Goal: Task Accomplishment & Management: Manage account settings

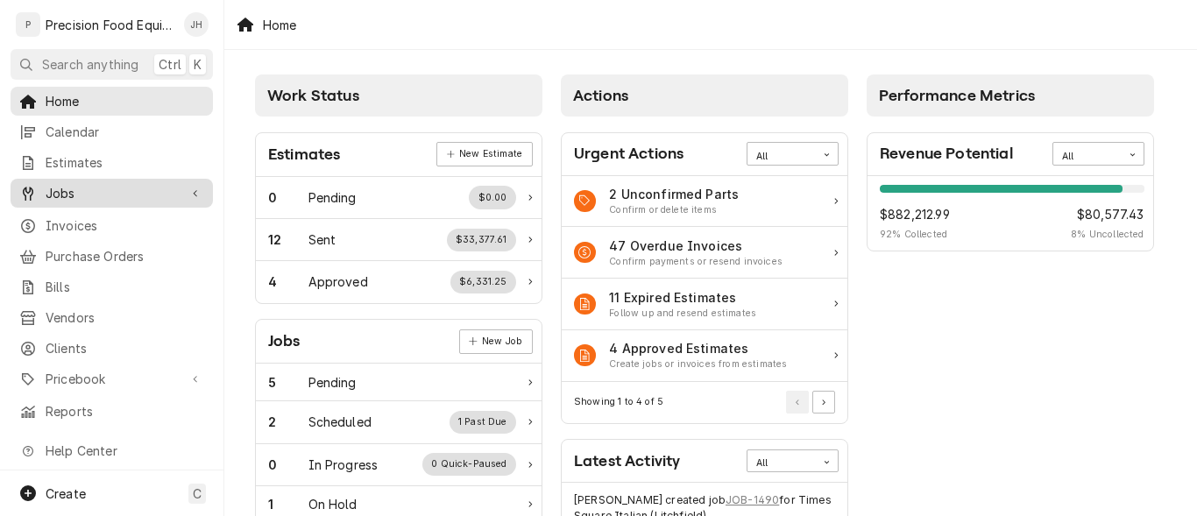
click at [74, 192] on span "Jobs" at bounding box center [112, 193] width 132 height 18
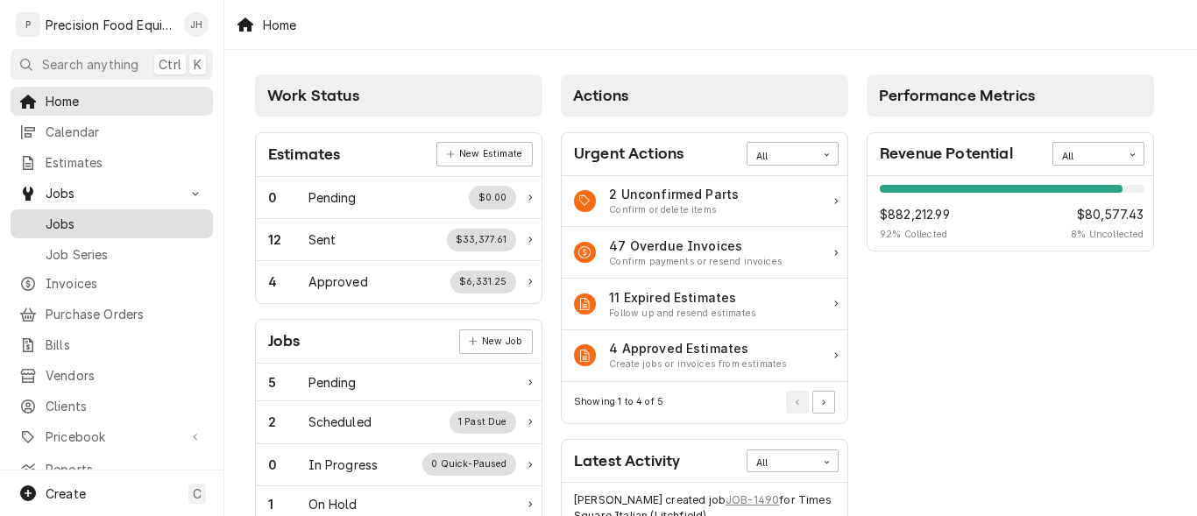
click at [60, 217] on span "Jobs" at bounding box center [125, 224] width 159 height 18
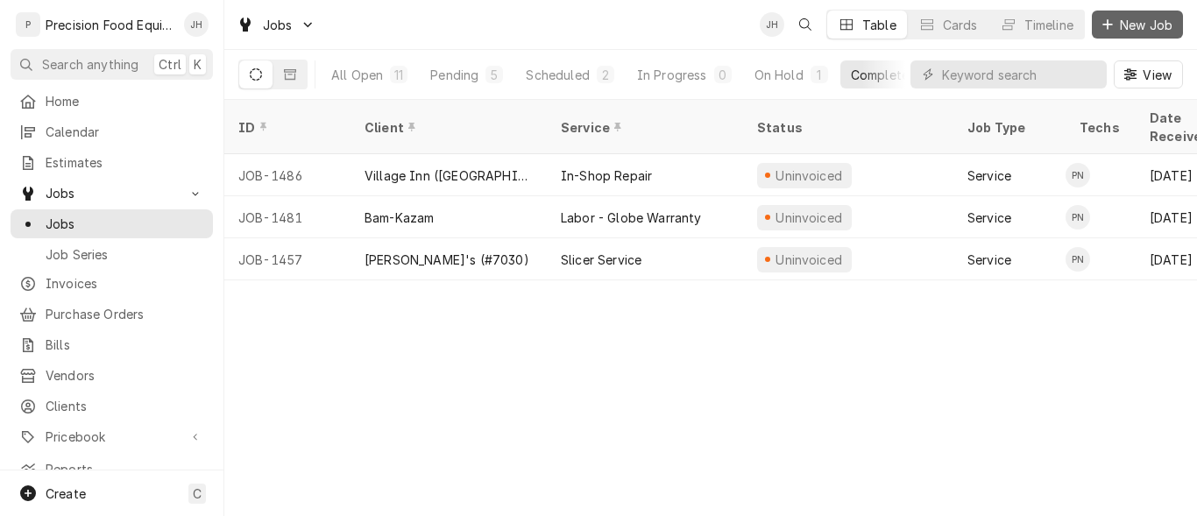
click at [1135, 26] on span "New Job" at bounding box center [1146, 25] width 60 height 18
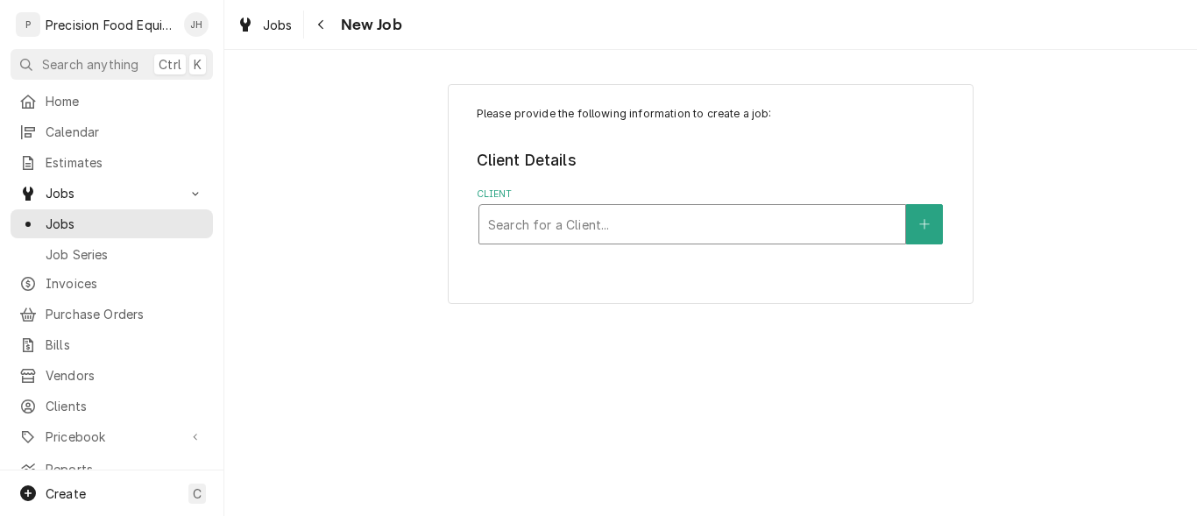
click at [623, 226] on div "Client" at bounding box center [692, 225] width 408 height 32
type input "red"
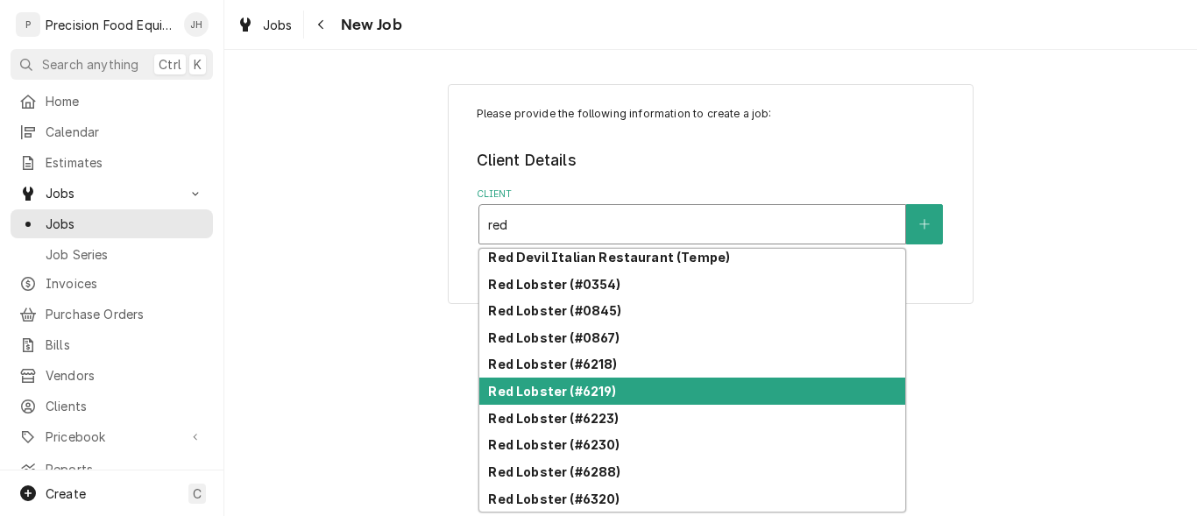
scroll to position [629, 0]
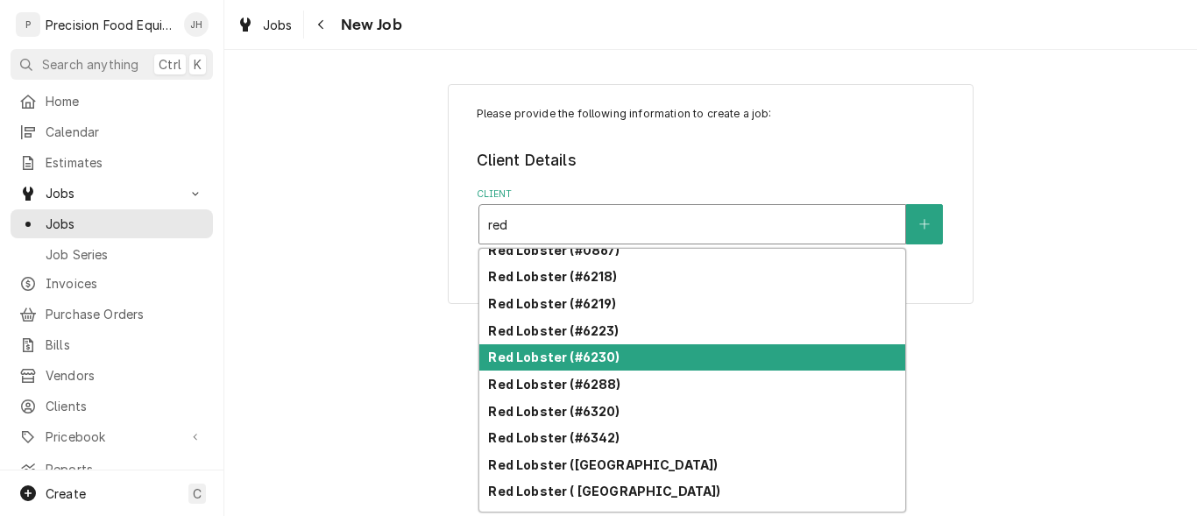
click at [612, 358] on strong "Red Lobster (#6230)" at bounding box center [553, 357] width 131 height 15
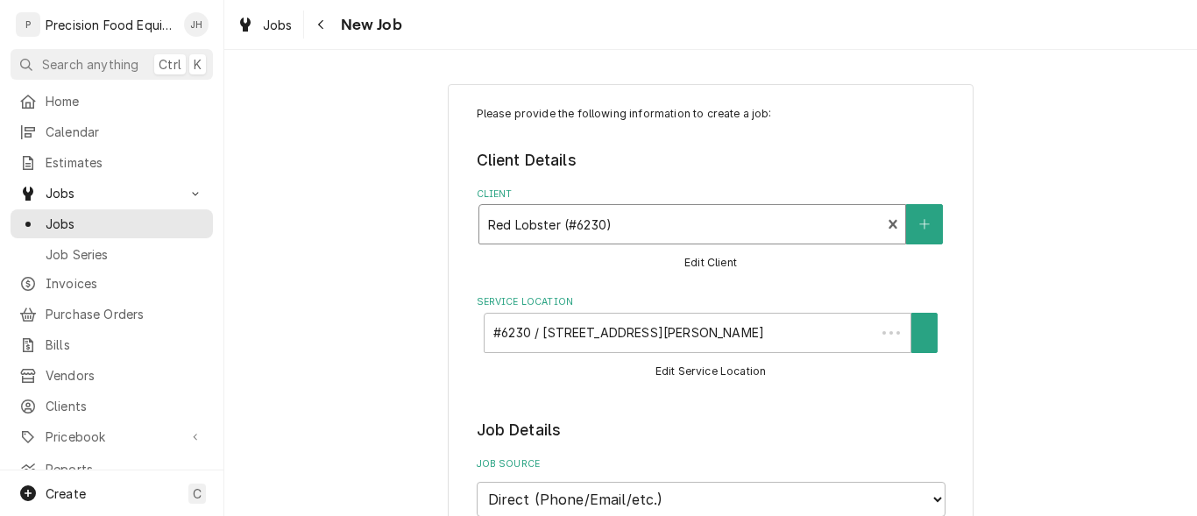
type textarea "x"
click at [825, 228] on div "Client" at bounding box center [680, 225] width 385 height 32
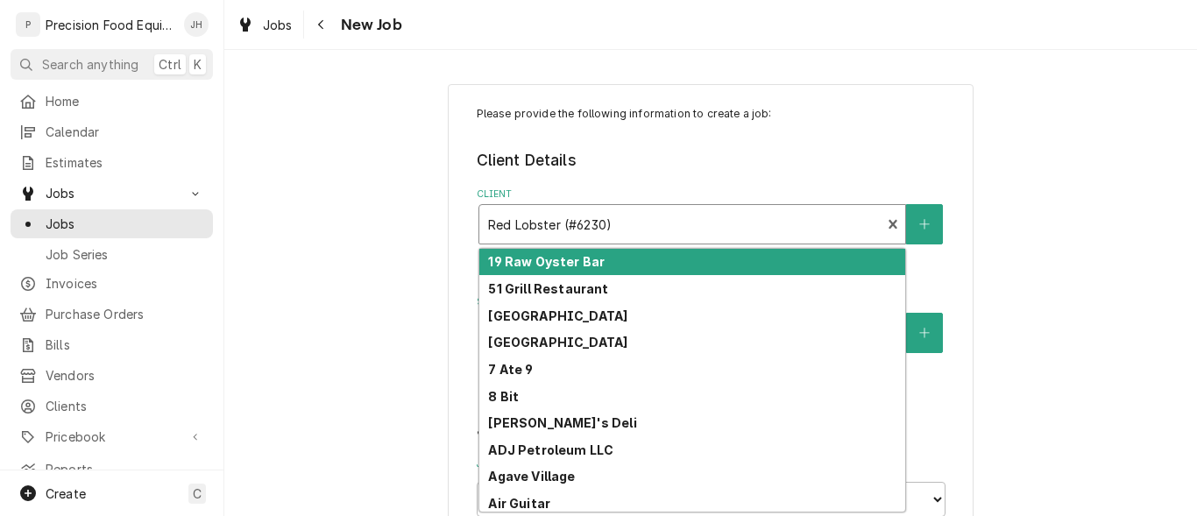
type input "l"
type textarea "x"
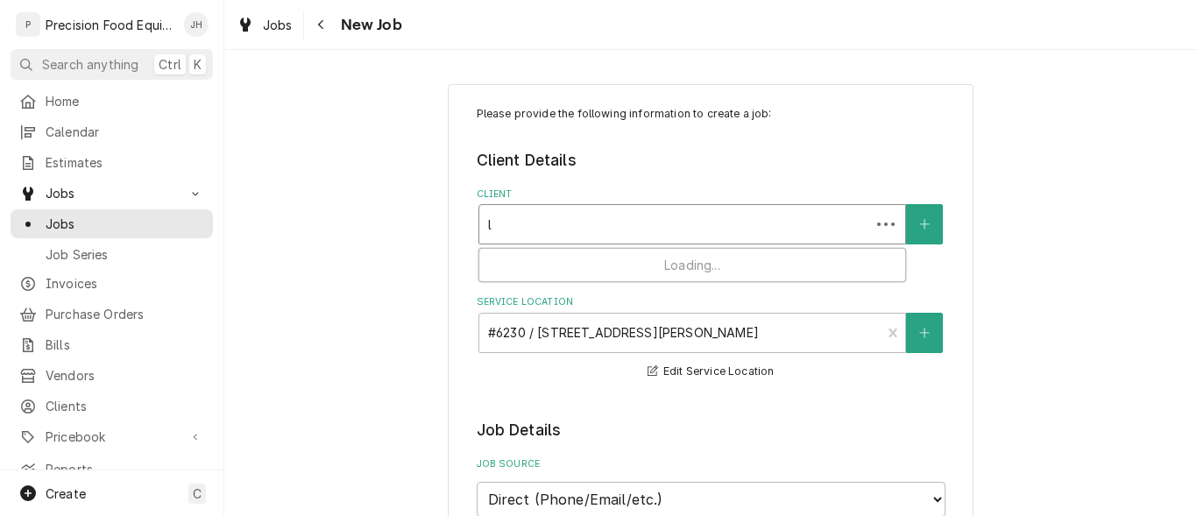
type input "lo"
type textarea "x"
type input "lob"
type textarea "x"
type input "lobs"
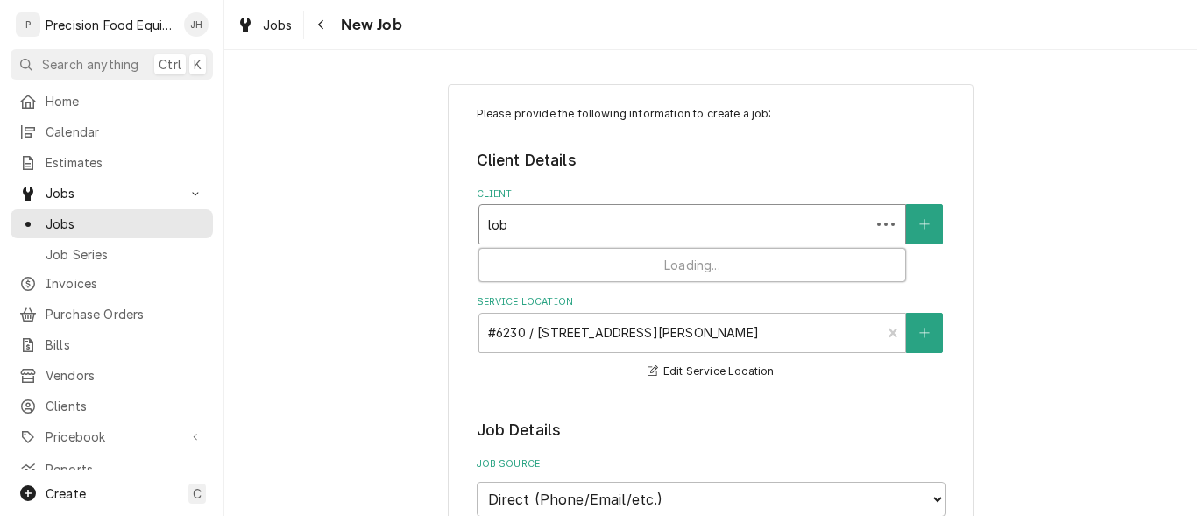
type textarea "x"
type input "lobst"
type textarea "x"
type input "lobste"
type textarea "x"
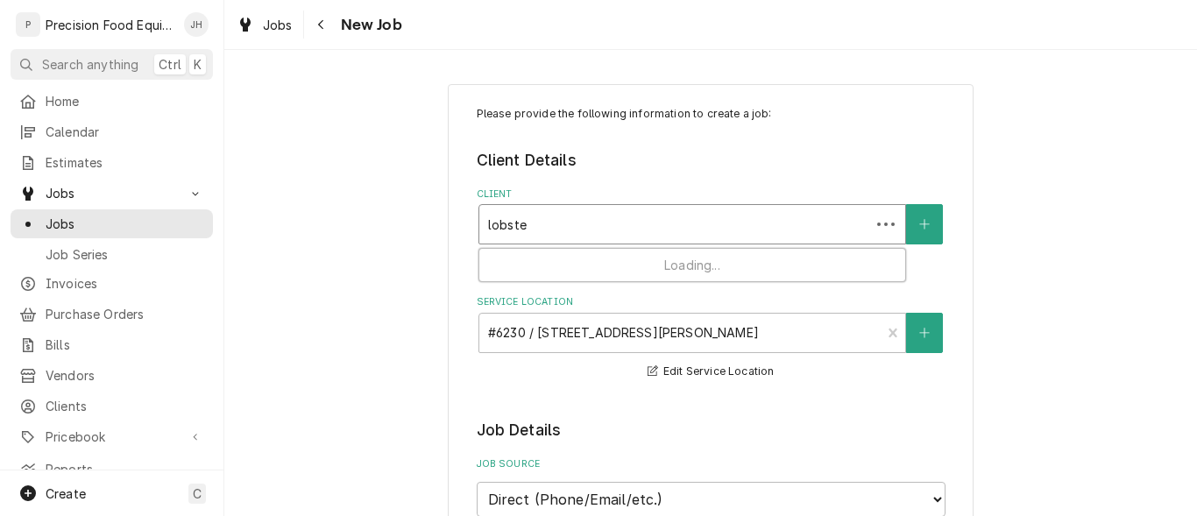
type input "lobster"
type textarea "x"
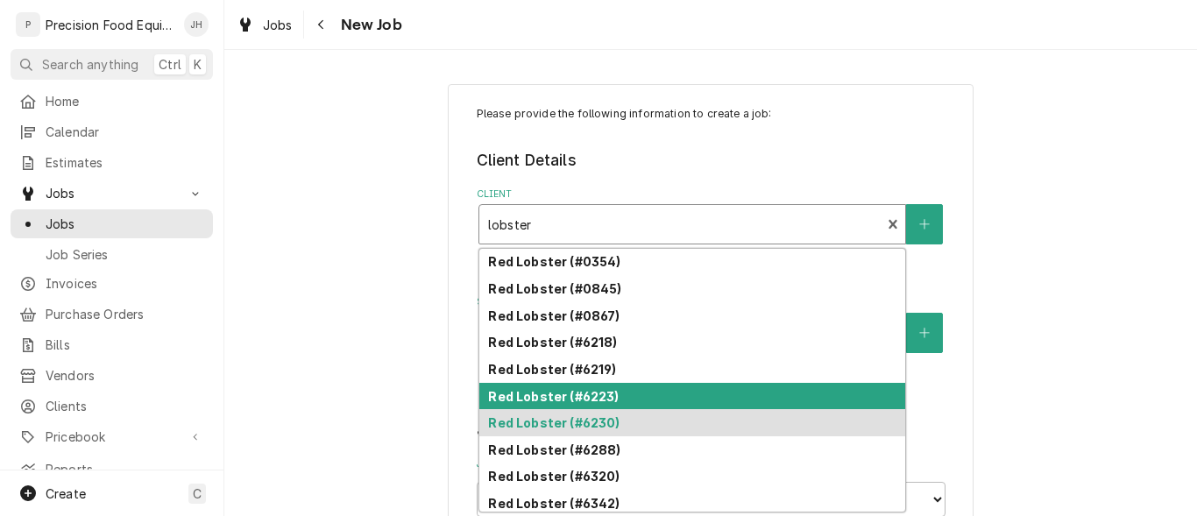
click at [638, 393] on div "Red Lobster (#6223)" at bounding box center [692, 396] width 426 height 27
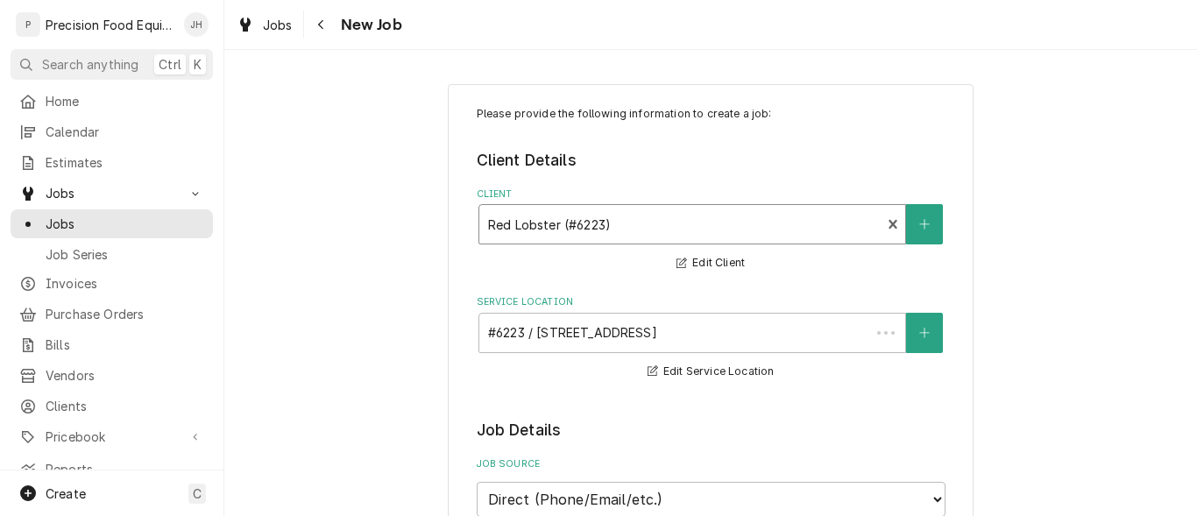
type textarea "x"
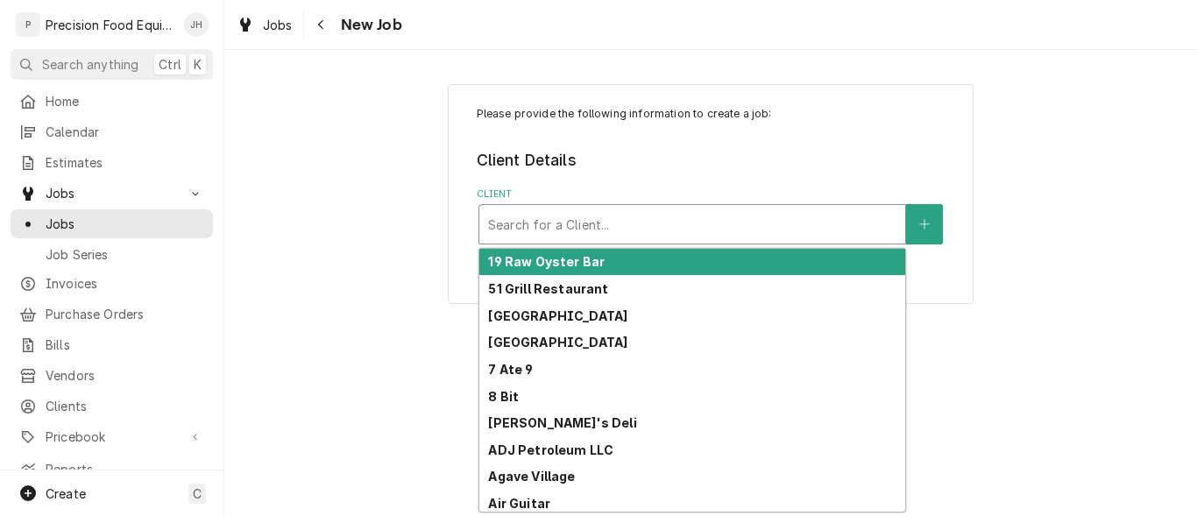
click at [652, 239] on div "Client" at bounding box center [692, 225] width 408 height 32
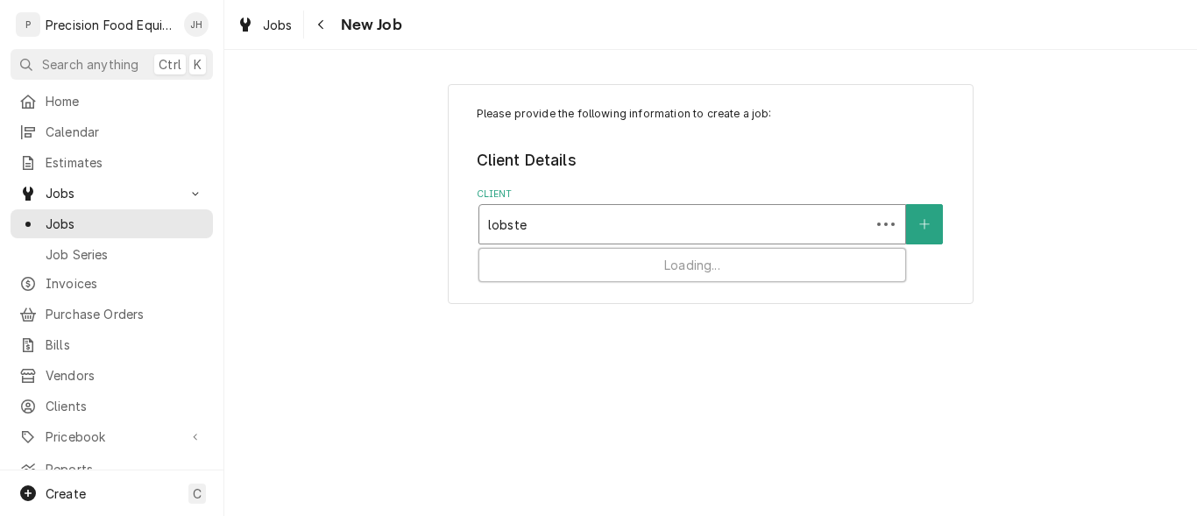
type input "lobster"
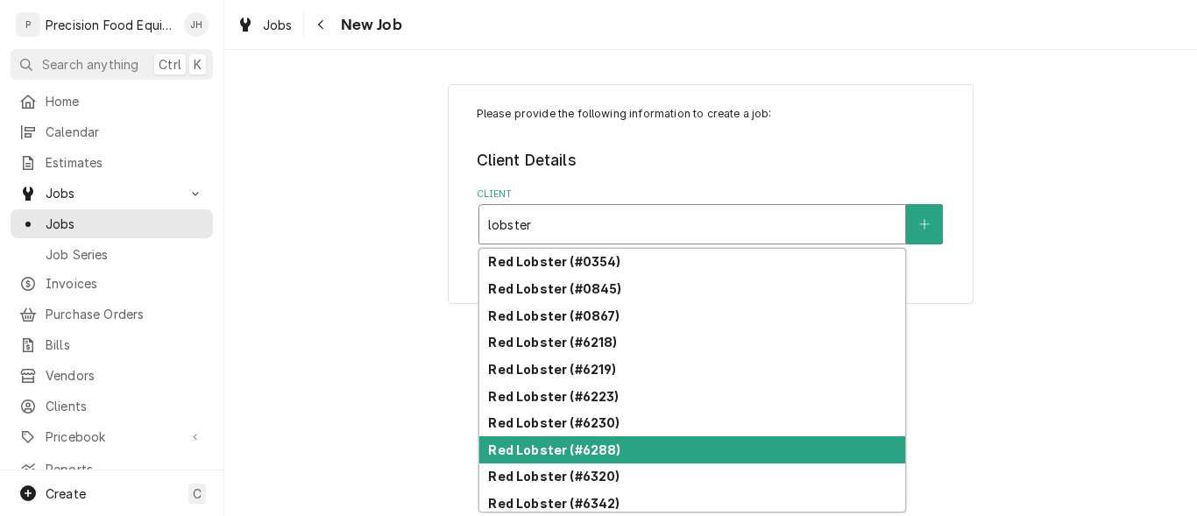
click at [584, 442] on strong "Red Lobster (#6288)" at bounding box center [554, 449] width 132 height 15
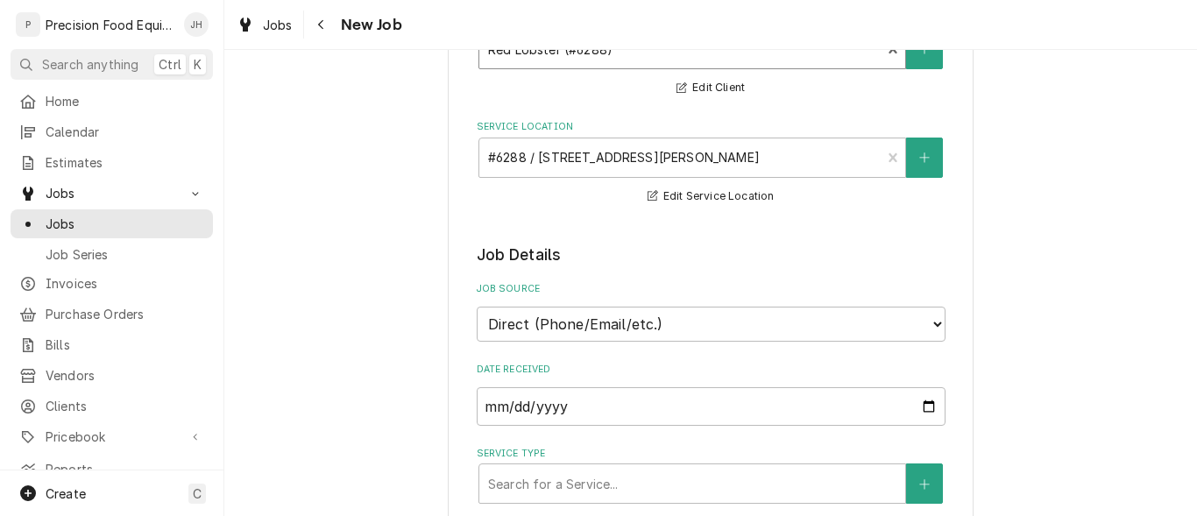
scroll to position [350, 0]
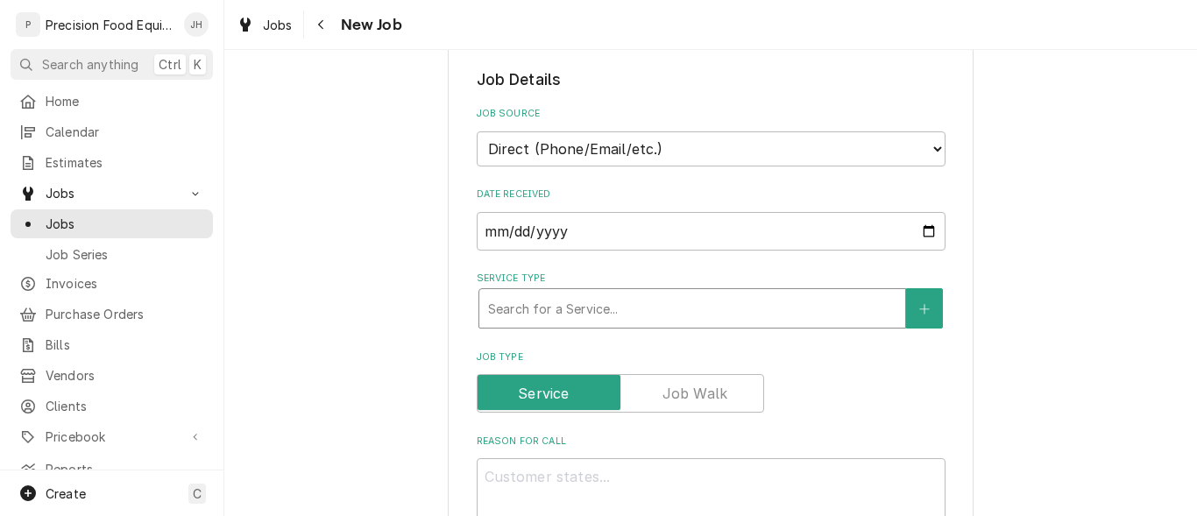
click at [570, 322] on div "Service Type" at bounding box center [692, 309] width 408 height 32
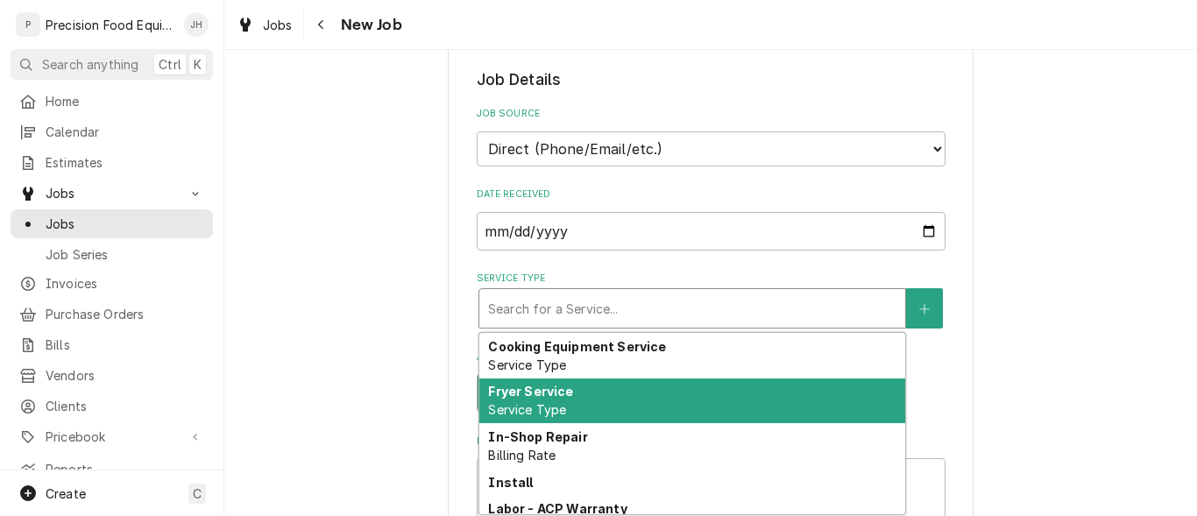
click at [557, 389] on strong "Fryer Service" at bounding box center [530, 391] width 85 height 15
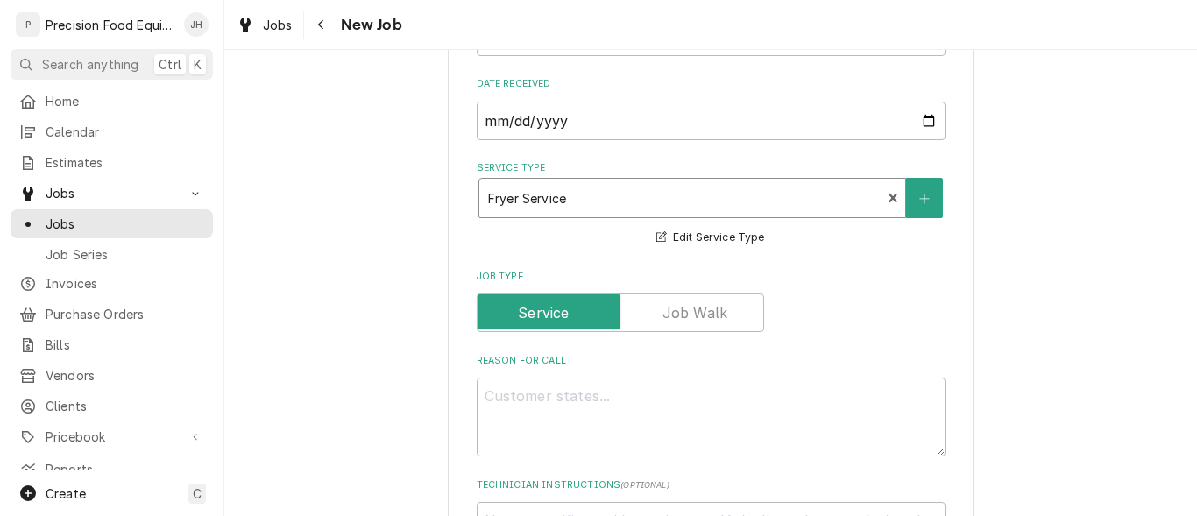
scroll to position [613, 0]
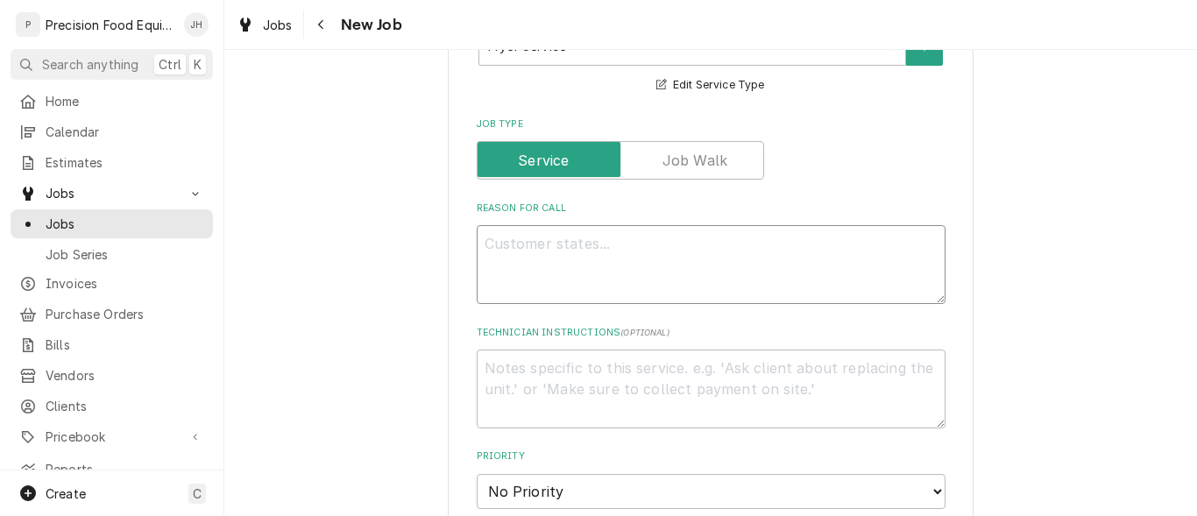
click at [532, 254] on textarea "Reason For Call" at bounding box center [711, 264] width 469 height 79
type textarea "x"
type textarea "F"
type textarea "x"
type textarea "Fr"
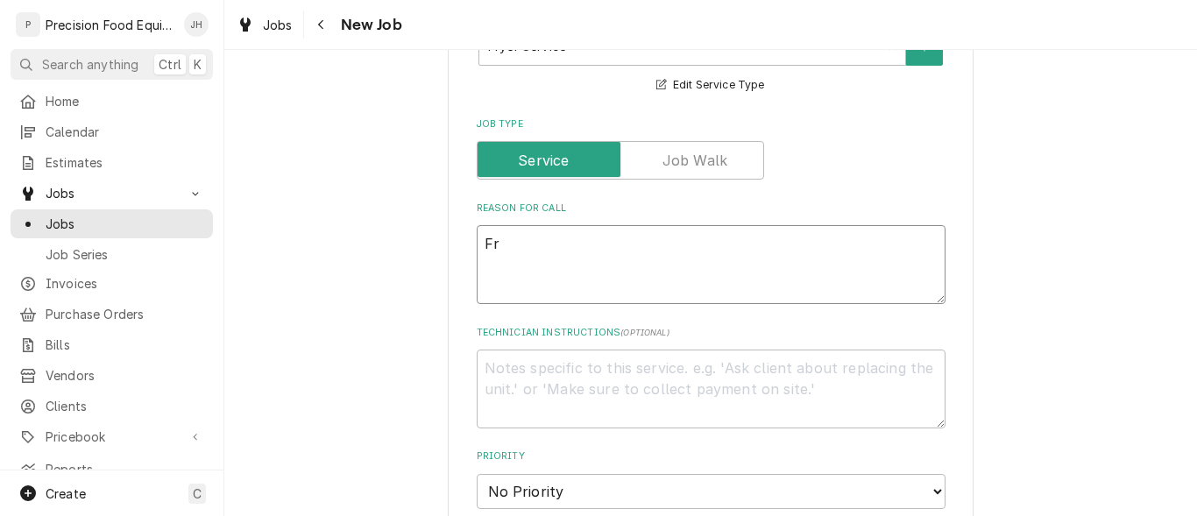
type textarea "x"
type textarea "Fry"
type textarea "x"
type textarea "Frye"
type textarea "x"
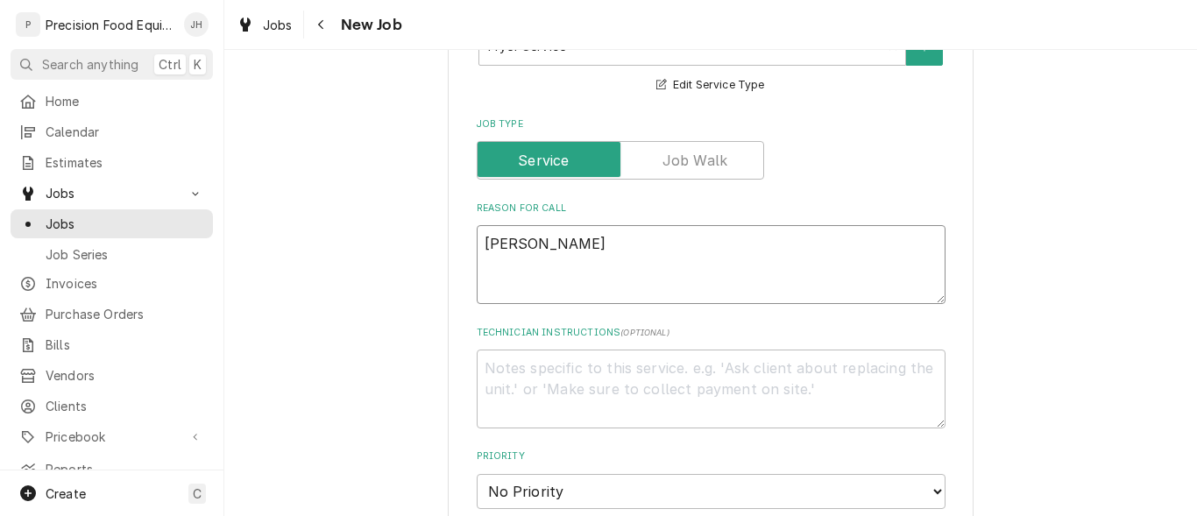
type textarea "Fryer"
type textarea "x"
type textarea "Fryer"
type textarea "x"
type textarea "Fryer n"
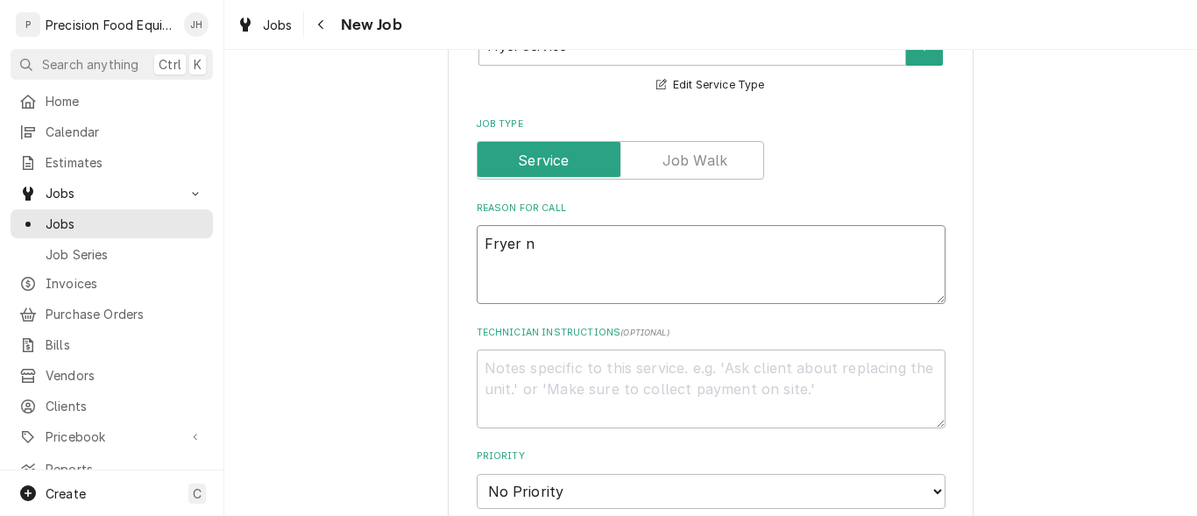
type textarea "x"
type textarea "Fryer no"
type textarea "x"
type textarea "Fryer not"
type textarea "x"
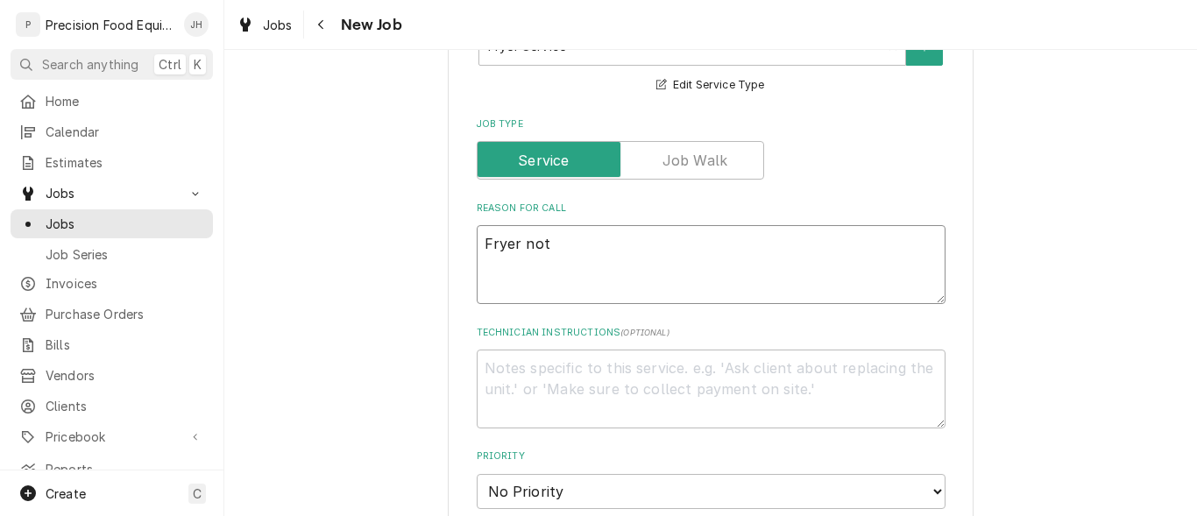
type textarea "Fryer not"
type textarea "x"
type textarea "Fryer not w"
type textarea "x"
type textarea "Fryer not wo"
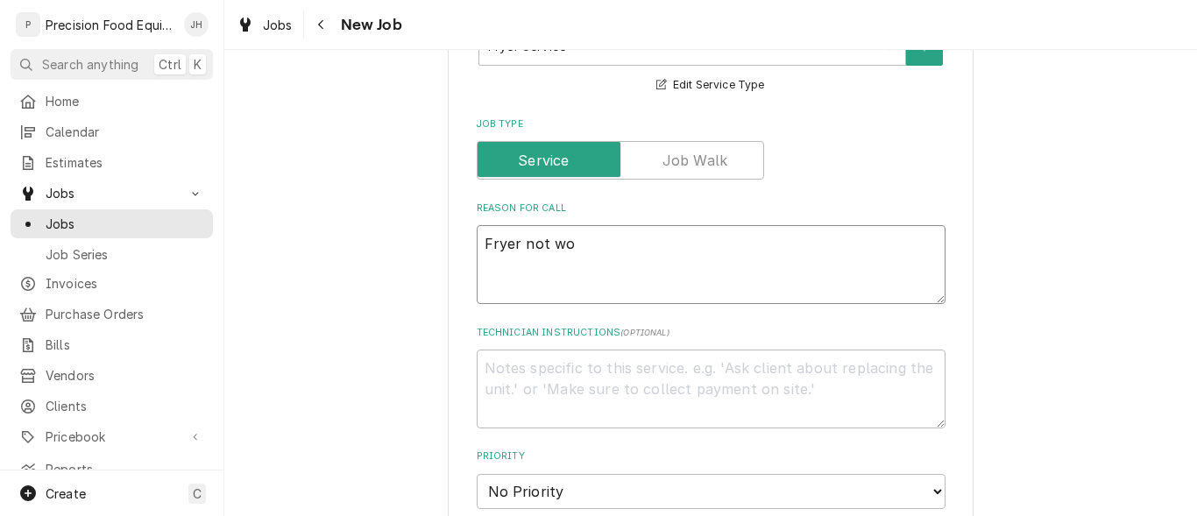
type textarea "x"
type textarea "Fryer not wor"
type textarea "x"
type textarea "Fryer not work"
type textarea "x"
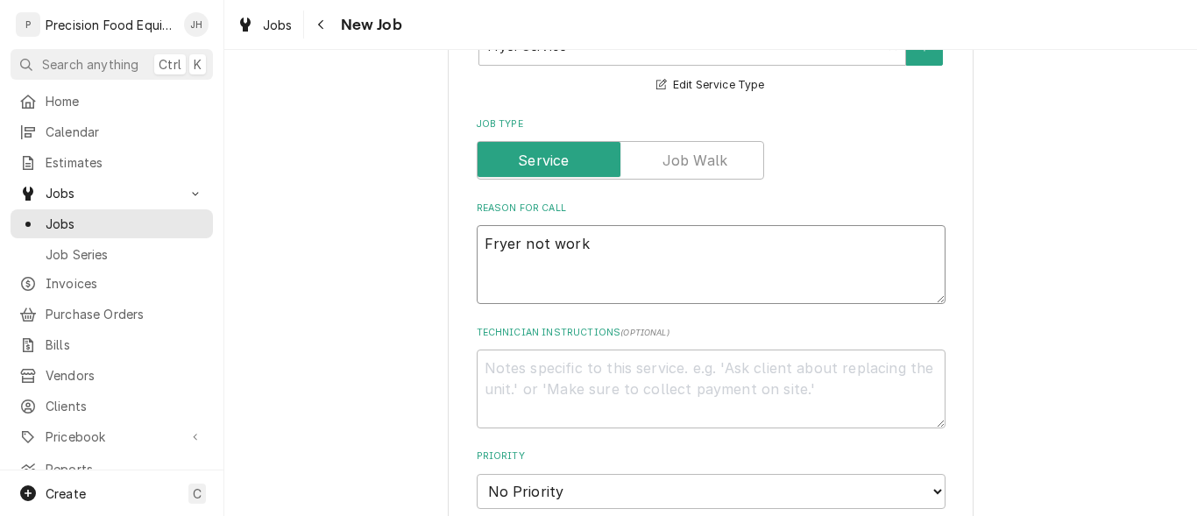
type textarea "Fryer not worki"
type textarea "x"
type textarea "Fryer not workin"
type textarea "x"
type textarea "Fryer not working"
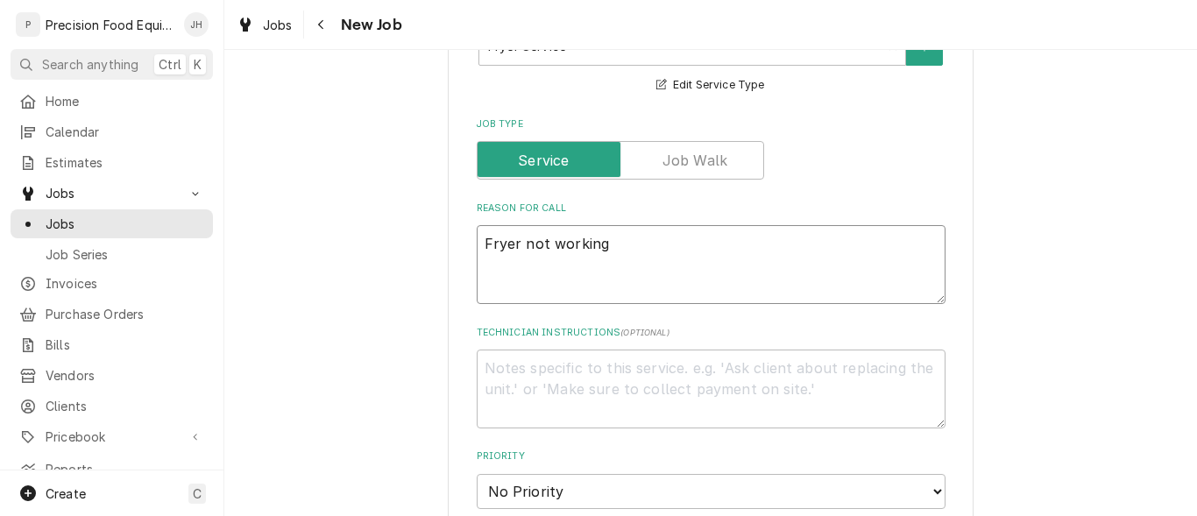
type textarea "x"
type textarea "Fryer not working"
type textarea "x"
type textarea "Fryer not working a"
type textarea "x"
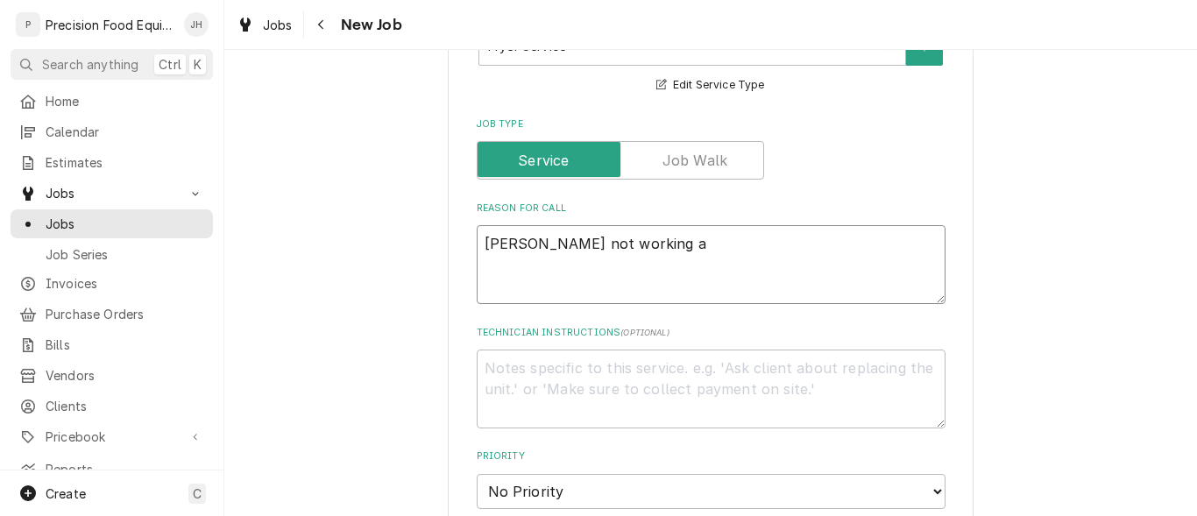
type textarea "Fryer not working an"
type textarea "x"
type textarea "Fryer not working and"
type textarea "x"
type textarea "Fryer not working and"
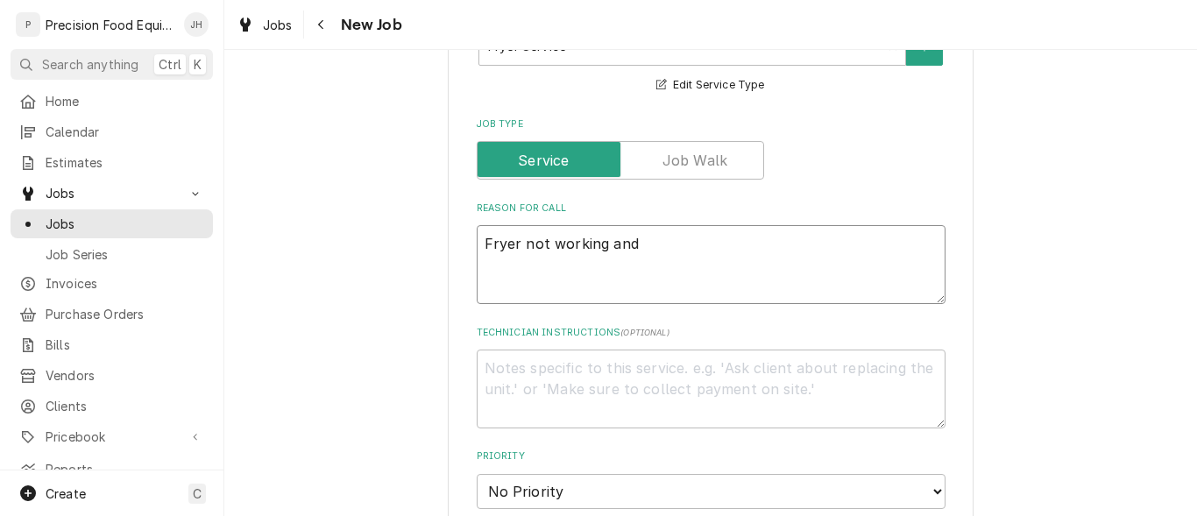
type textarea "x"
type textarea "Fryer not working and t"
type textarea "x"
type textarea "Fryer not working and tr"
type textarea "x"
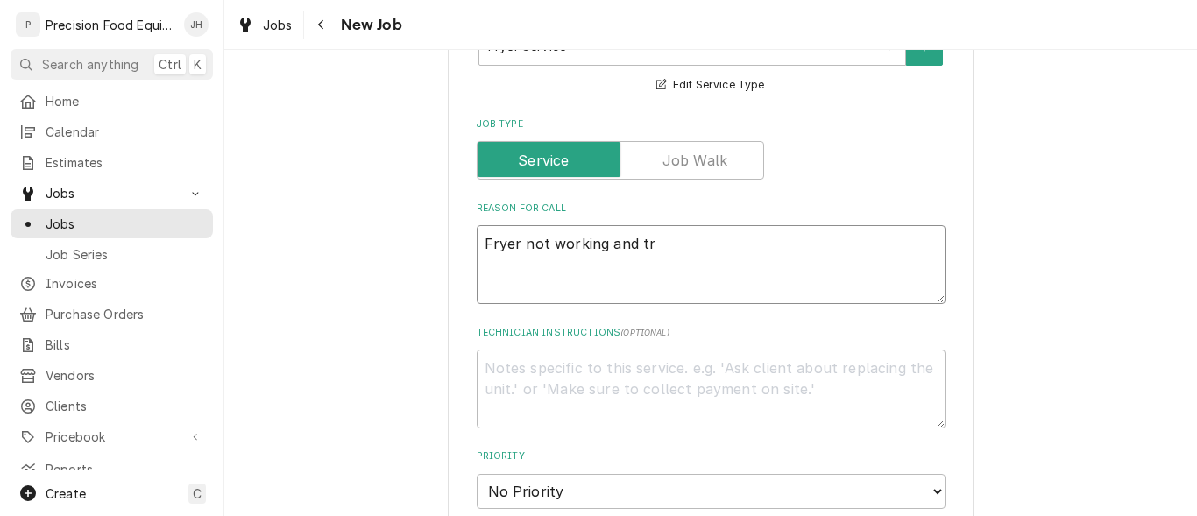
type textarea "Fryer not working and tro"
type textarea "x"
type textarea "Fryer not working and trou"
type textarea "x"
type textarea "Fryer not working and troub"
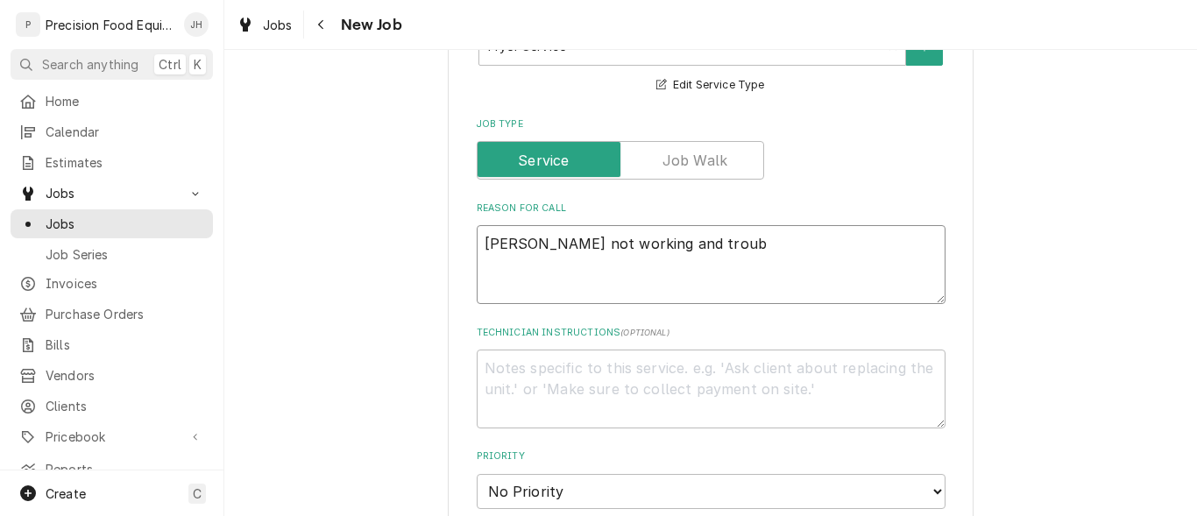
type textarea "x"
type textarea "Fryer not working and troubl"
type textarea "x"
type textarea "Fryer not working and trouble"
type textarea "x"
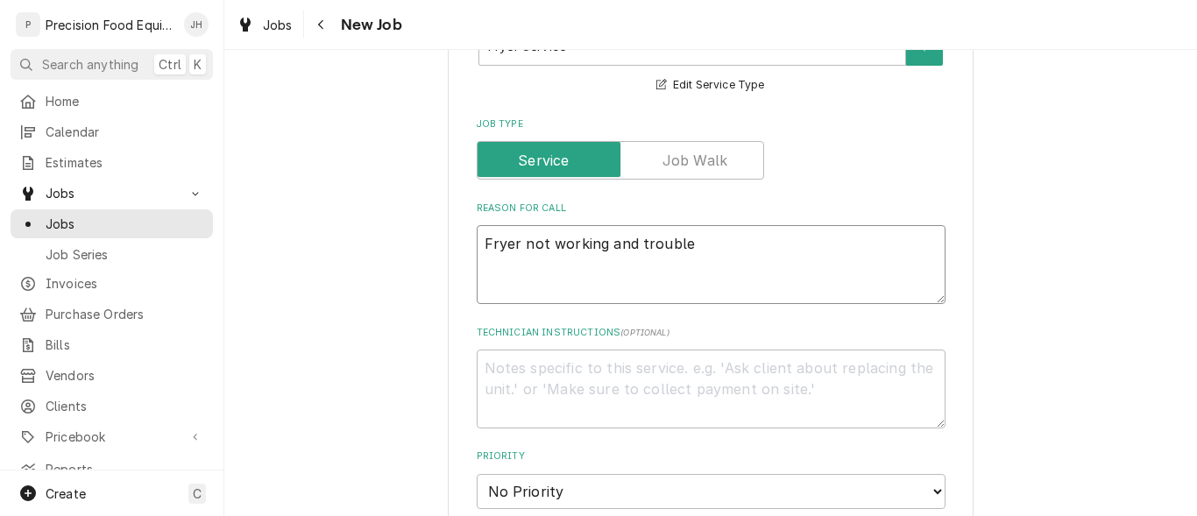
type textarea "Fryer not working and troubles"
type textarea "x"
type textarea "Fryer not working and troubles"
type textarea "x"
type textarea "Fryer not working and troubles w"
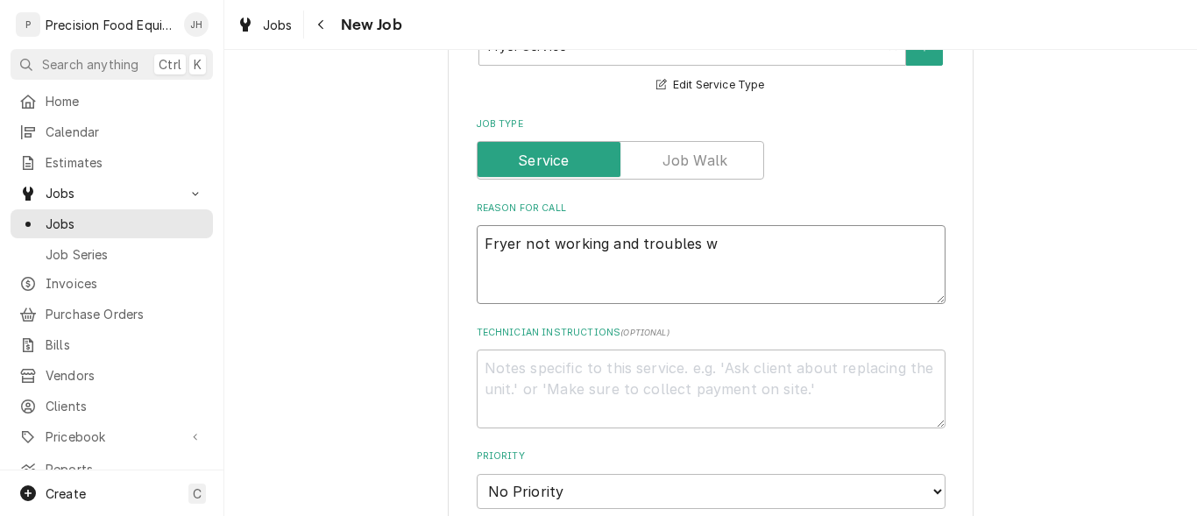
type textarea "x"
type textarea "Fryer not working and troubles wi"
type textarea "x"
type textarea "Fryer not working and troubles wit"
type textarea "x"
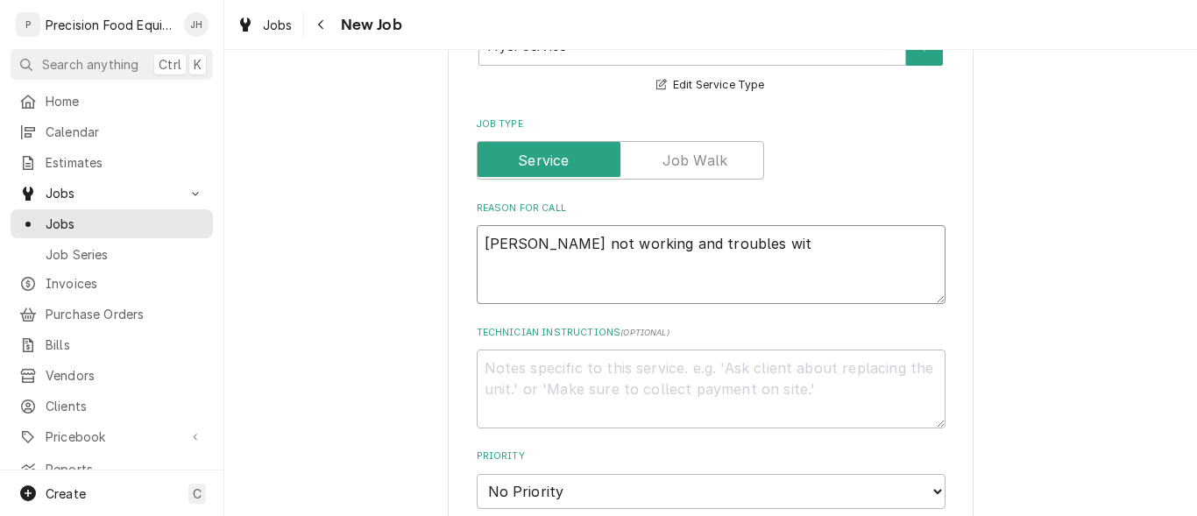
type textarea "Fryer not working and troubles with"
type textarea "x"
type textarea "Fryer not working and troubles with"
type textarea "x"
type textarea "Fryer not working and troubles with f"
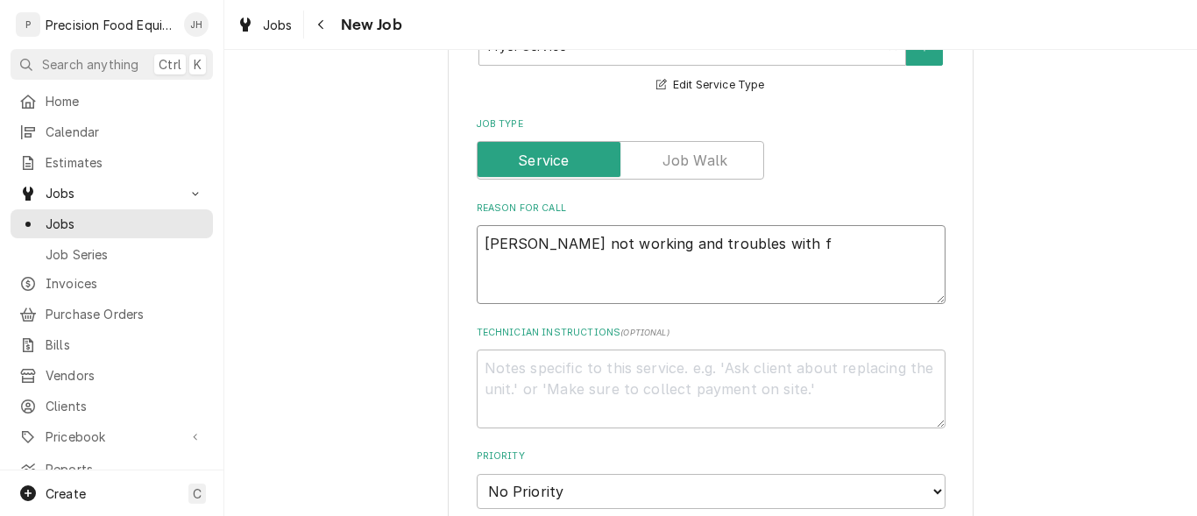
type textarea "x"
type textarea "Fryer not working and troubles with fi"
type textarea "x"
type textarea "Fryer not working and troubles with fil"
type textarea "x"
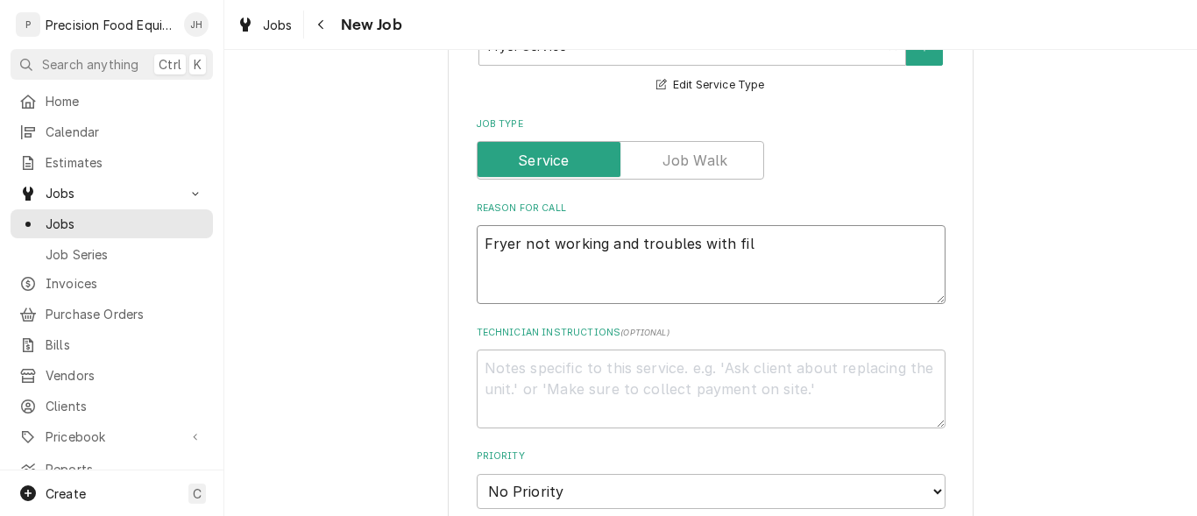
type textarea "Fryer not working and troubles with filt"
type textarea "x"
type textarea "Fryer not working and troubles with filte"
type textarea "x"
type textarea "Fryer not working and troubles with filter"
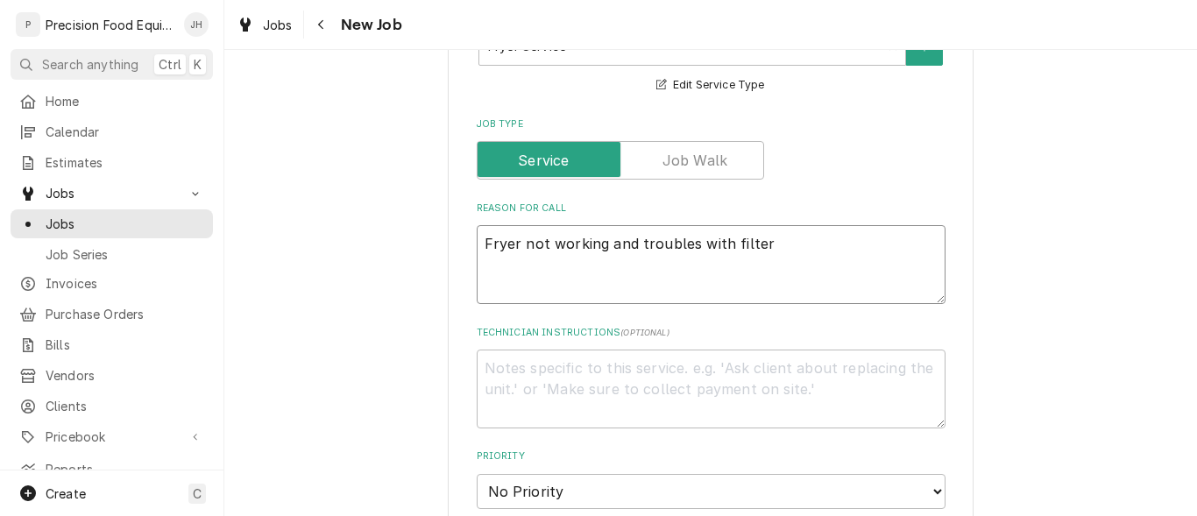
type textarea "x"
type textarea "Fryer not working and troubles with filteri"
type textarea "x"
type textarea "Fryer not working and troubles with filterin"
type textarea "x"
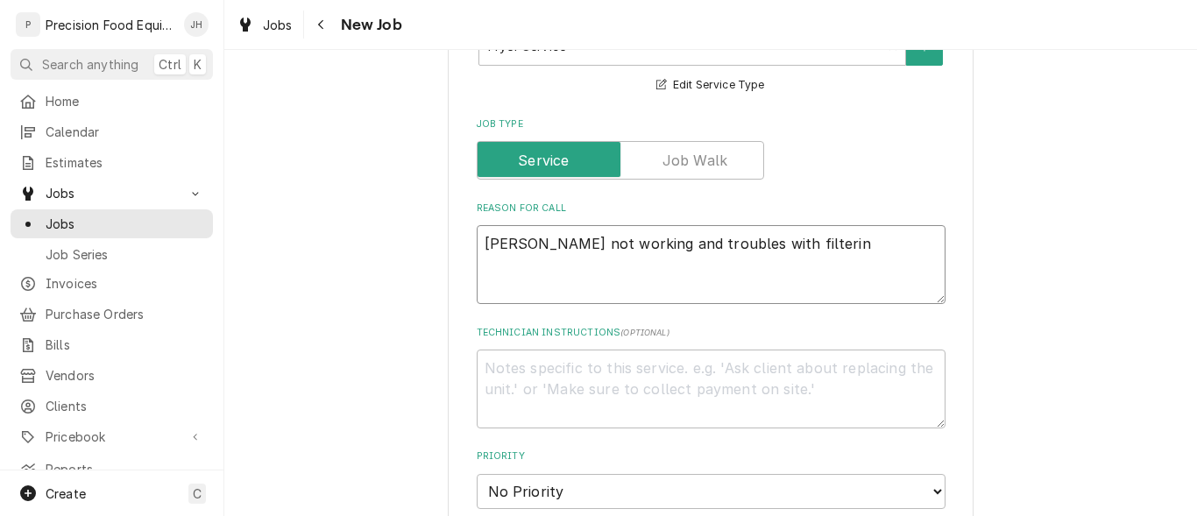
type textarea "Fryer not working and troubles with filtering"
type textarea "x"
type textarea "Fryer not working and troubles with filtering."
type textarea "x"
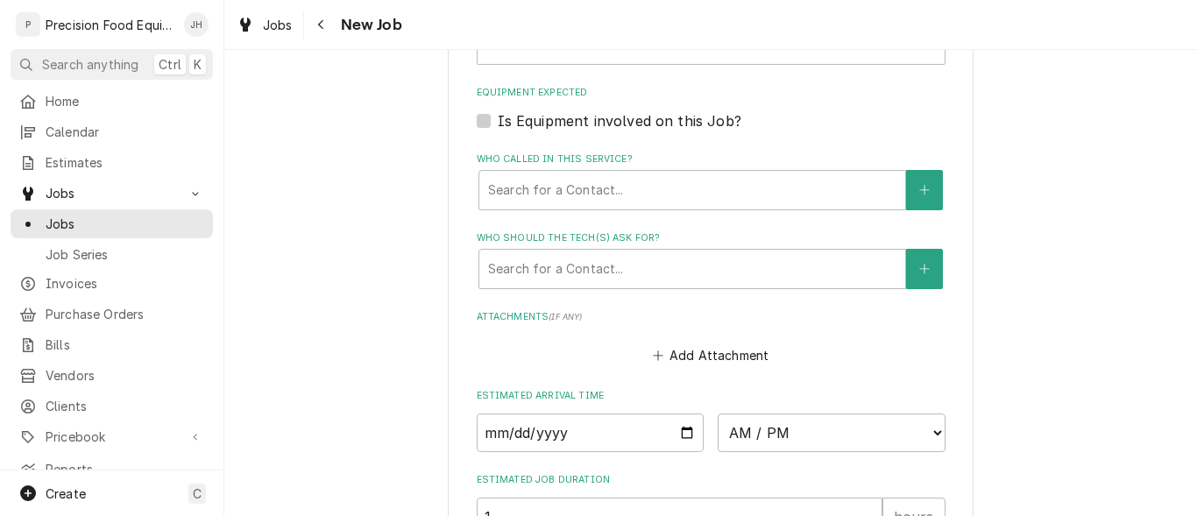
scroll to position [1139, 0]
type textarea "Fryer not working and troubles with filtering."
click at [685, 428] on input "Date" at bounding box center [591, 430] width 228 height 39
type textarea "x"
type input "2025-09-22"
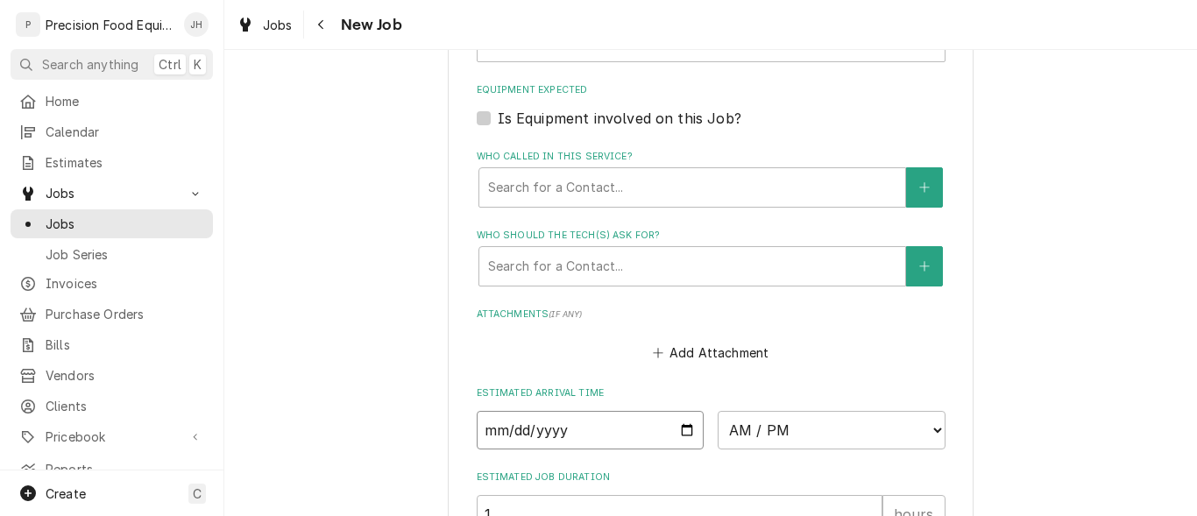
type textarea "x"
click at [851, 433] on select "AM / PM 6:00 AM 6:15 AM 6:30 AM 6:45 AM 7:00 AM 7:15 AM 7:30 AM 7:45 AM 8:00 AM…" at bounding box center [832, 430] width 228 height 39
select select "08:00:00"
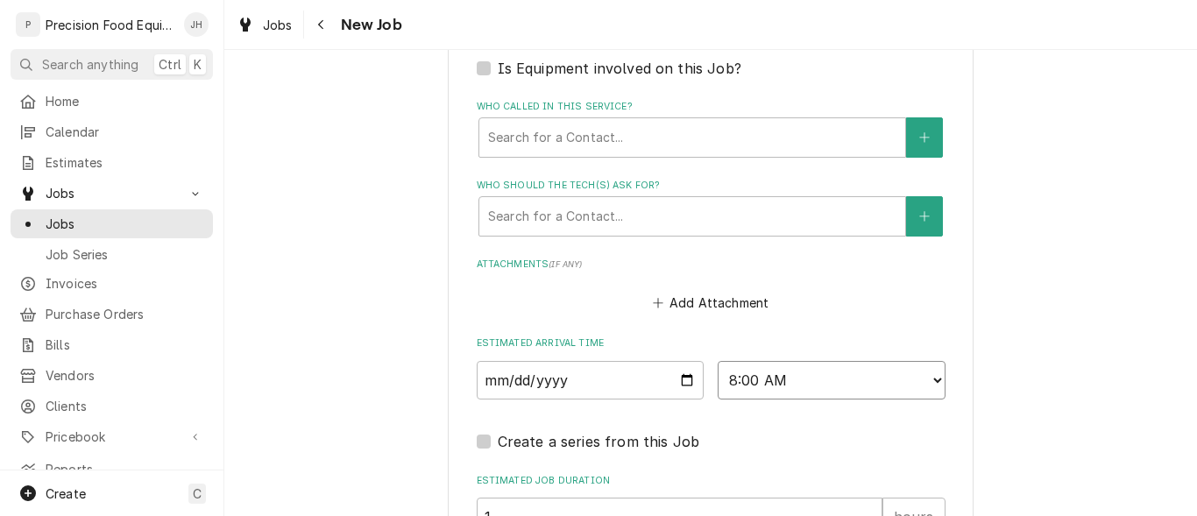
scroll to position [1402, 0]
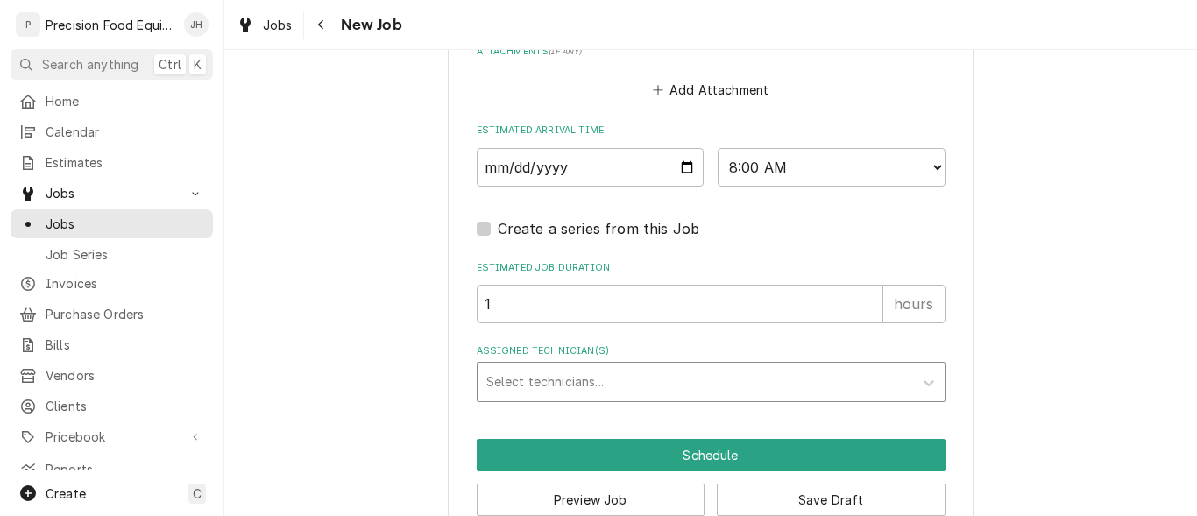
click at [601, 380] on div "Assigned Technician(s)" at bounding box center [695, 382] width 418 height 32
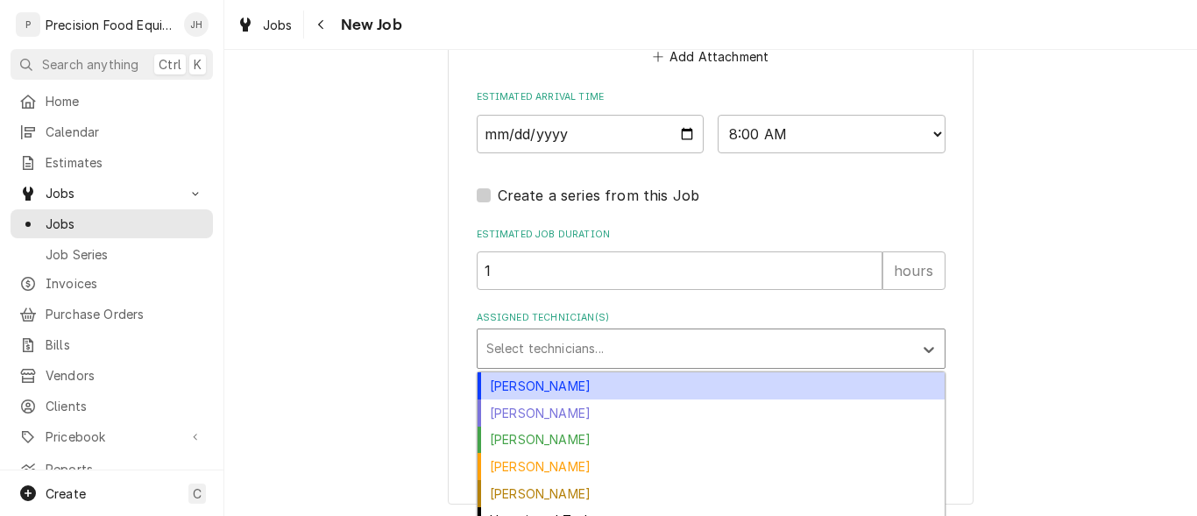
scroll to position [1454, 0]
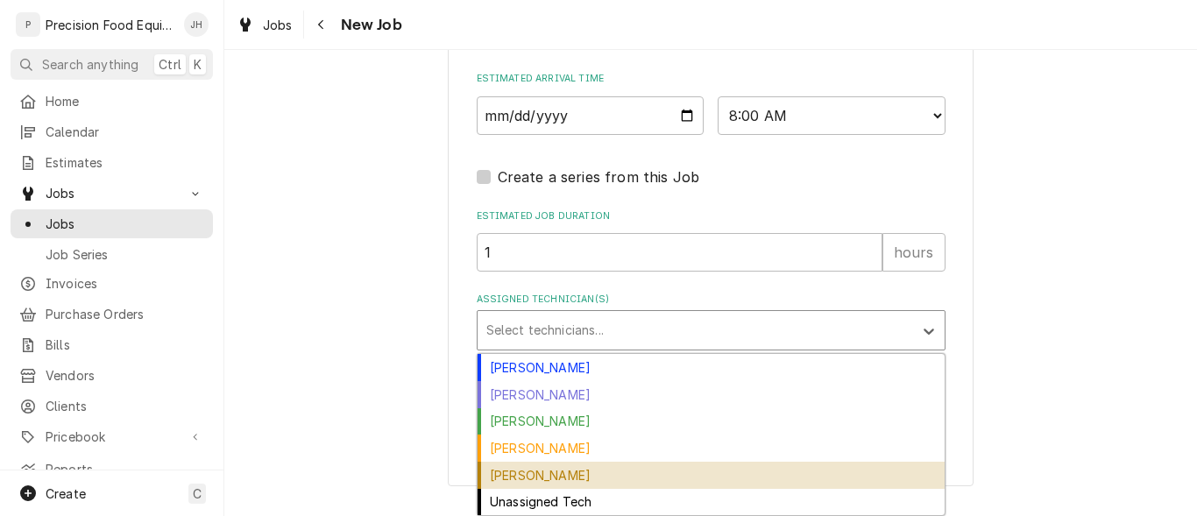
click at [558, 472] on div "[PERSON_NAME]" at bounding box center [711, 475] width 467 height 27
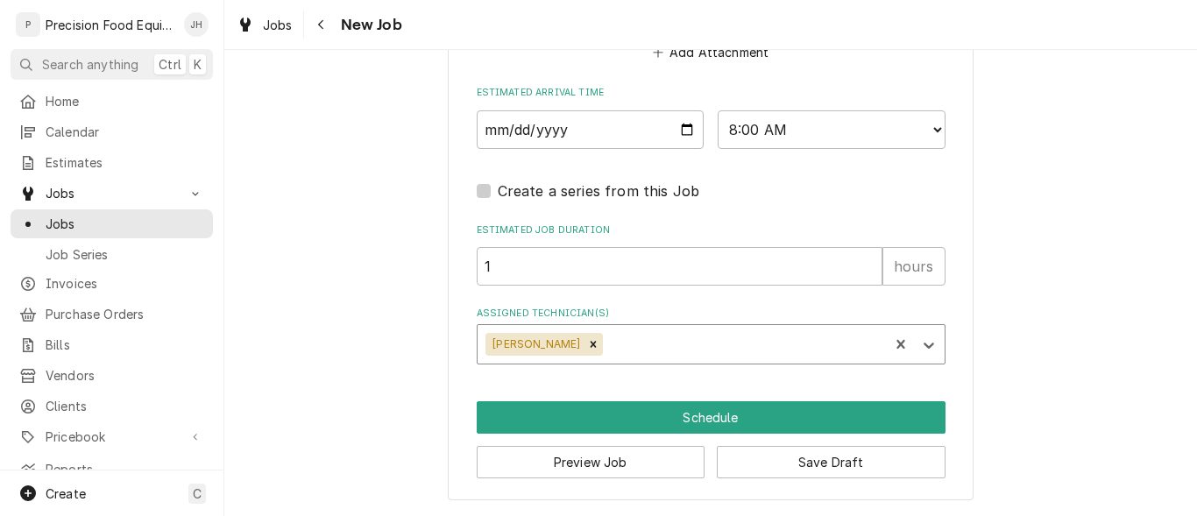
scroll to position [1440, 0]
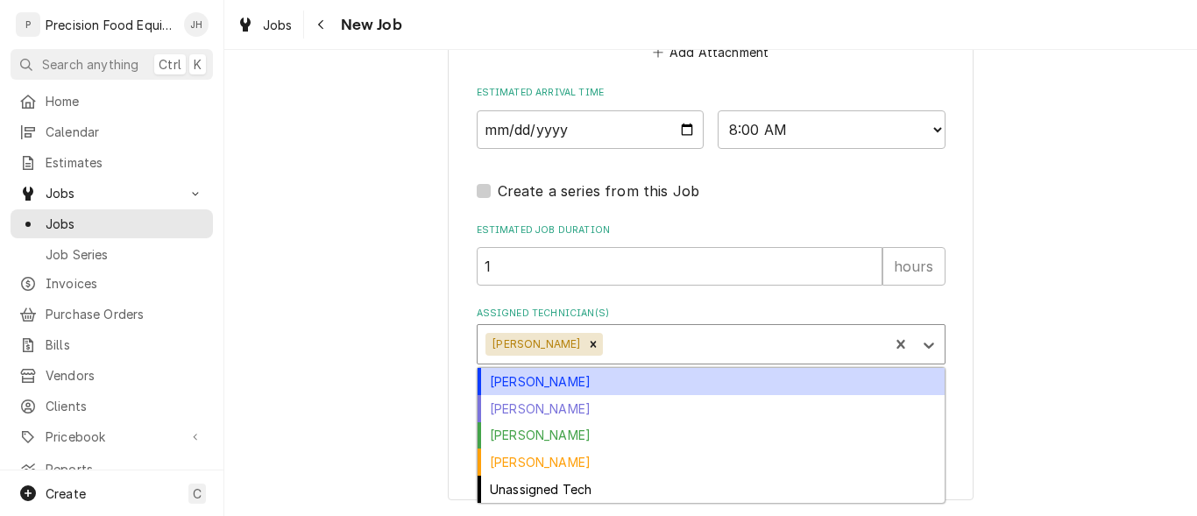
click at [613, 351] on div "Assigned Technician(s)" at bounding box center [742, 345] width 273 height 32
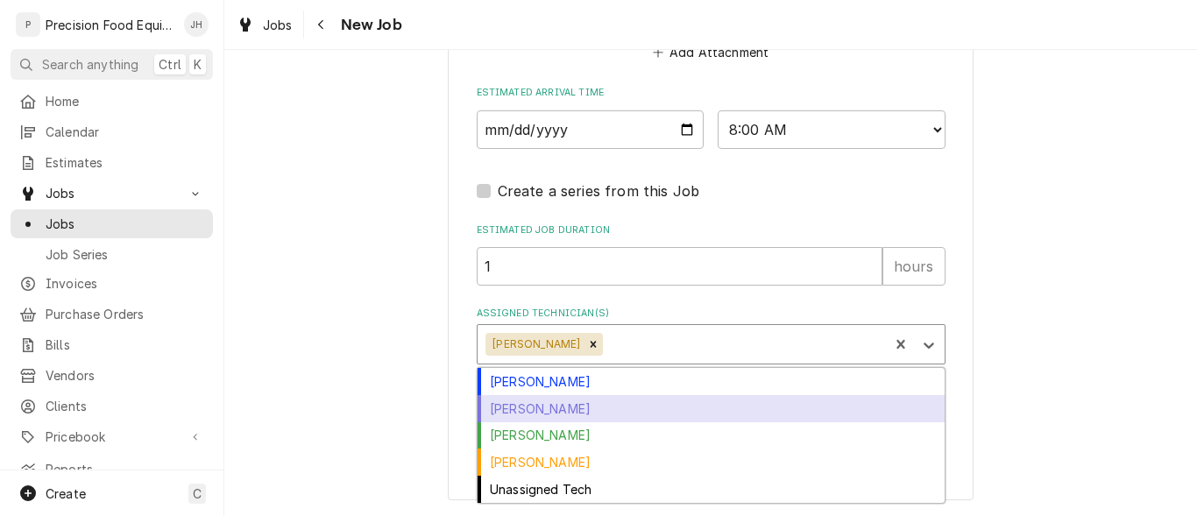
click at [579, 405] on div "Jacob Cardenas" at bounding box center [711, 408] width 467 height 27
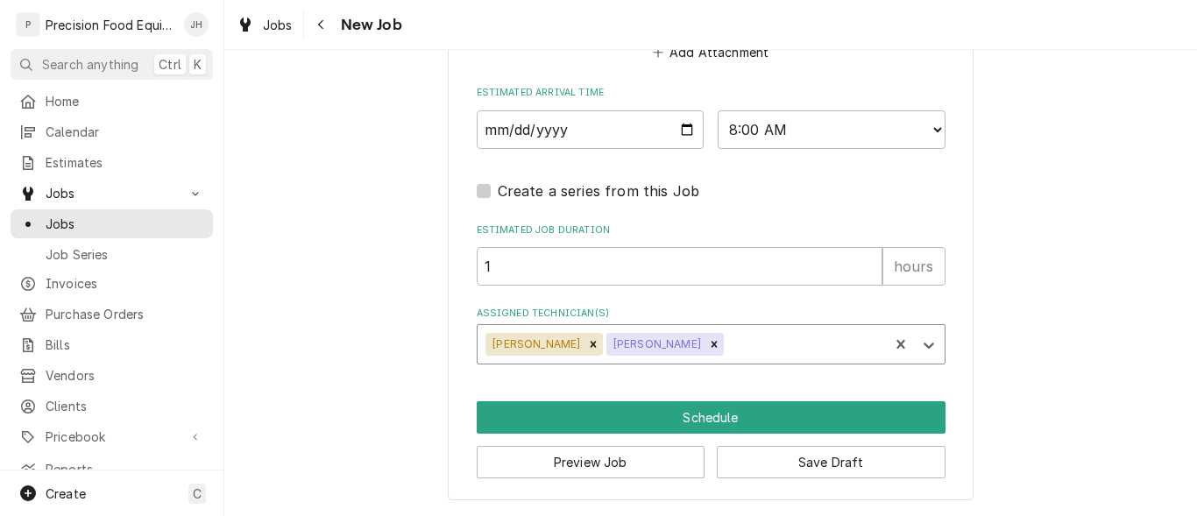
type textarea "x"
click at [808, 135] on select "AM / PM 6:00 AM 6:15 AM 6:30 AM 6:45 AM 7:00 AM 7:15 AM 7:30 AM 7:45 AM 8:00 AM…" at bounding box center [832, 129] width 228 height 39
select select "09:00:00"
click at [718, 110] on select "AM / PM 6:00 AM 6:15 AM 6:30 AM 6:45 AM 7:00 AM 7:15 AM 7:30 AM 7:45 AM 8:00 AM…" at bounding box center [832, 129] width 228 height 39
type textarea "x"
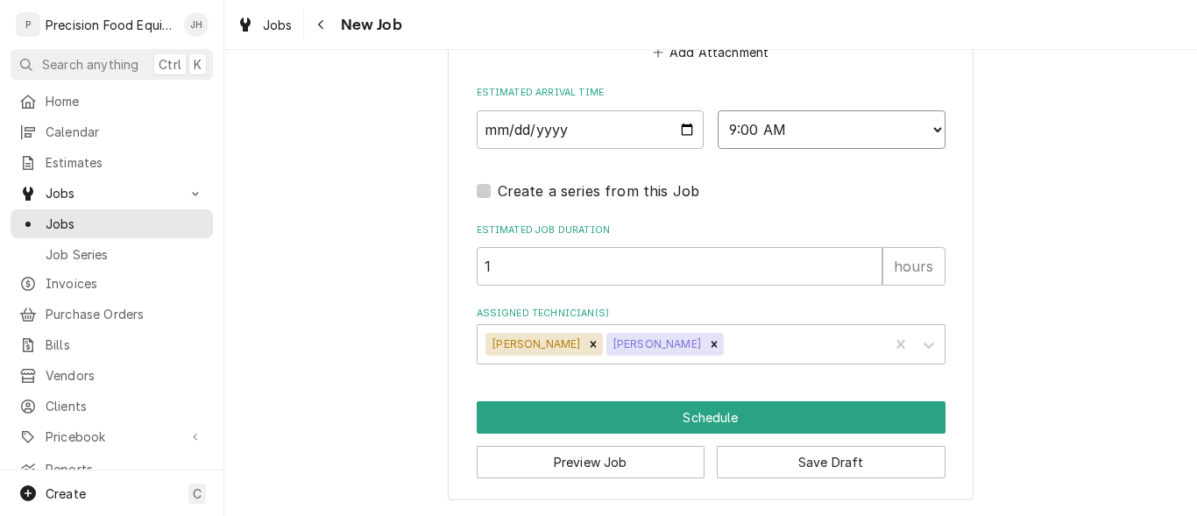
click at [832, 128] on select "AM / PM 6:00 AM 6:15 AM 6:30 AM 6:45 AM 7:00 AM 7:15 AM 7:30 AM 7:45 AM 8:00 AM…" at bounding box center [832, 129] width 228 height 39
select select "10:30:00"
click at [718, 110] on select "AM / PM 6:00 AM 6:15 AM 6:30 AM 6:45 AM 7:00 AM 7:15 AM 7:30 AM 7:45 AM 8:00 AM…" at bounding box center [832, 129] width 228 height 39
type textarea "x"
click at [816, 128] on select "AM / PM 6:00 AM 6:15 AM 6:30 AM 6:45 AM 7:00 AM 7:15 AM 7:30 AM 7:45 AM 8:00 AM…" at bounding box center [832, 129] width 228 height 39
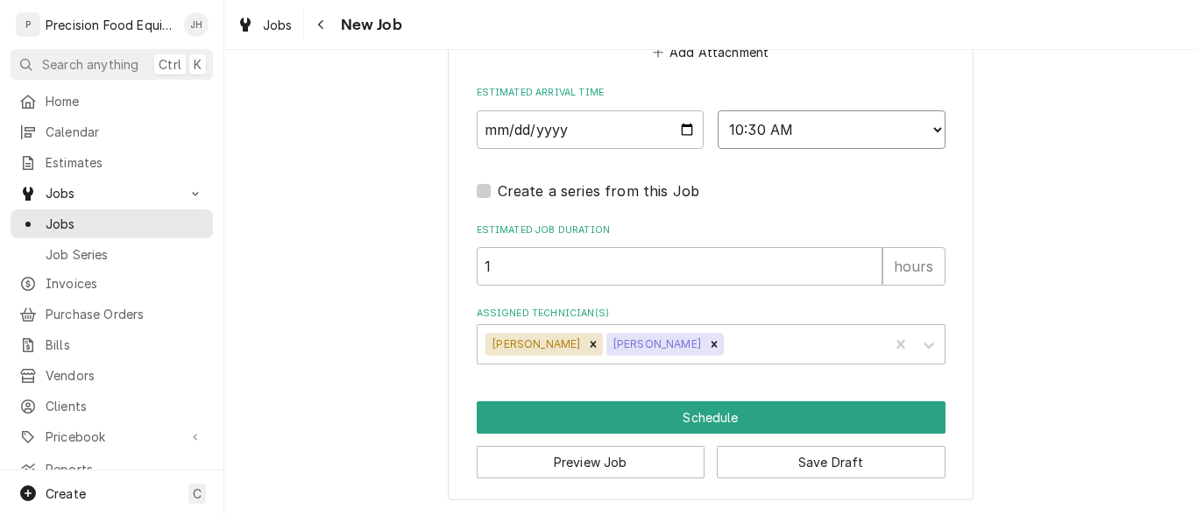
select select "10:15:00"
click at [718, 110] on select "AM / PM 6:00 AM 6:15 AM 6:30 AM 6:45 AM 7:00 AM 7:15 AM 7:30 AM 7:45 AM 8:00 AM…" at bounding box center [832, 129] width 228 height 39
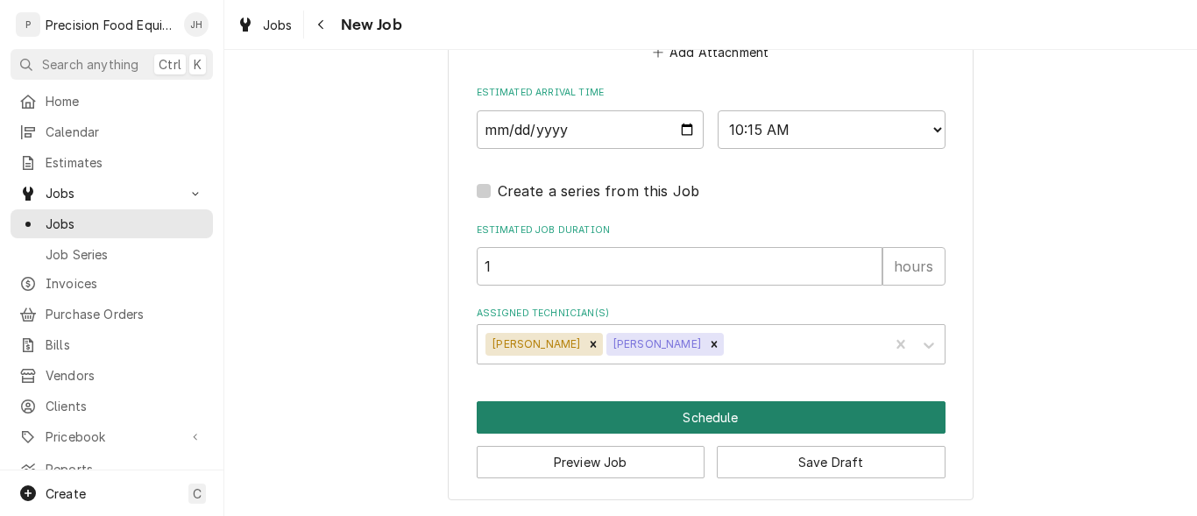
click at [688, 418] on button "Schedule" at bounding box center [711, 417] width 469 height 32
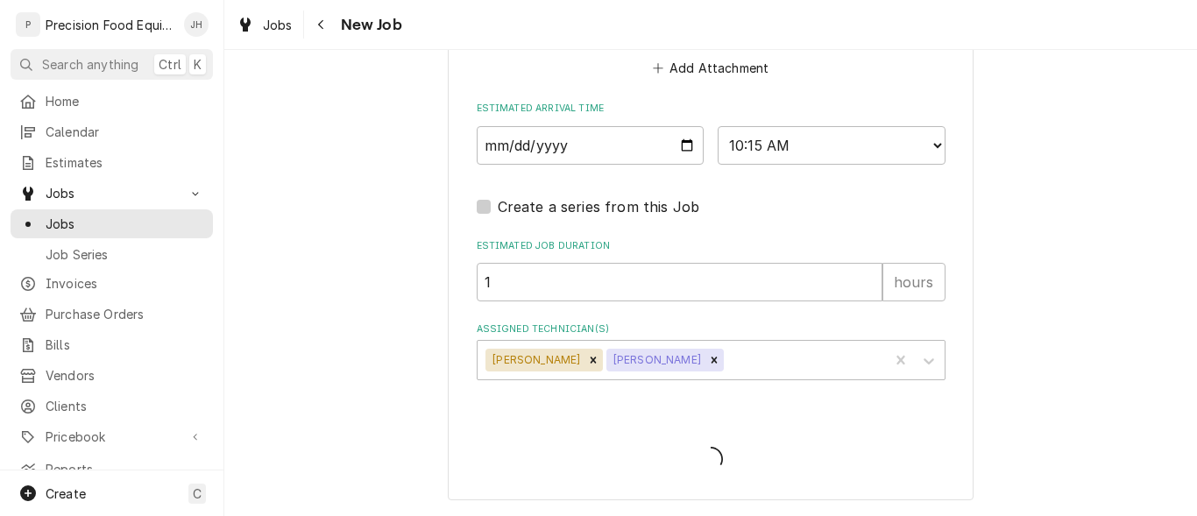
scroll to position [1424, 0]
type textarea "x"
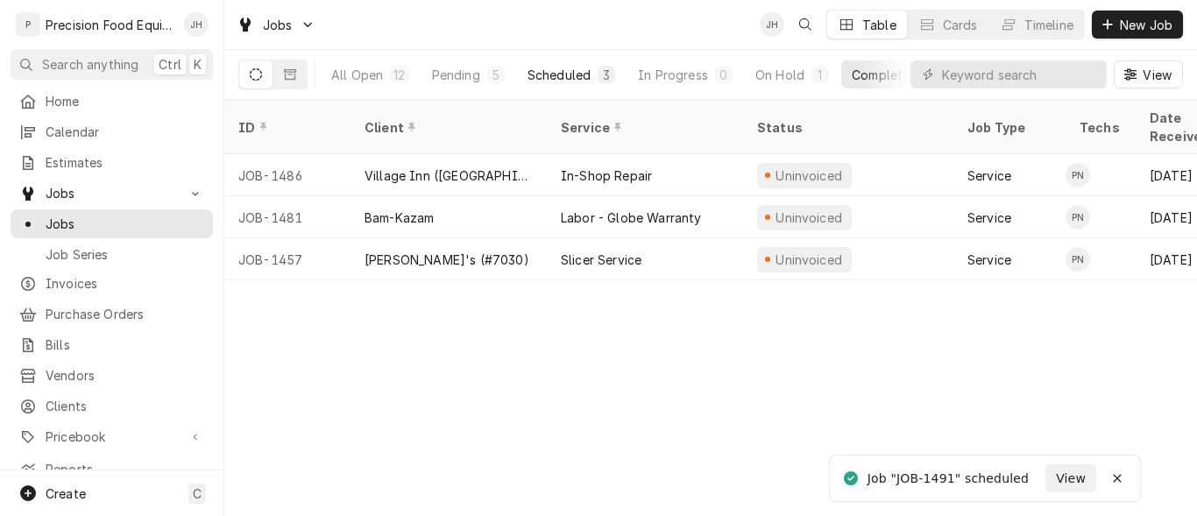
click at [560, 75] on div "Scheduled" at bounding box center [558, 75] width 63 height 18
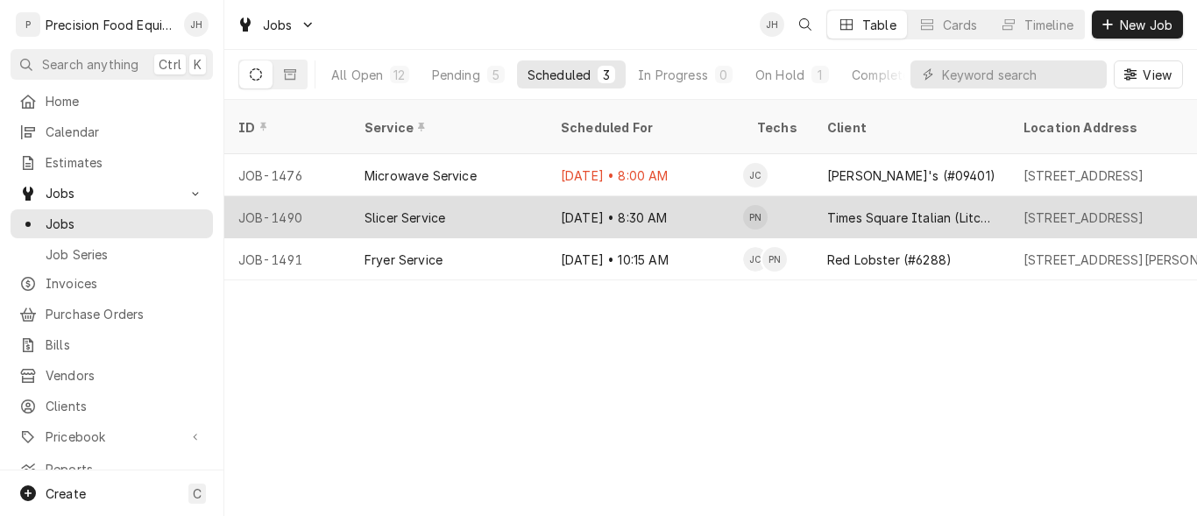
click at [482, 196] on div "Slicer Service" at bounding box center [448, 217] width 196 height 42
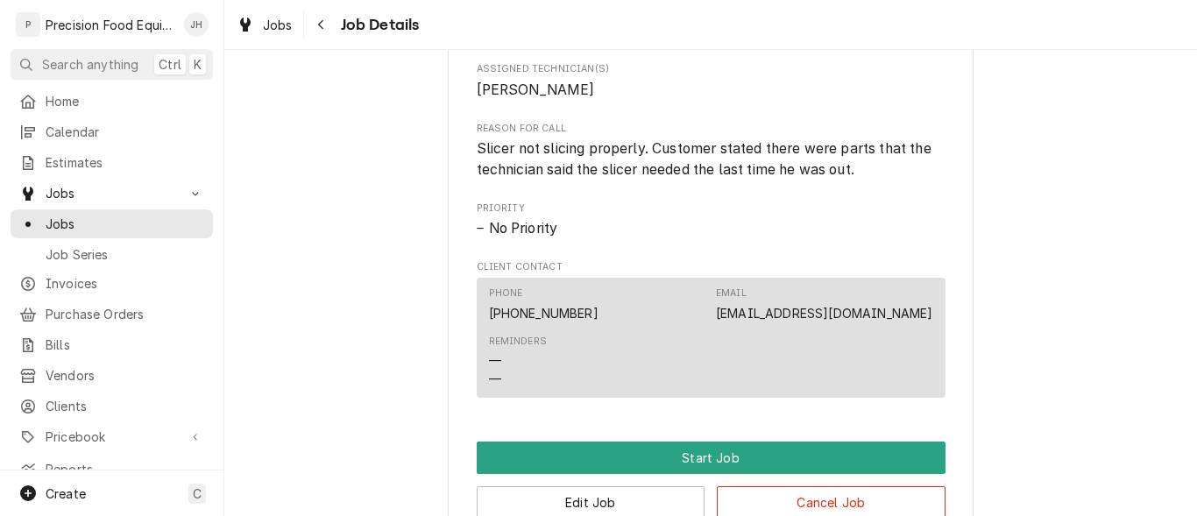
scroll to position [1051, 0]
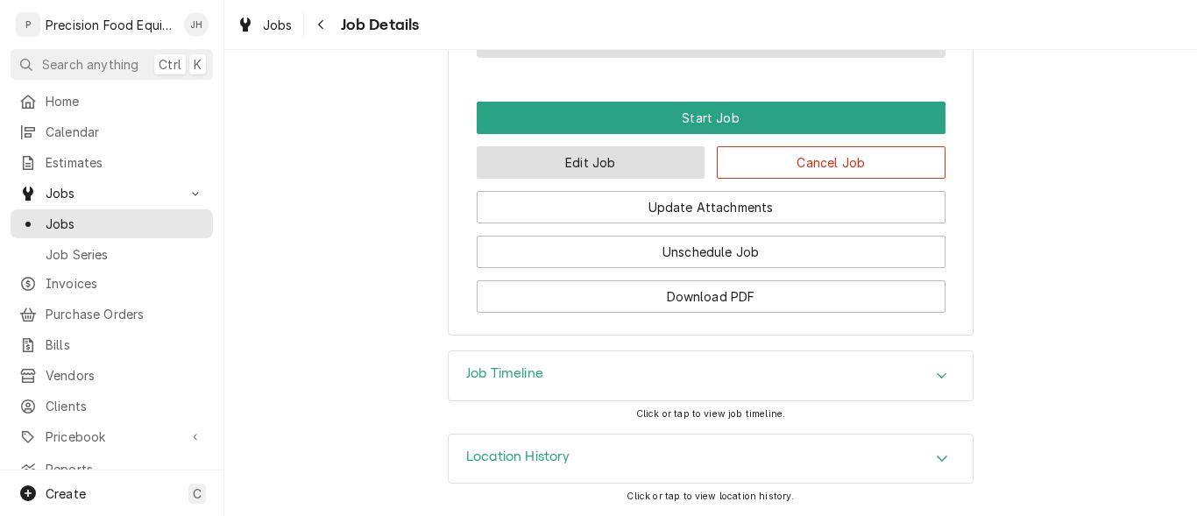
click at [572, 165] on button "Edit Job" at bounding box center [591, 162] width 229 height 32
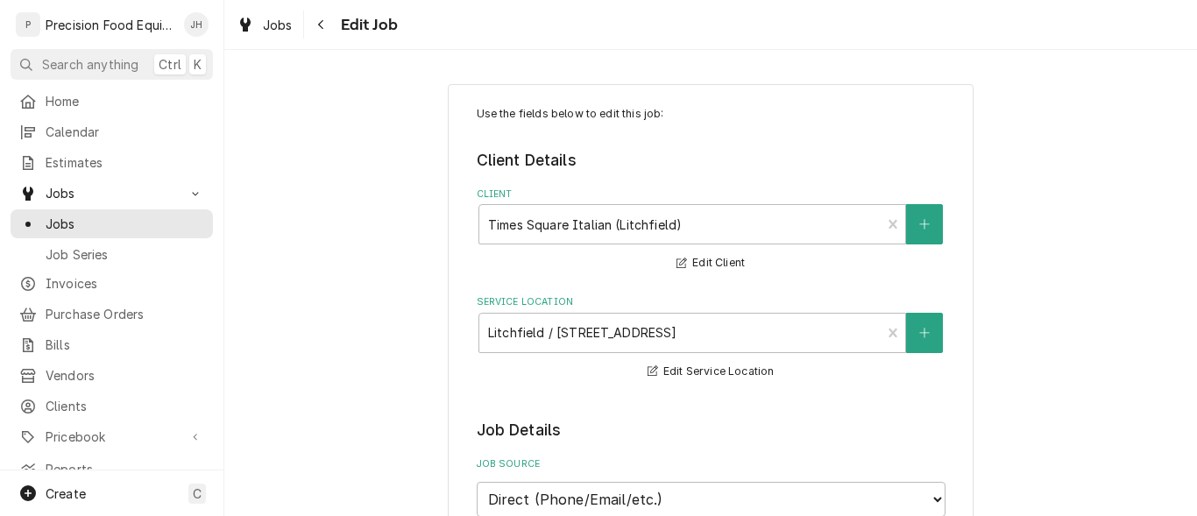
type textarea "x"
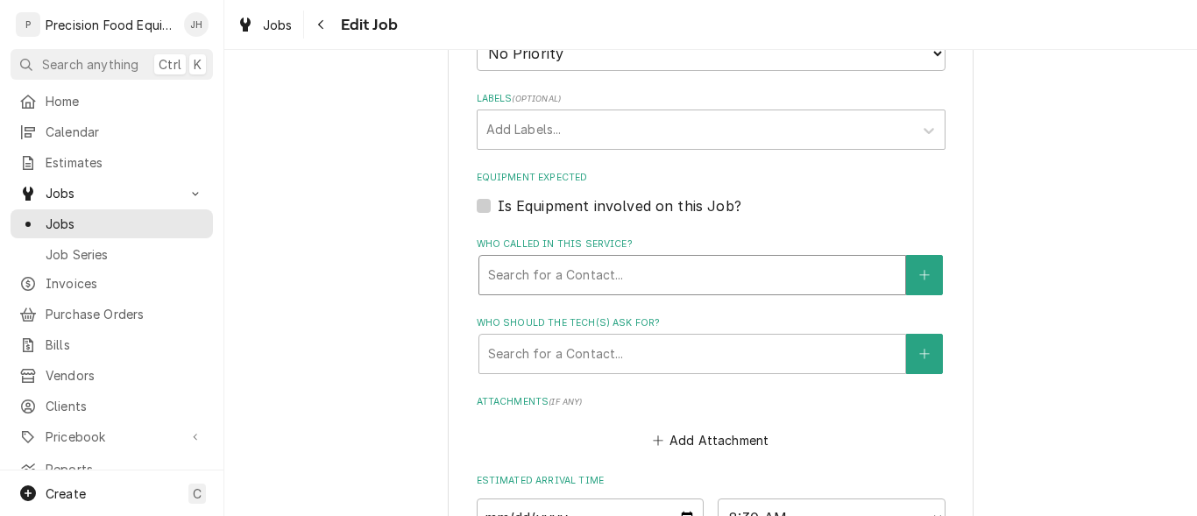
scroll to position [1227, 0]
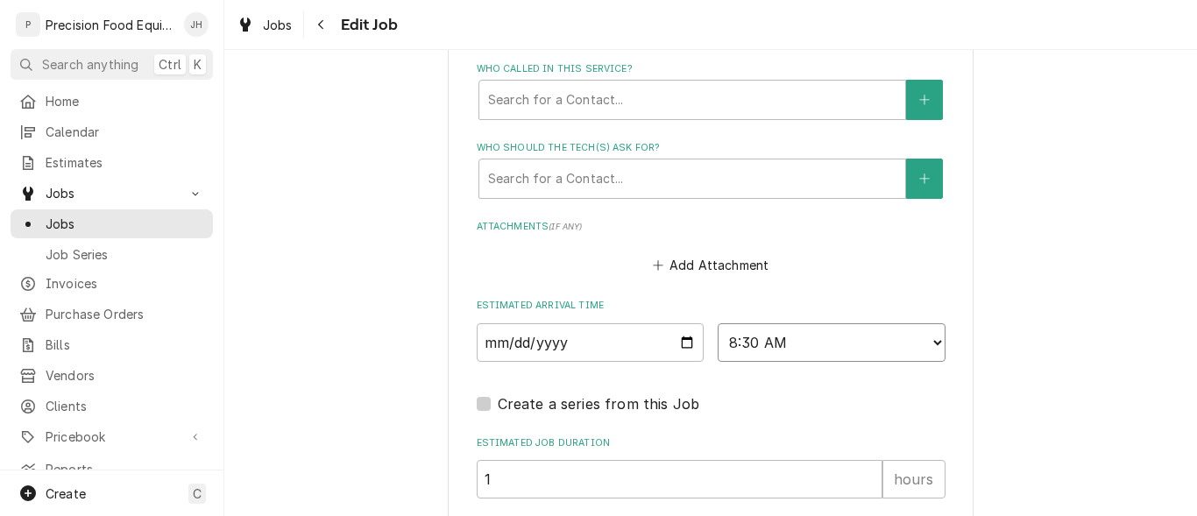
click at [824, 340] on select "AM / PM 6:00 AM 6:15 AM 6:30 AM 6:45 AM 7:00 AM 7:15 AM 7:30 AM 7:45 AM 8:00 AM…" at bounding box center [832, 342] width 228 height 39
select select "08:45:00"
click at [718, 323] on select "AM / PM 6:00 AM 6:15 AM 6:30 AM 6:45 AM 7:00 AM 7:15 AM 7:30 AM 7:45 AM 8:00 AM…" at bounding box center [832, 342] width 228 height 39
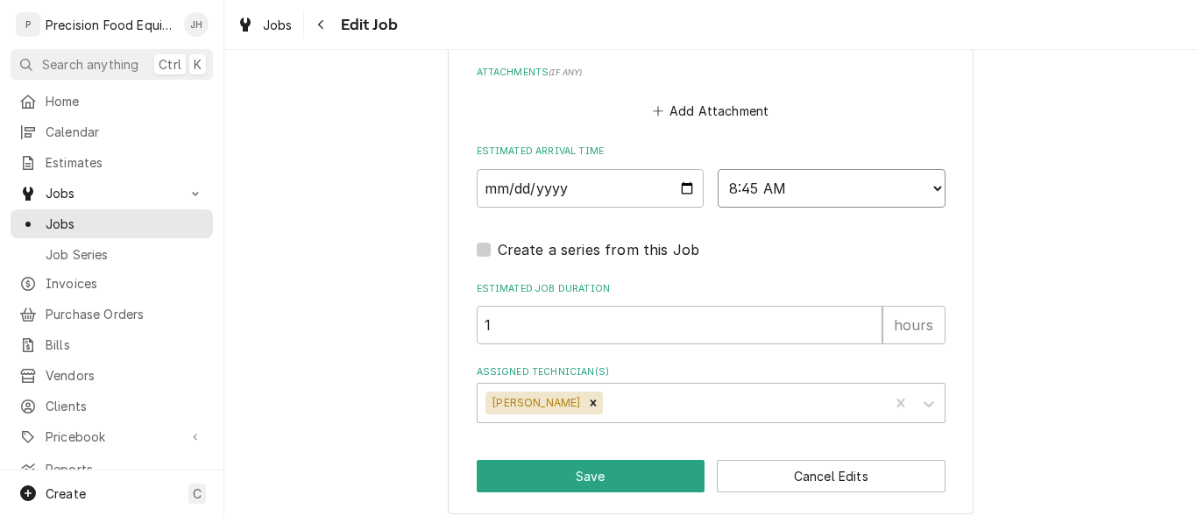
scroll to position [1395, 0]
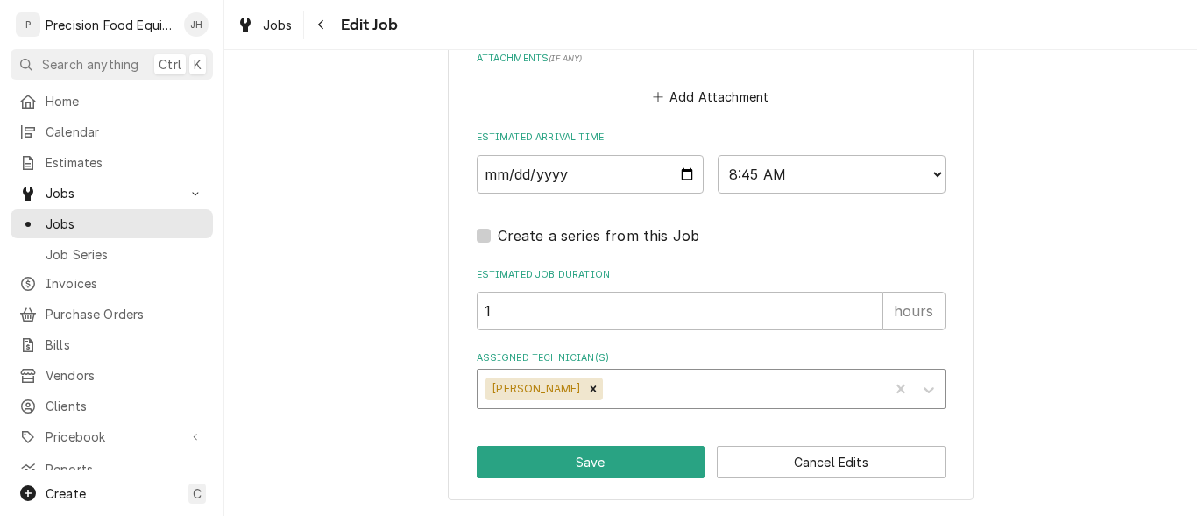
click at [646, 387] on div "Assigned Technician(s)" at bounding box center [742, 389] width 273 height 32
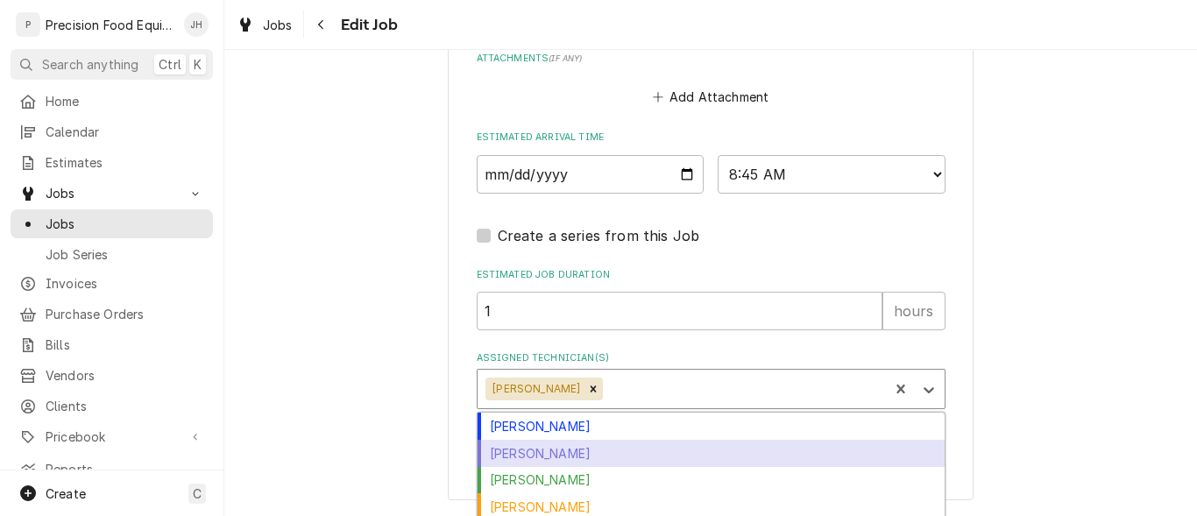
click at [565, 460] on div "Jacob Cardenas" at bounding box center [711, 453] width 467 height 27
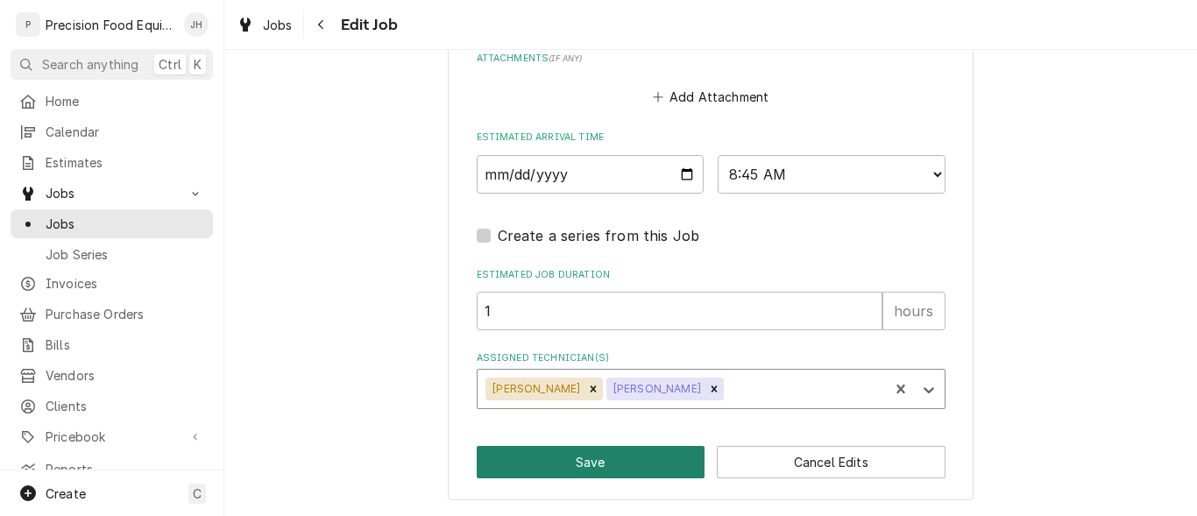
click at [566, 462] on button "Save" at bounding box center [591, 462] width 229 height 32
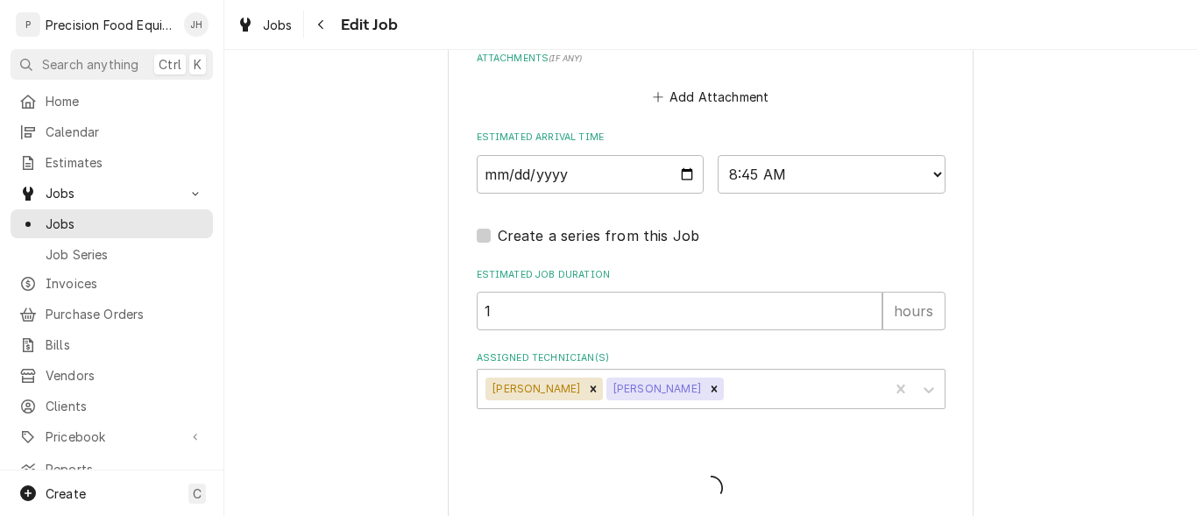
type textarea "x"
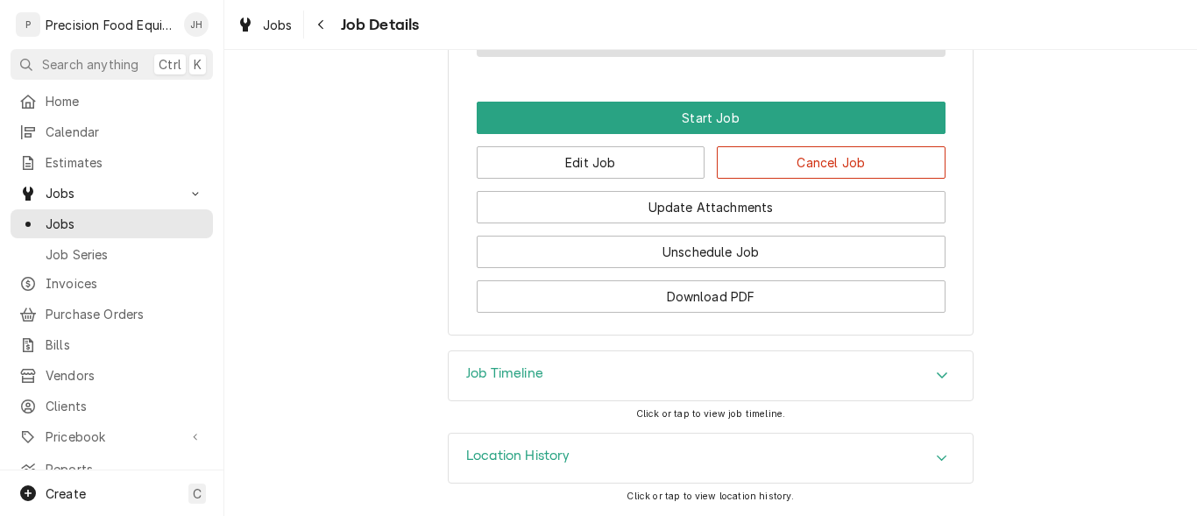
scroll to position [1082, 0]
click at [65, 216] on span "Jobs" at bounding box center [125, 224] width 159 height 18
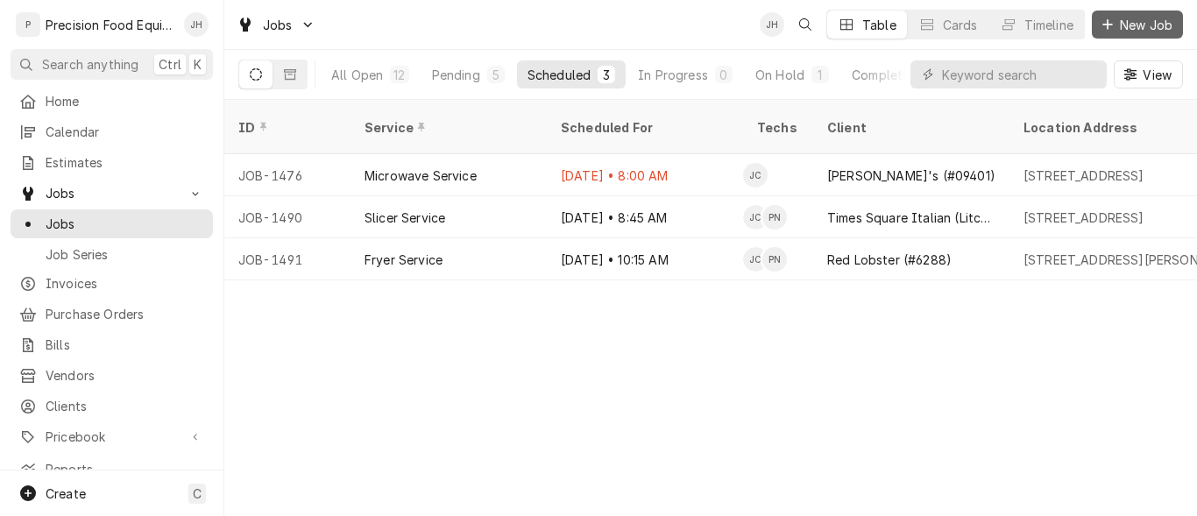
click at [1100, 24] on div "Dynamic Content Wrapper" at bounding box center [1108, 25] width 18 height 18
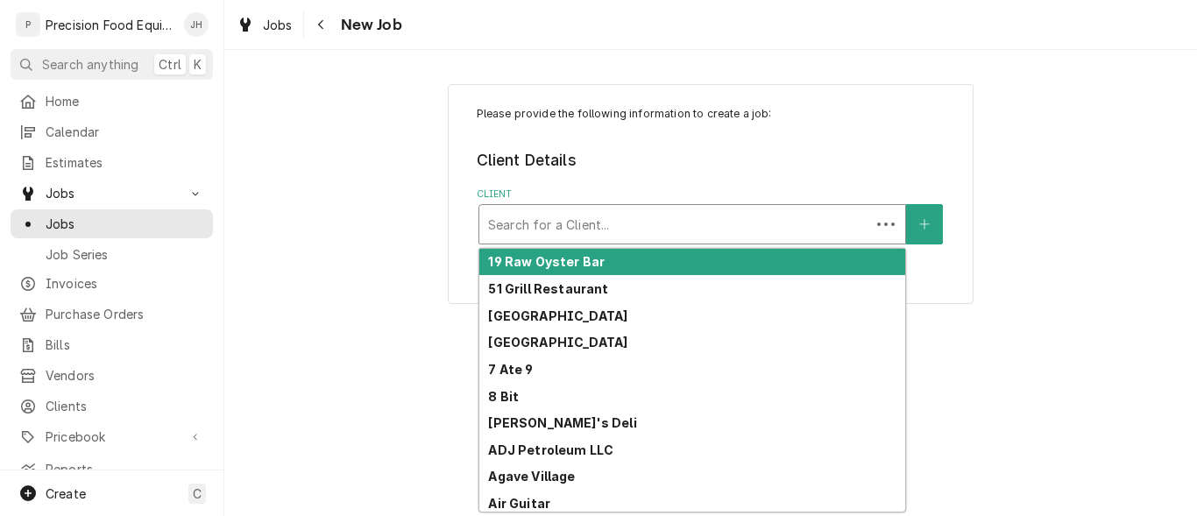
click at [563, 219] on div "Client" at bounding box center [674, 225] width 373 height 32
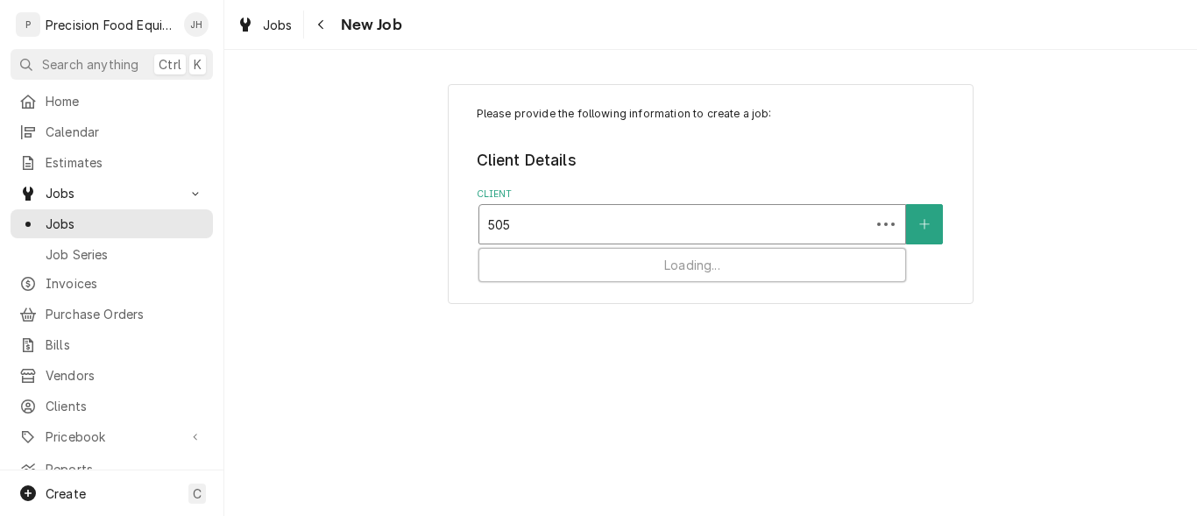
type input "5055"
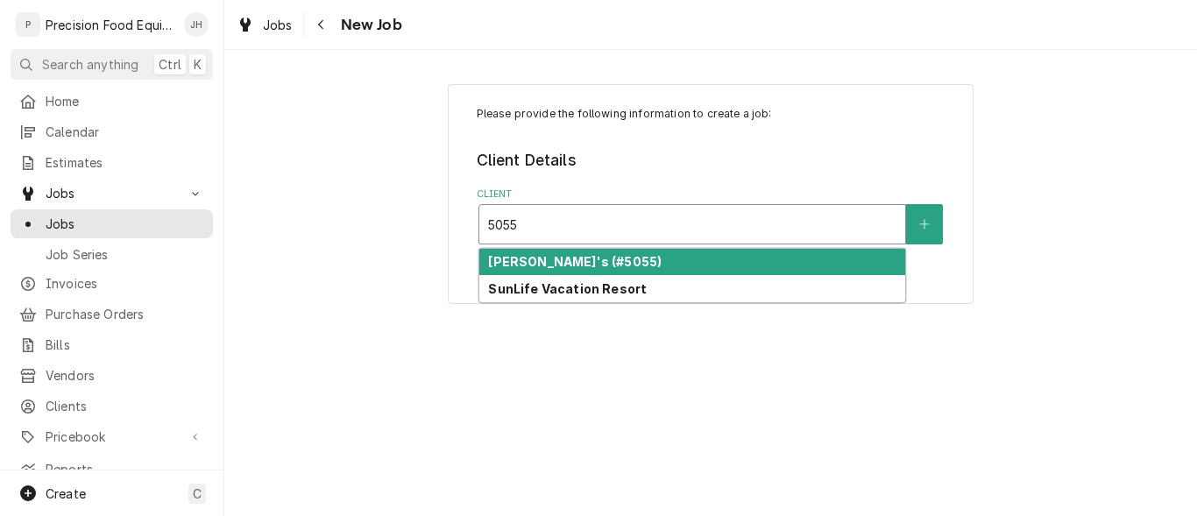
click at [567, 258] on strong "[PERSON_NAME]'s (#5055)" at bounding box center [574, 261] width 173 height 15
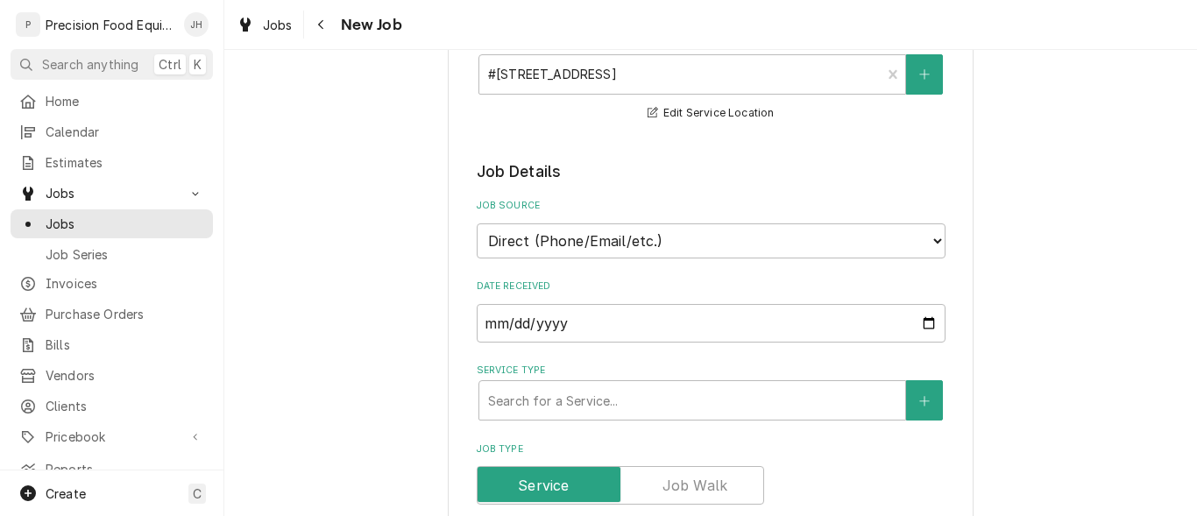
scroll to position [263, 0]
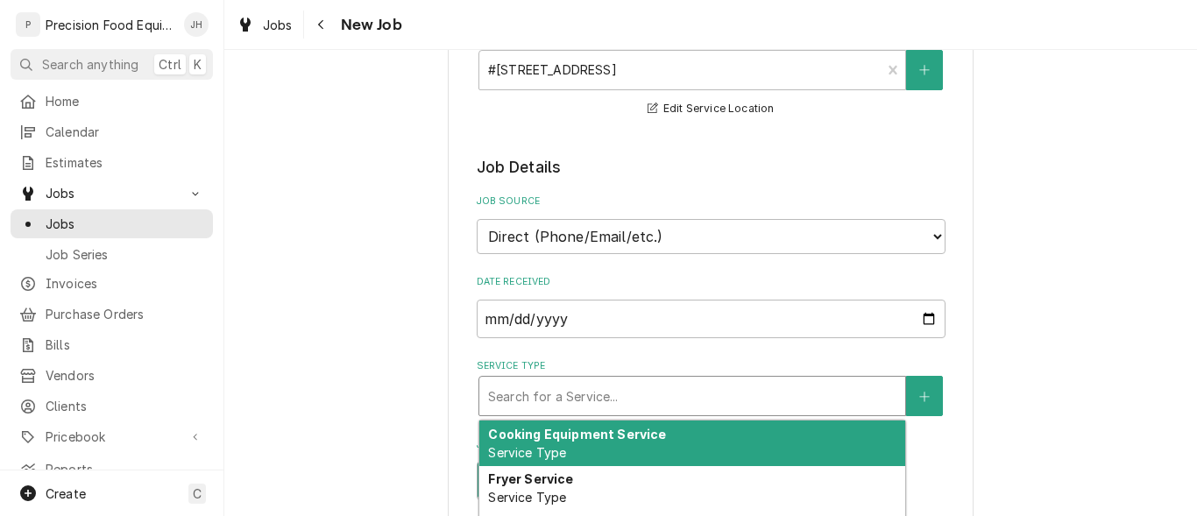
click at [591, 397] on div "Service Type" at bounding box center [692, 396] width 408 height 32
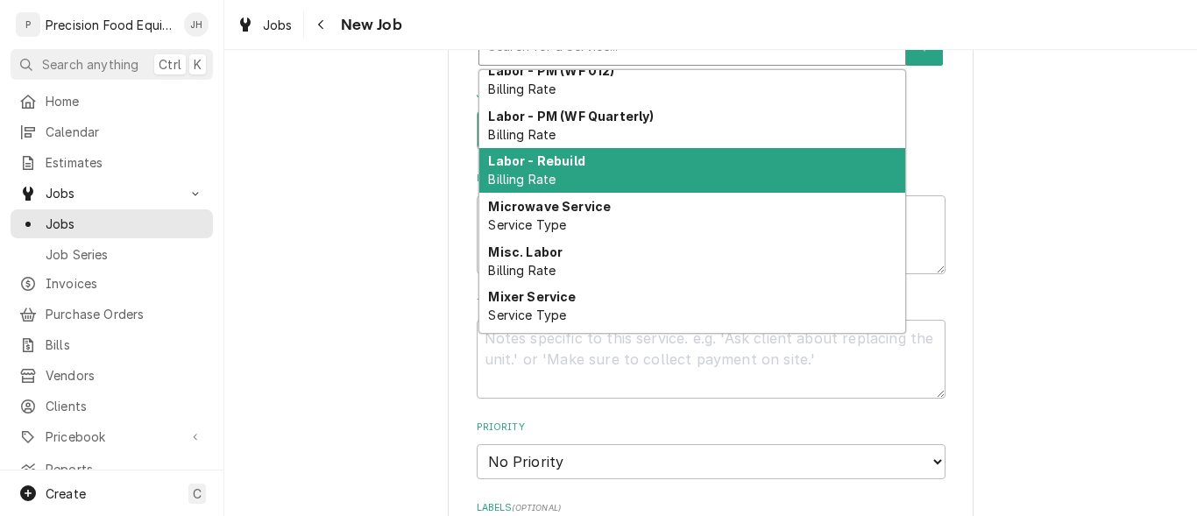
scroll to position [692, 0]
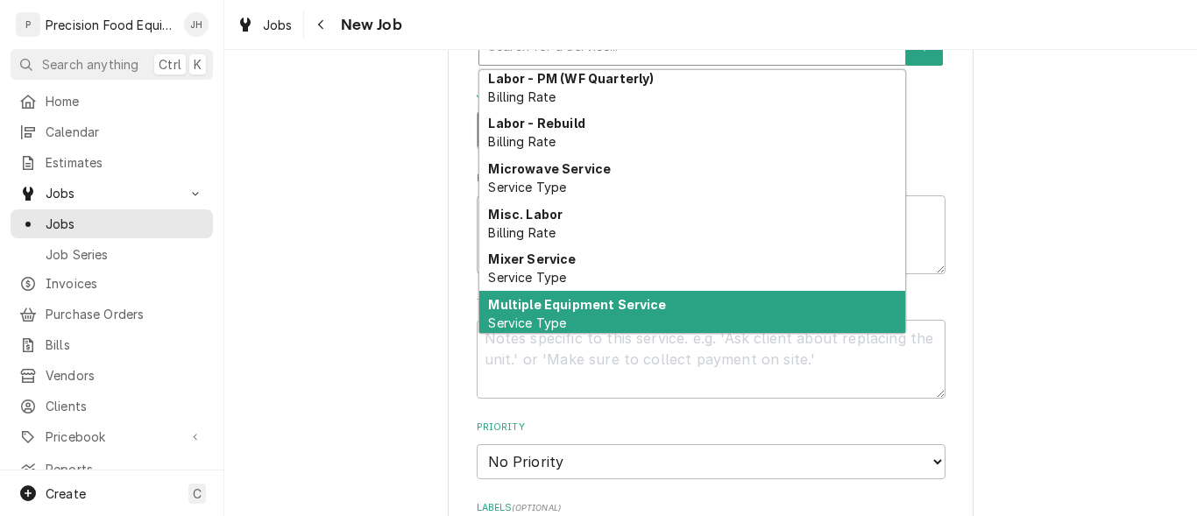
click at [599, 314] on div "Multiple Equipment Service Service Type" at bounding box center [692, 314] width 426 height 46
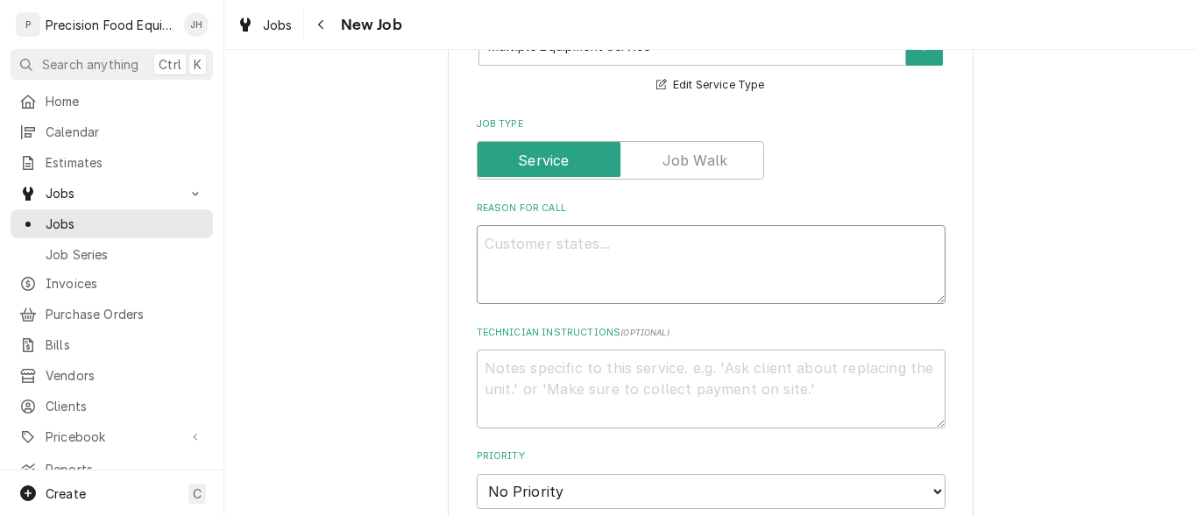
click at [485, 239] on textarea "Reason For Call" at bounding box center [711, 264] width 469 height 79
type textarea "x"
type textarea "P"
type textarea "x"
type textarea "Pr"
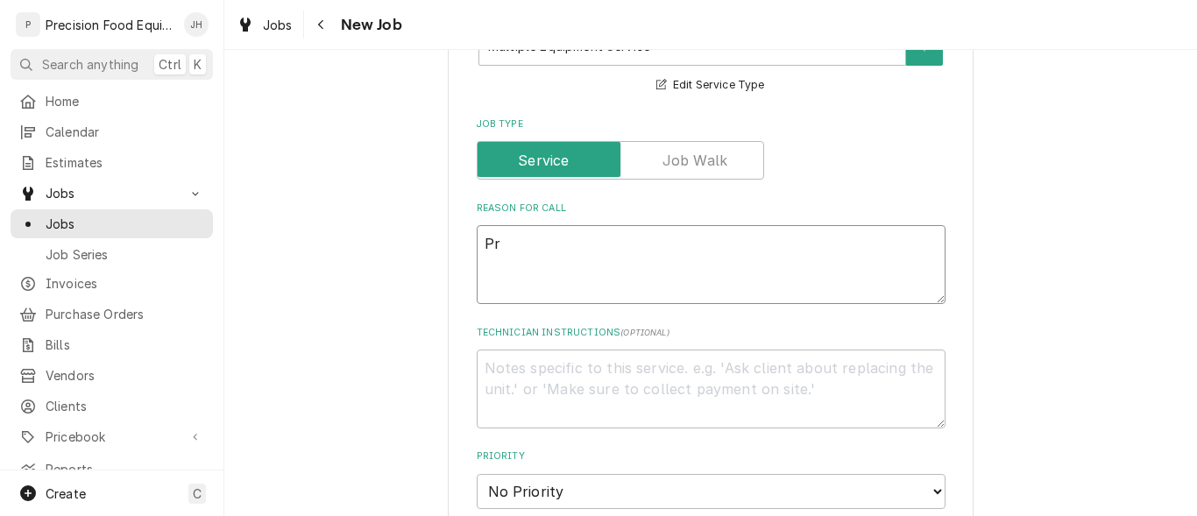
type textarea "x"
type textarea "Pre"
type textarea "x"
type textarea "Prep"
type textarea "x"
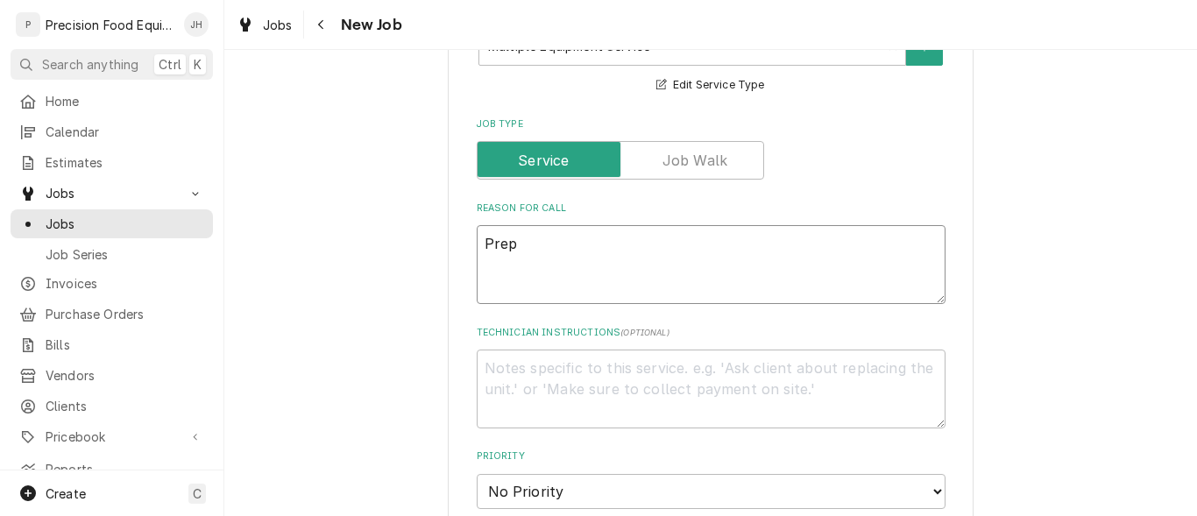
type textarea "Prep"
type textarea "x"
type textarea "Prep s"
type textarea "x"
type textarea "Prep sl"
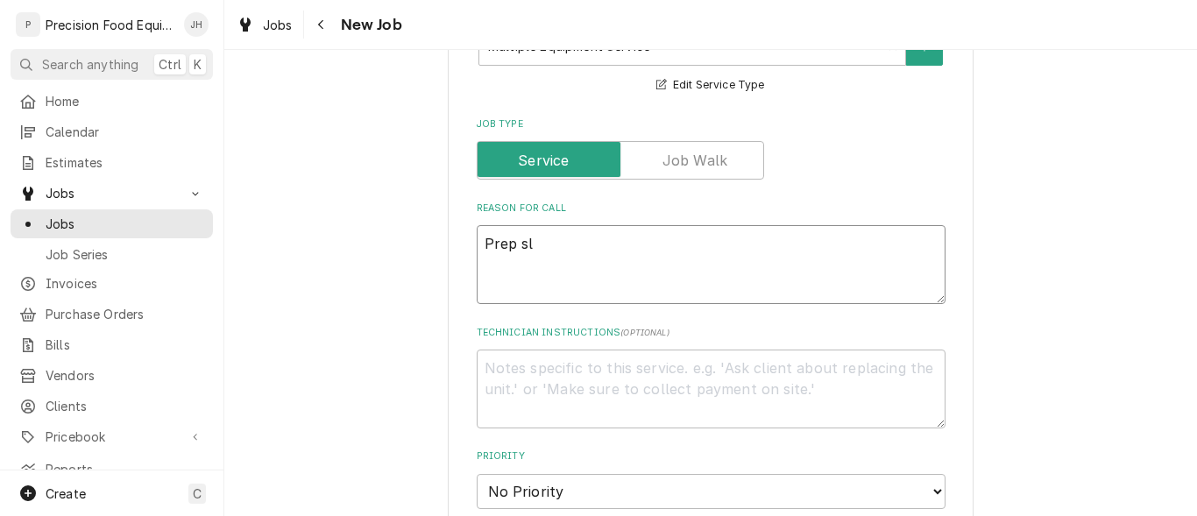
type textarea "x"
type textarea "Prep sli"
type textarea "x"
type textarea "Prep slic"
type textarea "x"
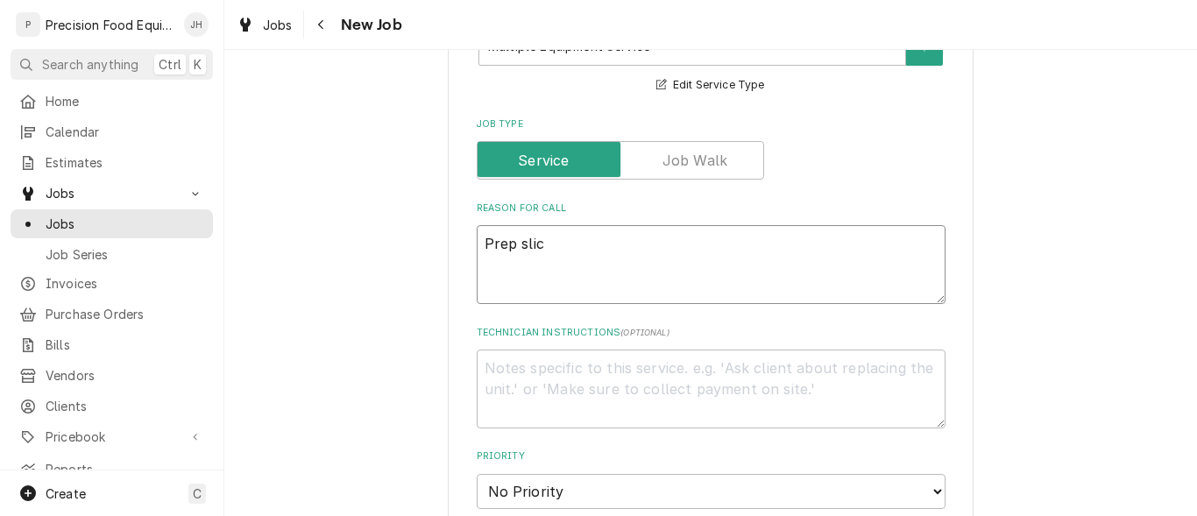
type textarea "Prep slice"
type textarea "x"
type textarea "Prep slicer"
type textarea "x"
type textarea "Prep slicer"
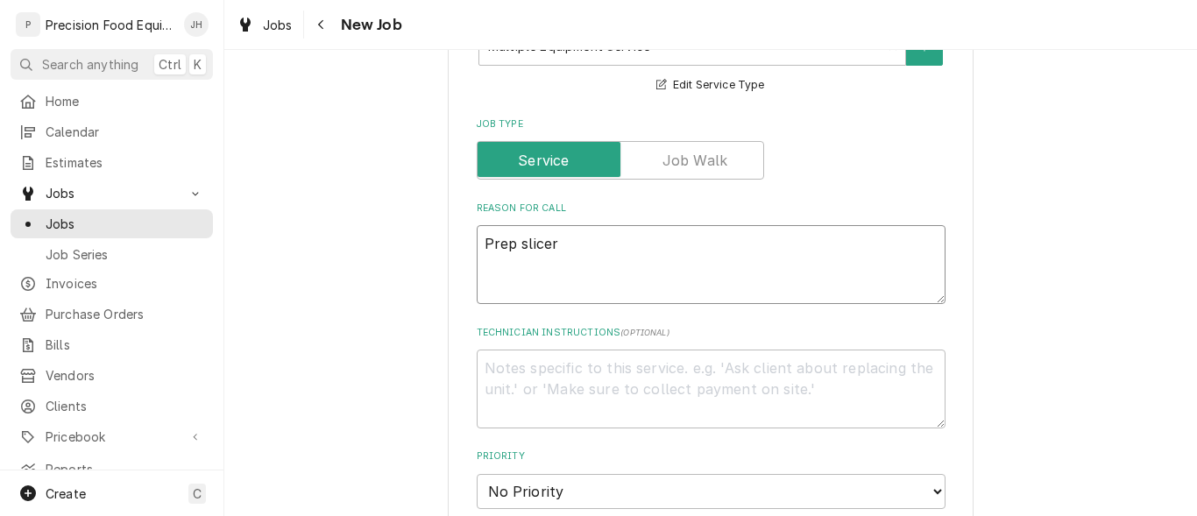
type textarea "x"
type textarea "Prep slicer n"
type textarea "x"
type textarea "Prep slicer no"
type textarea "x"
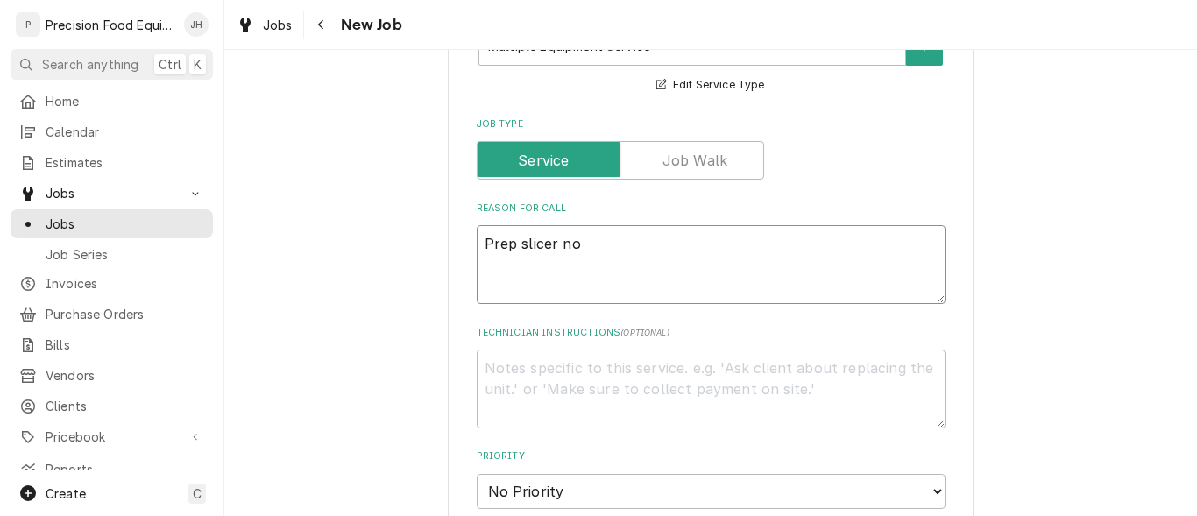
type textarea "Prep slicer not"
type textarea "x"
type textarea "Prep slicer not"
type textarea "x"
type textarea "Prep slicer not w"
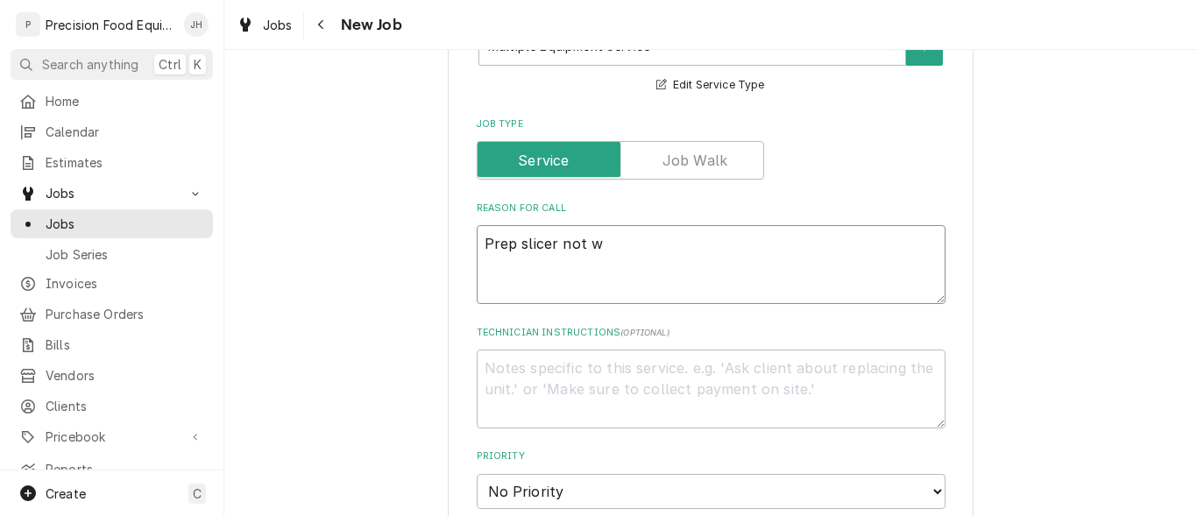
type textarea "x"
type textarea "Prep slicer not wo"
type textarea "x"
type textarea "Prep slicer not wor"
type textarea "x"
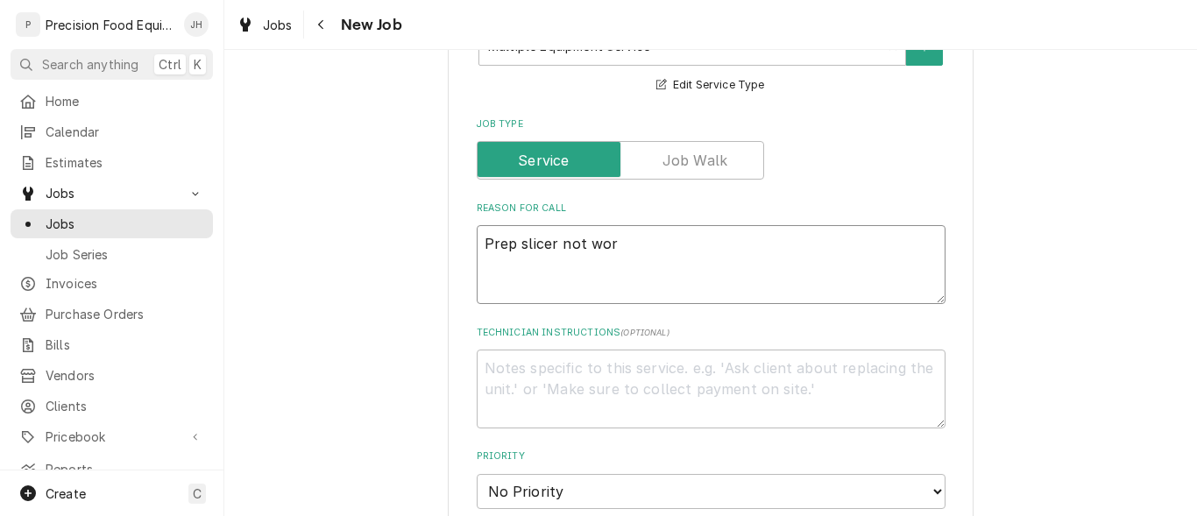
type textarea "Prep slicer not work"
type textarea "x"
type textarea "Prep slicer not worki"
type textarea "x"
type textarea "Prep slicer not workin"
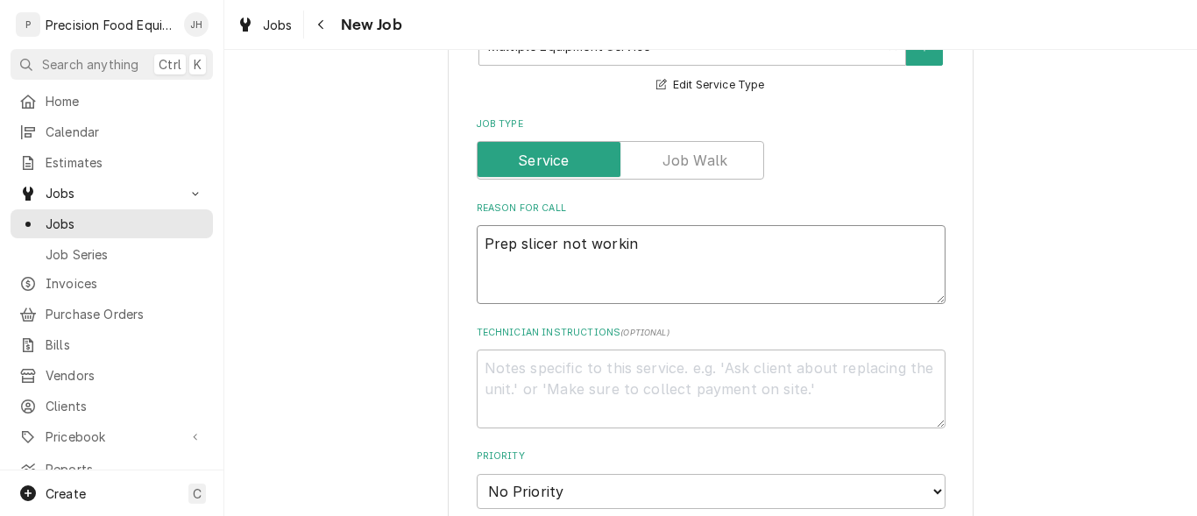
type textarea "x"
type textarea "Prep slicer not working"
type textarea "x"
type textarea "Prep slicer not working."
type textarea "x"
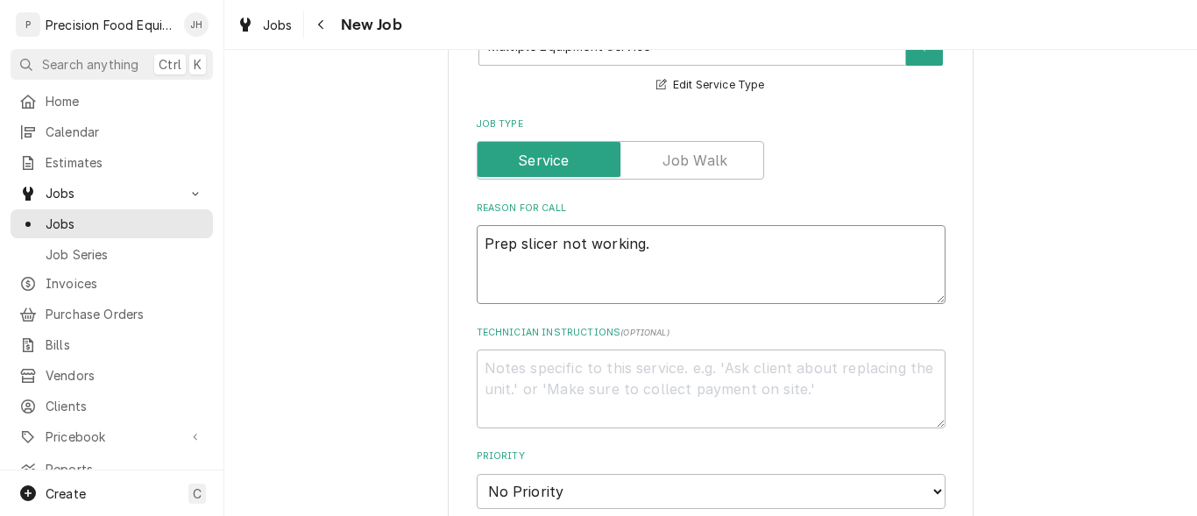
type textarea "1Prep slicer not working."
type textarea "x"
type textarea "1.Prep slicer not working."
type textarea "x"
type textarea "1. Prep slicer not working."
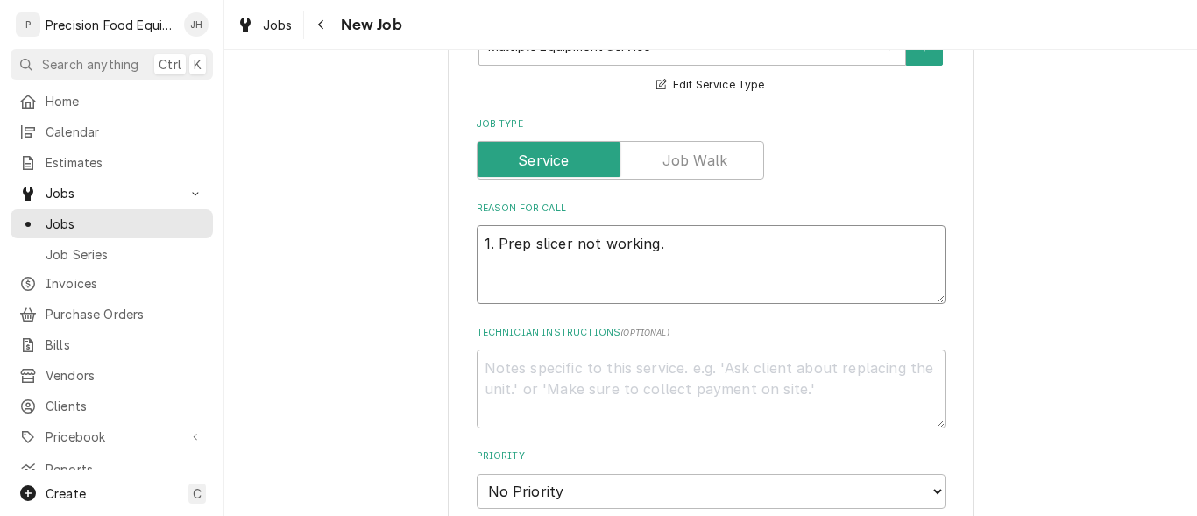
type textarea "x"
type textarea "1. Prep slicer not working."
type textarea "x"
type textarea "1. Prep slicer not working. 2"
type textarea "x"
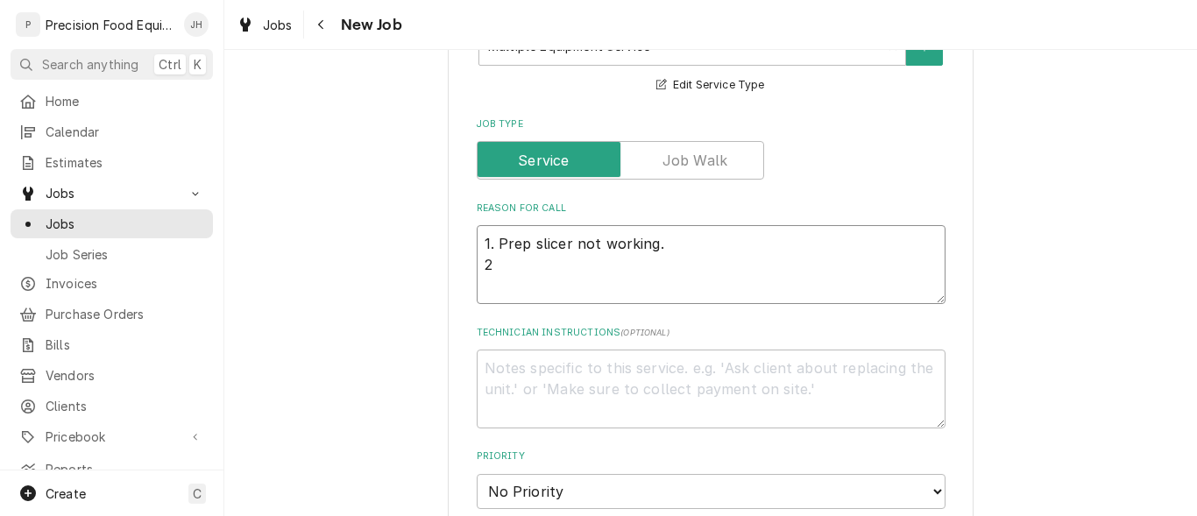
type textarea "1. Prep slicer not working. 2."
type textarea "x"
type textarea "1. Prep slicer not working. 2."
type textarea "x"
type textarea "1. Prep slicer not working. 2. M"
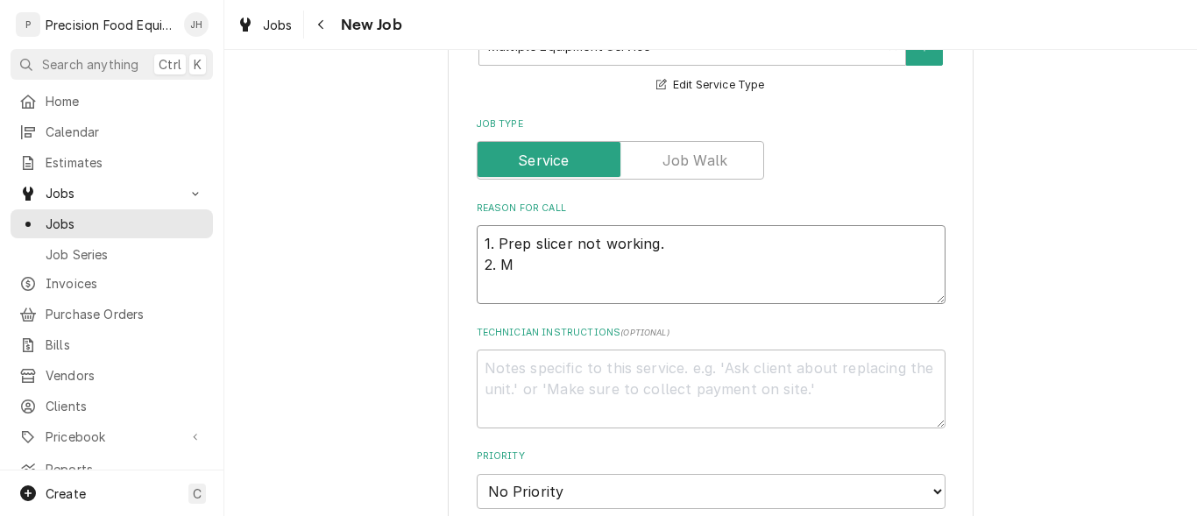
type textarea "x"
type textarea "1. Prep slicer not working. 2. Mi"
type textarea "x"
type textarea "1. Prep slicer not working. 2. Mic"
type textarea "x"
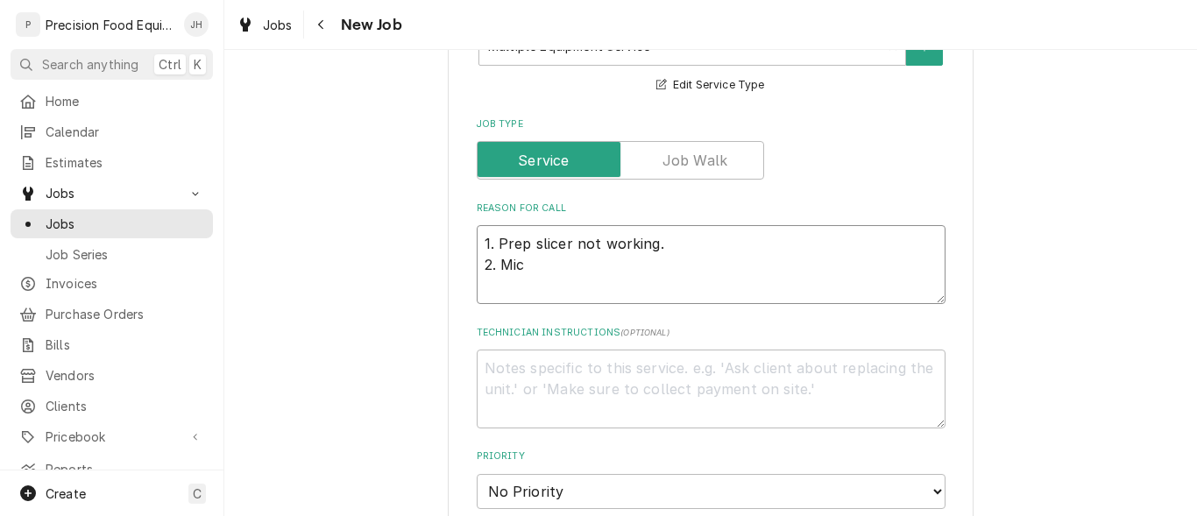
type textarea "1. Prep slicer not working. 2. Micr"
type textarea "x"
type textarea "1. Prep slicer not working. 2. Micro"
type textarea "x"
type textarea "1. Prep slicer not working. 2. Microw"
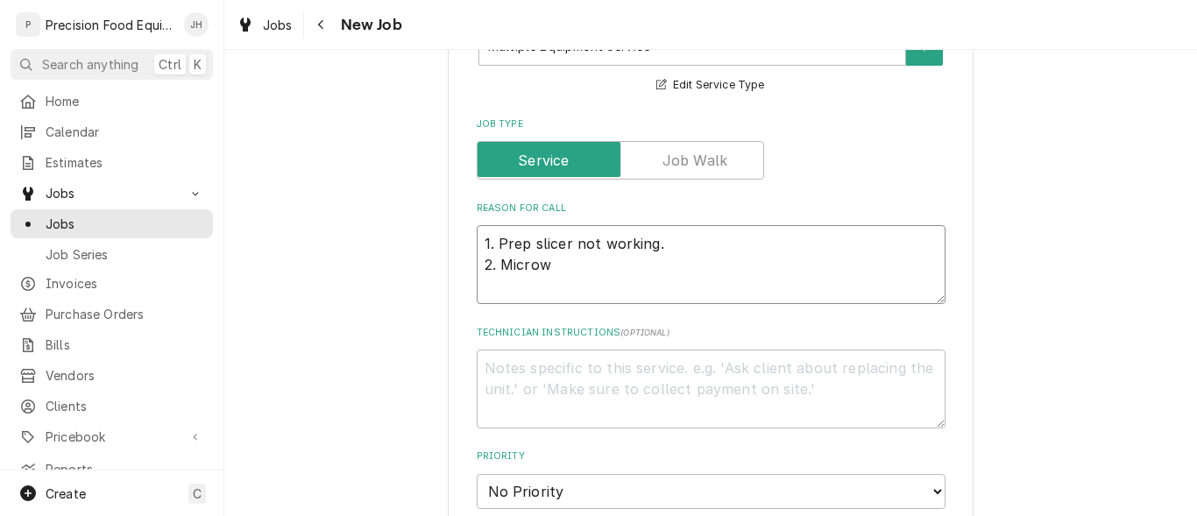
type textarea "x"
type textarea "1. Prep slicer not working. 2. Microwa"
type textarea "x"
type textarea "1. Prep slicer not working. 2. Microwav"
type textarea "x"
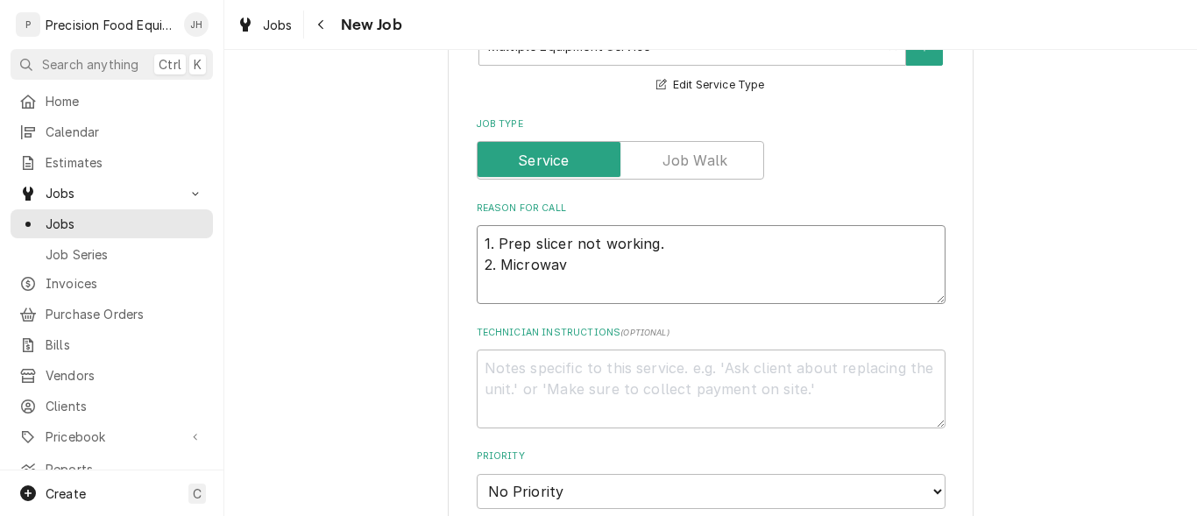
type textarea "1. Prep slicer not working. 2. Microwave"
type textarea "x"
type textarea "1. Prep slicer not working. 2. Microwave"
type textarea "x"
type textarea "1. Prep slicer not working. 2. Microwave n"
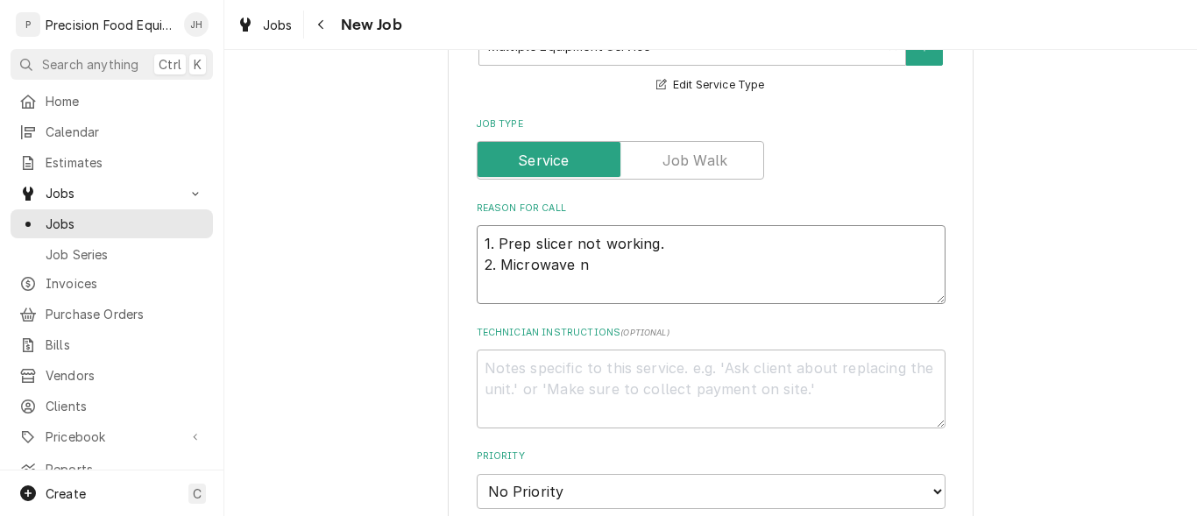
type textarea "x"
type textarea "1. Prep slicer not working. 2. Microwave no"
type textarea "x"
type textarea "1. Prep slicer not working. 2. Microwave not"
type textarea "x"
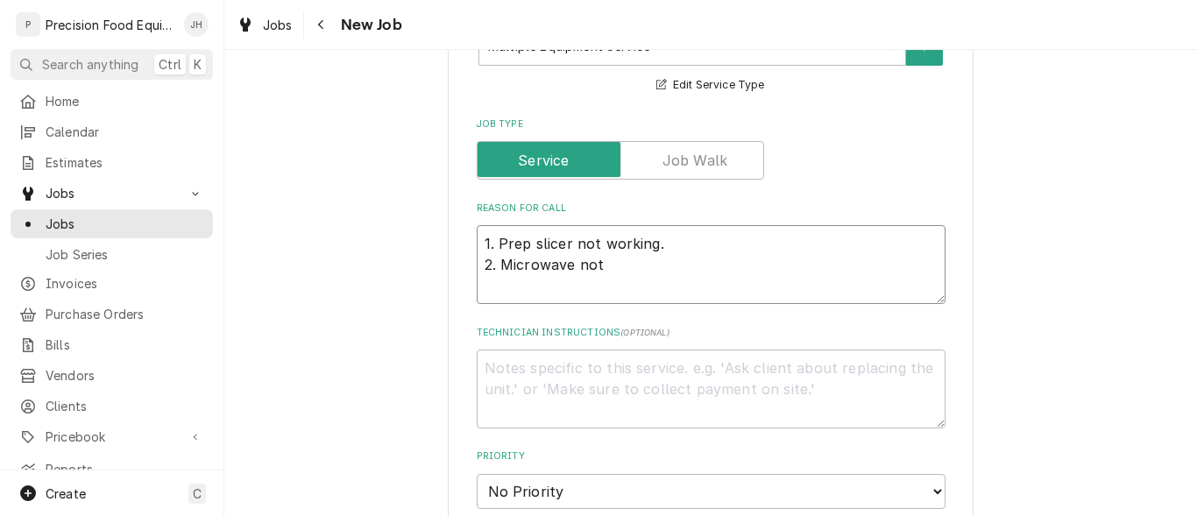
type textarea "1. Prep slicer not working. 2. Microwave not"
type textarea "x"
type textarea "1. Prep slicer not working. 2. Microwave not w"
type textarea "x"
type textarea "1. Prep slicer not working. 2. Microwave not wo"
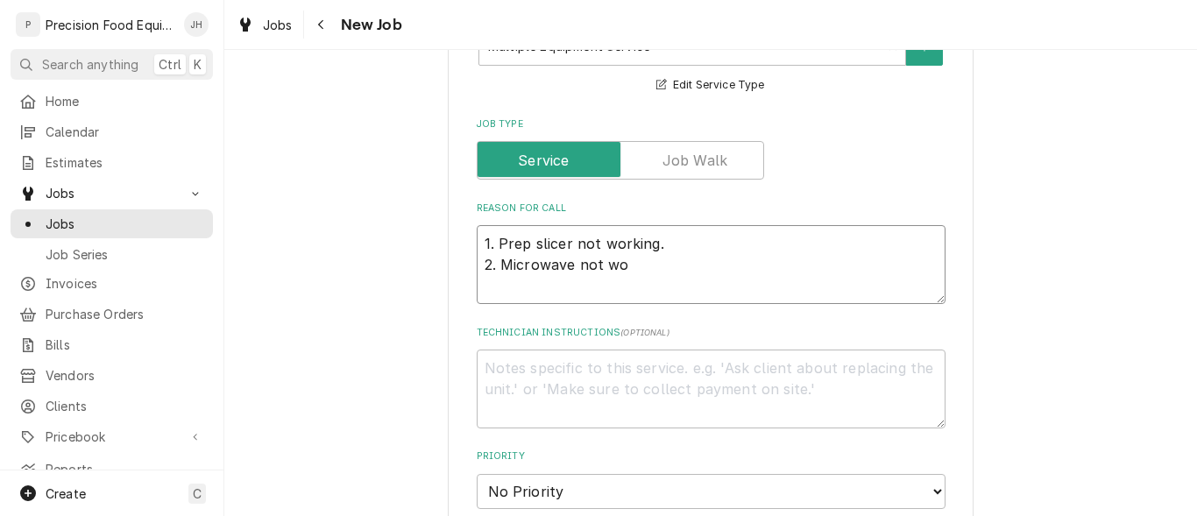
type textarea "x"
type textarea "1. Prep slicer not working. 2. Microwave not wor"
type textarea "x"
type textarea "1. Prep slicer not working. 2. Microwave not work"
type textarea "x"
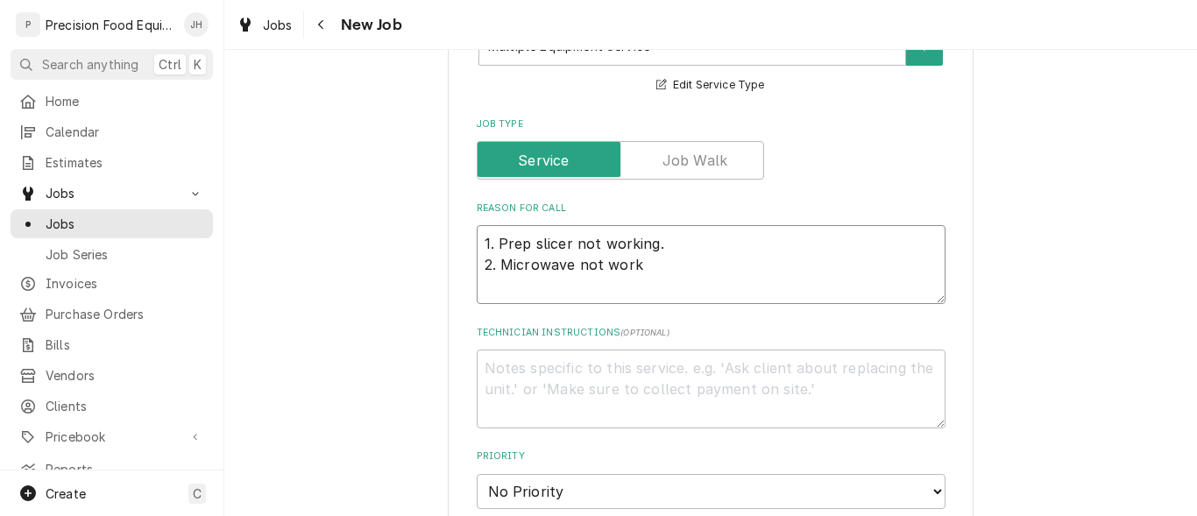
type textarea "1. Prep slicer not working. 2. Microwave not worki"
type textarea "x"
type textarea "1. Prep slicer not working. 2. Microwave not workin"
type textarea "x"
type textarea "1. Prep slicer not working. 2. Microwave not working"
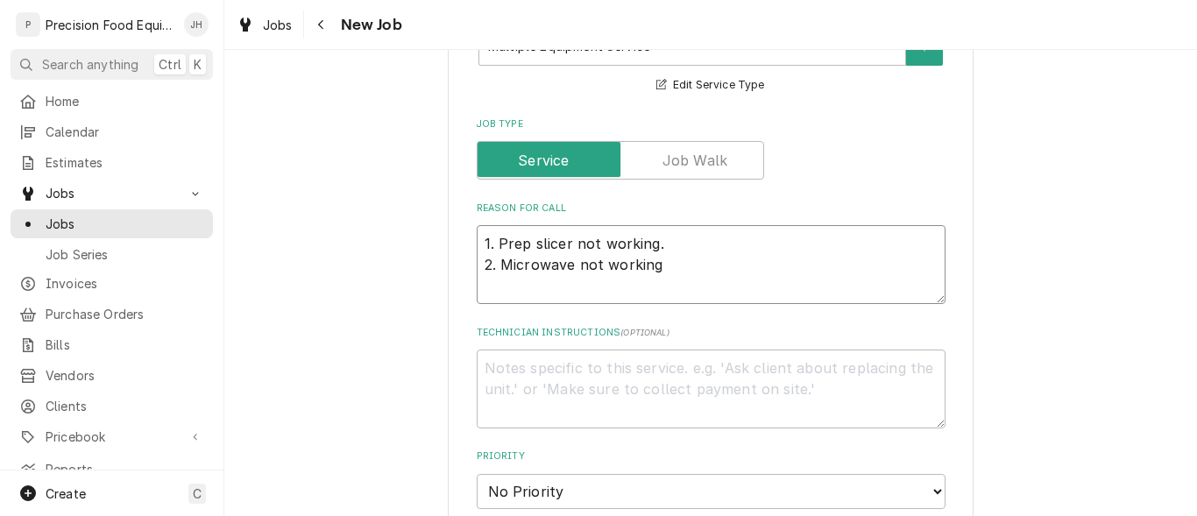
type textarea "x"
type textarea "1. Prep slicer not working. 2. Microwave not working."
type textarea "x"
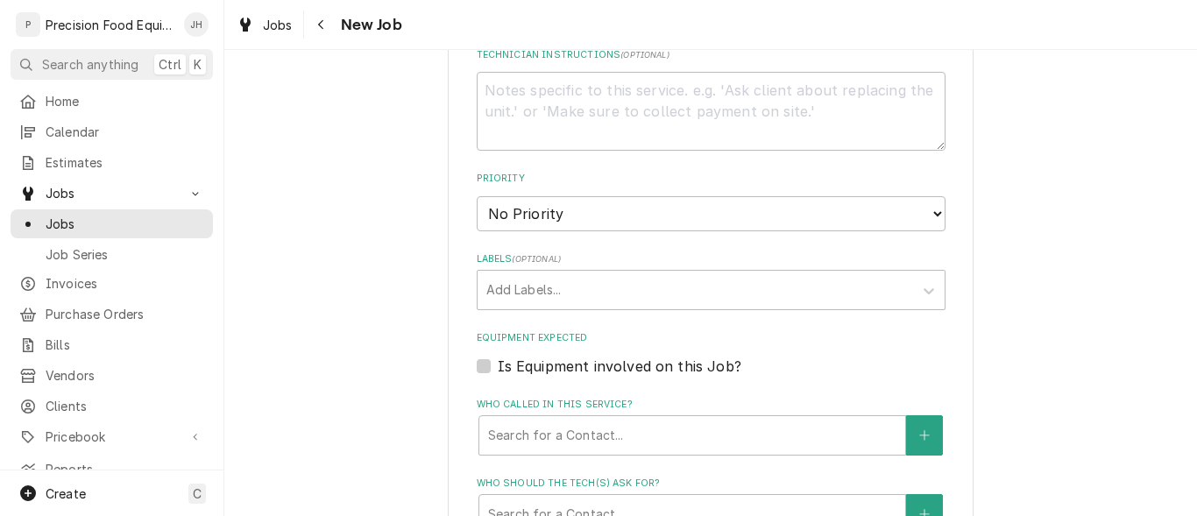
scroll to position [876, 0]
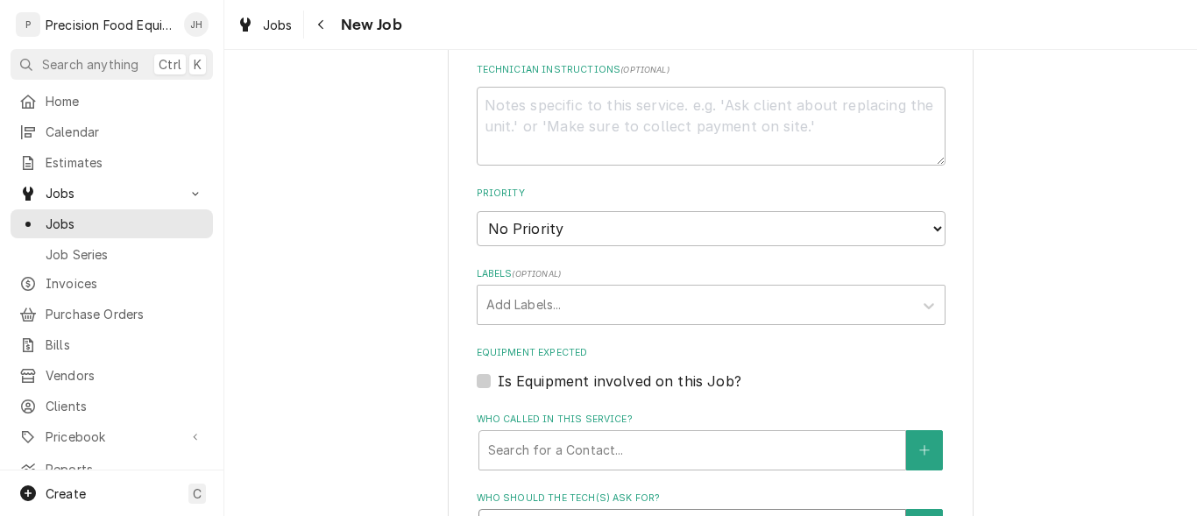
type textarea "1. Prep slicer not working. 2. Microwave not working."
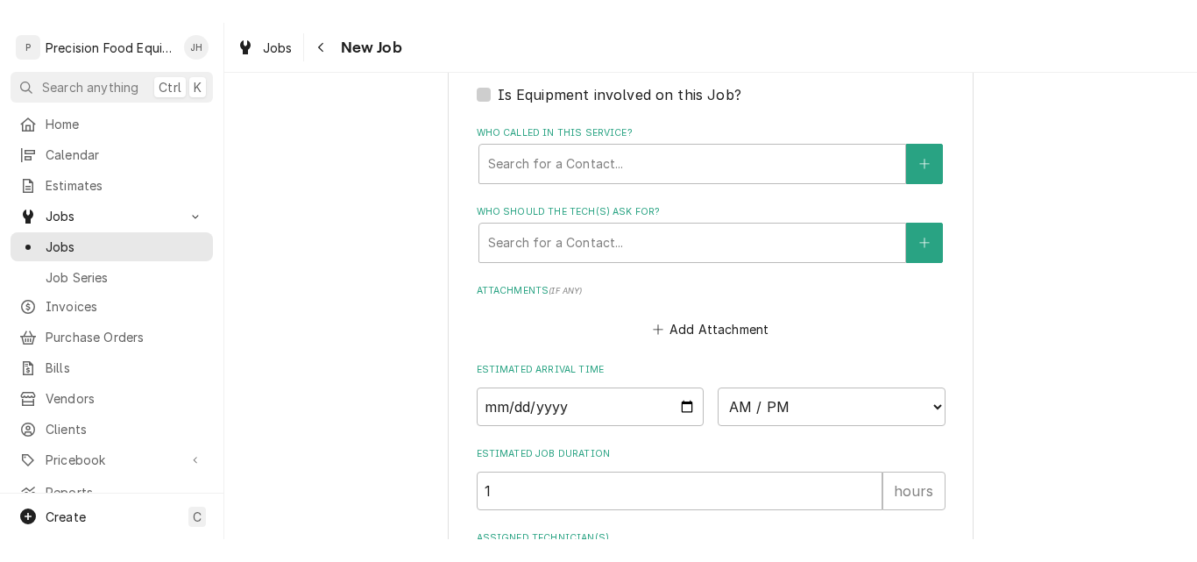
scroll to position [1227, 0]
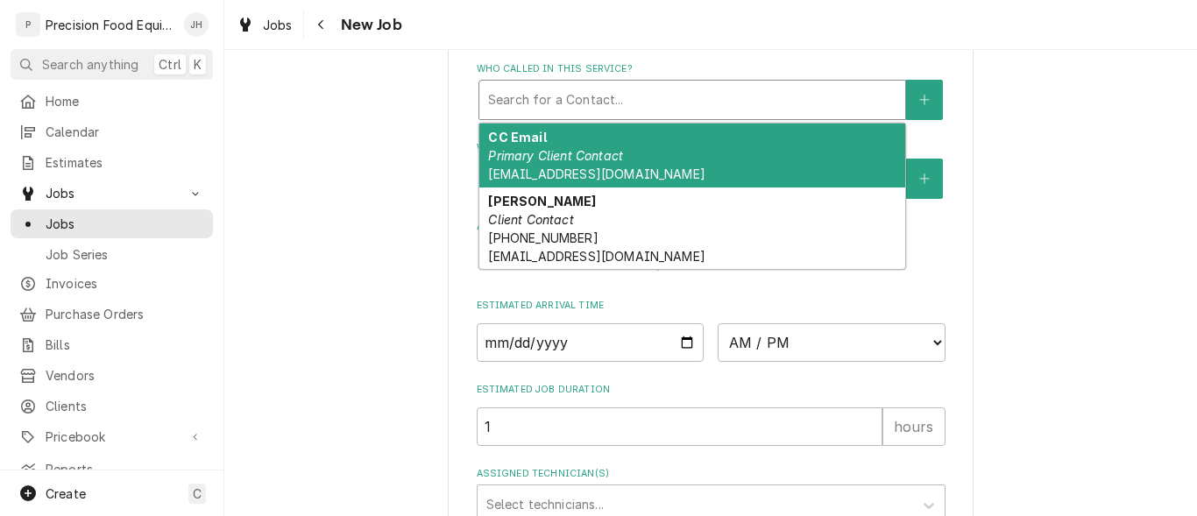
click at [704, 112] on div "Who called in this service?" at bounding box center [692, 100] width 408 height 32
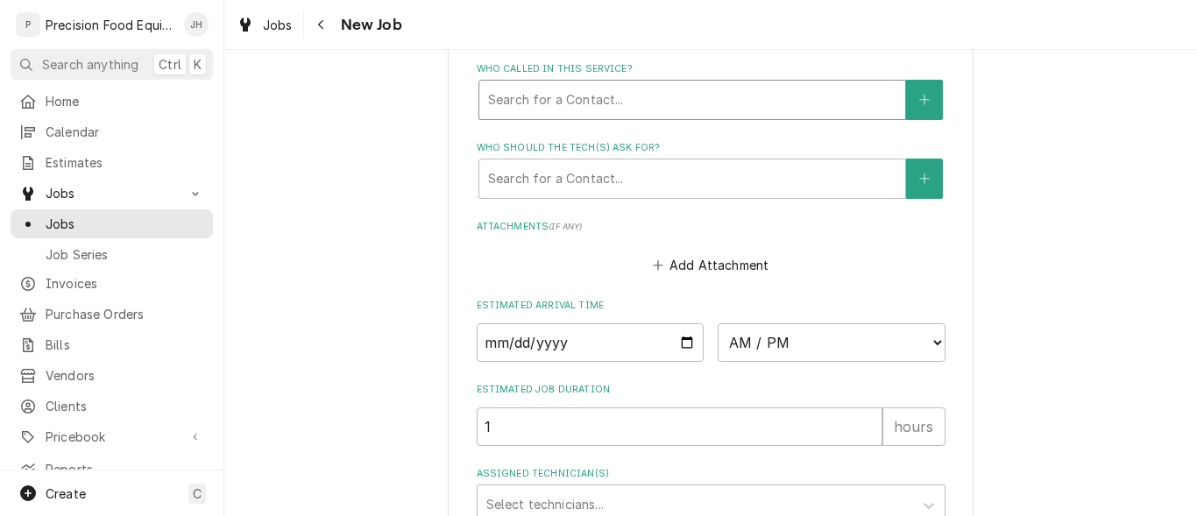
click at [704, 112] on div "Who called in this service?" at bounding box center [692, 100] width 408 height 32
click at [686, 340] on input "Date" at bounding box center [591, 342] width 228 height 39
type textarea "x"
type input "[DATE]"
type textarea "x"
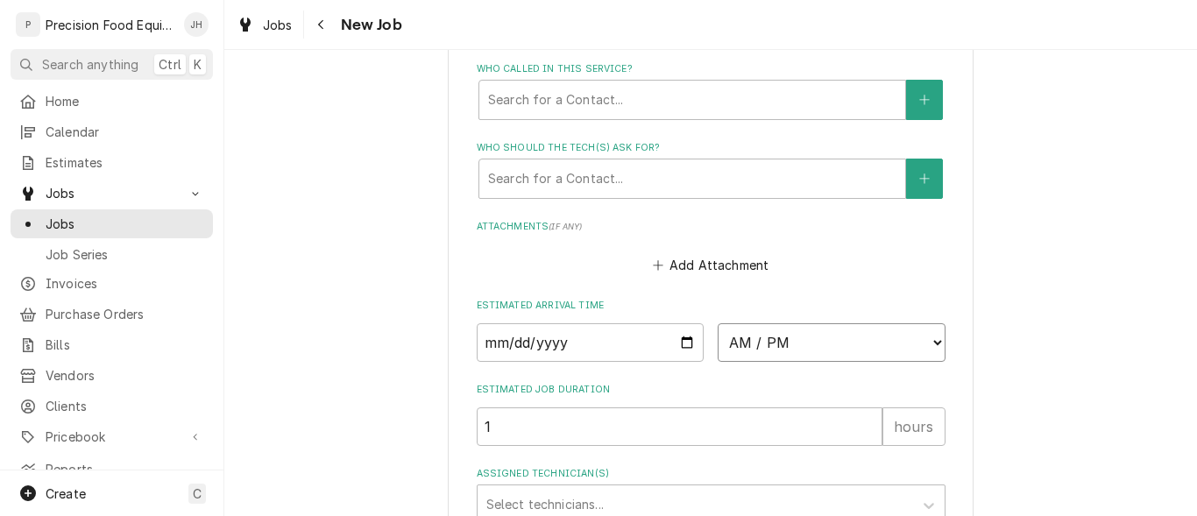
click at [869, 350] on select "AM / PM 6:00 AM 6:15 AM 6:30 AM 6:45 AM 7:00 AM 7:15 AM 7:30 AM 7:45 AM 8:00 AM…" at bounding box center [832, 342] width 228 height 39
select select "13:15:00"
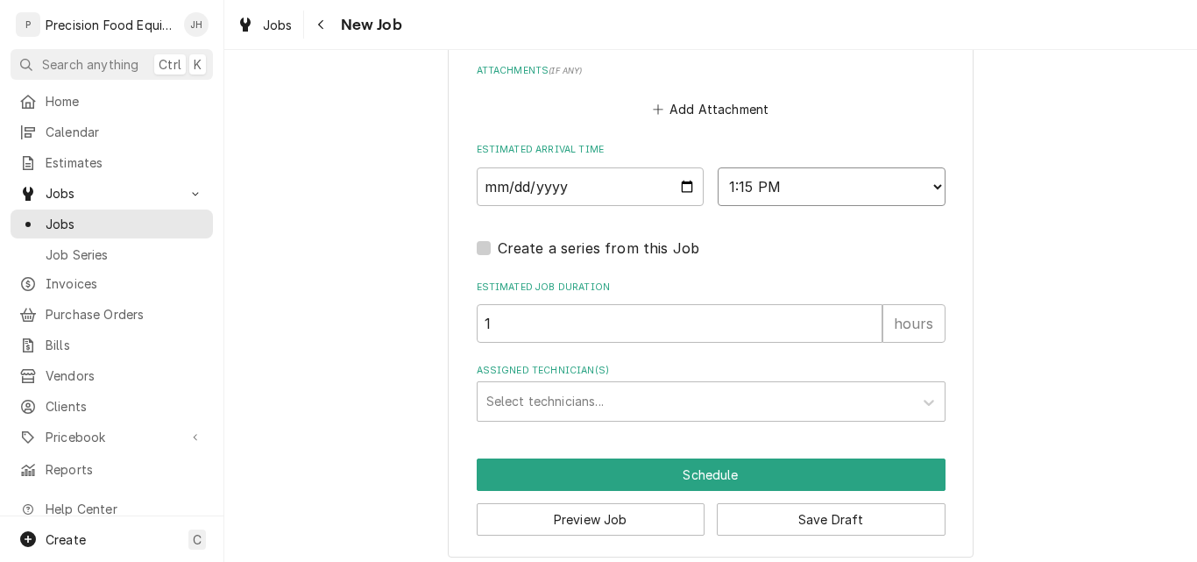
scroll to position [1394, 0]
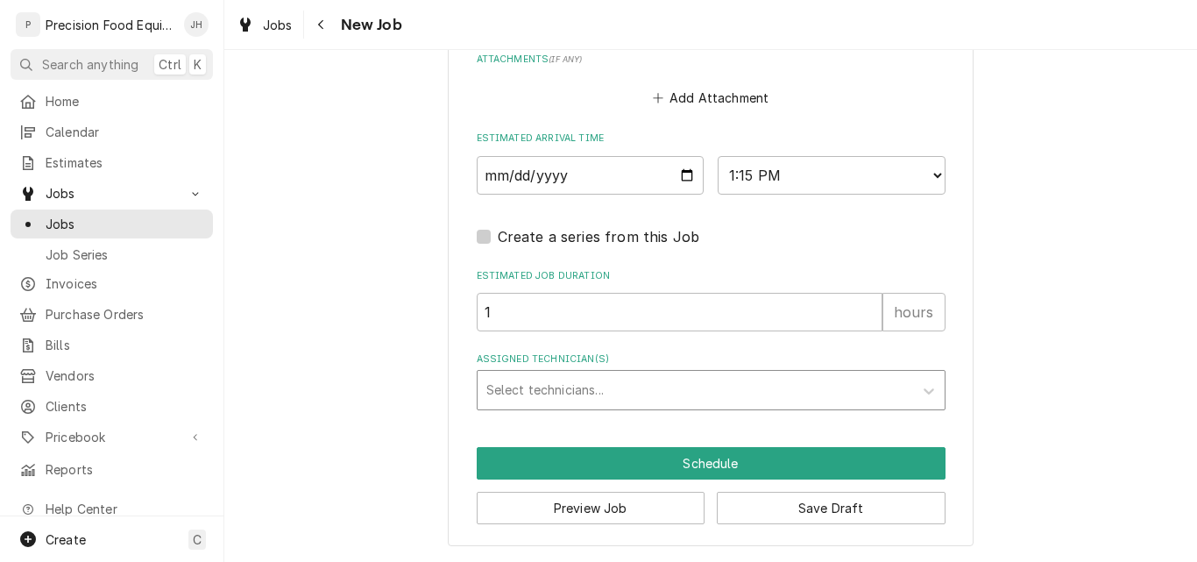
click at [526, 382] on div "Assigned Technician(s)" at bounding box center [695, 390] width 418 height 32
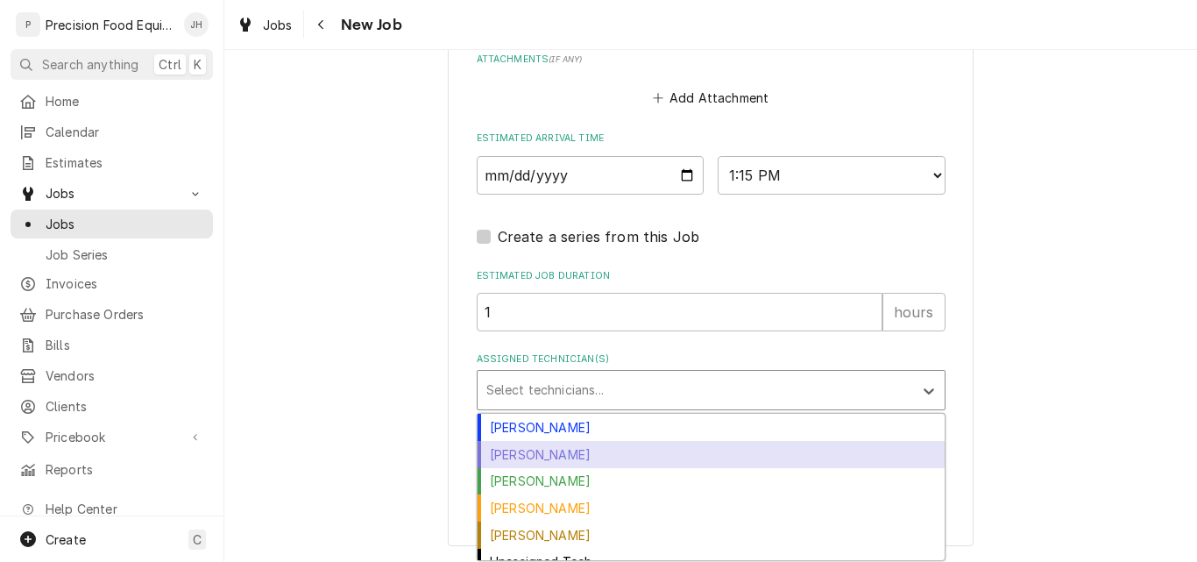
click at [513, 457] on div "Jacob Cardenas" at bounding box center [711, 454] width 467 height 27
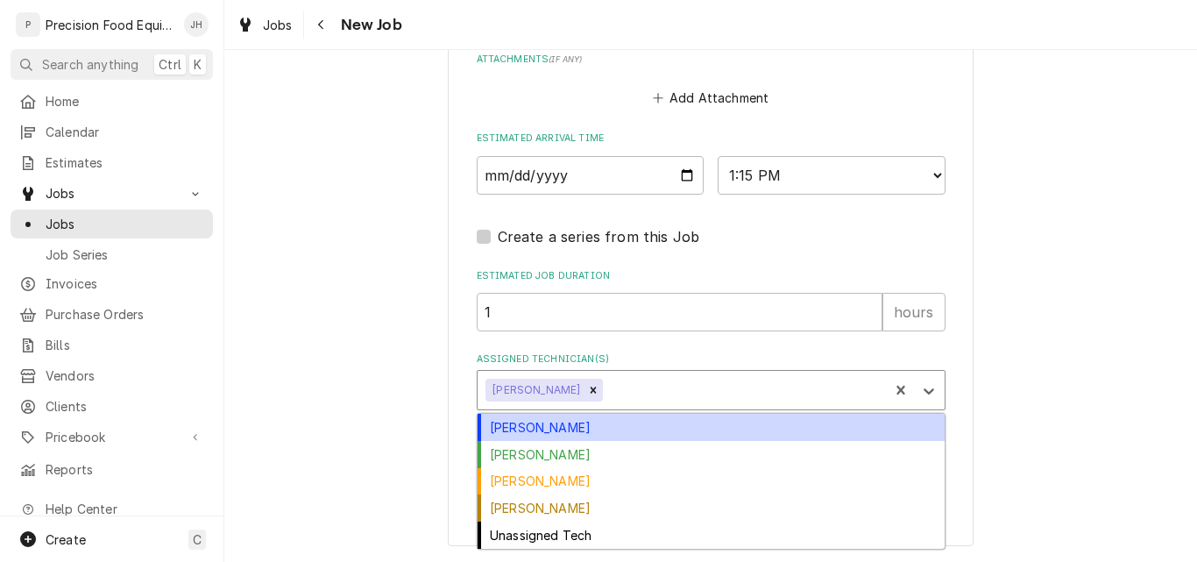
click at [669, 386] on div "Assigned Technician(s)" at bounding box center [742, 390] width 273 height 32
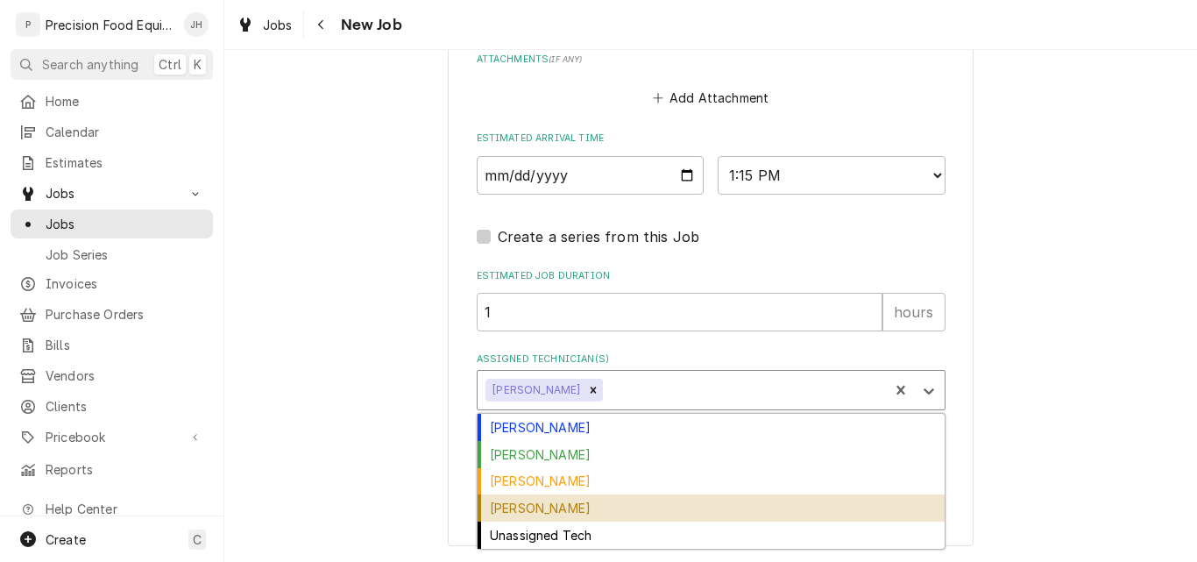
click at [526, 510] on div "Pete Nielson" at bounding box center [711, 507] width 467 height 27
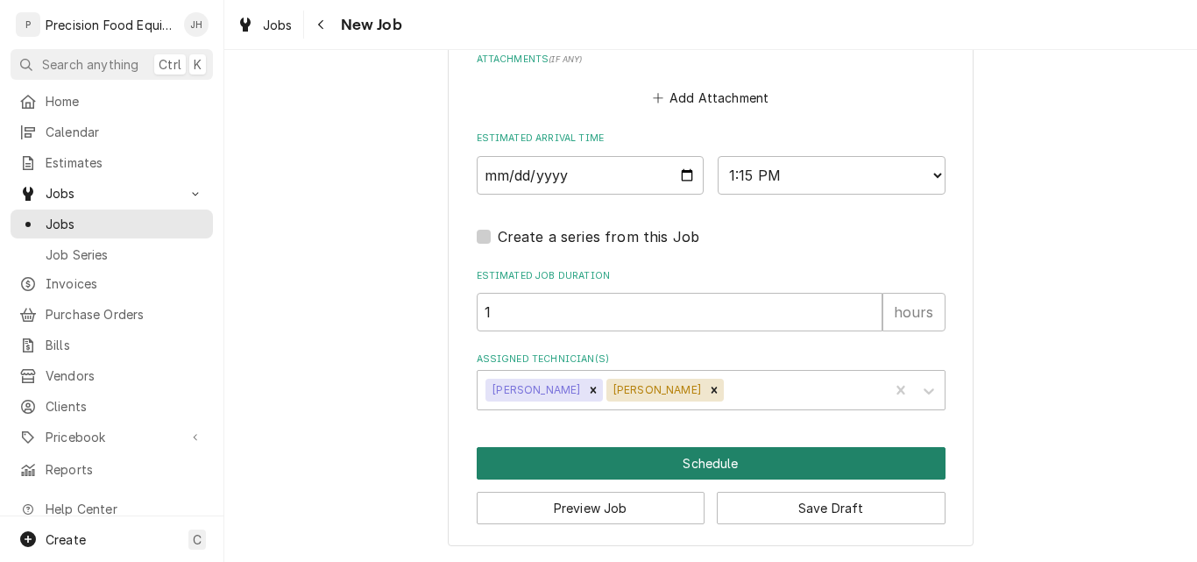
click at [714, 461] on button "Schedule" at bounding box center [711, 463] width 469 height 32
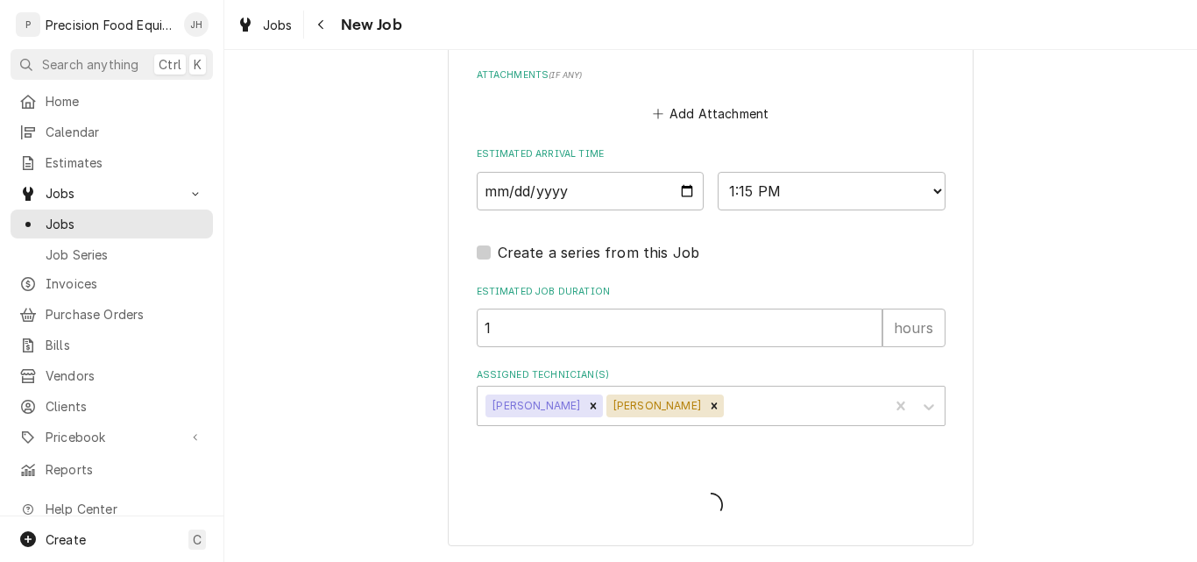
scroll to position [1378, 0]
type textarea "x"
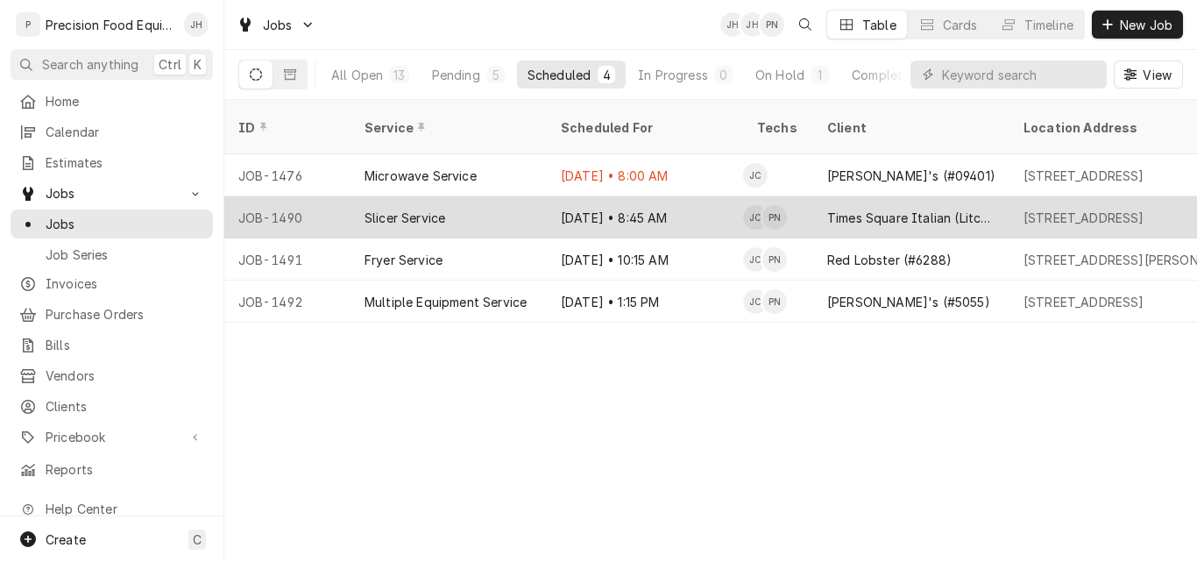
click at [463, 196] on div "Slicer Service" at bounding box center [448, 217] width 196 height 42
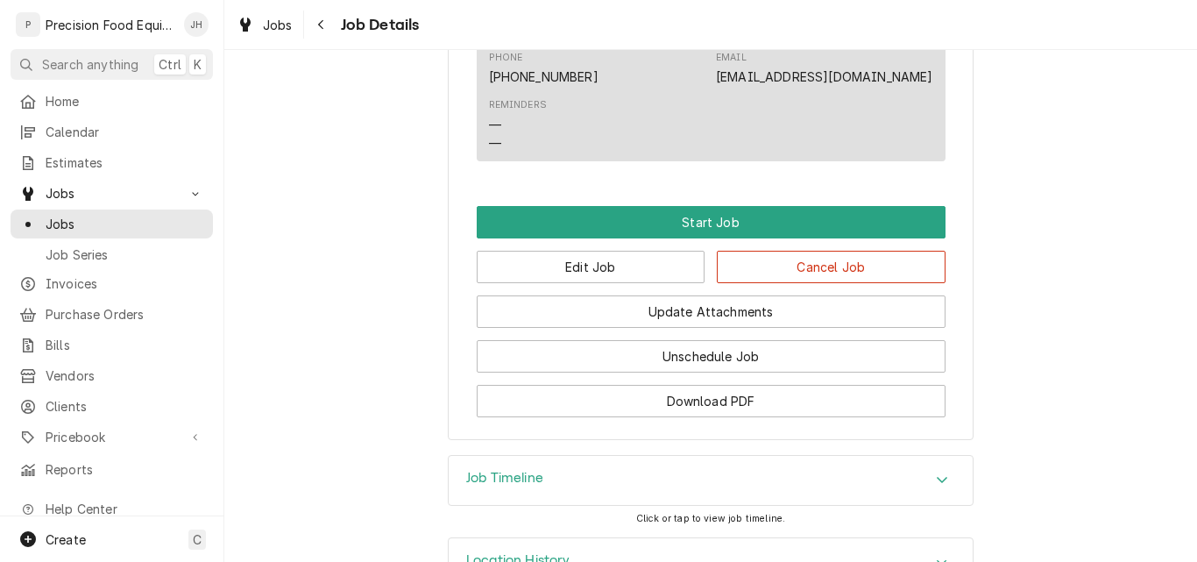
scroll to position [964, 0]
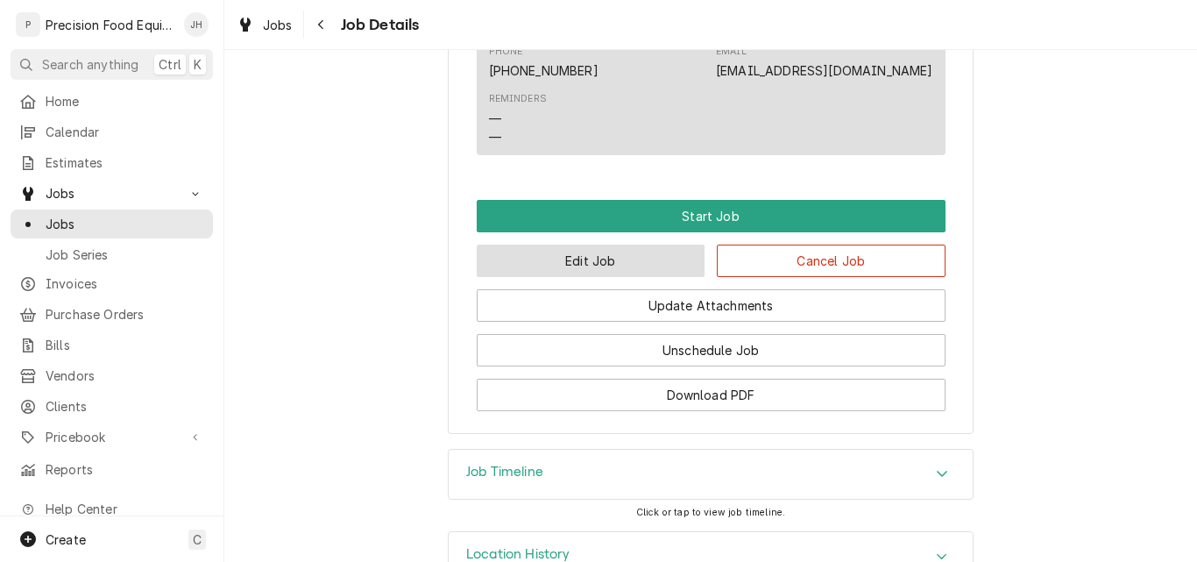
click at [553, 271] on button "Edit Job" at bounding box center [591, 260] width 229 height 32
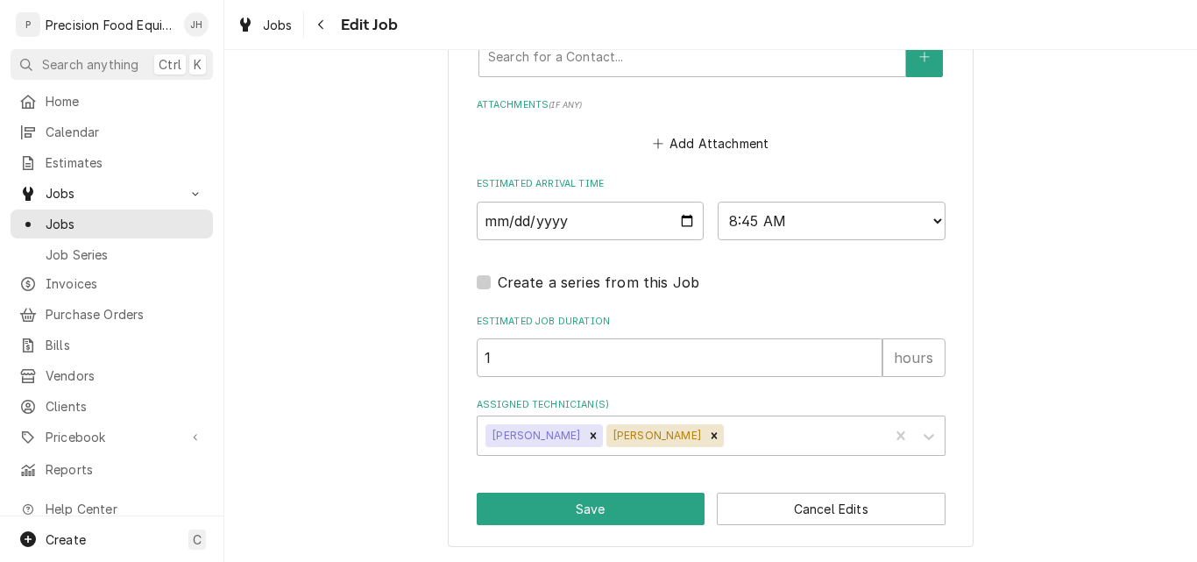
scroll to position [1349, 0]
click at [587, 439] on icon "Remove Jacob Cardenas" at bounding box center [593, 434] width 12 height 12
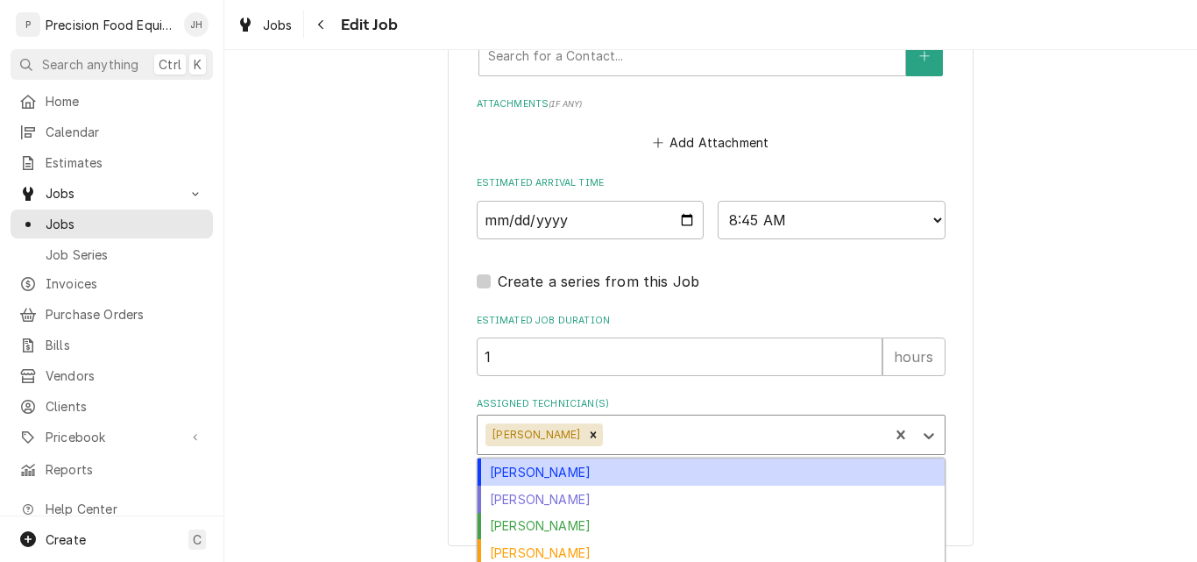
click at [606, 435] on div "Assigned Technician(s)" at bounding box center [742, 435] width 273 height 32
click at [565, 471] on div "Anthony Ellinger" at bounding box center [711, 471] width 467 height 27
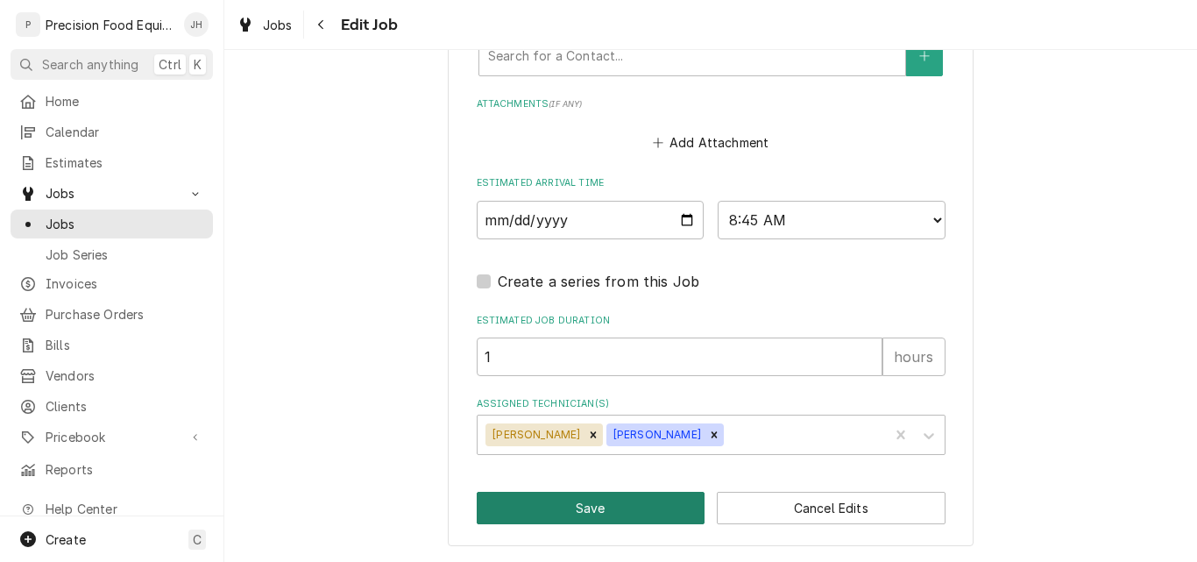
click at [566, 503] on button "Save" at bounding box center [591, 508] width 229 height 32
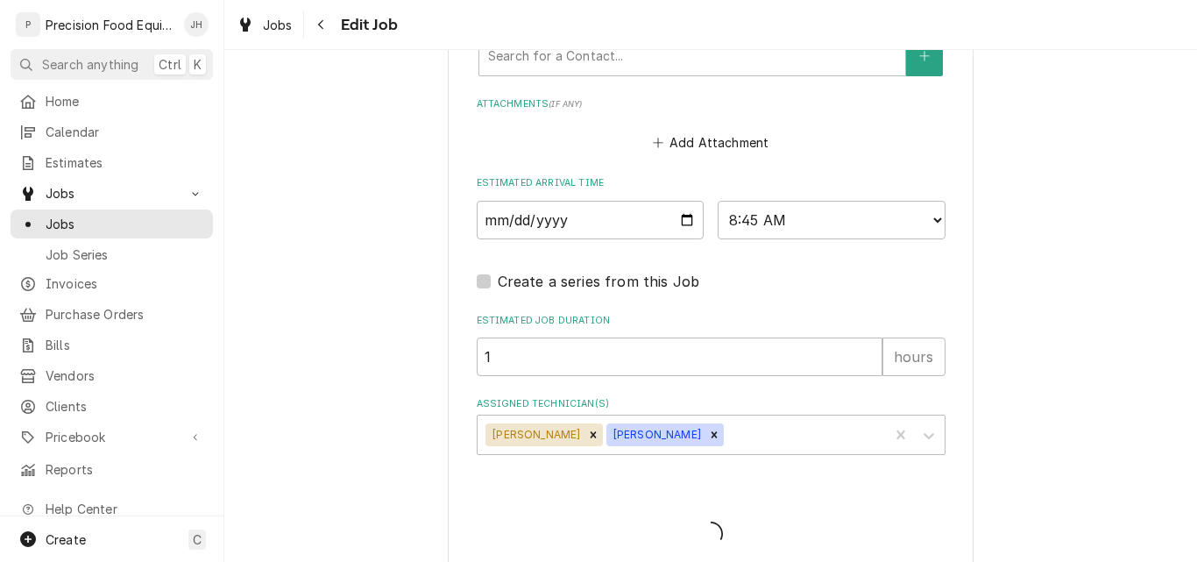
type textarea "x"
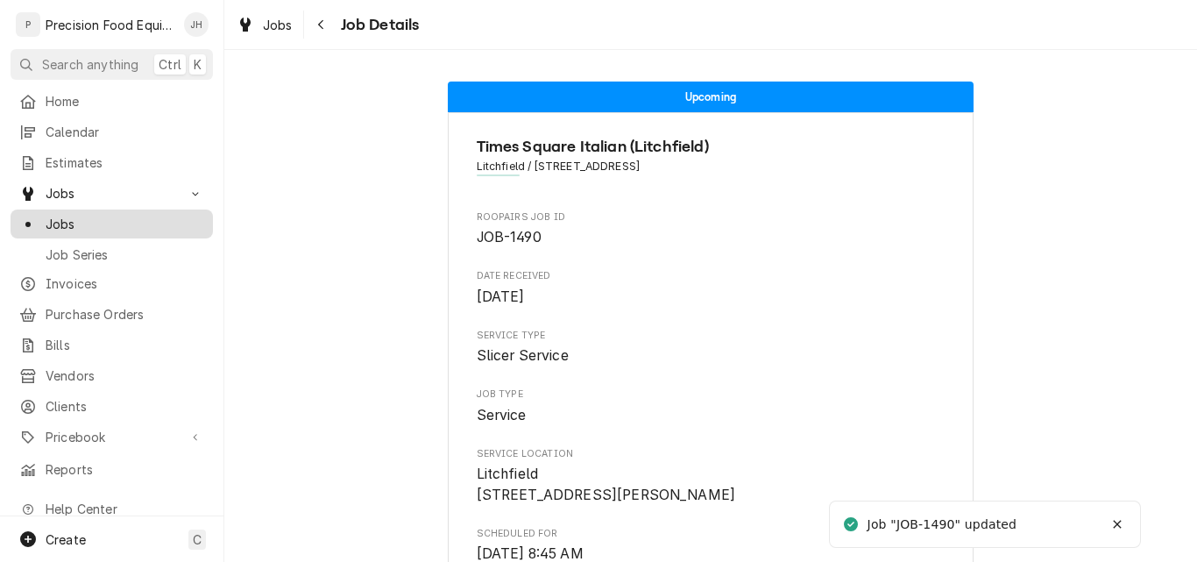
drag, startPoint x: 0, startPoint y: 0, endPoint x: 83, endPoint y: 221, distance: 236.0
click at [83, 221] on span "Jobs" at bounding box center [125, 224] width 159 height 18
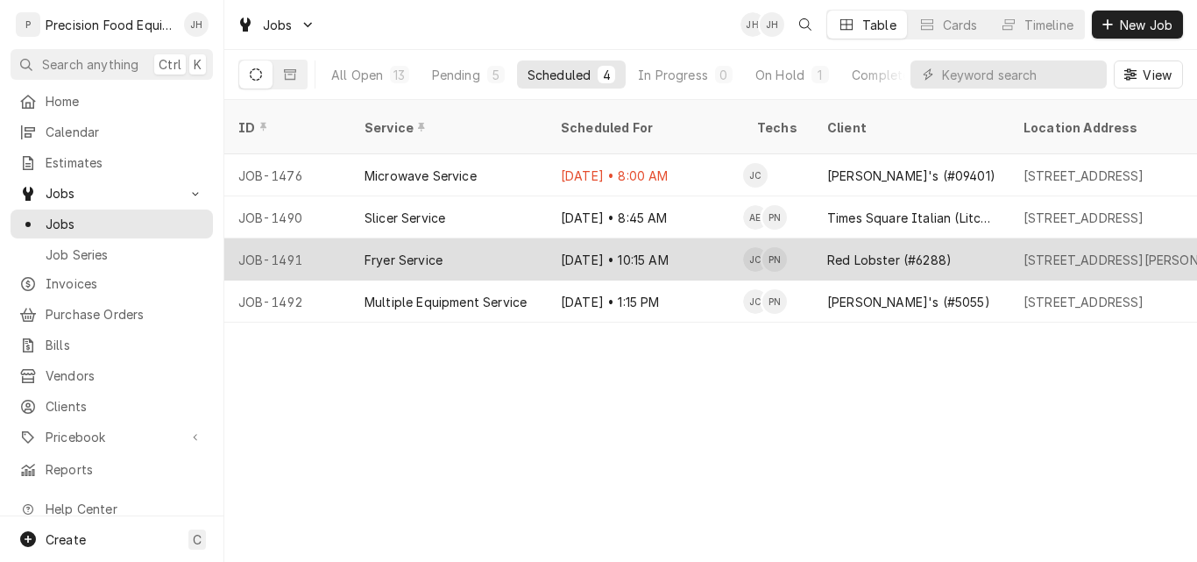
click at [488, 241] on div "Fryer Service" at bounding box center [448, 259] width 196 height 42
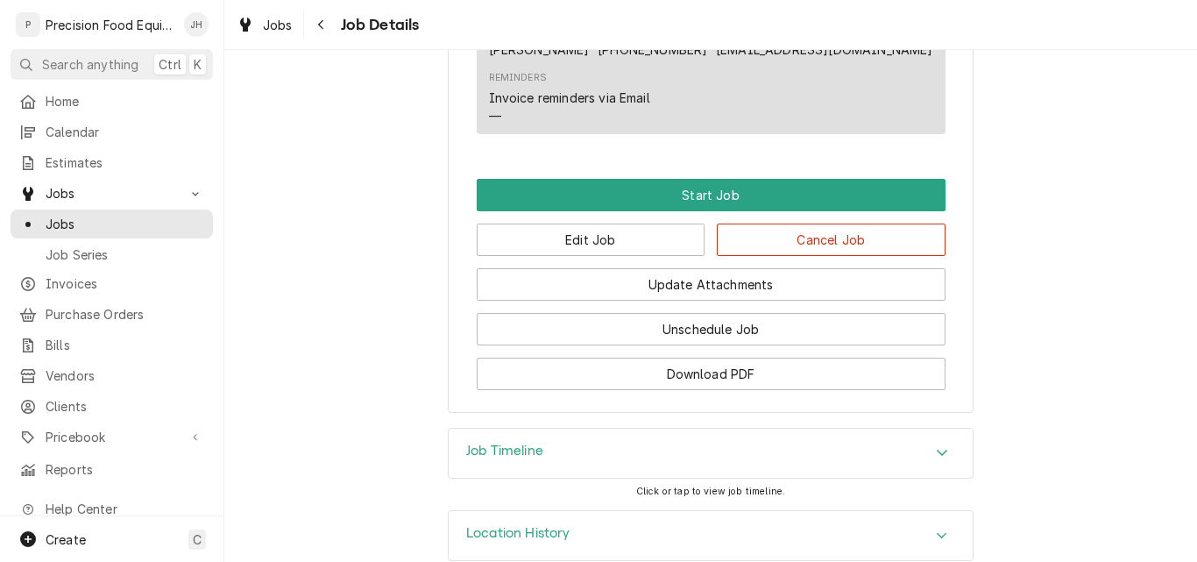
scroll to position [1016, 0]
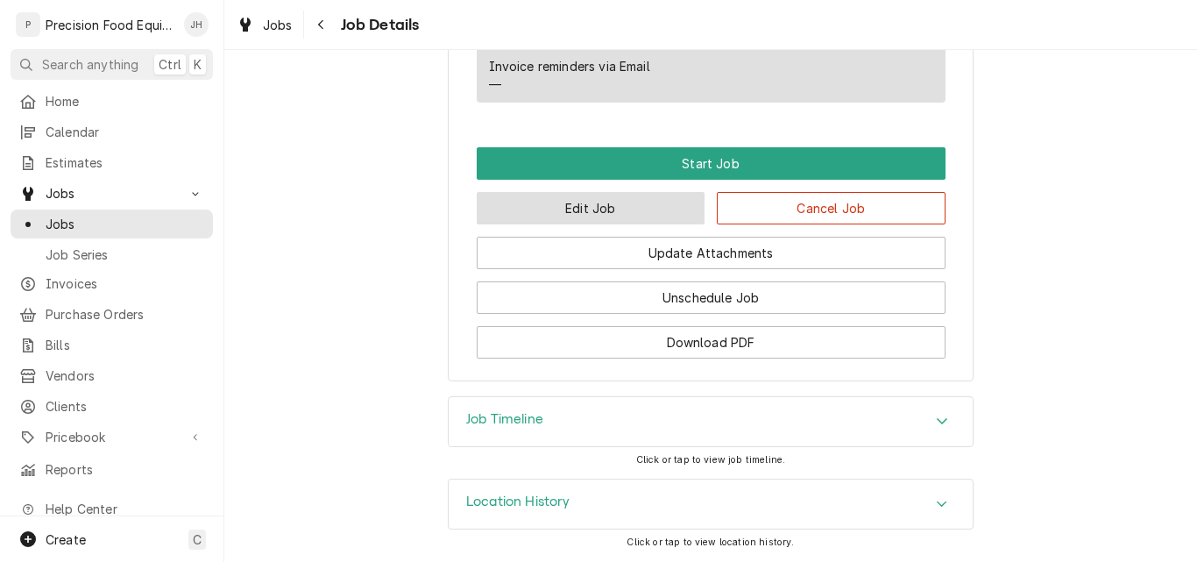
click at [578, 212] on button "Edit Job" at bounding box center [591, 208] width 229 height 32
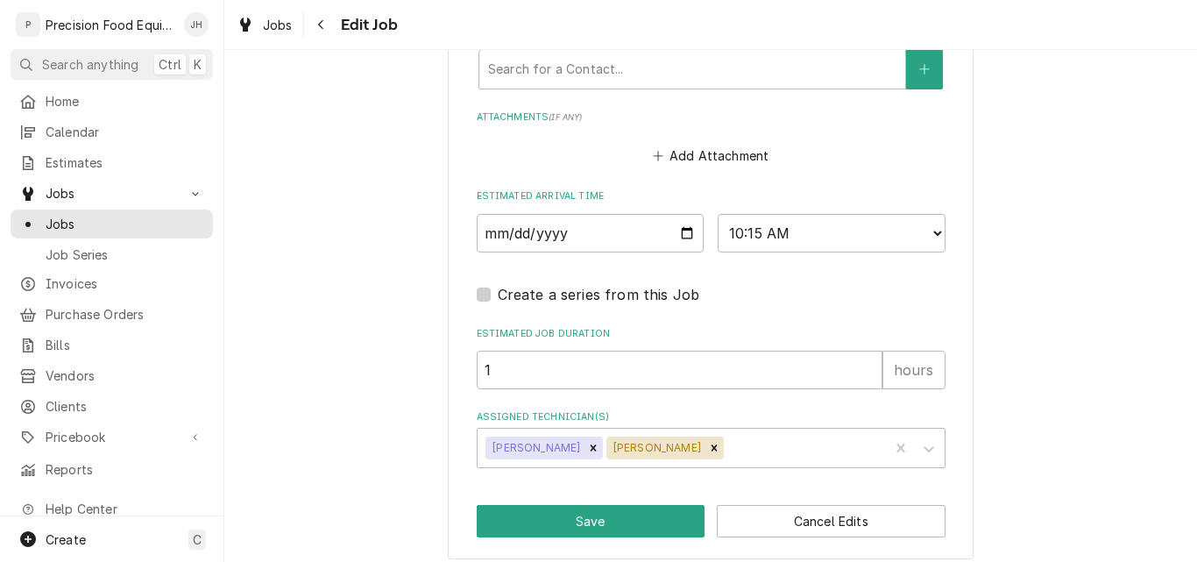
scroll to position [1349, 0]
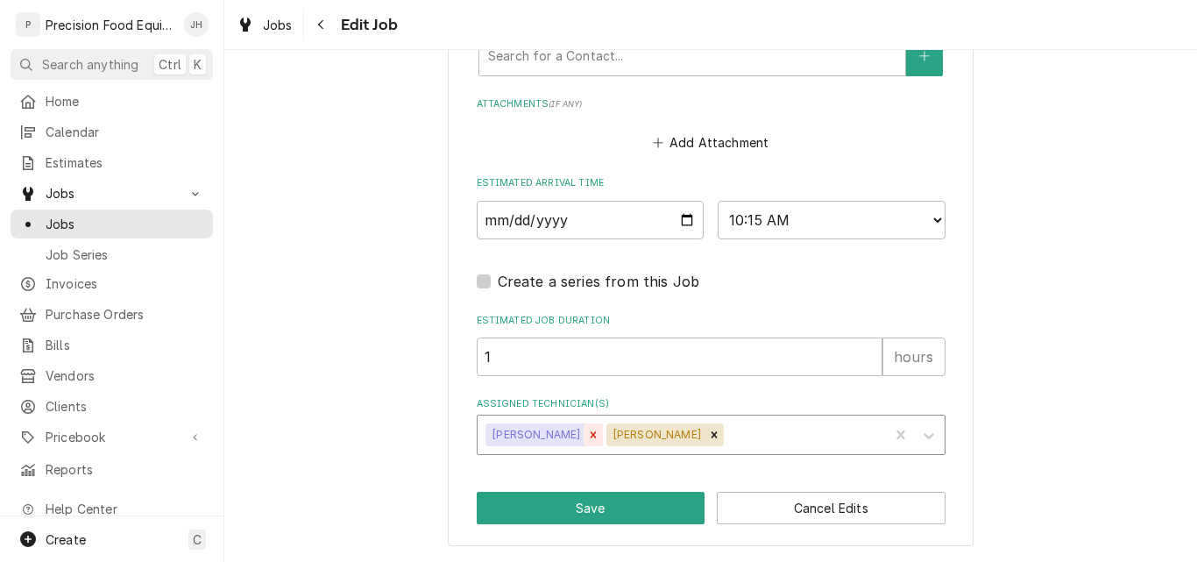
click at [587, 431] on icon "Remove Jacob Cardenas" at bounding box center [593, 434] width 12 height 12
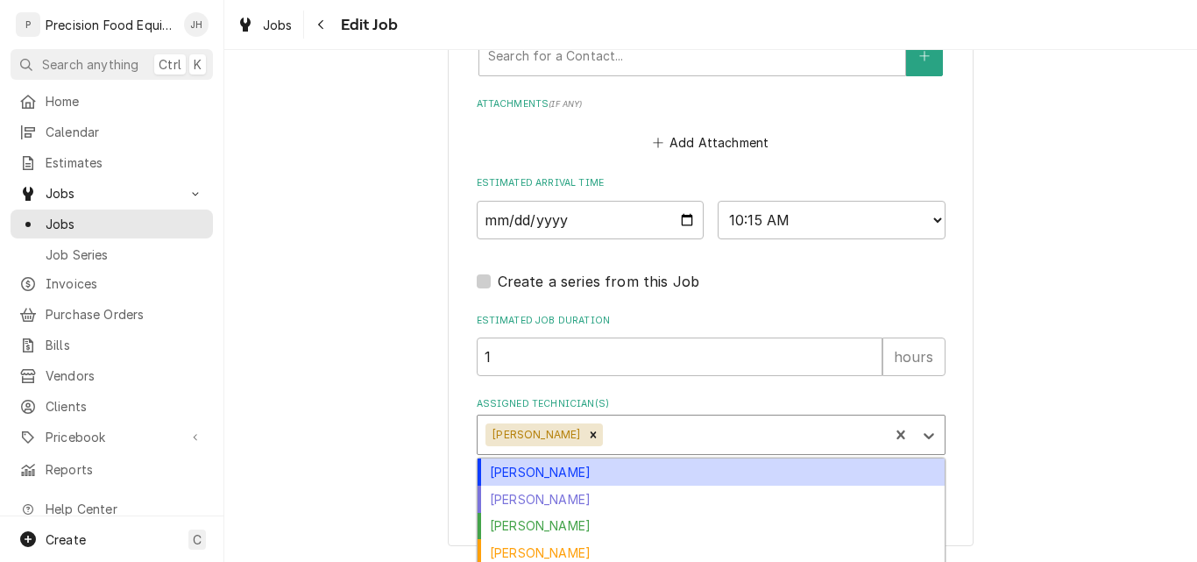
click at [606, 441] on div "Assigned Technician(s)" at bounding box center [742, 435] width 273 height 32
click at [597, 474] on div "[PERSON_NAME]" at bounding box center [711, 471] width 467 height 27
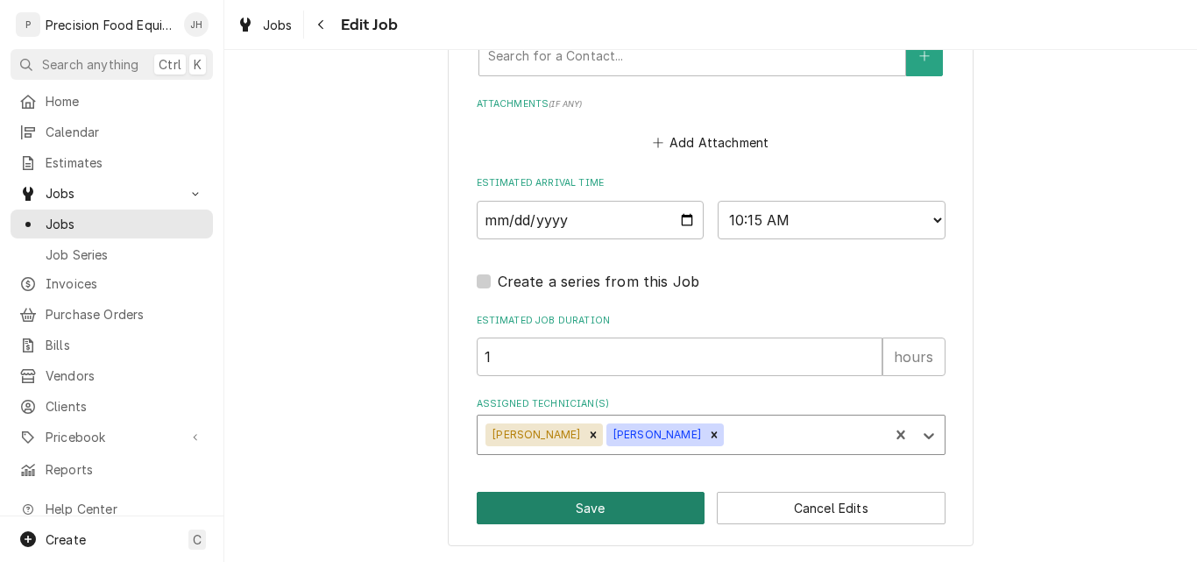
click at [588, 505] on button "Save" at bounding box center [591, 508] width 229 height 32
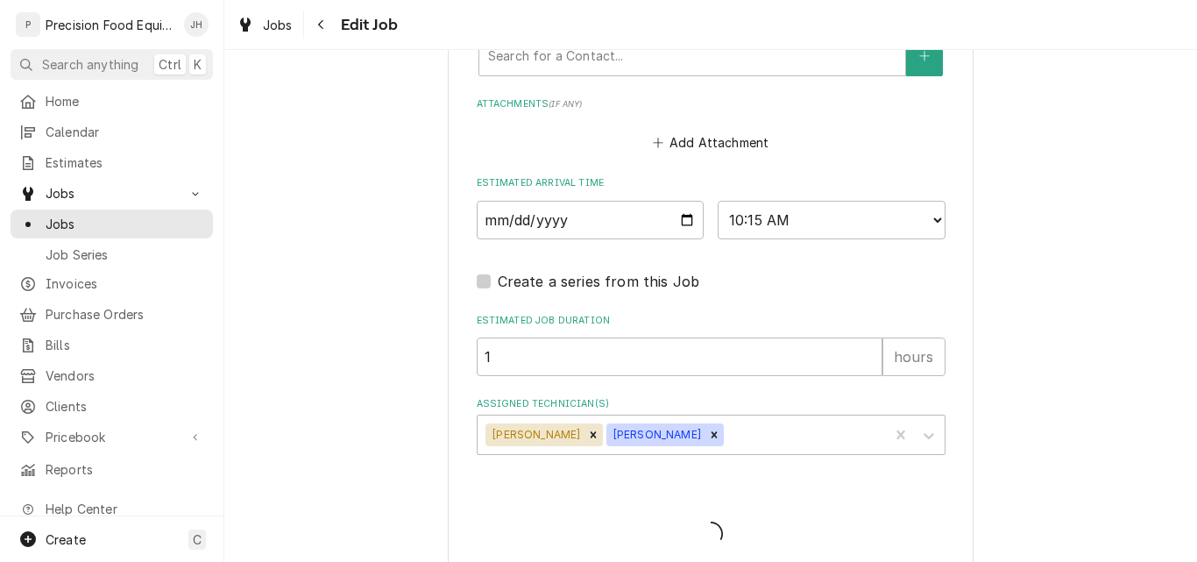
type textarea "x"
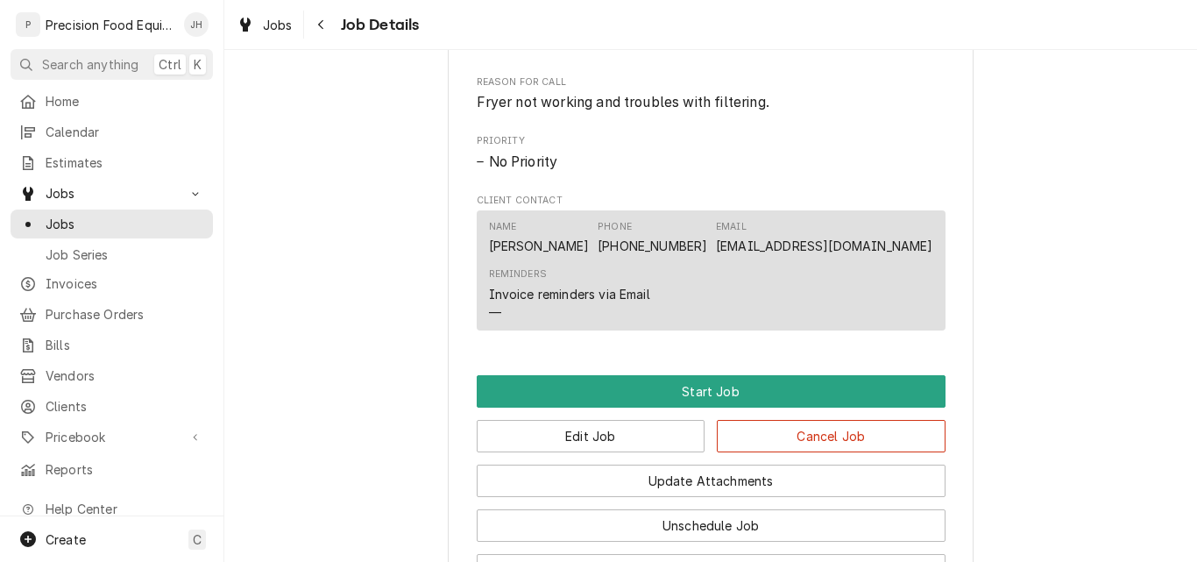
scroll to position [876, 0]
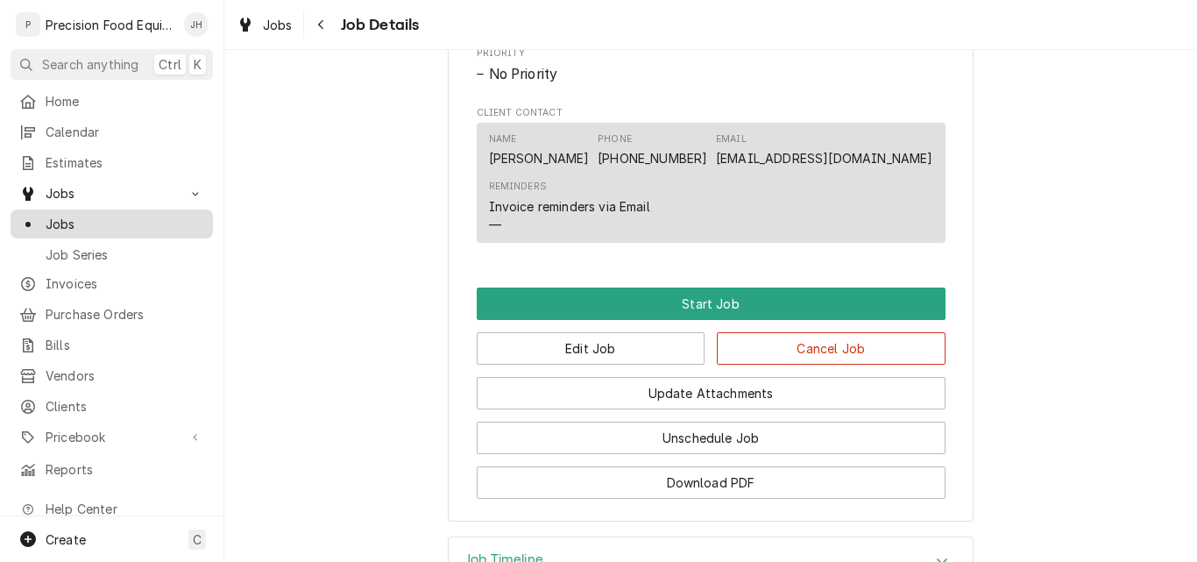
click at [96, 215] on span "Jobs" at bounding box center [125, 224] width 159 height 18
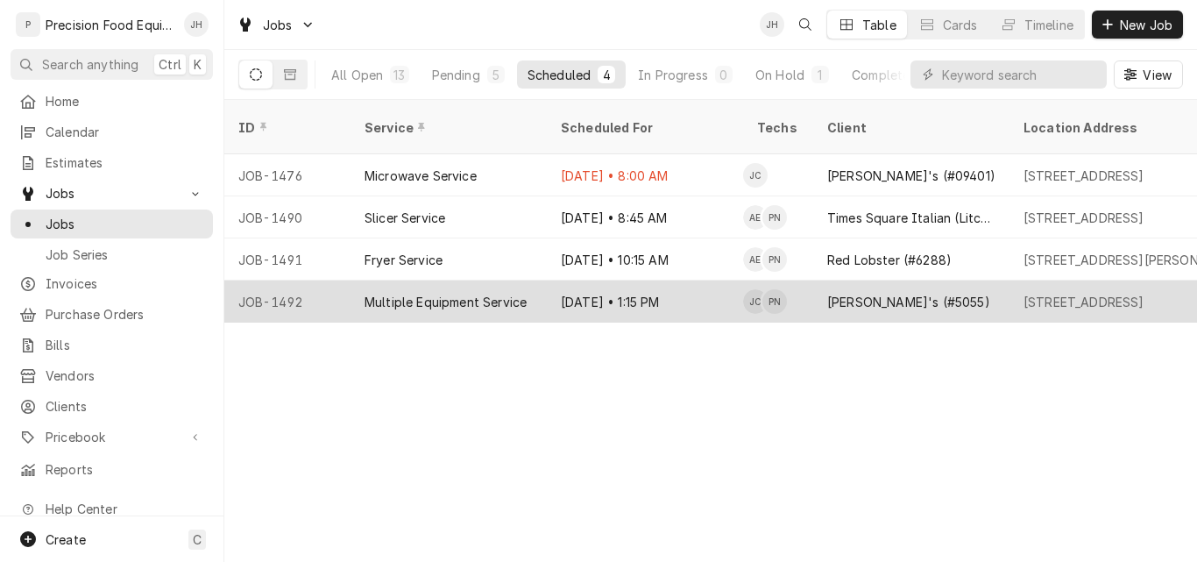
click at [399, 280] on div "Multiple Equipment Service" at bounding box center [448, 301] width 196 height 42
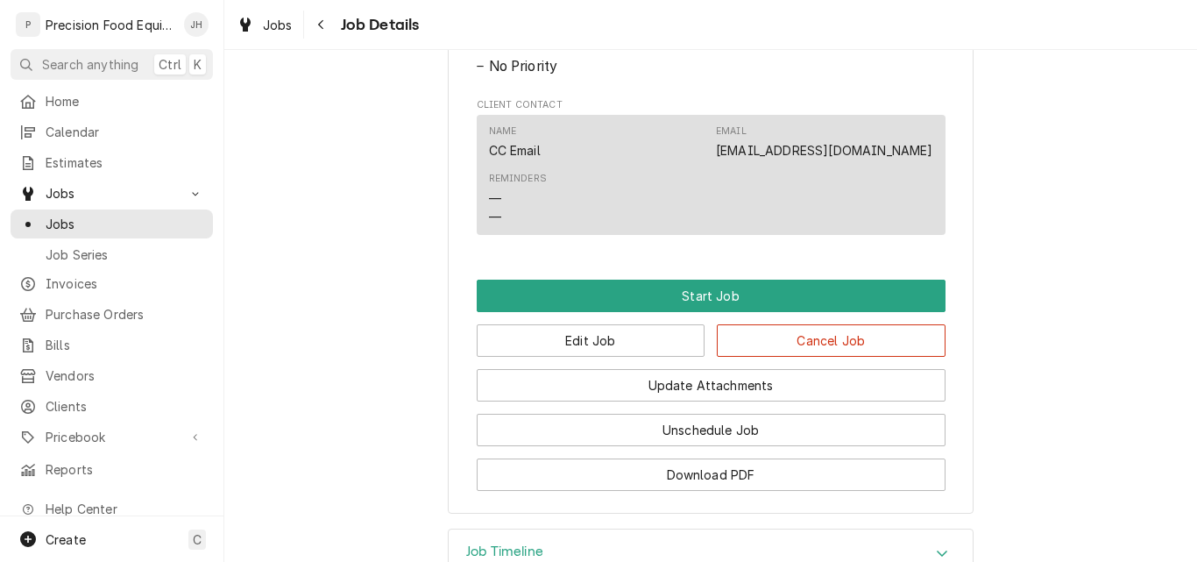
scroll to position [1037, 0]
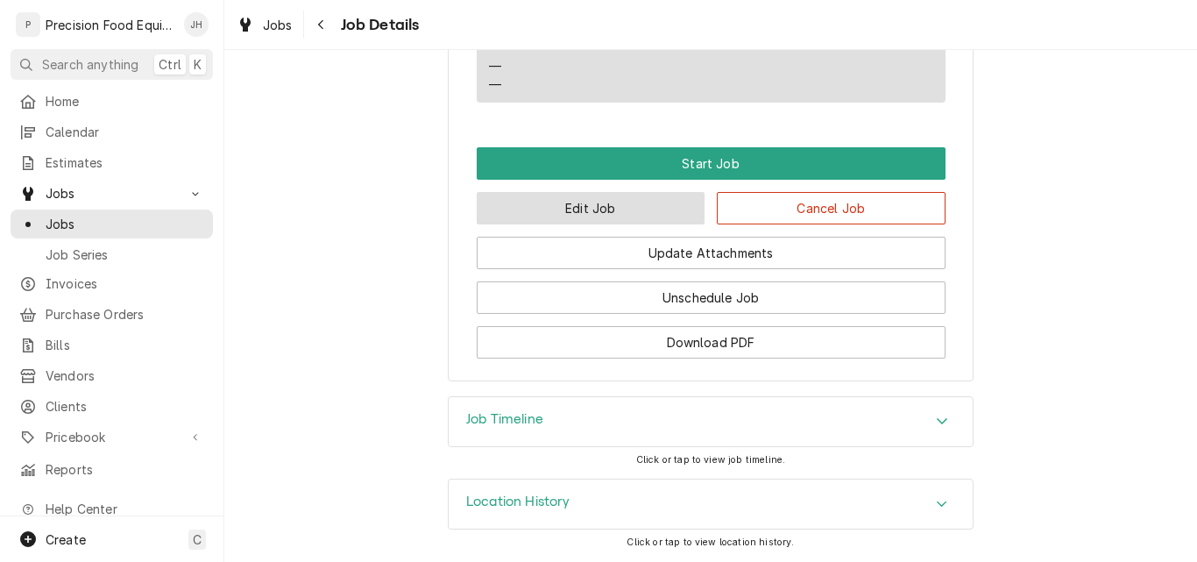
click at [593, 216] on button "Edit Job" at bounding box center [591, 208] width 229 height 32
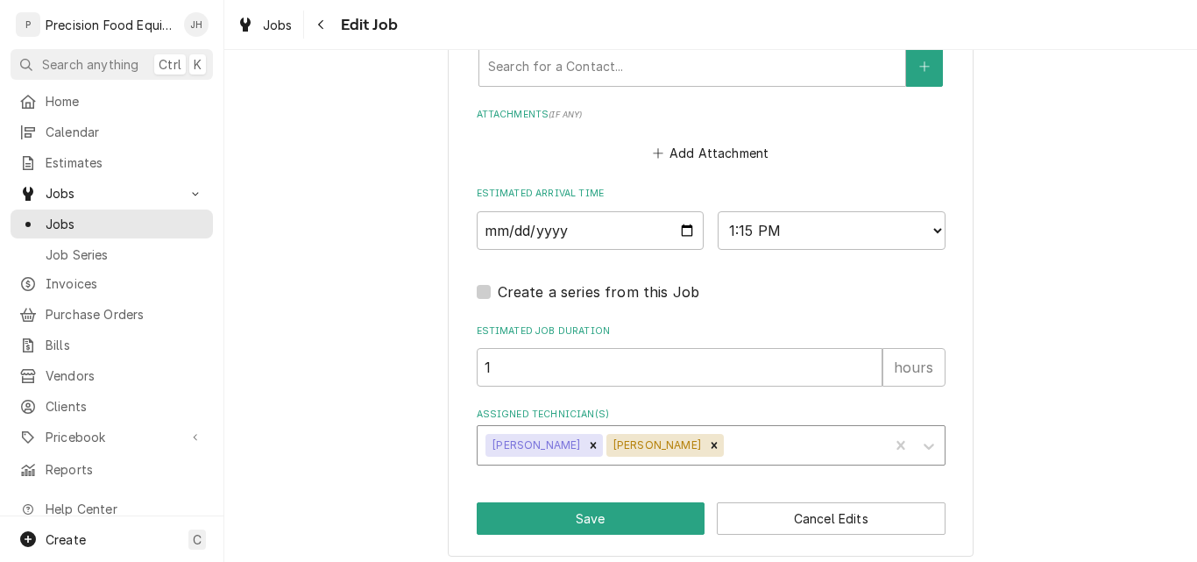
scroll to position [1349, 0]
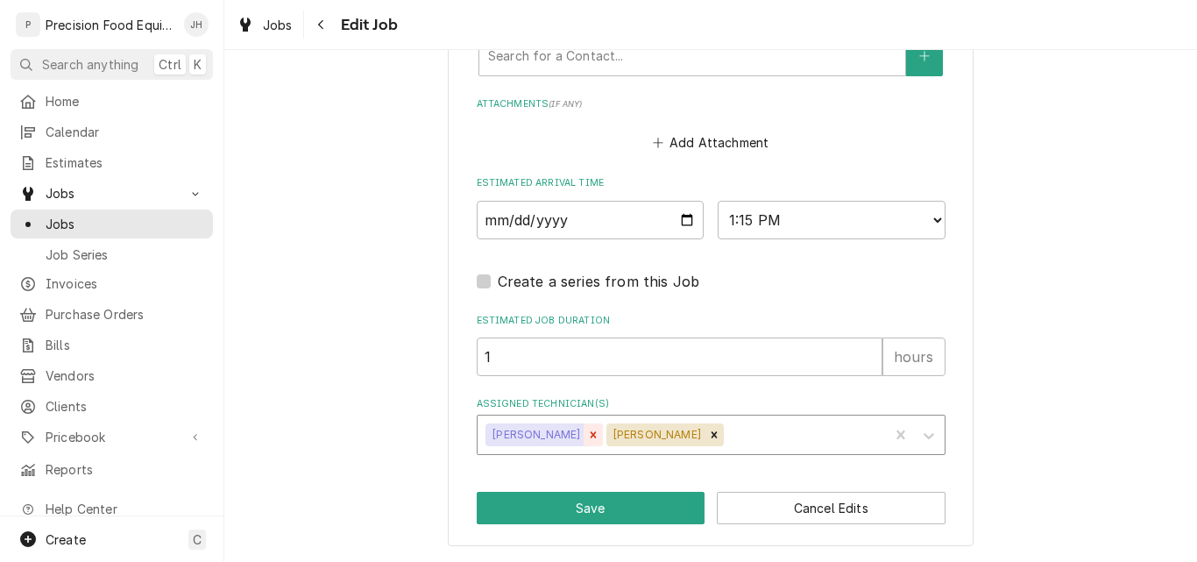
click at [591, 437] on icon "Remove Jacob Cardenas" at bounding box center [594, 434] width 6 height 6
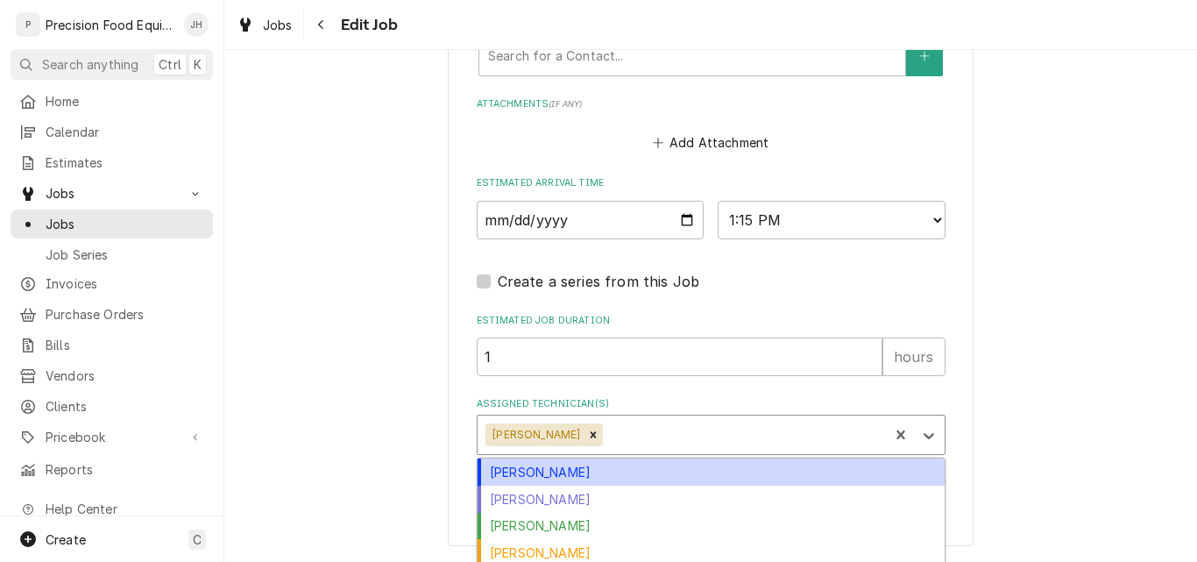
click at [606, 435] on div "Assigned Technician(s)" at bounding box center [742, 435] width 273 height 32
click at [567, 473] on div "[PERSON_NAME]" at bounding box center [711, 471] width 467 height 27
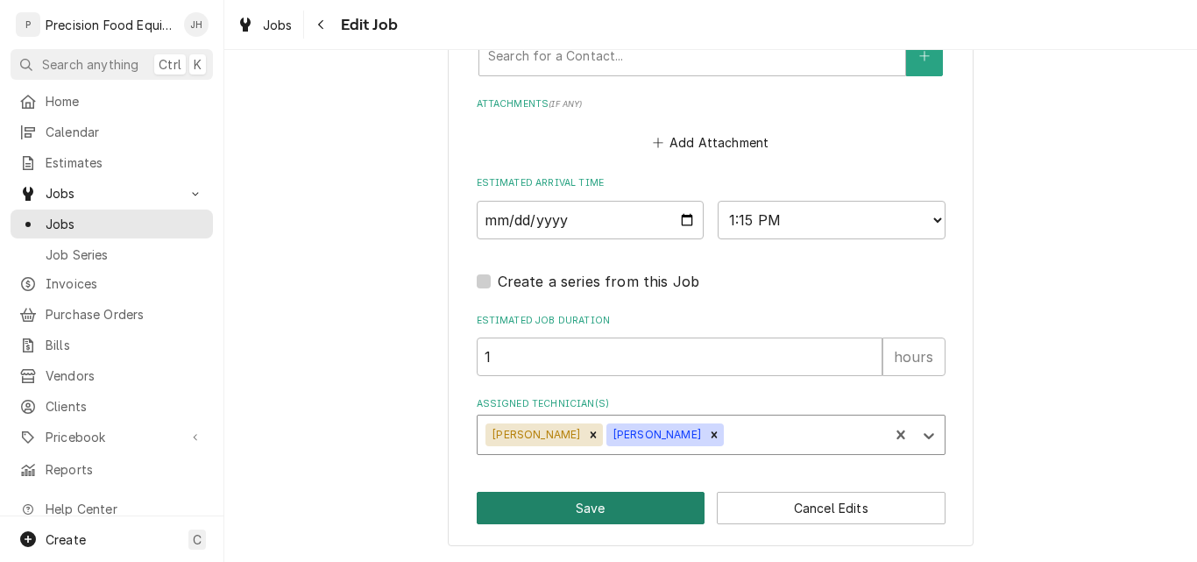
click at [562, 511] on button "Save" at bounding box center [591, 508] width 229 height 32
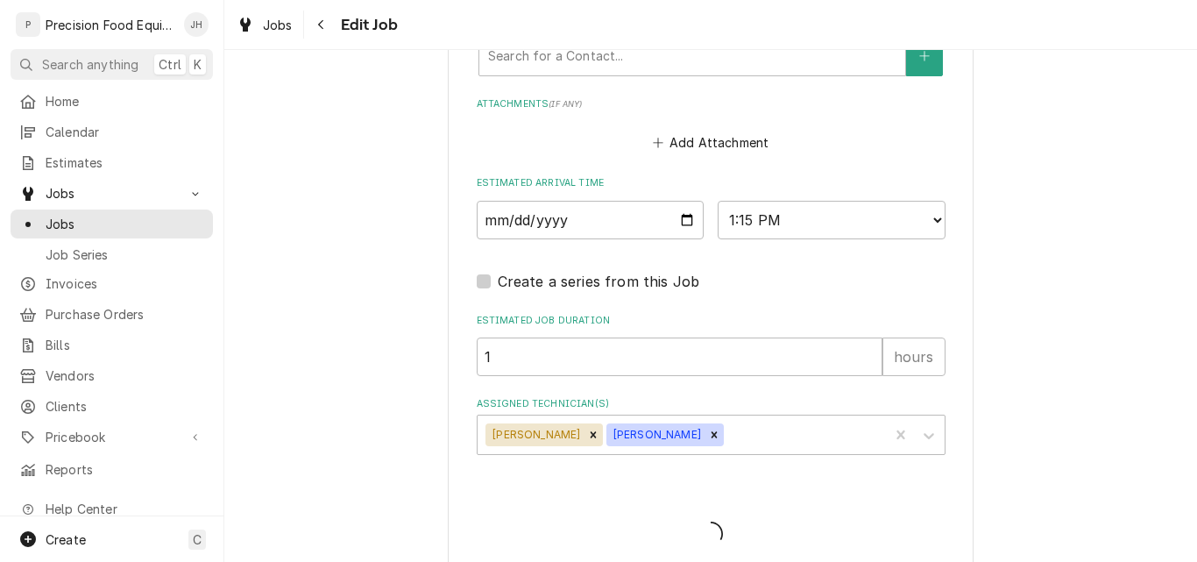
type textarea "x"
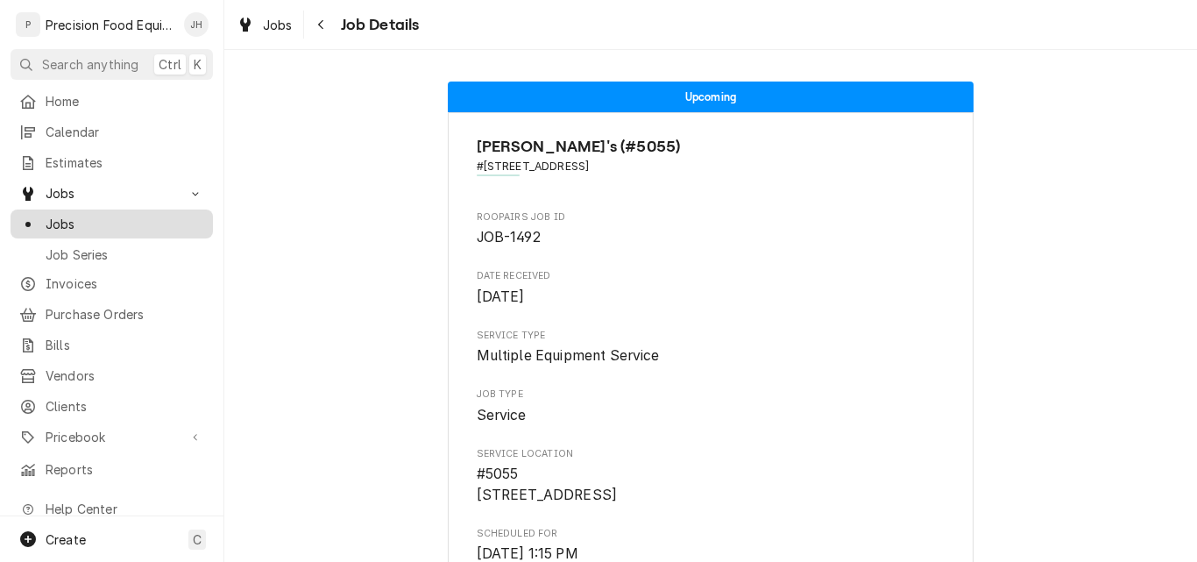
click at [70, 223] on span "Jobs" at bounding box center [125, 224] width 159 height 18
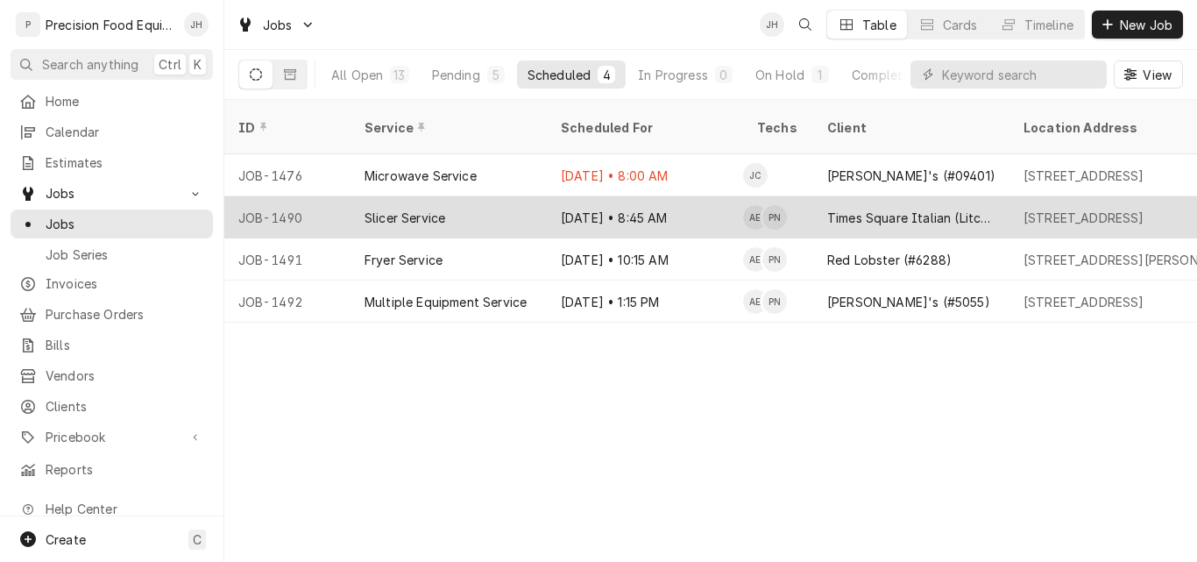
click at [475, 197] on div "Slicer Service" at bounding box center [448, 217] width 196 height 42
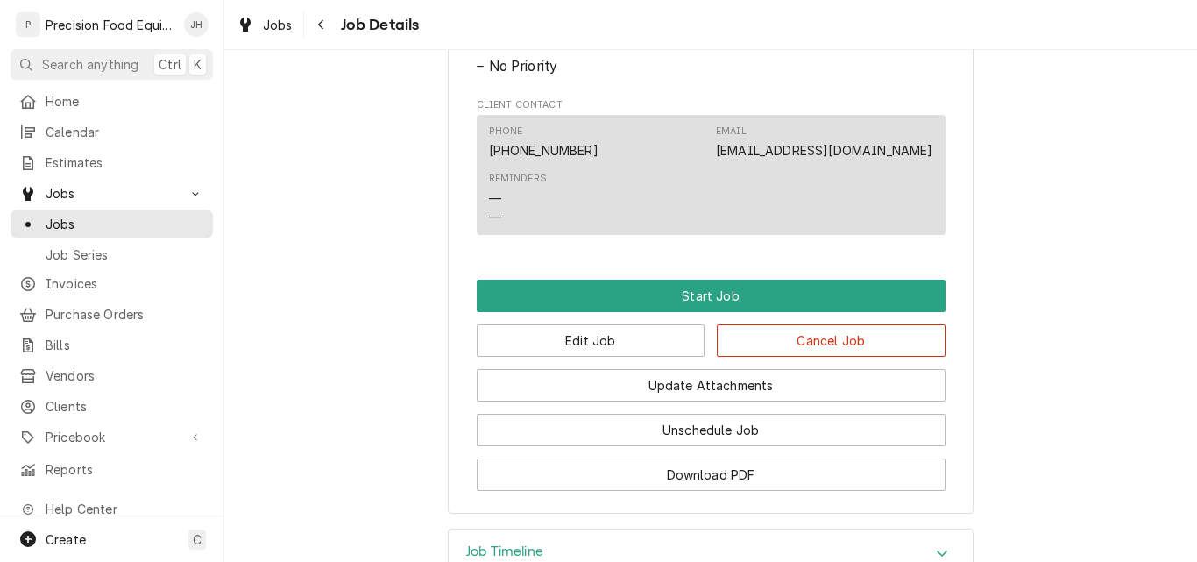
scroll to position [1037, 0]
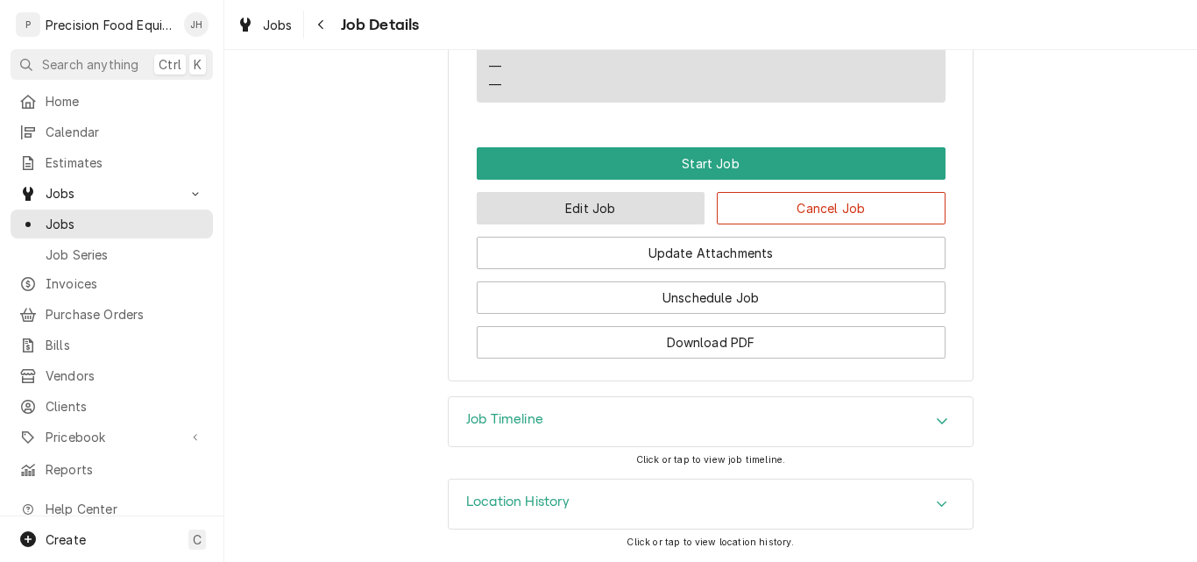
click at [584, 210] on button "Edit Job" at bounding box center [591, 208] width 229 height 32
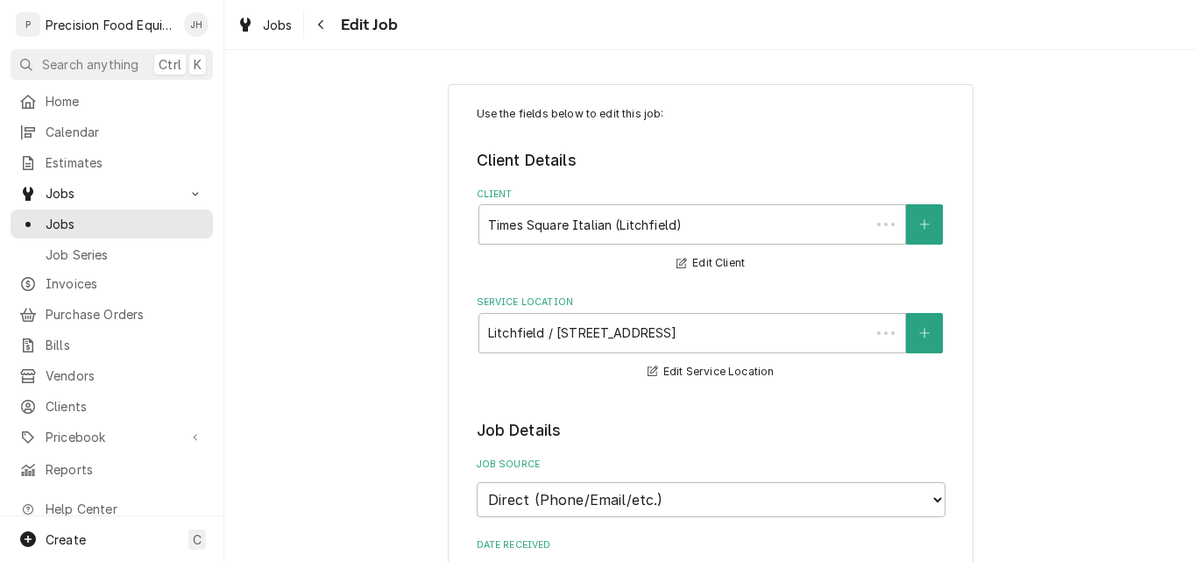
type textarea "x"
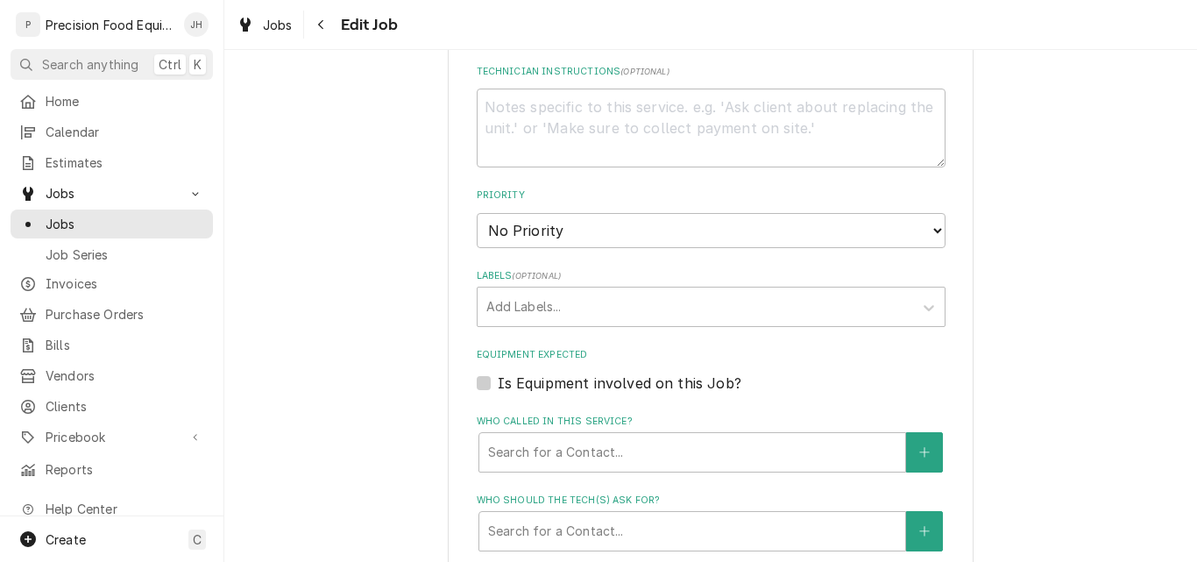
scroll to position [876, 0]
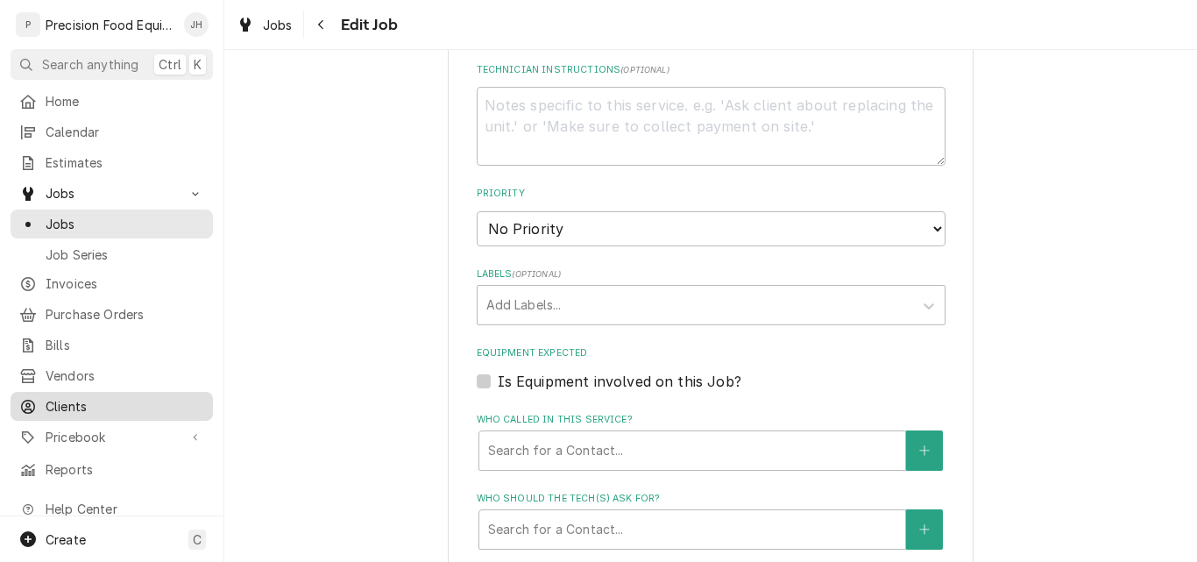
click at [70, 397] on span "Clients" at bounding box center [125, 406] width 159 height 18
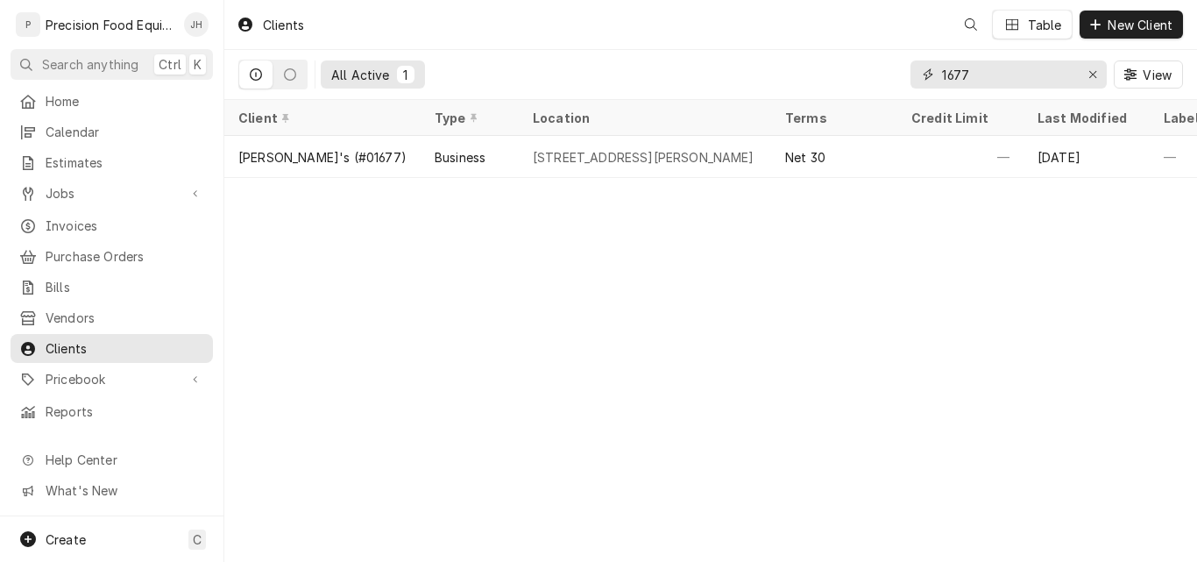
drag, startPoint x: 987, startPoint y: 76, endPoint x: 849, endPoint y: 88, distance: 138.9
click at [858, 91] on div "All Active 1 1677 View" at bounding box center [710, 74] width 945 height 49
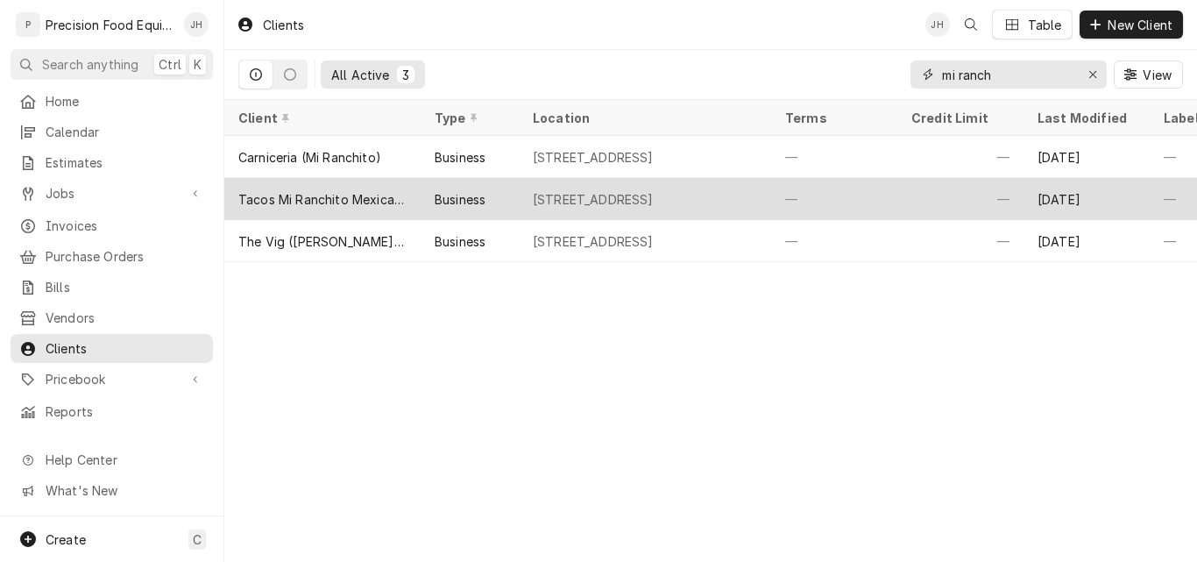
type input "mi ranch"
click at [610, 199] on div "6607 S. Central Ave, Phoenix, AZ 85042" at bounding box center [593, 199] width 121 height 18
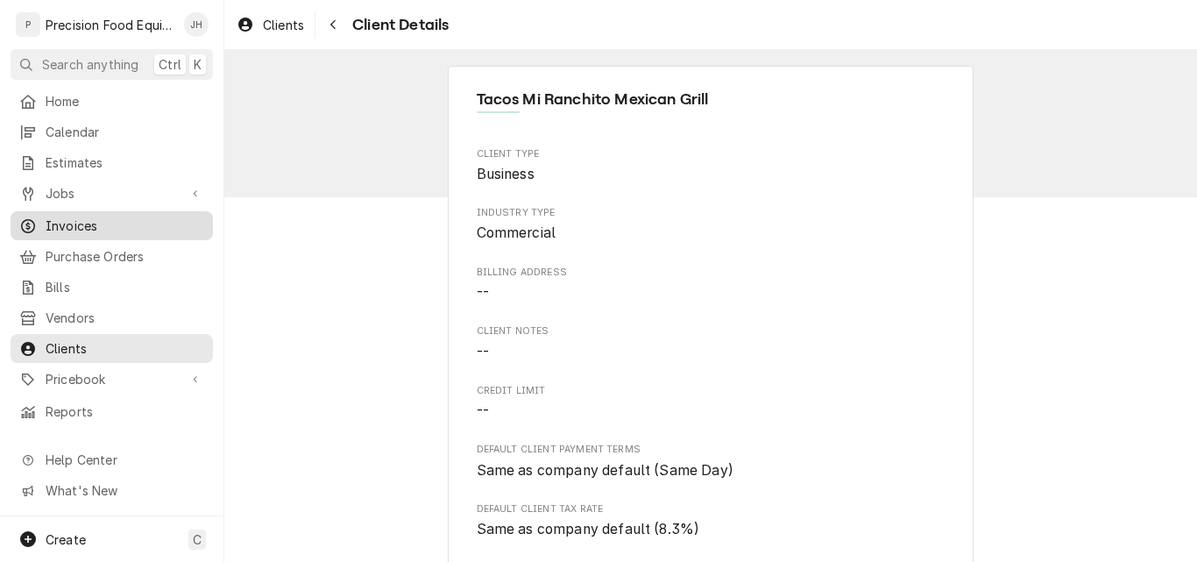
click at [89, 220] on span "Invoices" at bounding box center [125, 225] width 159 height 18
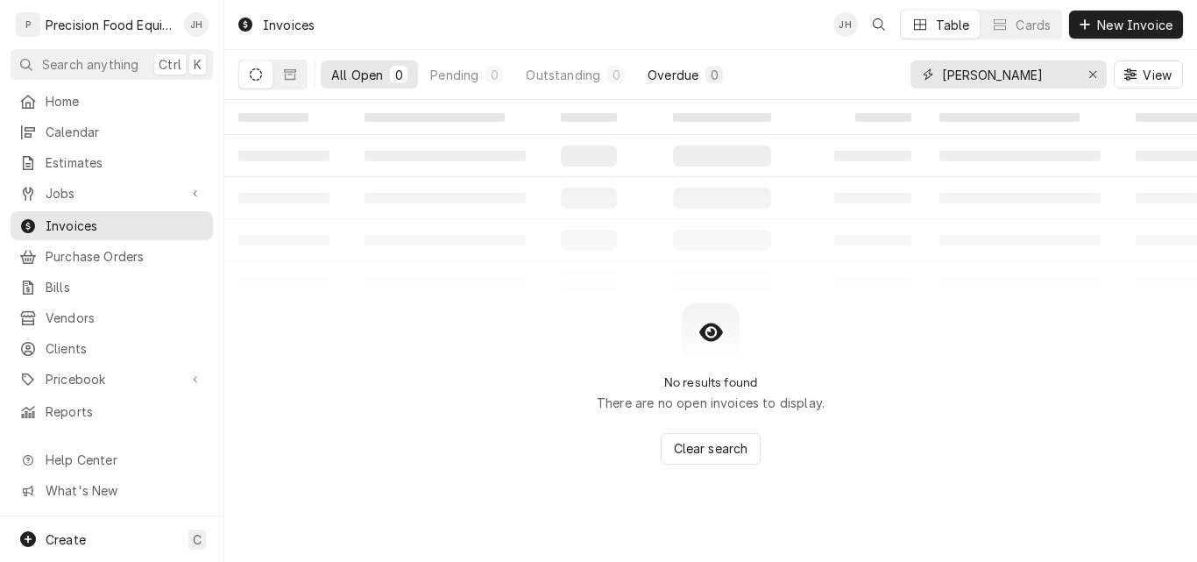
drag, startPoint x: 790, startPoint y: 76, endPoint x: 726, endPoint y: 76, distance: 64.0
click at [731, 76] on div "All Open 0 Pending 0 Outstanding 0 Overdue 0 nello View" at bounding box center [710, 74] width 945 height 49
click at [972, 72] on input "mi rach" at bounding box center [1007, 74] width 131 height 28
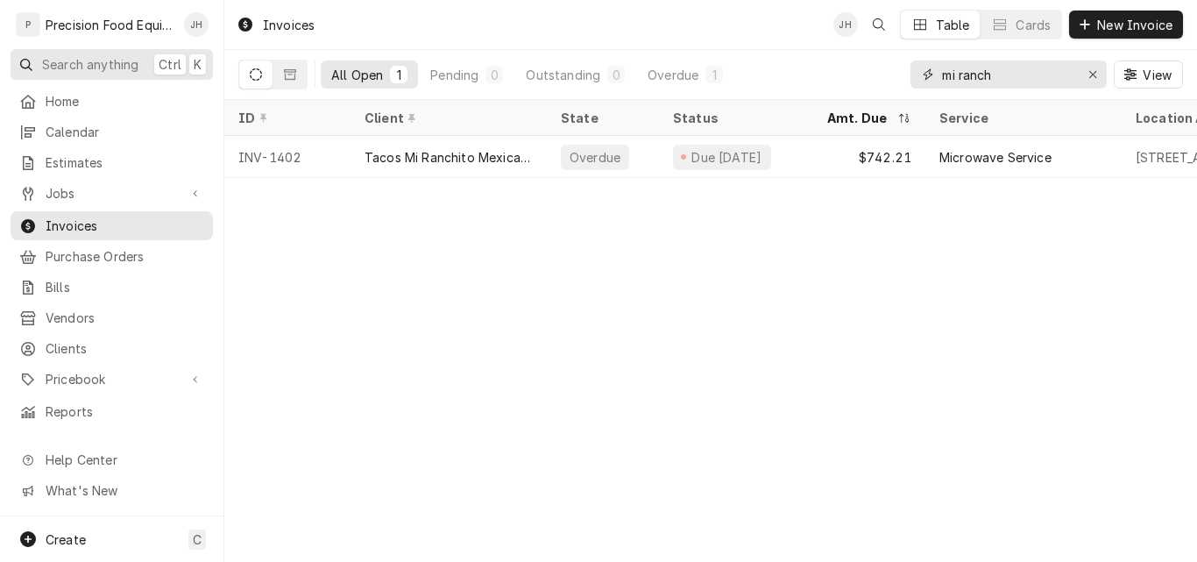
type input "mi ranch"
click at [72, 59] on span "Search anything" at bounding box center [90, 64] width 96 height 18
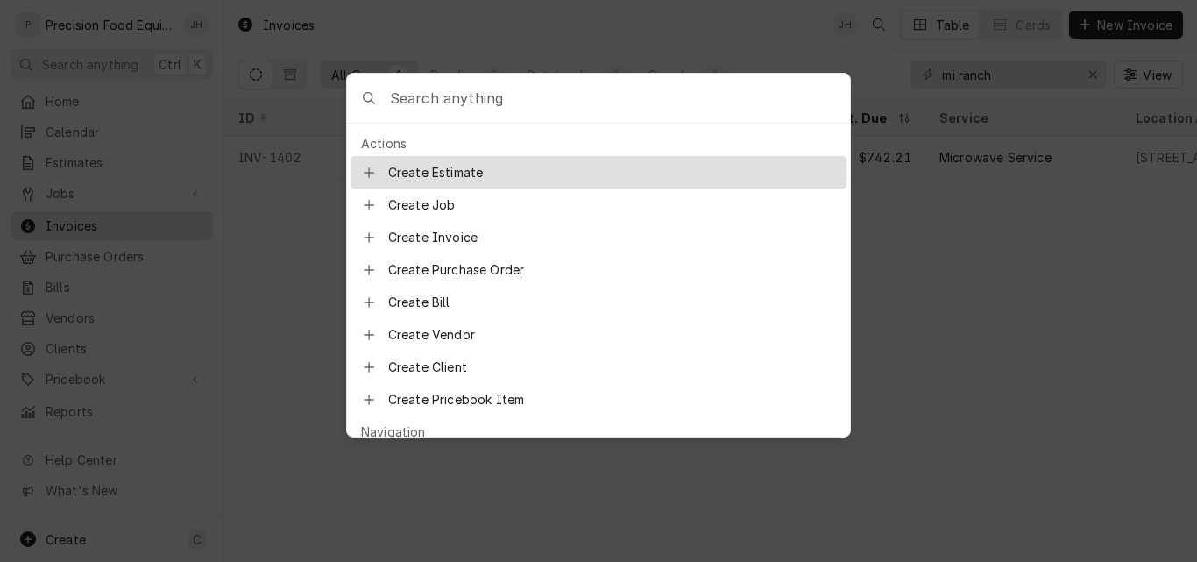
click at [428, 100] on input "Global Command Menu" at bounding box center [620, 98] width 460 height 49
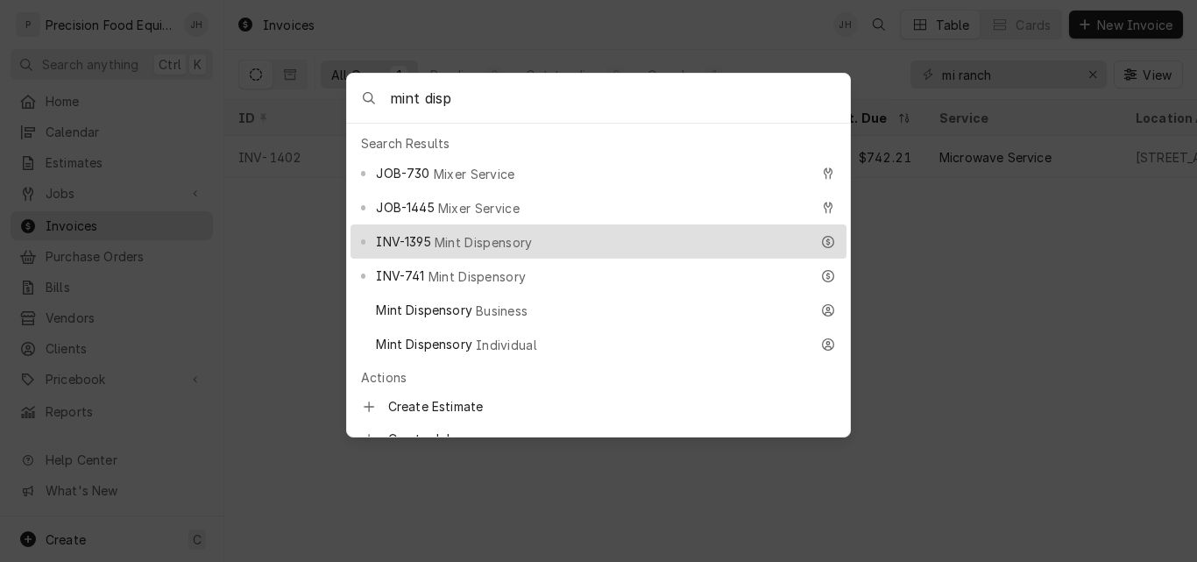
type input "mint disp"
click at [463, 236] on span "Mint Dispensory" at bounding box center [484, 242] width 98 height 18
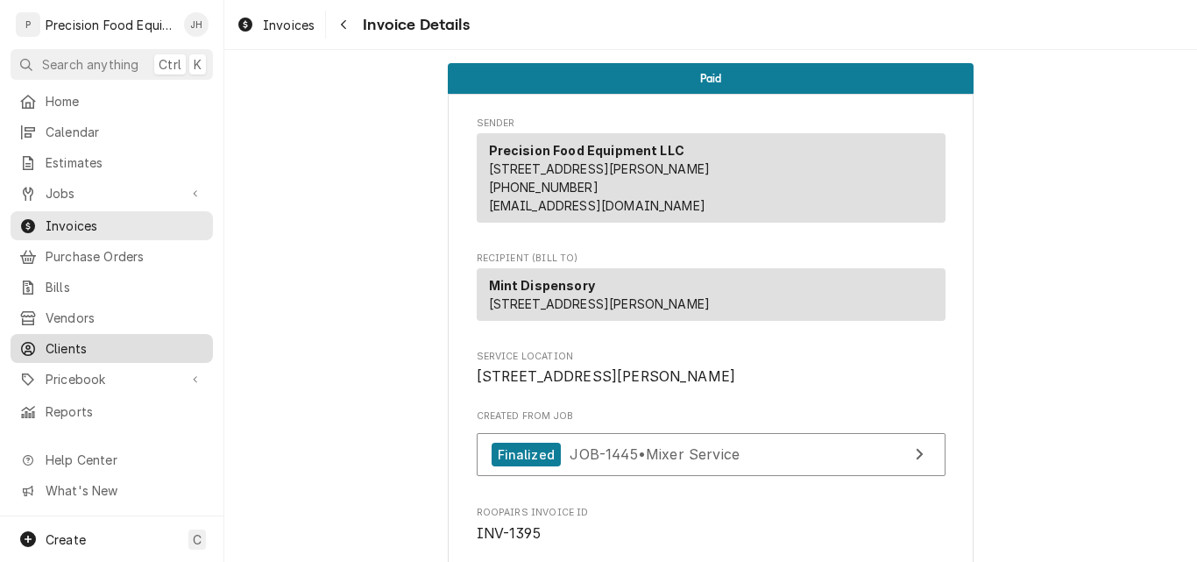
click at [66, 339] on span "Clients" at bounding box center [125, 348] width 159 height 18
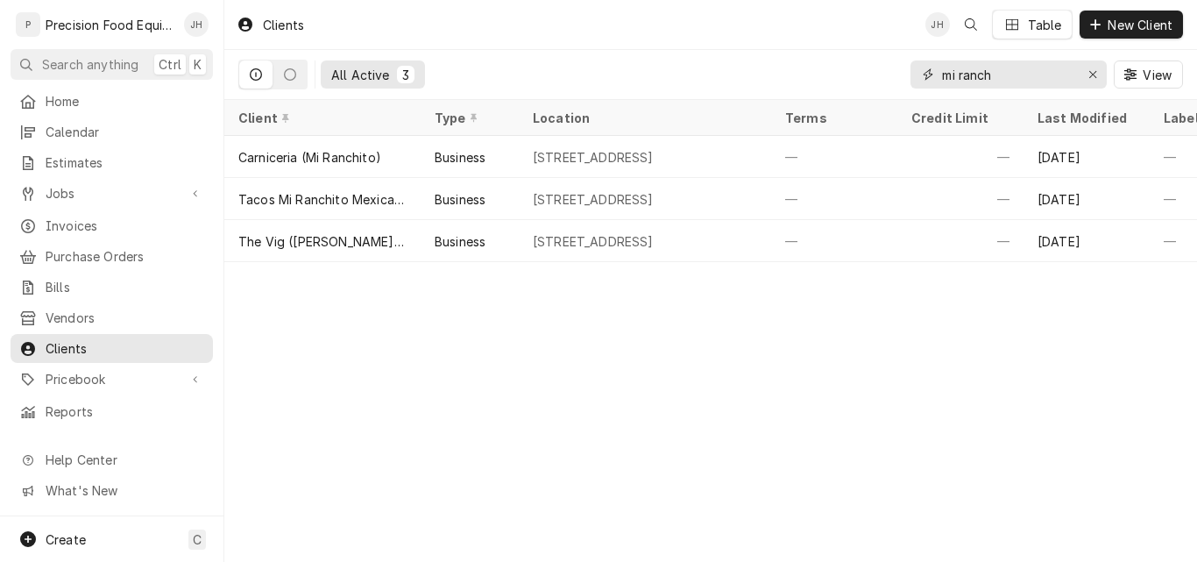
drag, startPoint x: 1001, startPoint y: 79, endPoint x: 836, endPoint y: 76, distance: 164.7
click at [836, 76] on div "All Active 3 mi ranch View" at bounding box center [710, 74] width 945 height 49
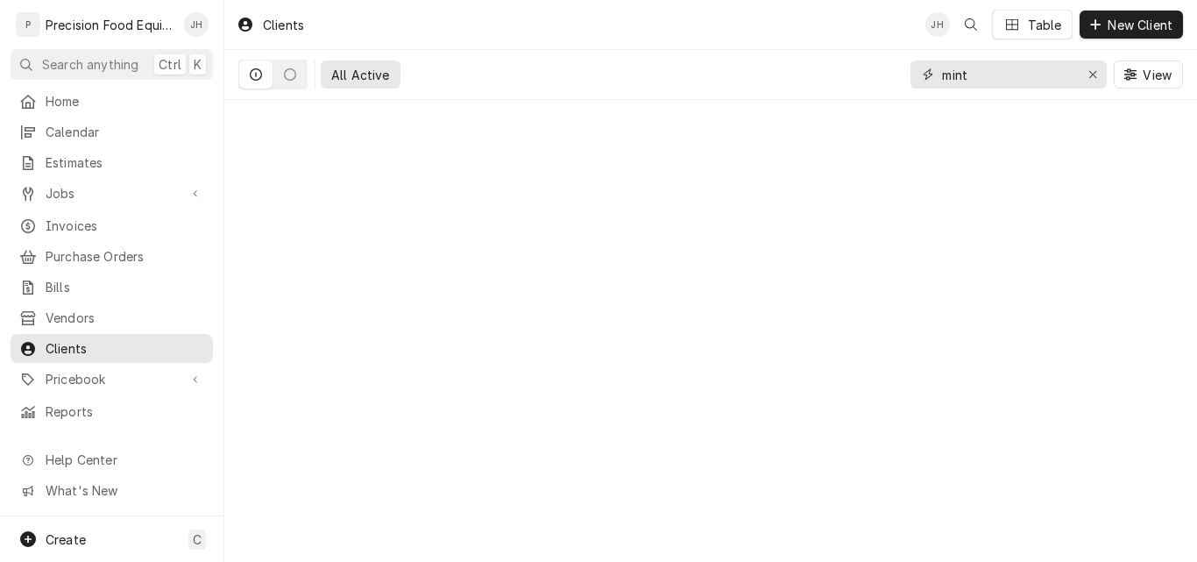
type input "mint"
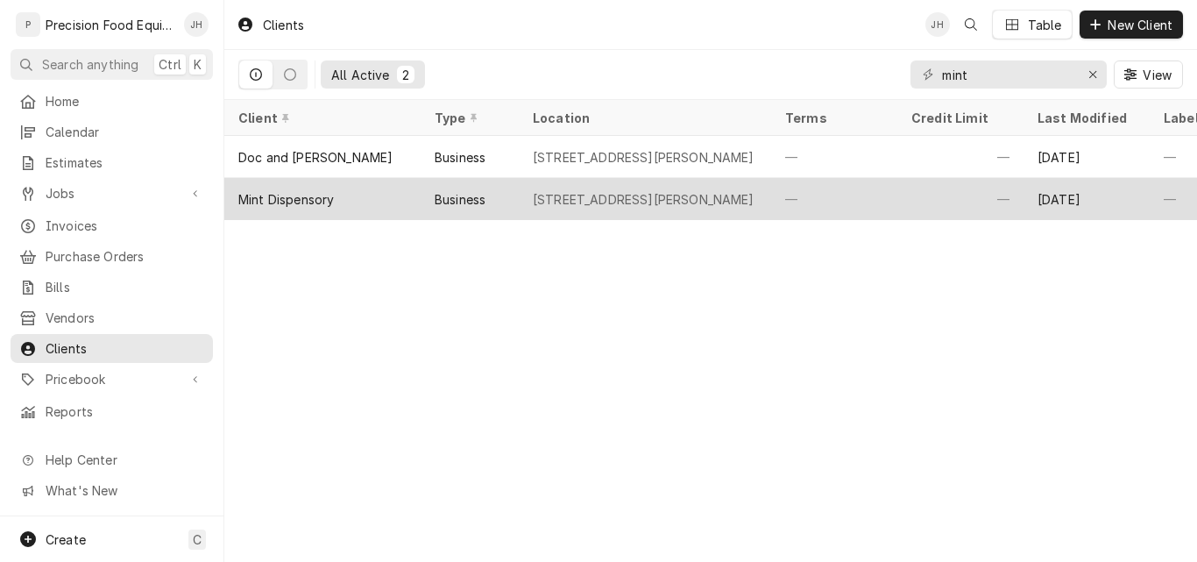
click at [350, 197] on div "Mint Dispensory" at bounding box center [322, 199] width 196 height 42
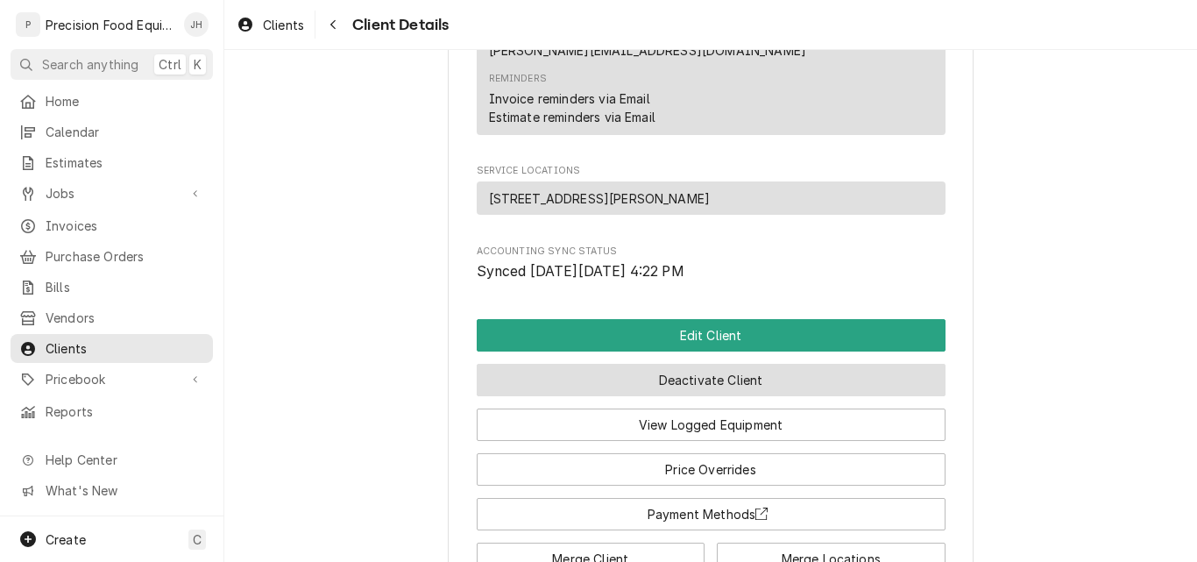
scroll to position [964, 0]
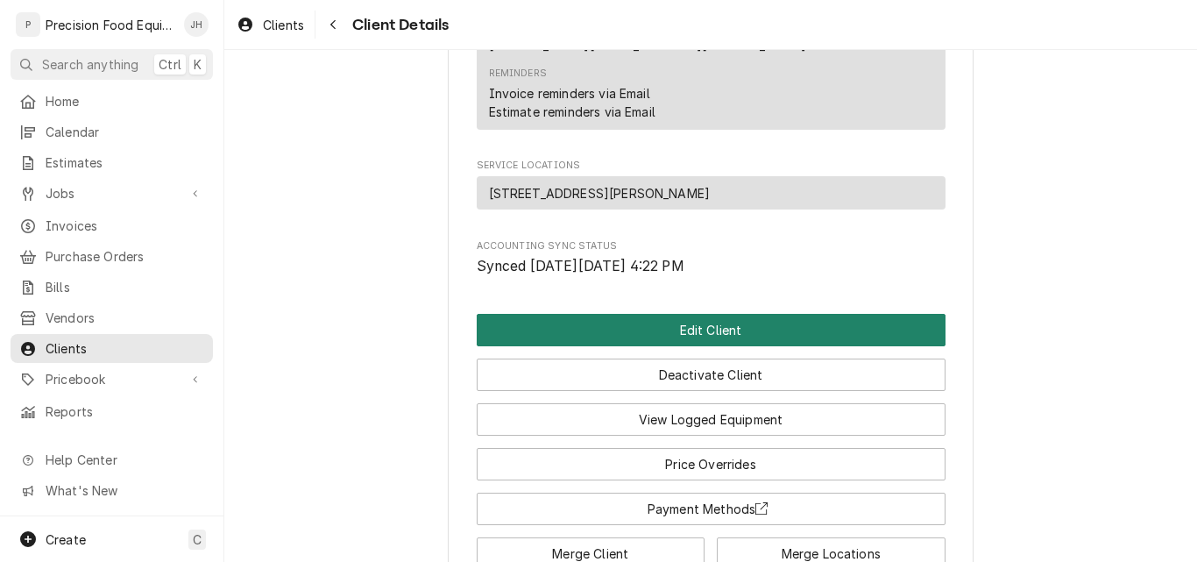
click at [710, 314] on button "Edit Client" at bounding box center [711, 330] width 469 height 32
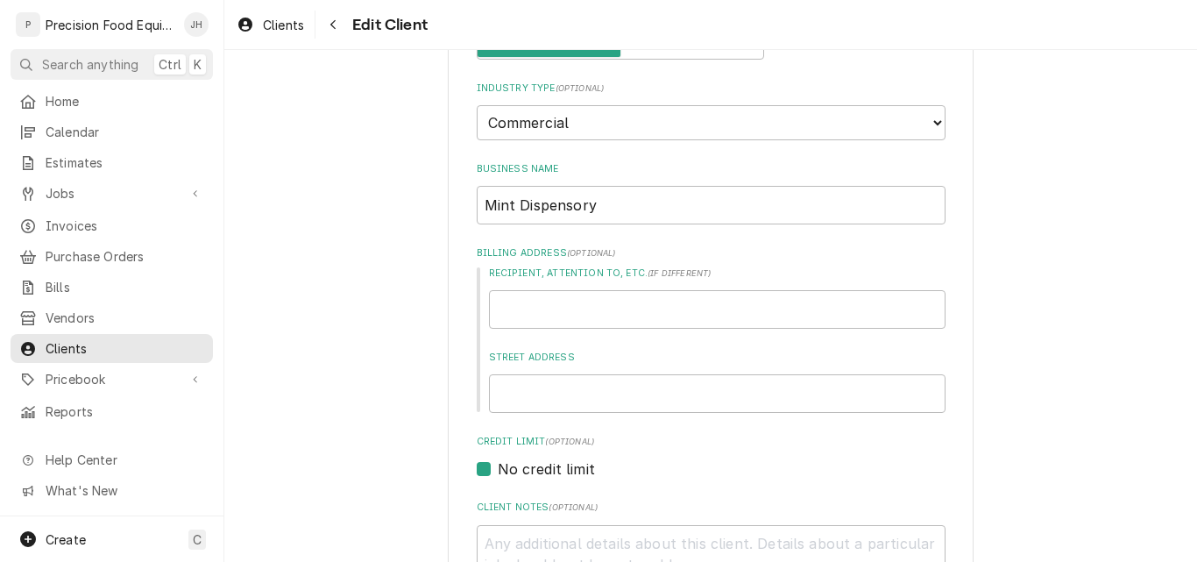
scroll to position [175, 0]
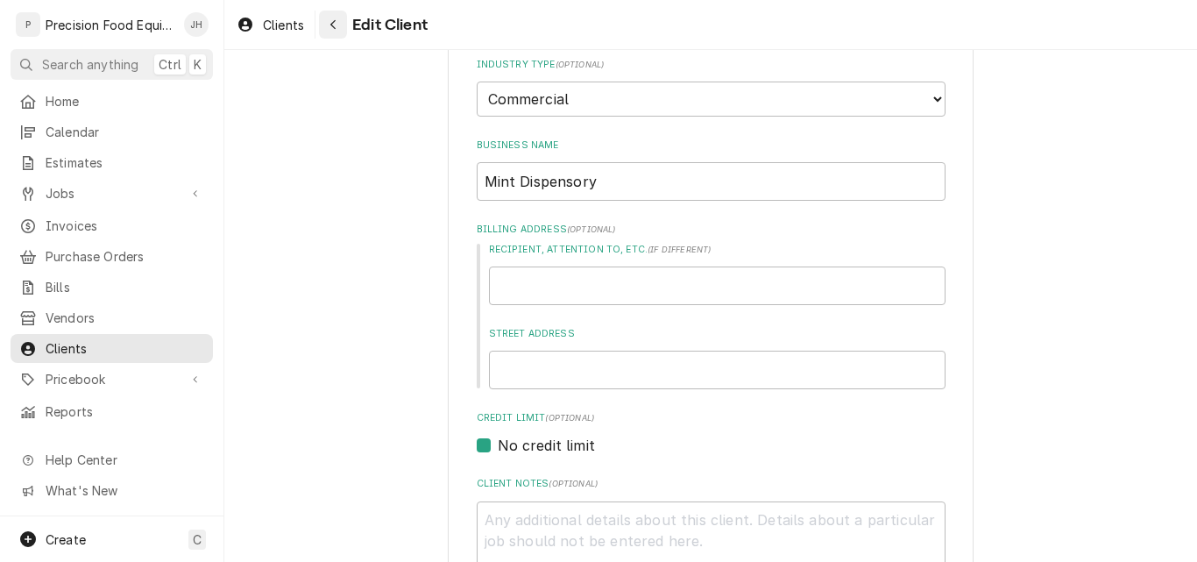
click at [325, 21] on div "Navigate back" at bounding box center [333, 25] width 18 height 18
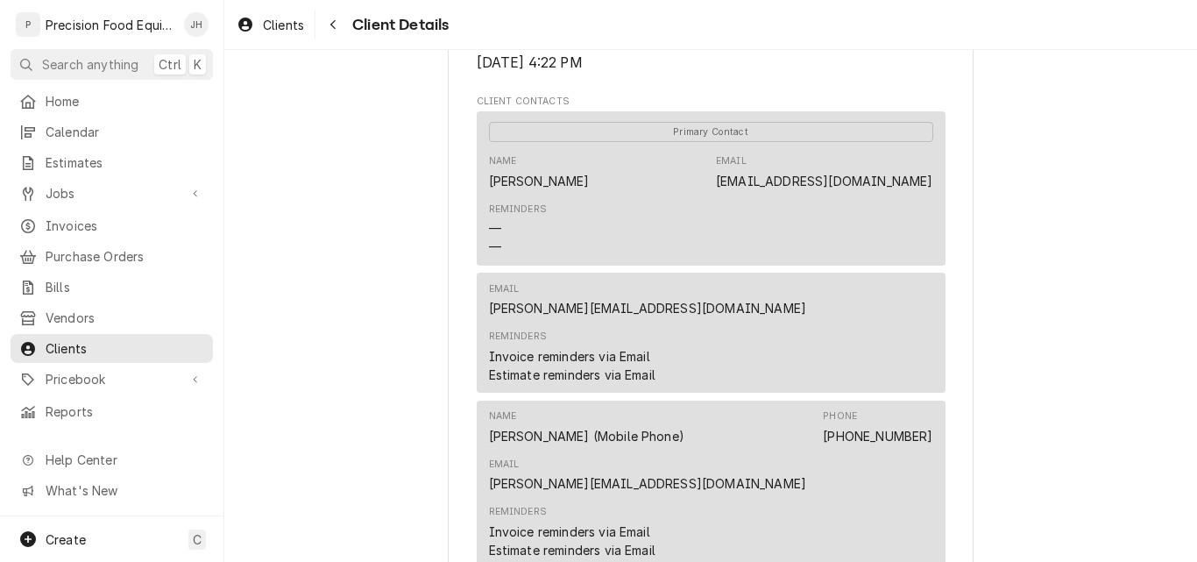
scroll to position [613, 0]
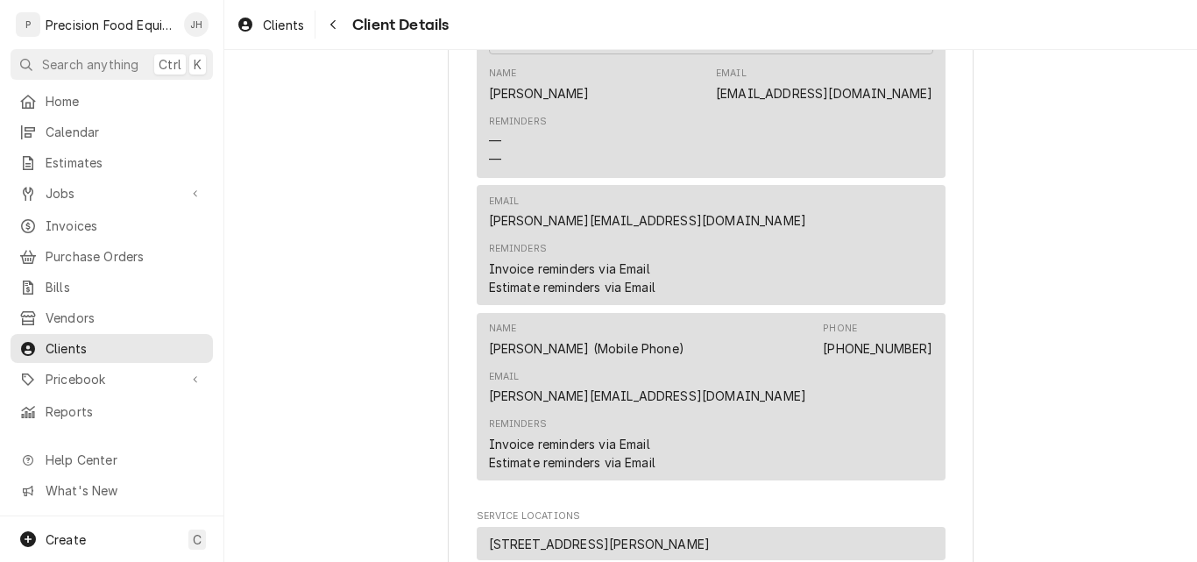
drag, startPoint x: 685, startPoint y: 106, endPoint x: 685, endPoint y: 117, distance: 10.5
click at [685, 106] on div "Name [PERSON_NAME] Email [EMAIL_ADDRESS][DOMAIN_NAME]" at bounding box center [711, 83] width 444 height 47
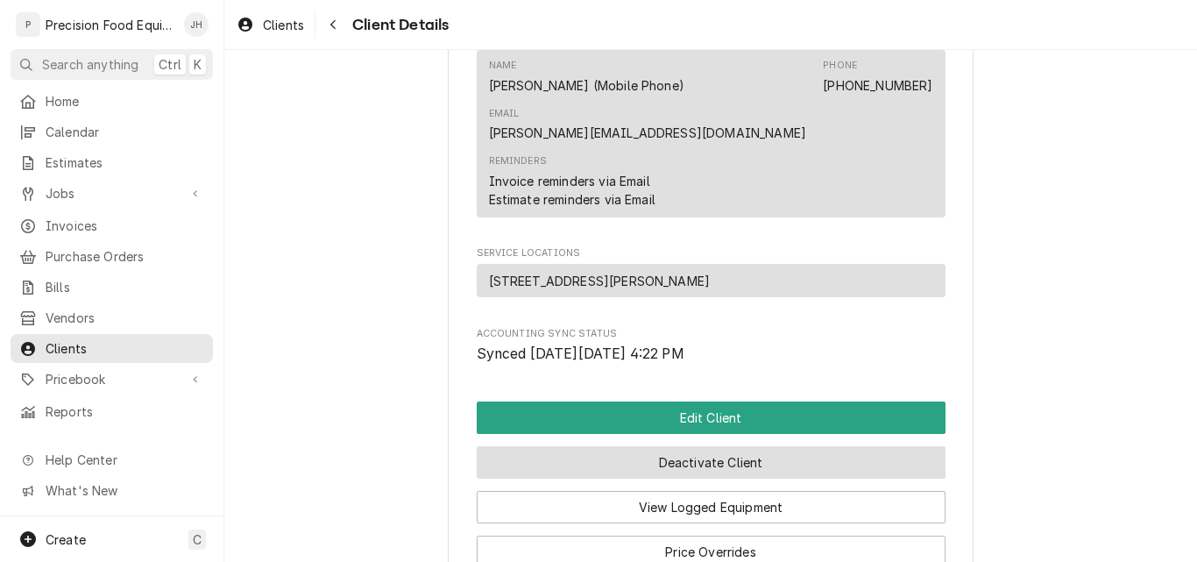
scroll to position [1044, 0]
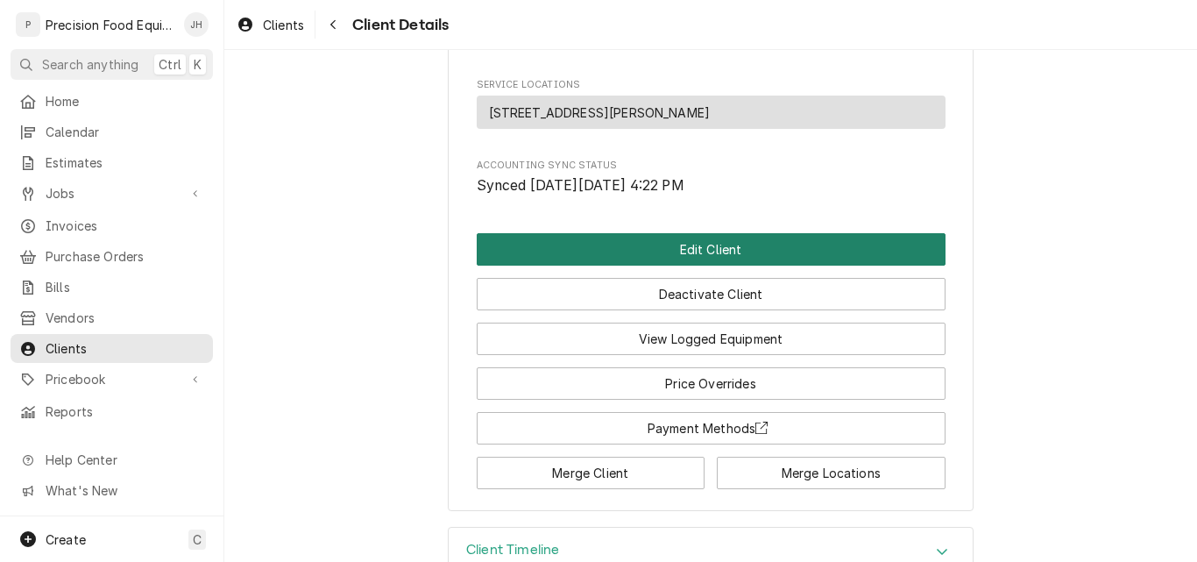
click at [692, 233] on button "Edit Client" at bounding box center [711, 249] width 469 height 32
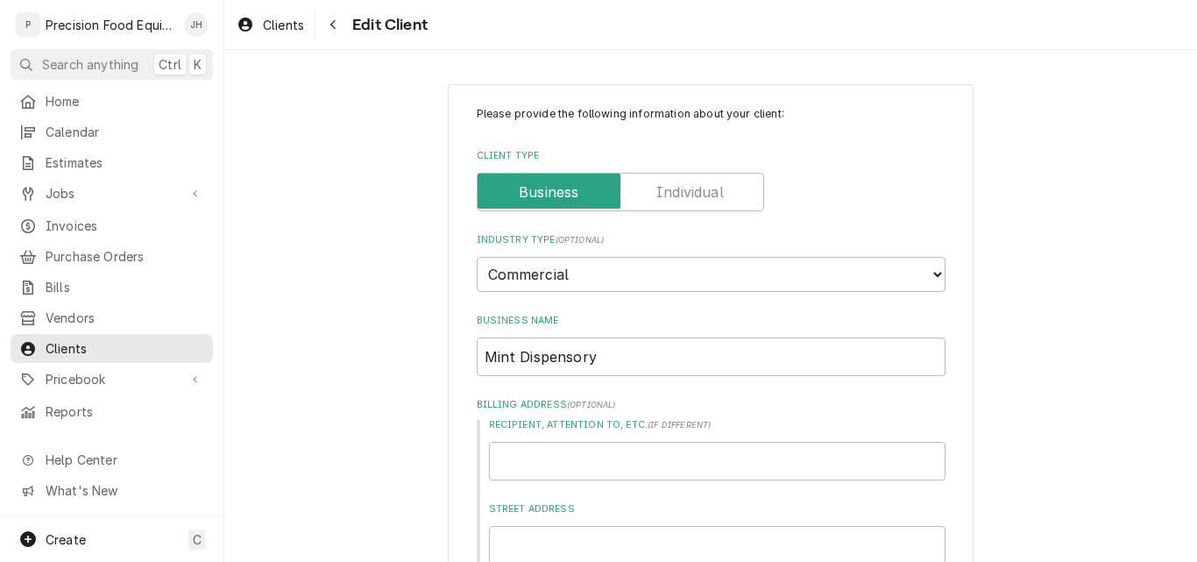
type textarea "x"
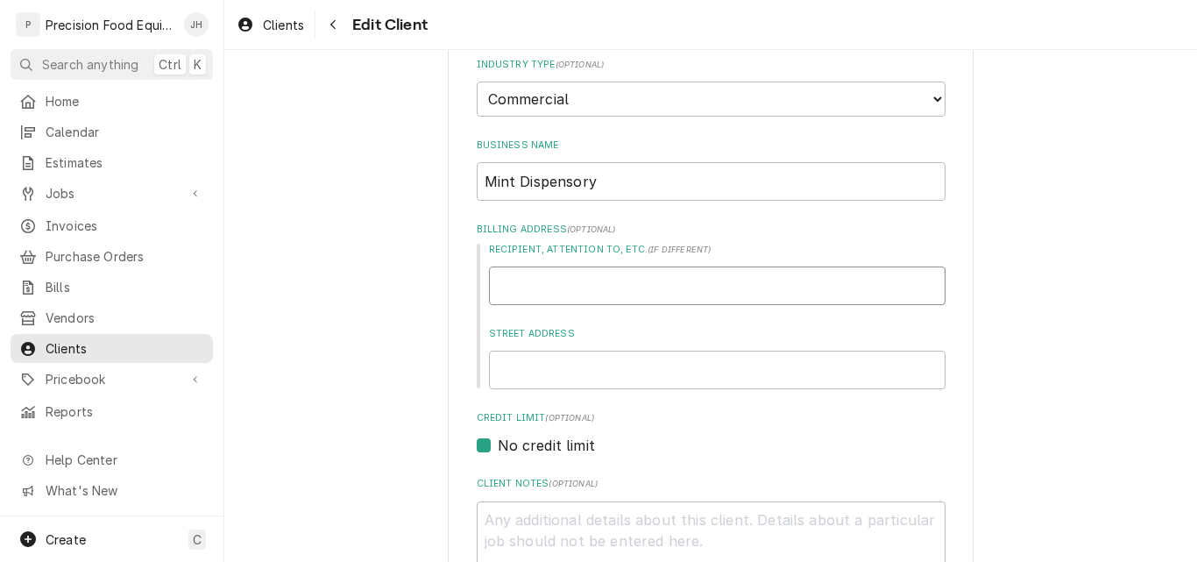
click at [571, 282] on input "Recipient, Attention To, etc. ( if different )" at bounding box center [717, 285] width 456 height 39
click at [577, 364] on input "Street Address" at bounding box center [717, 369] width 456 height 39
type input "5"
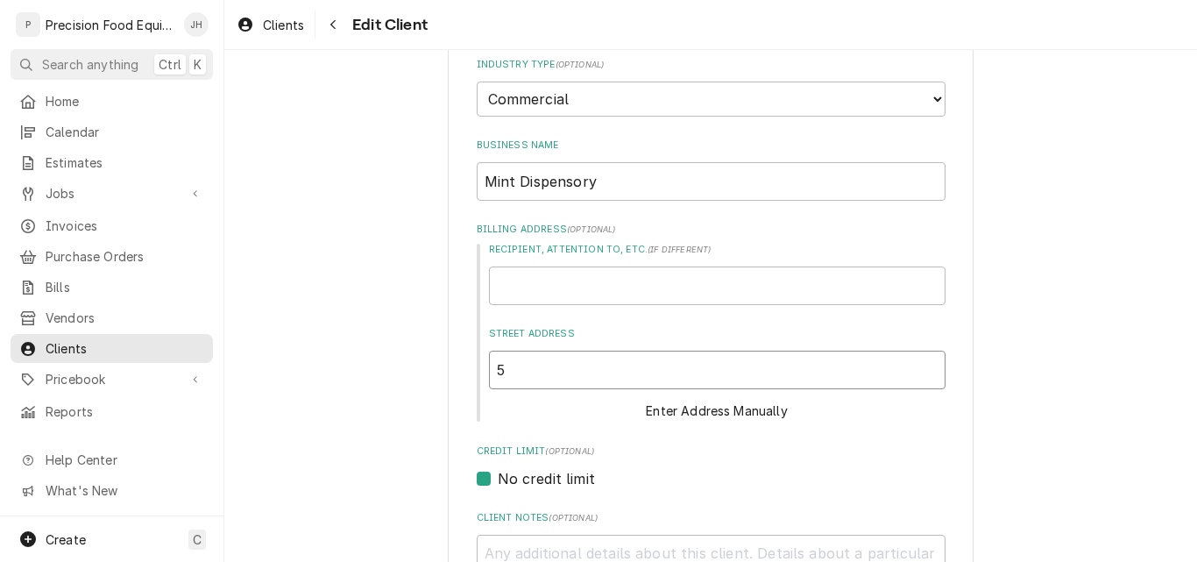
type textarea "x"
type input "52"
type textarea "x"
type input "5210"
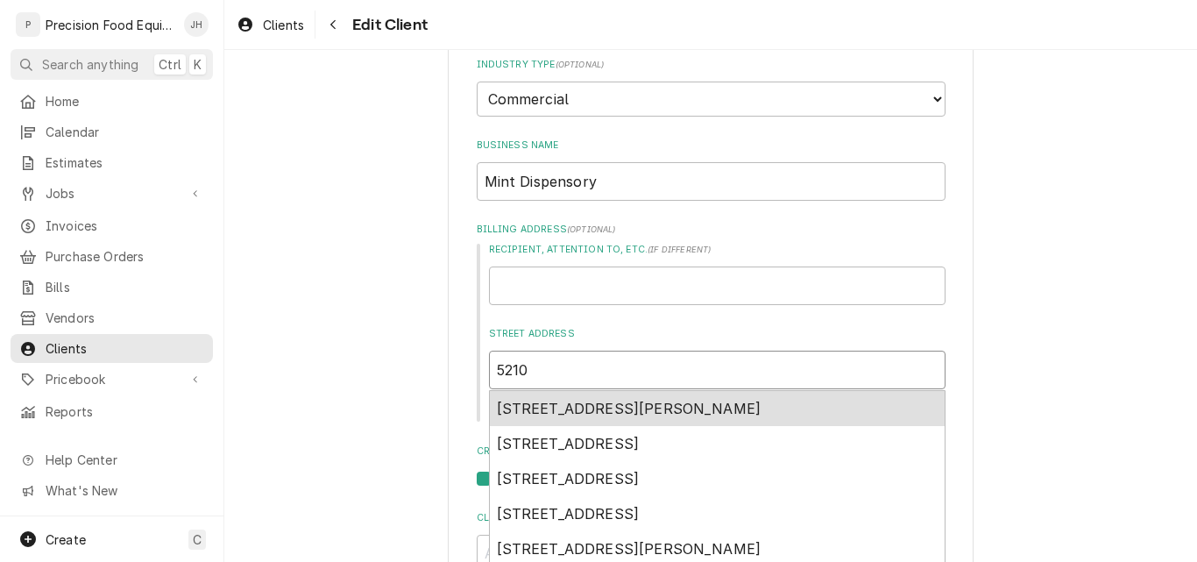
type textarea "x"
type input "5210"
type textarea "x"
type input "5210 s"
type textarea "x"
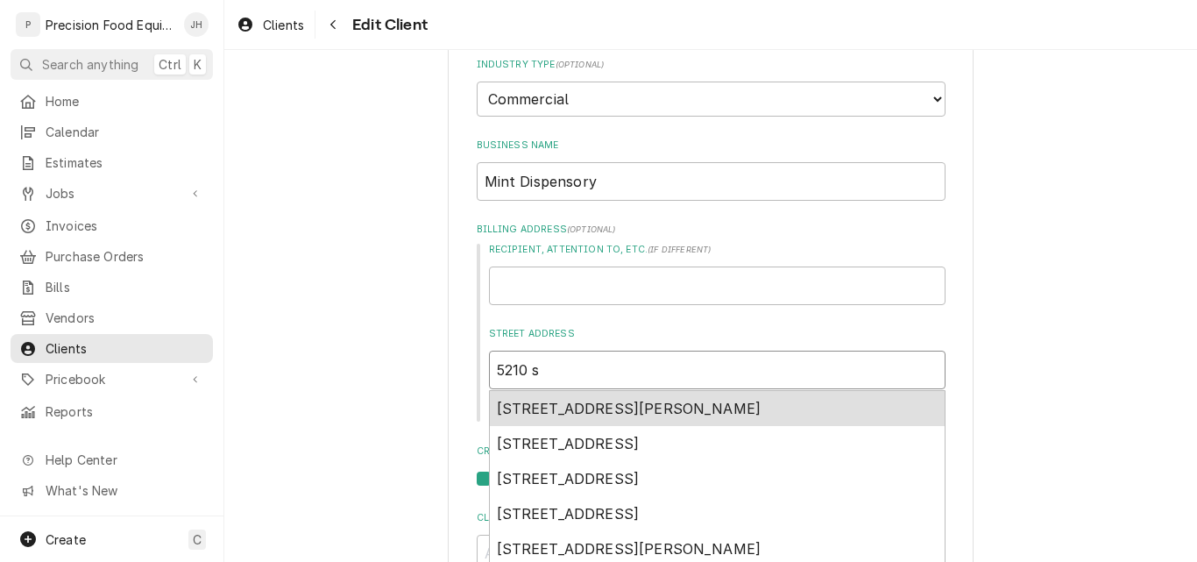
type input "5210 s"
type textarea "x"
type input "5210 s p"
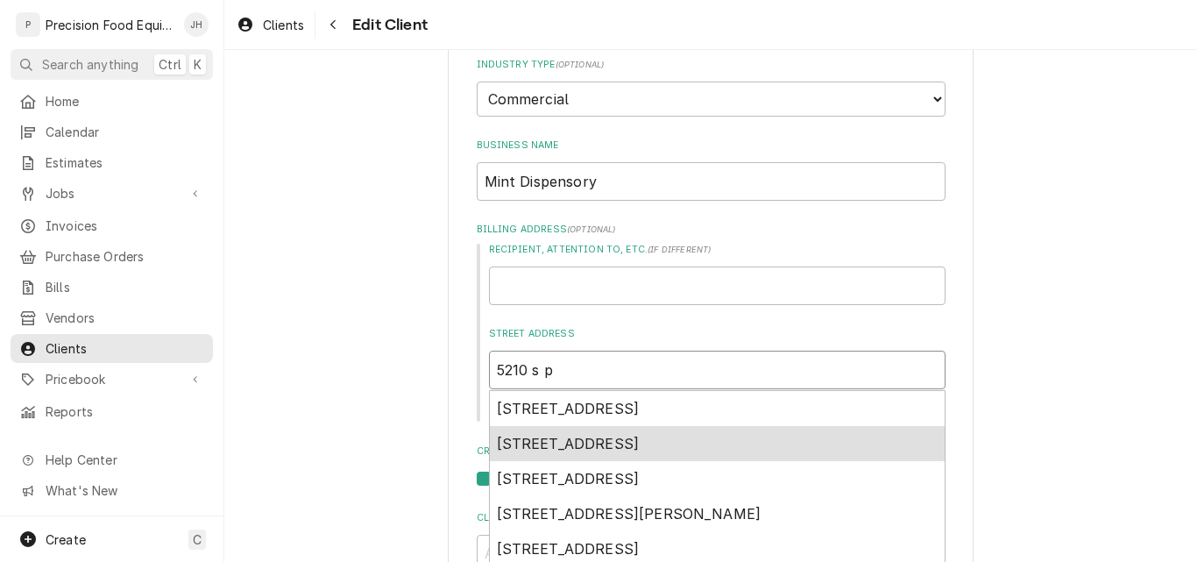
click at [640, 445] on span "5210 South Priest Drive, Tempe, AZ, USA" at bounding box center [568, 444] width 143 height 18
type textarea "x"
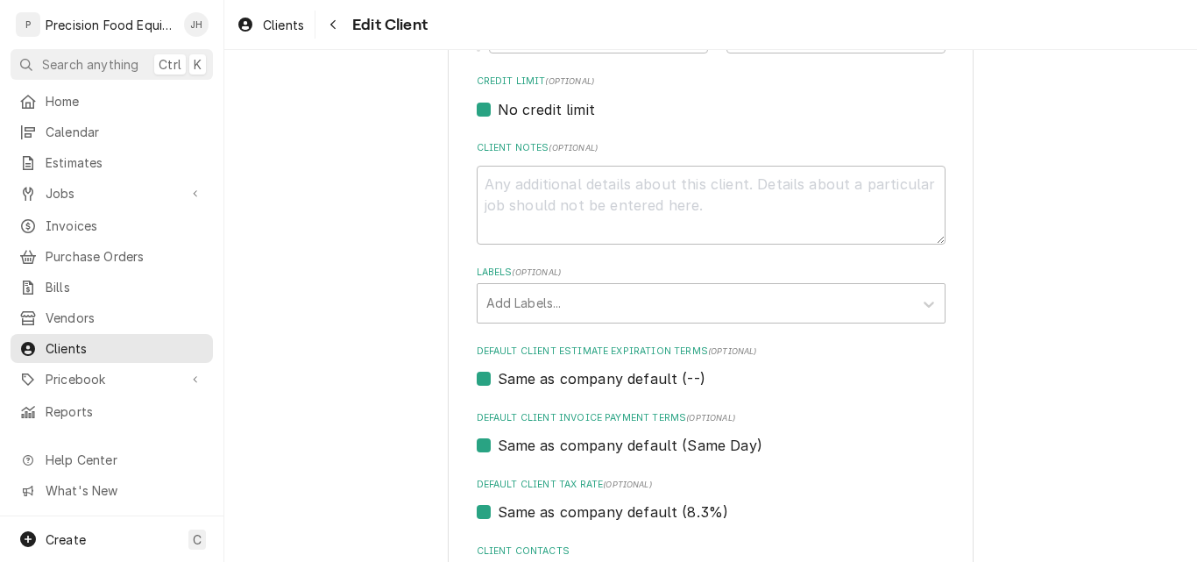
scroll to position [876, 0]
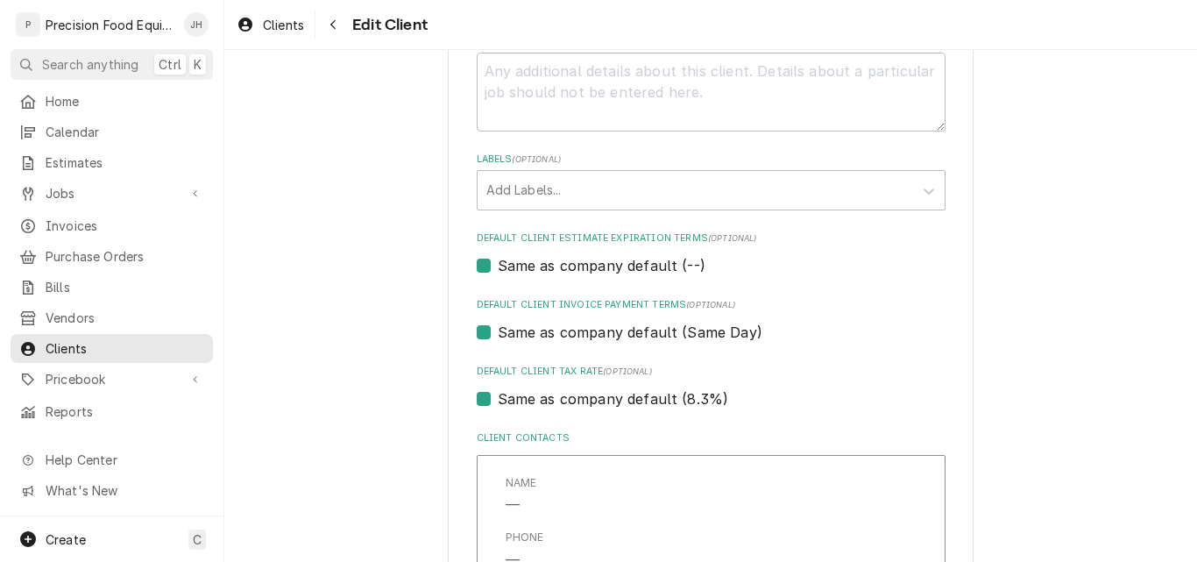
type input "5210 S Priest Dr"
click at [563, 272] on label "Same as company default (--)" at bounding box center [602, 265] width 208 height 21
click at [563, 272] on input "Same as company default (--)" at bounding box center [732, 274] width 469 height 39
checkbox input "false"
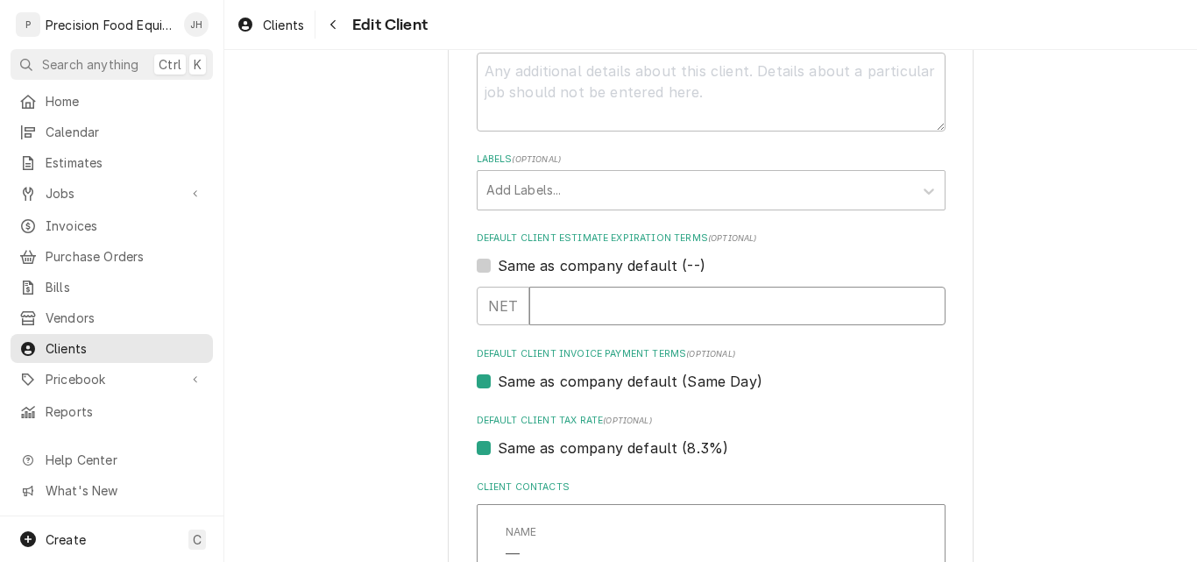
click at [584, 308] on input "Default Client Estimate Expiration Terms" at bounding box center [737, 306] width 416 height 39
type textarea "x"
type input "1"
type textarea "x"
type input "10"
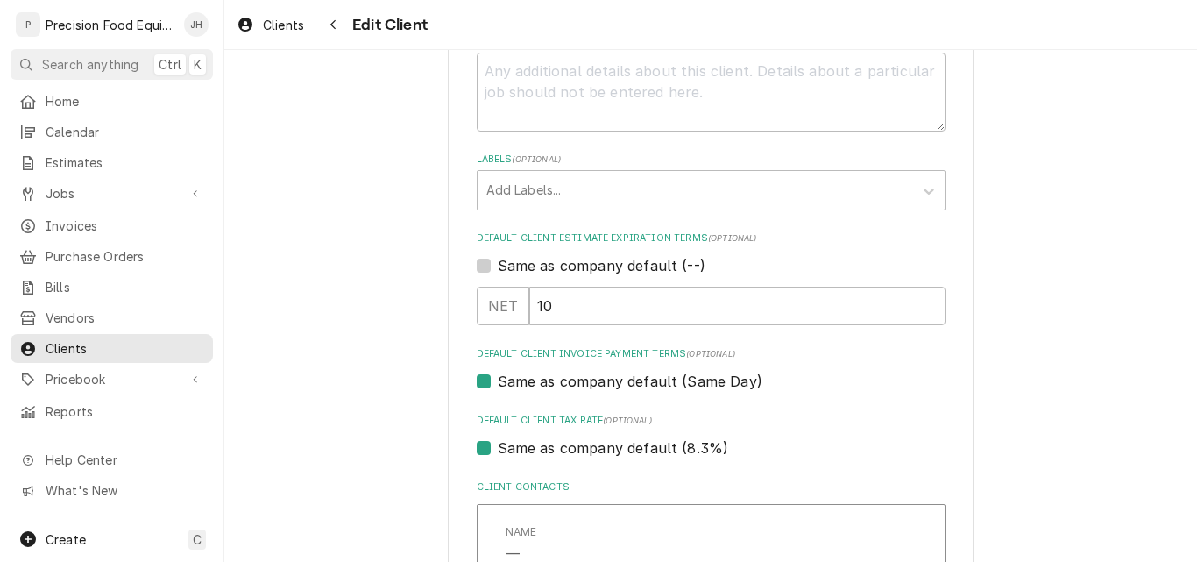
click at [780, 378] on div "Same as company default (Same Day)" at bounding box center [711, 381] width 469 height 21
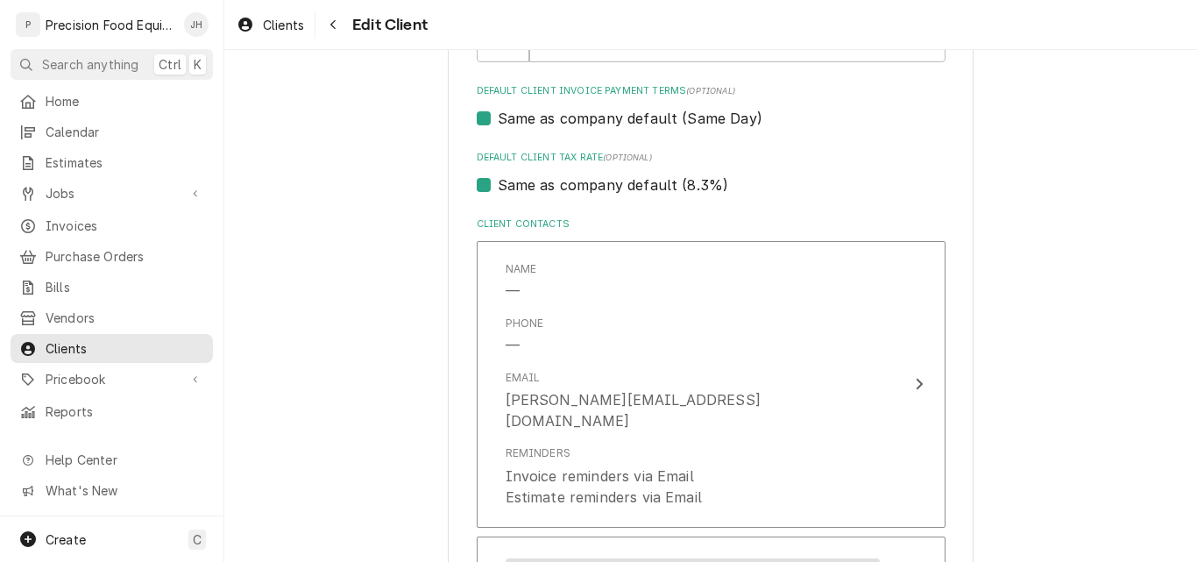
scroll to position [1314, 0]
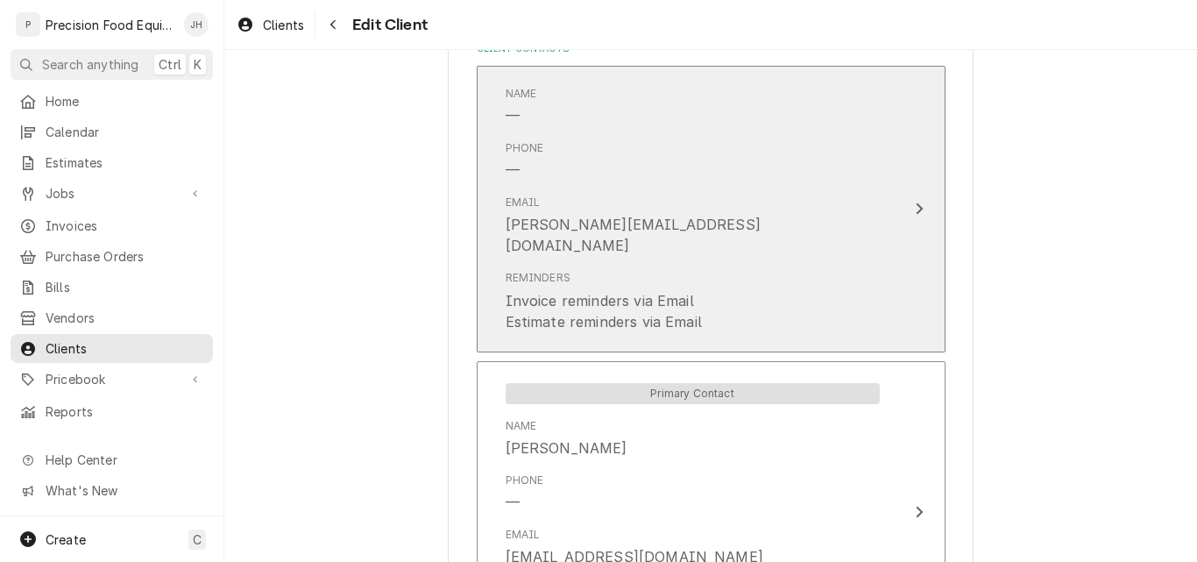
click at [729, 216] on div "Email linda@brightroot.com" at bounding box center [693, 225] width 374 height 75
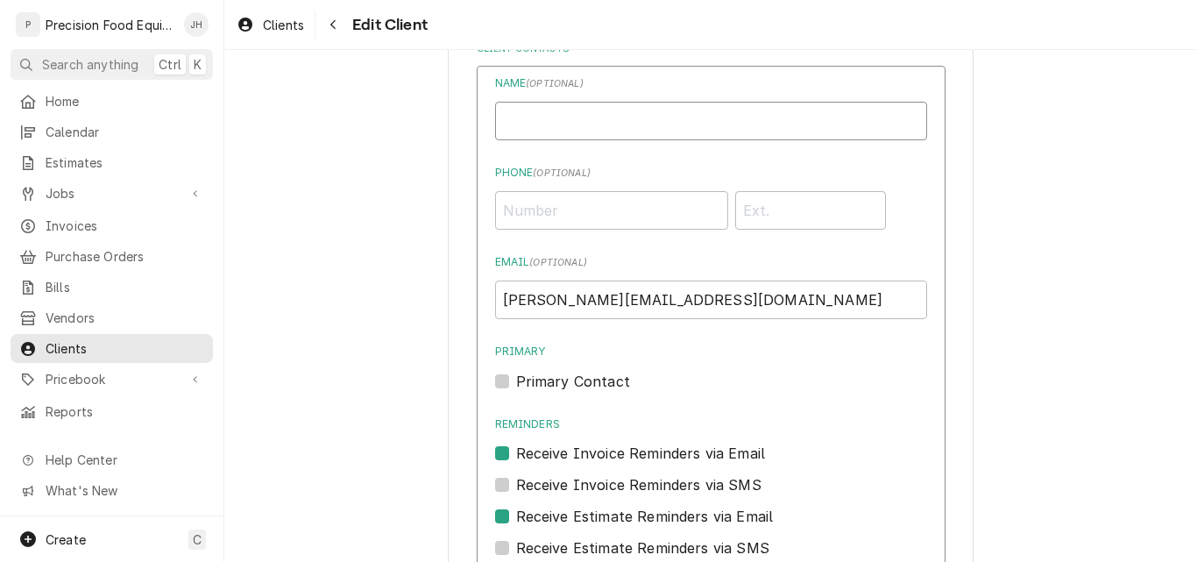
click at [572, 128] on input "Business Name" at bounding box center [711, 121] width 432 height 39
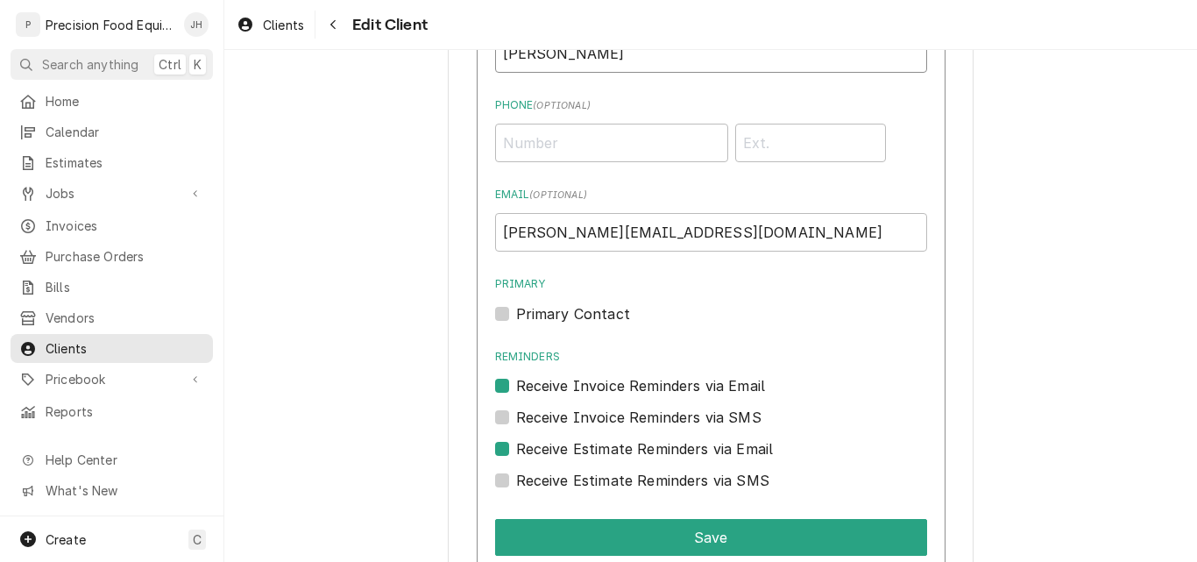
scroll to position [1489, 0]
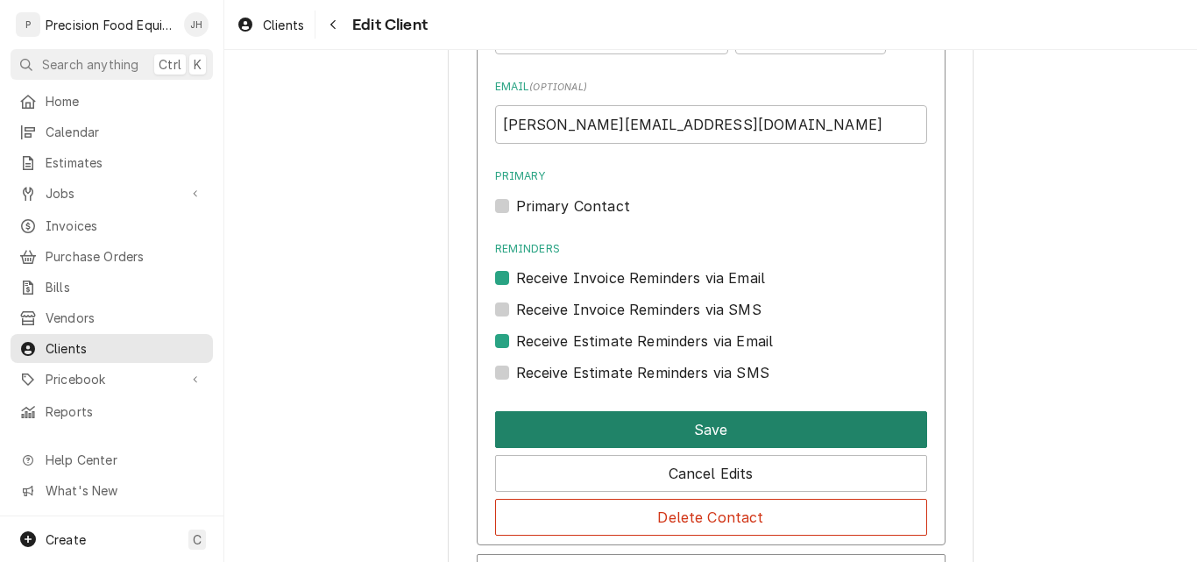
type input "Linda"
click at [670, 426] on button "Save" at bounding box center [711, 429] width 432 height 37
type textarea "x"
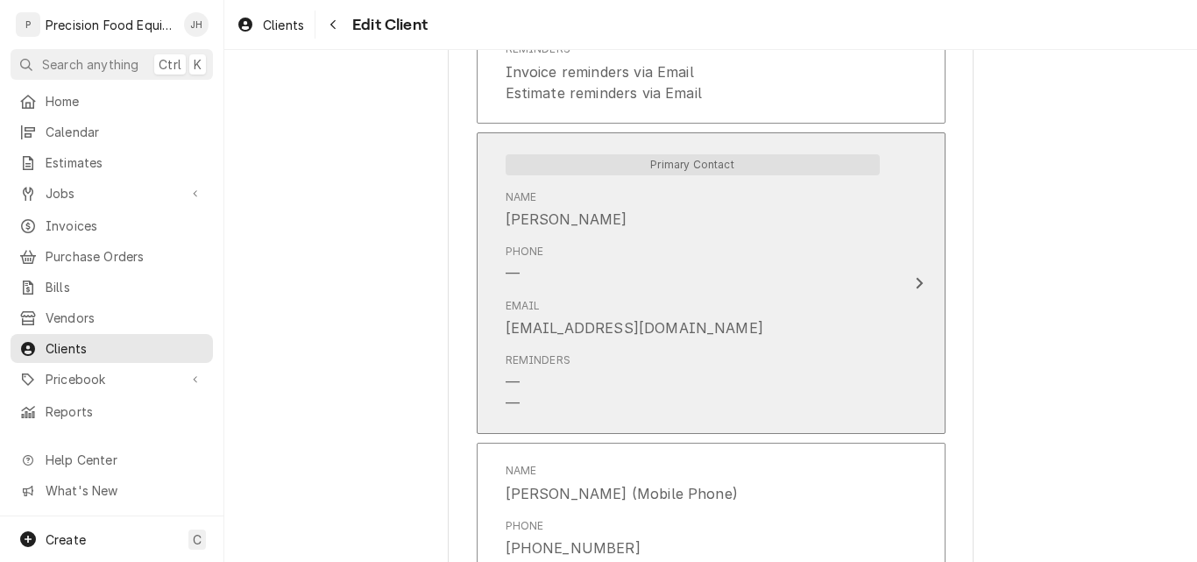
scroll to position [1539, 0]
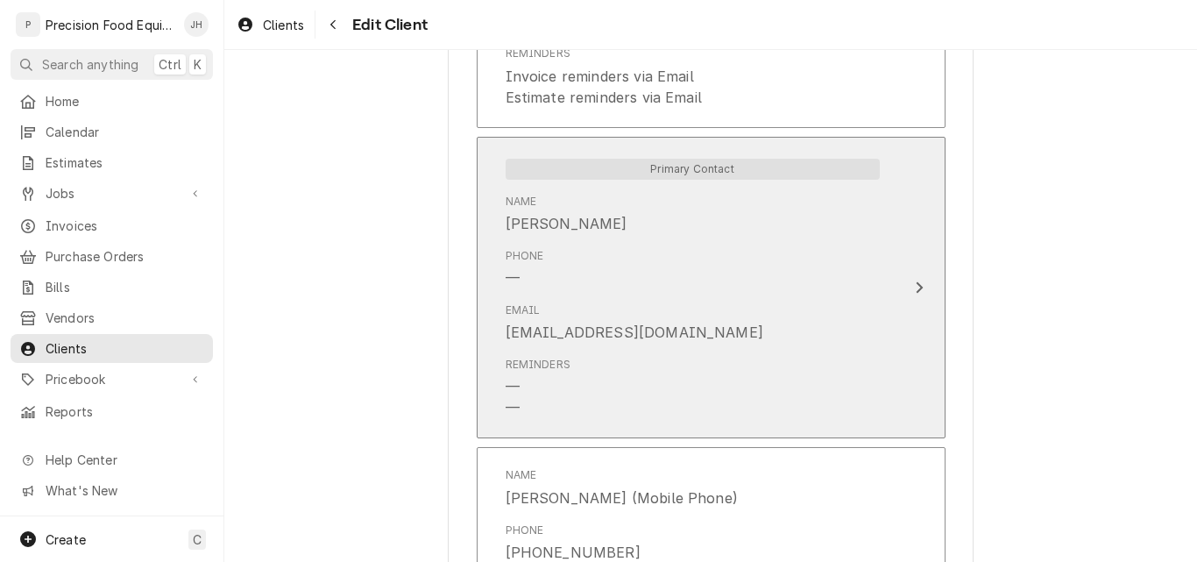
click at [751, 243] on div "Phone —" at bounding box center [693, 268] width 374 height 54
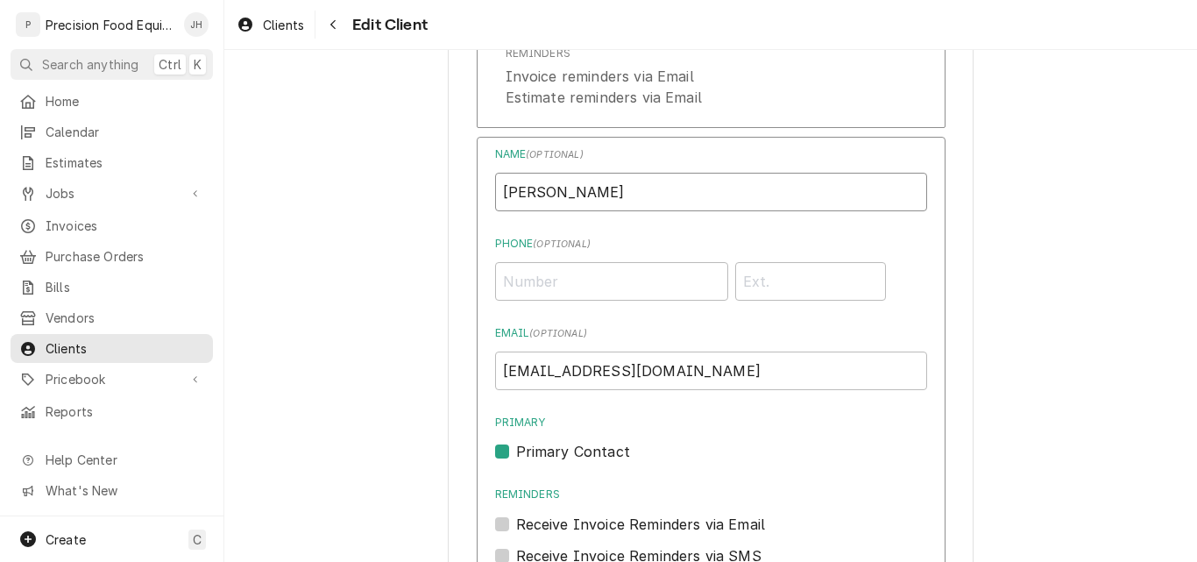
drag, startPoint x: 456, startPoint y: 164, endPoint x: 367, endPoint y: 164, distance: 88.5
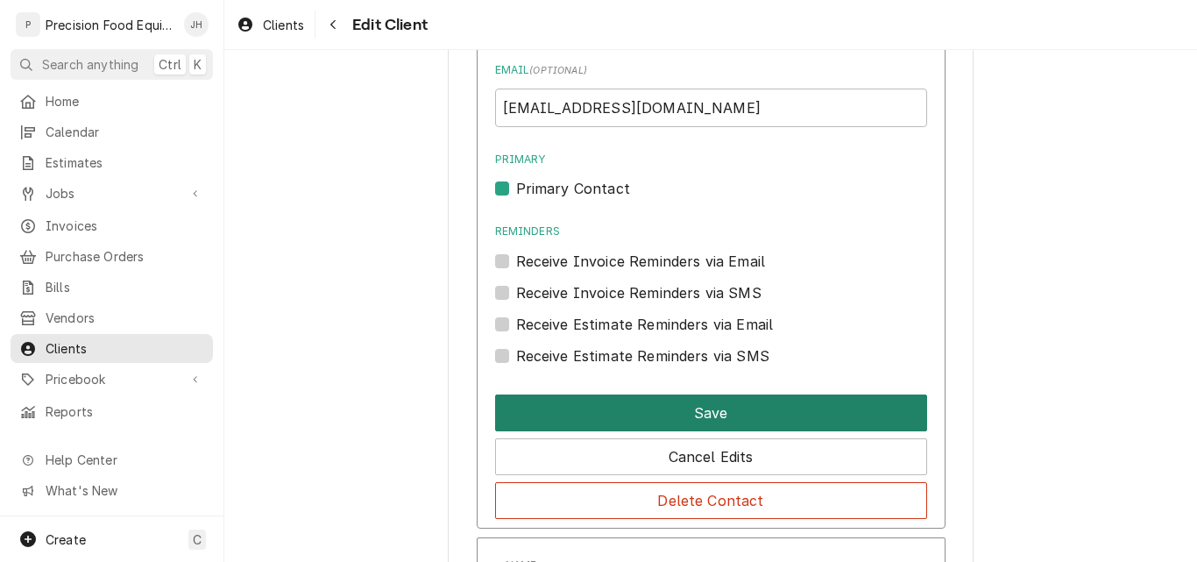
type input "AP"
click at [671, 394] on button "Save" at bounding box center [711, 412] width 432 height 37
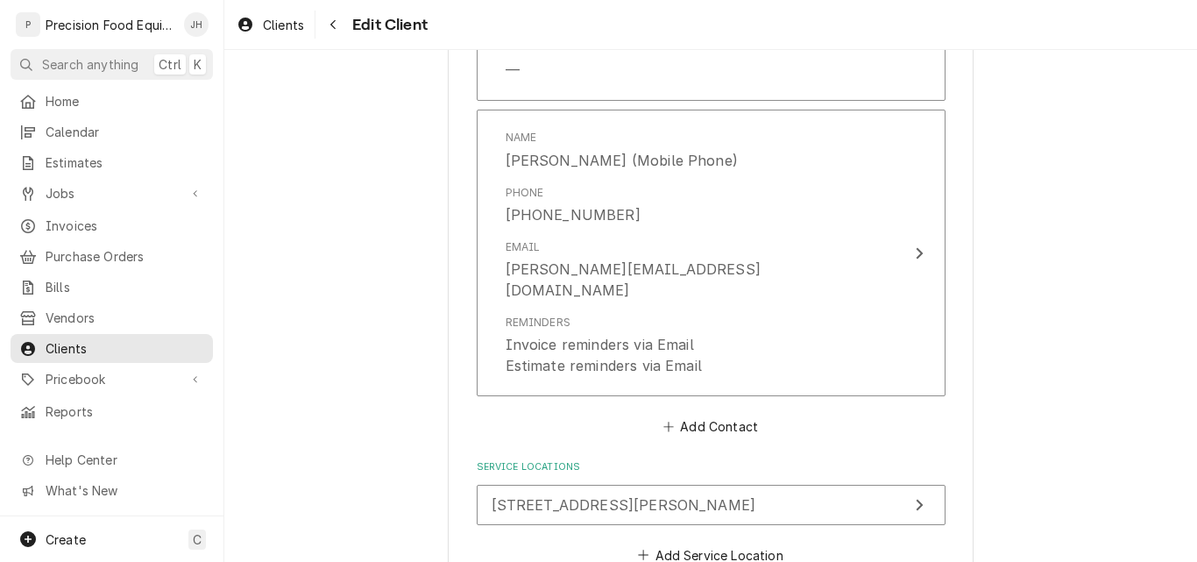
scroll to position [1946, 0]
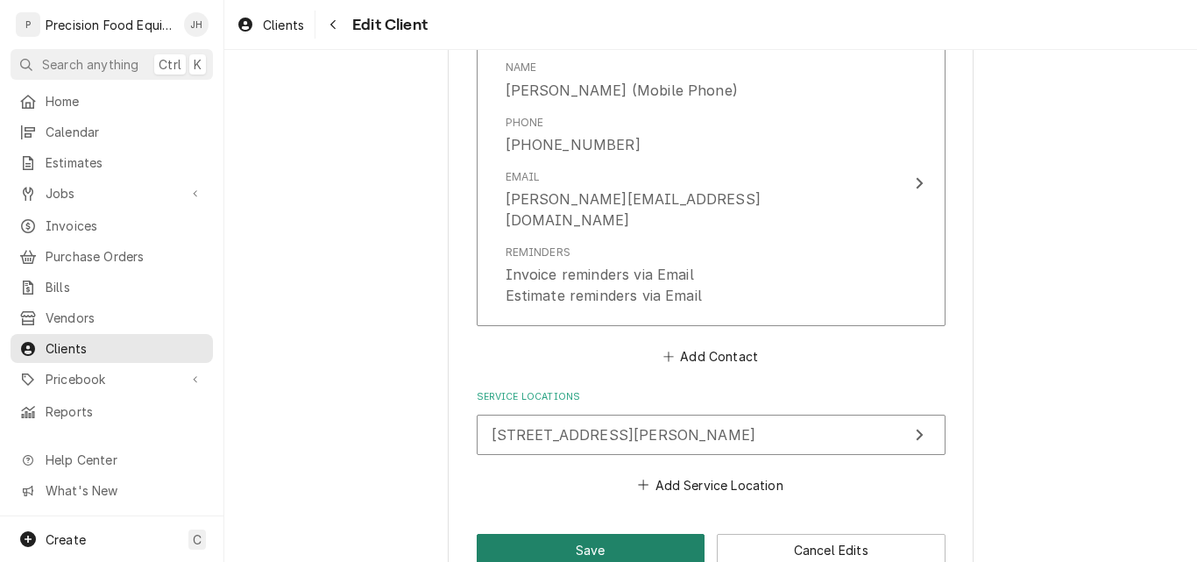
click at [591, 534] on button "Save" at bounding box center [591, 550] width 229 height 32
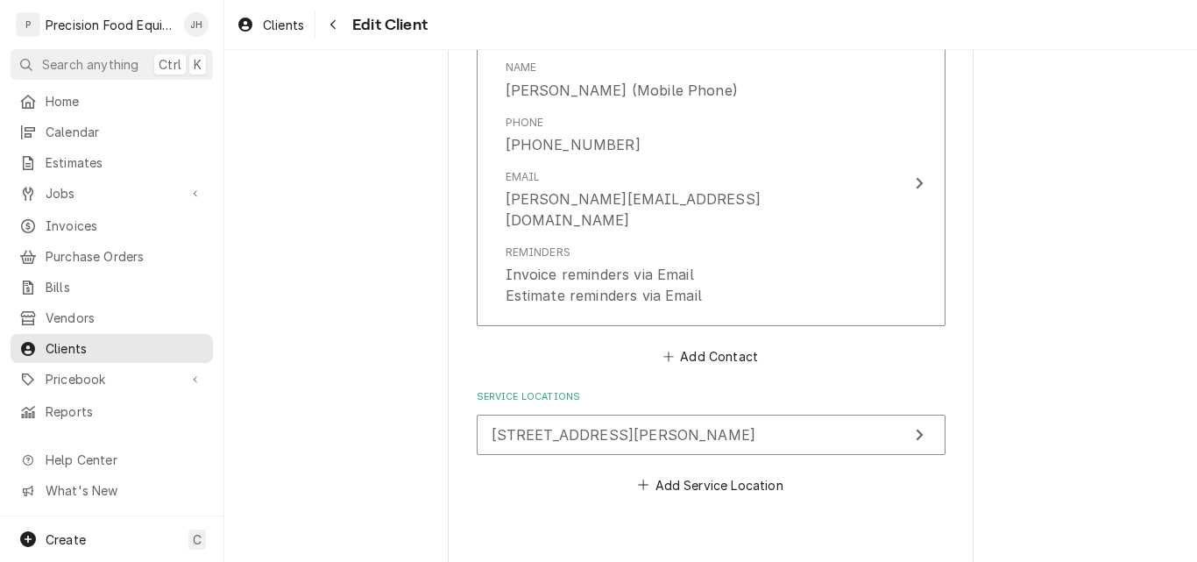
type textarea "x"
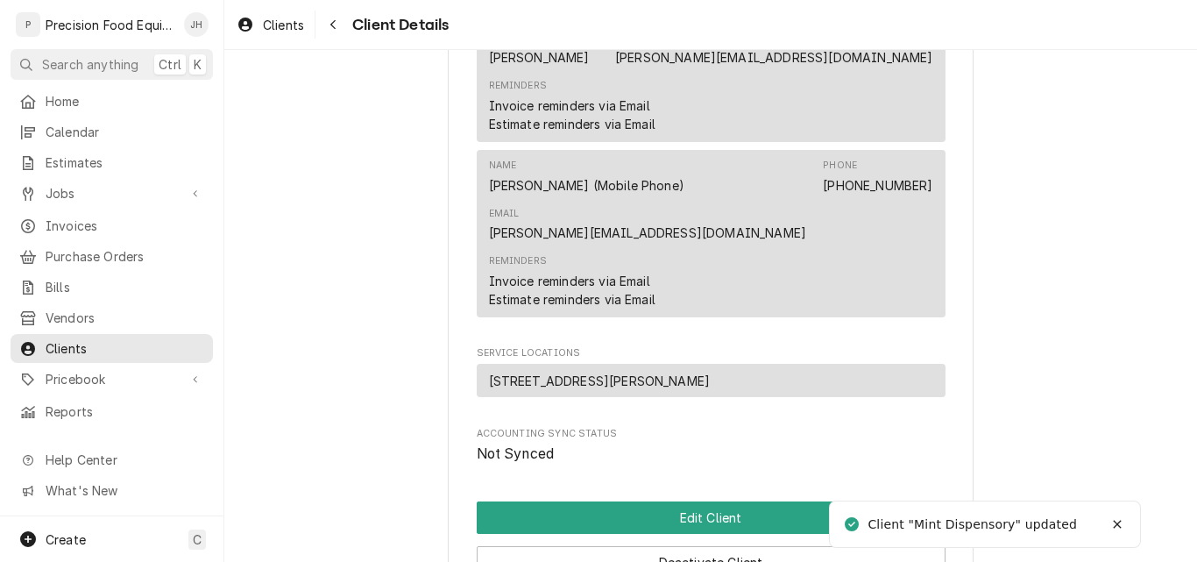
scroll to position [1051, 0]
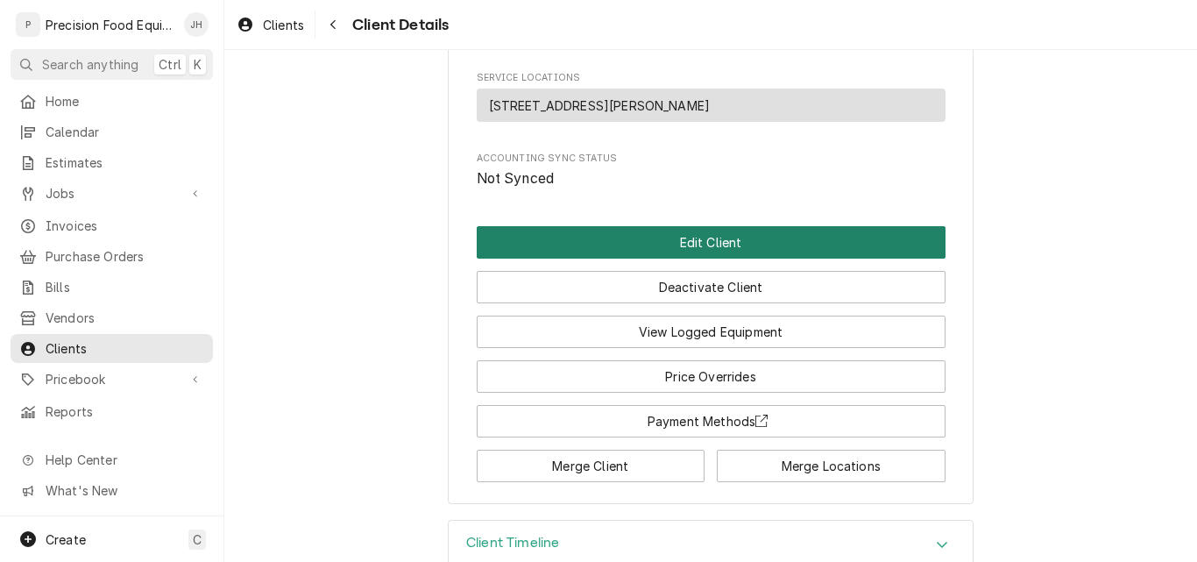
click at [696, 226] on button "Edit Client" at bounding box center [711, 242] width 469 height 32
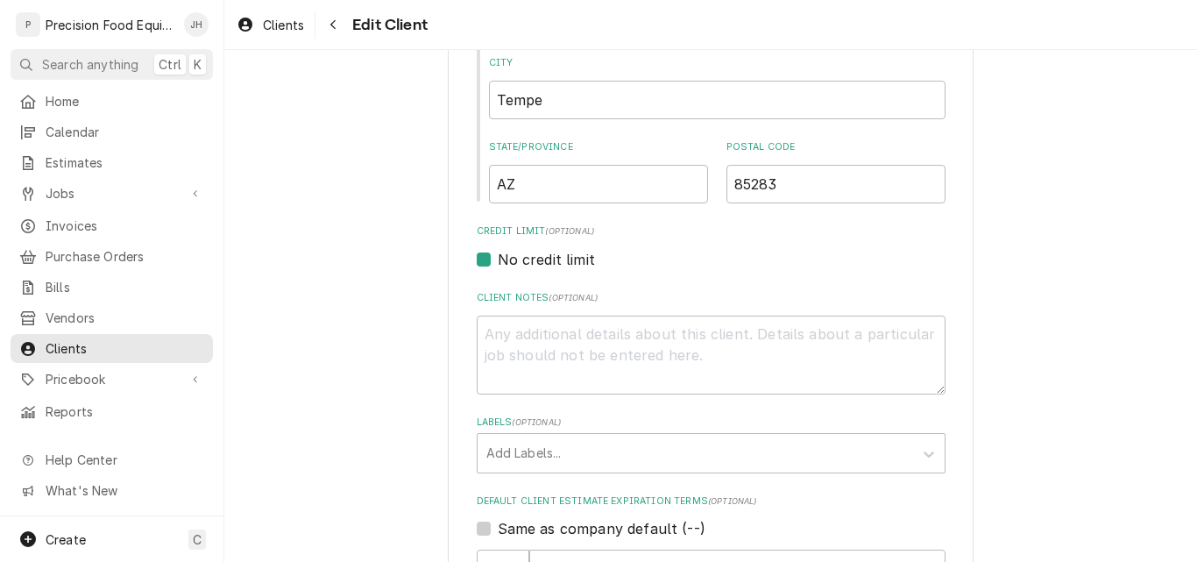
scroll to position [789, 0]
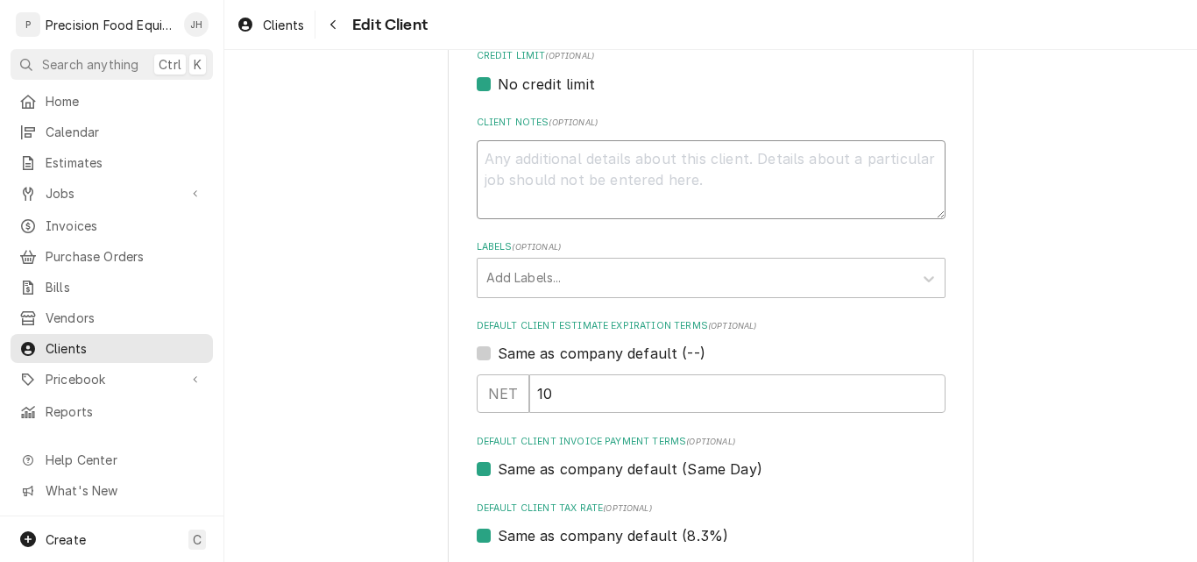
click at [500, 163] on textarea "Client Notes ( optional )" at bounding box center [711, 179] width 469 height 79
type textarea "x"
type textarea "C"
type textarea "x"
type textarea "Co"
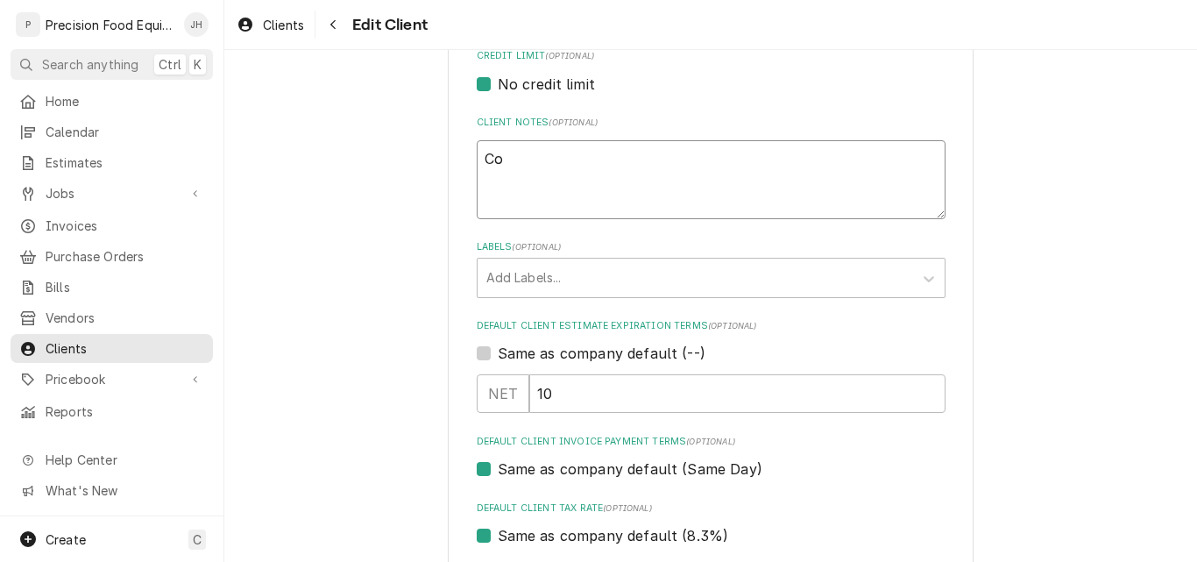
type textarea "x"
type textarea "Col"
type textarea "x"
type textarea "Coll"
type textarea "x"
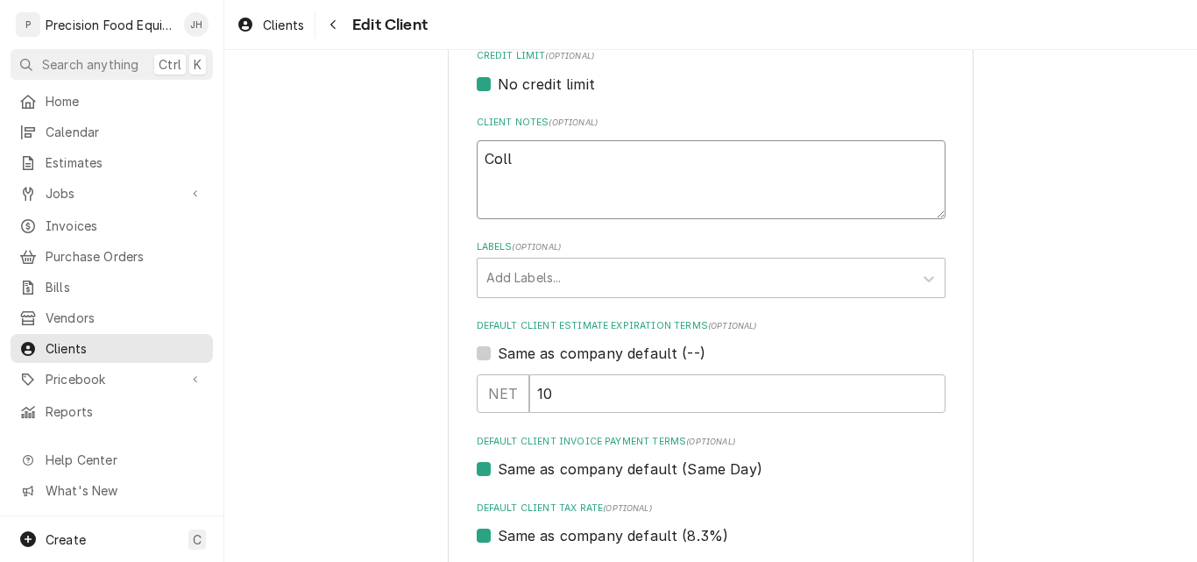
type textarea "Colle"
type textarea "x"
type textarea "Collec"
type textarea "x"
type textarea "Collect"
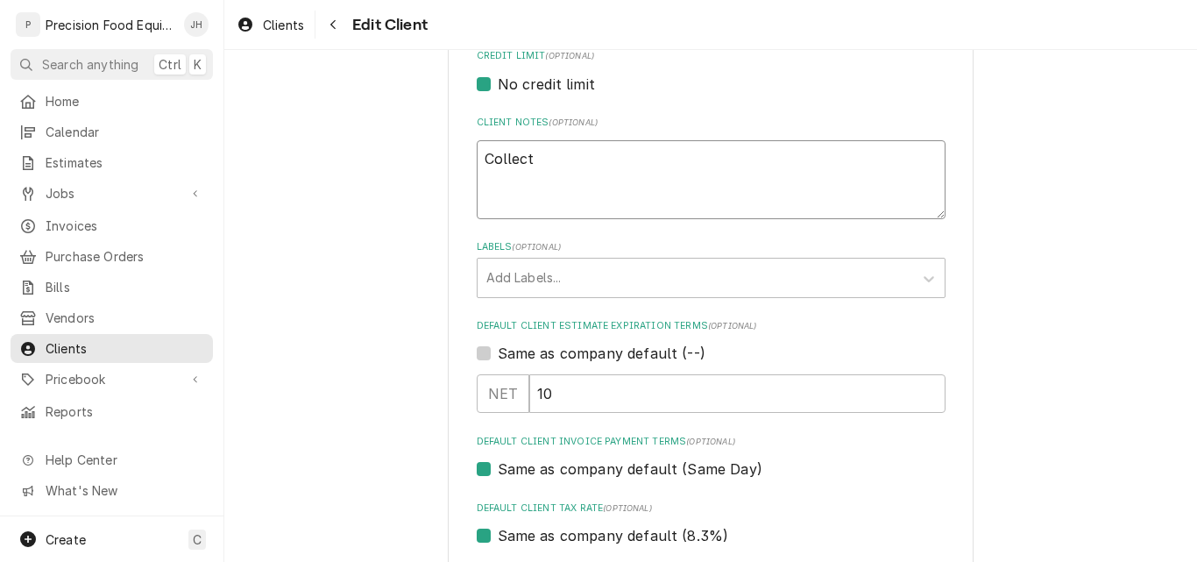
type textarea "x"
type textarea "Collect"
type textarea "x"
type textarea "Collect p"
type textarea "x"
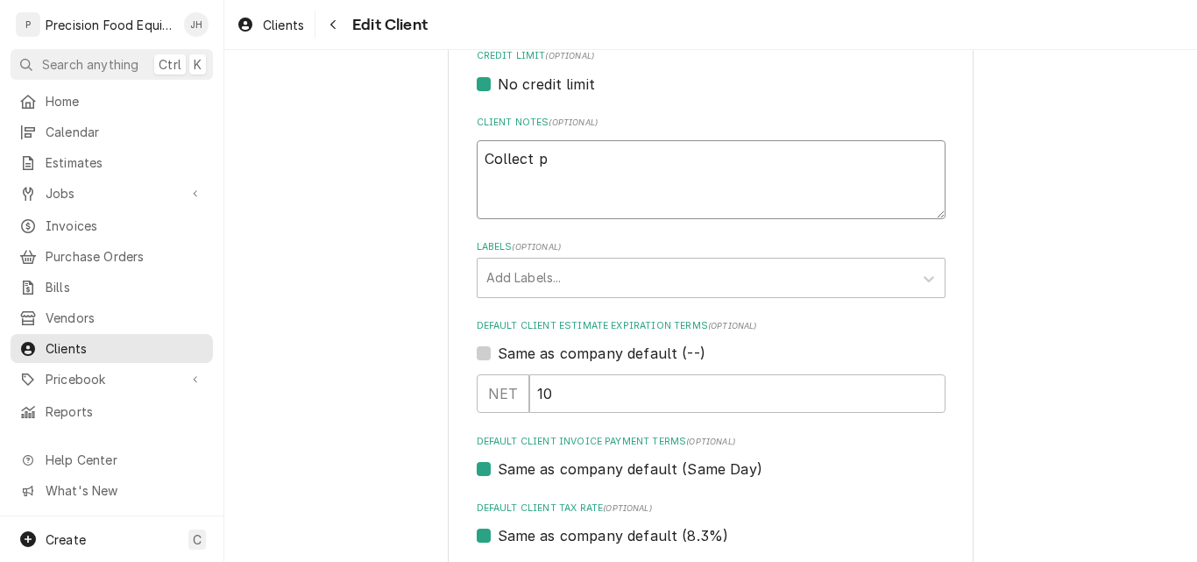
type textarea "Collect pa"
type textarea "x"
type textarea "Collect pay"
type textarea "x"
type textarea "Collect paym"
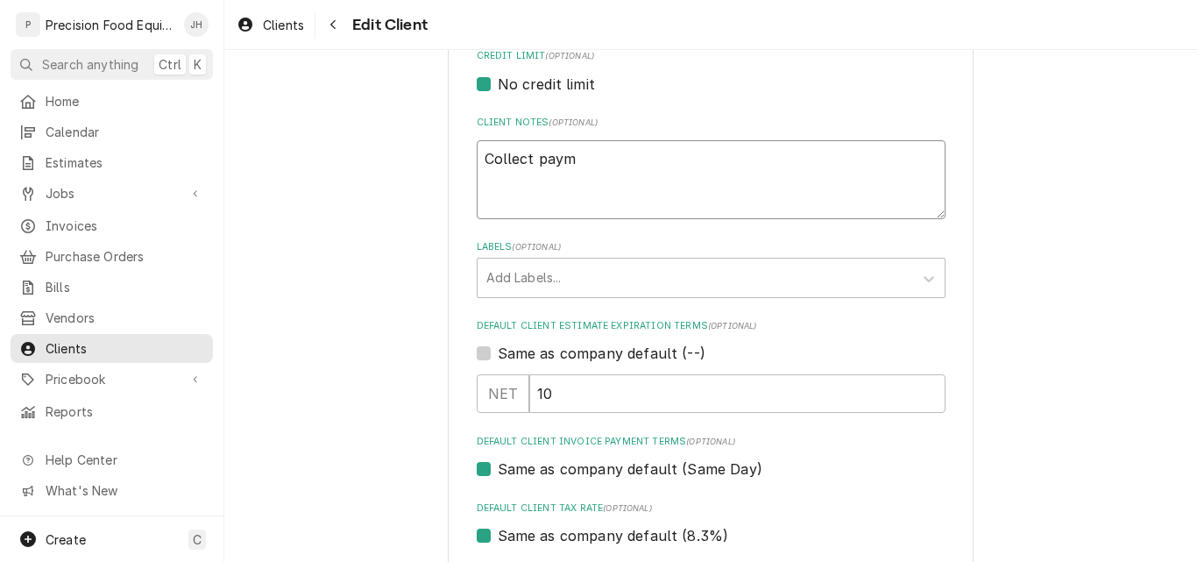
type textarea "x"
type textarea "Collect paymen"
type textarea "x"
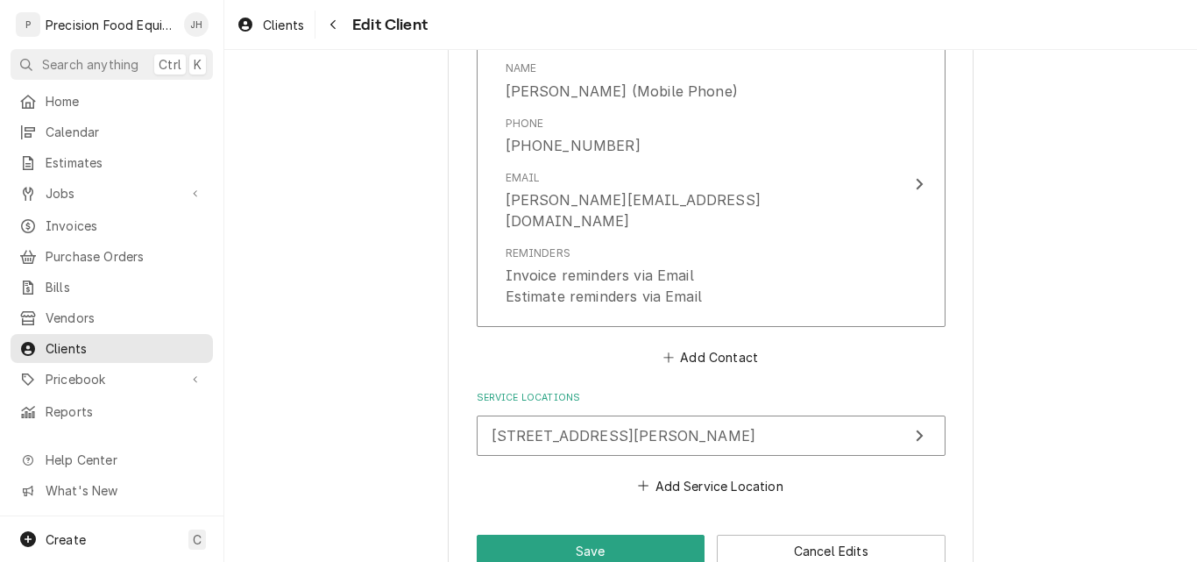
scroll to position [1946, 0]
type textarea "Collect payment"
click at [569, 534] on button "Save" at bounding box center [591, 550] width 229 height 32
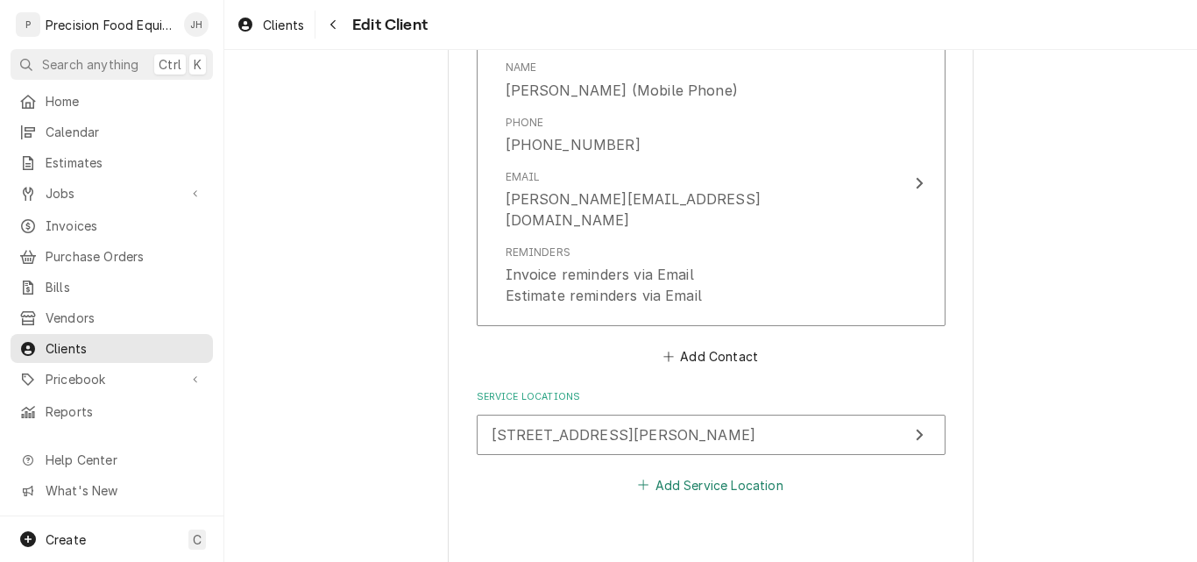
type textarea "x"
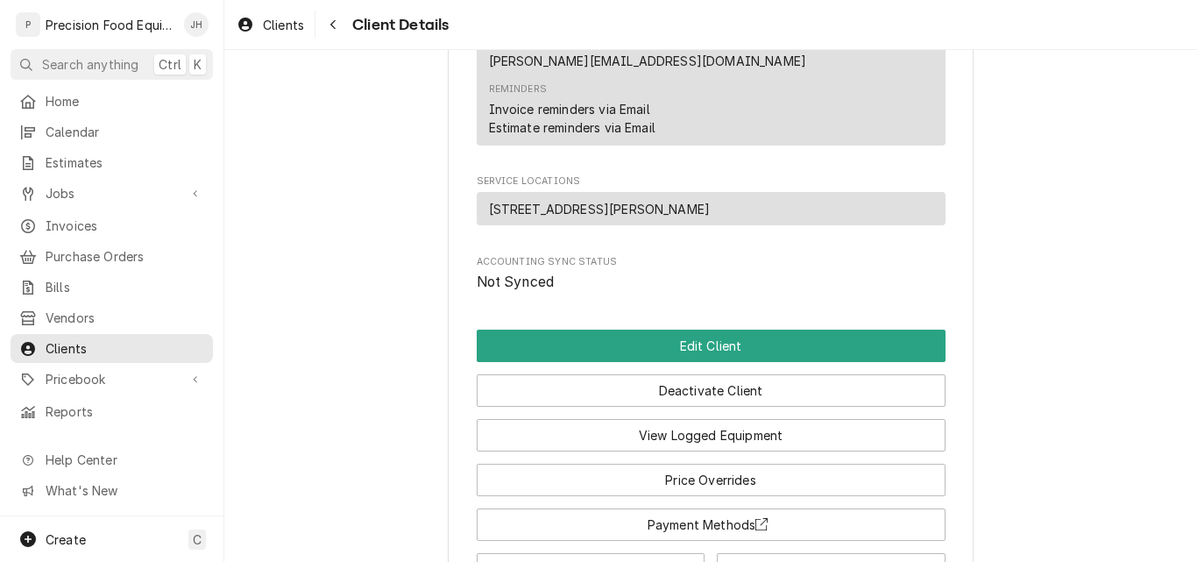
scroll to position [714, 0]
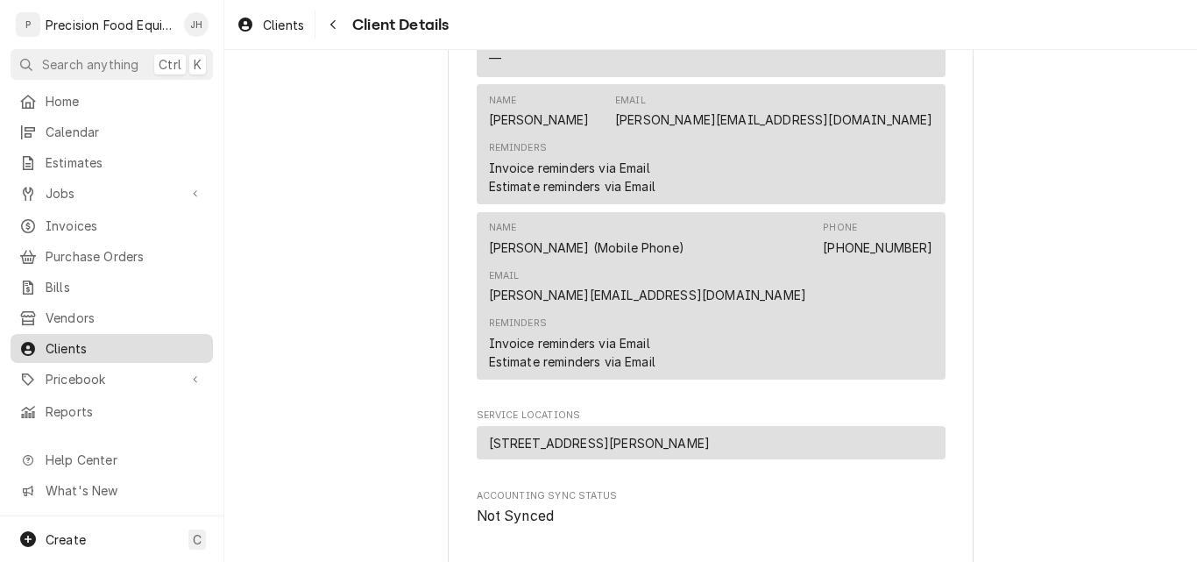
click at [67, 339] on span "Clients" at bounding box center [125, 348] width 159 height 18
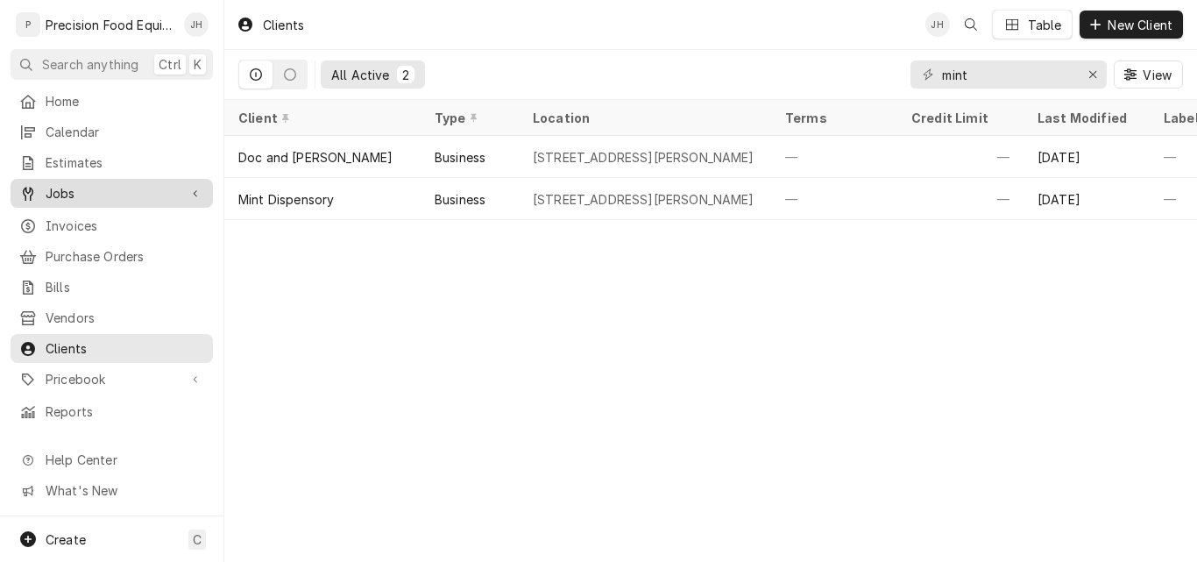
click at [90, 189] on span "Jobs" at bounding box center [112, 193] width 132 height 18
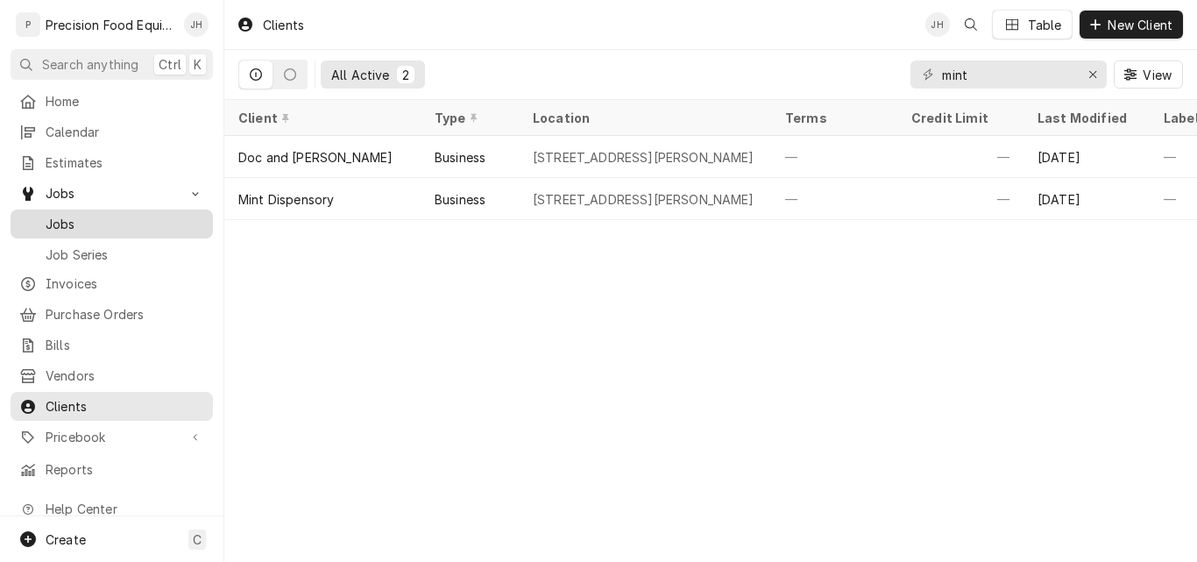
click at [90, 215] on span "Jobs" at bounding box center [125, 224] width 159 height 18
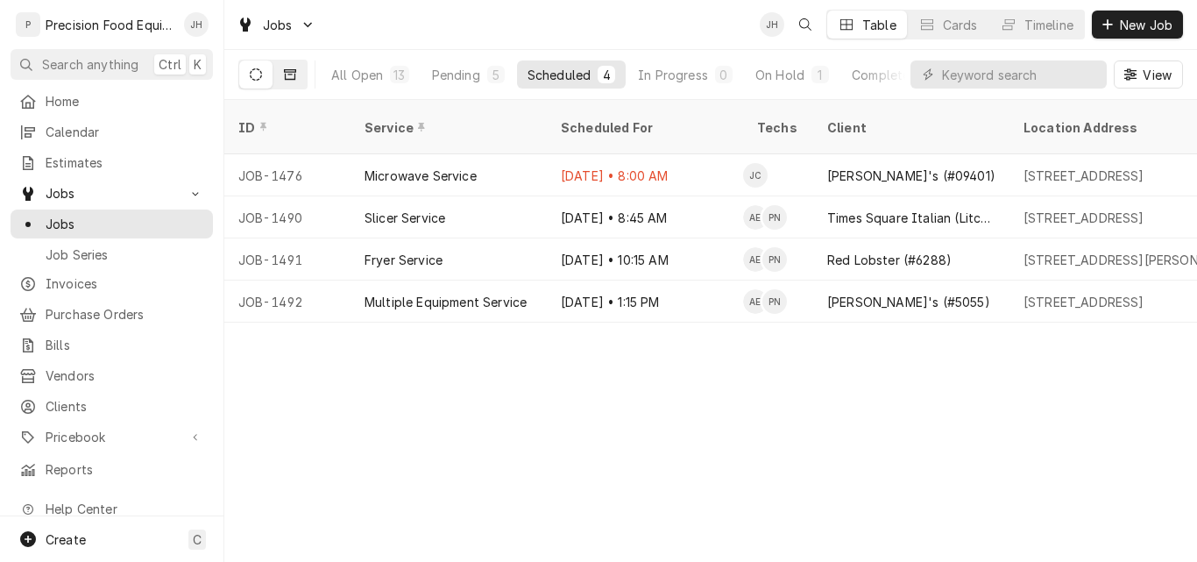
click at [292, 74] on icon "Dynamic Content Wrapper" at bounding box center [290, 74] width 12 height 11
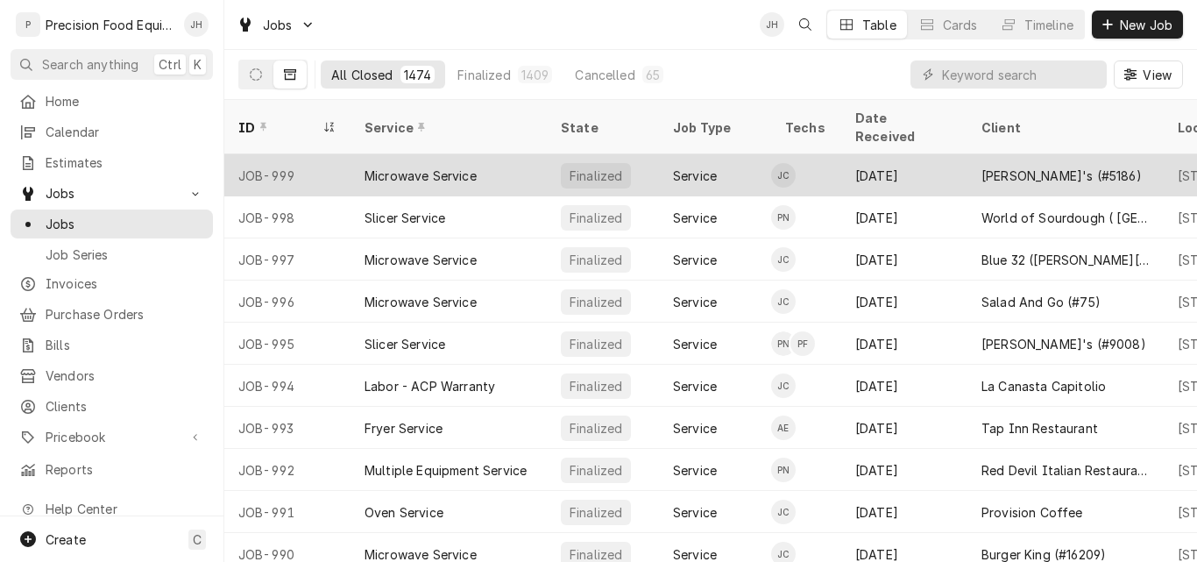
click at [500, 154] on div "Microwave Service" at bounding box center [448, 175] width 196 height 42
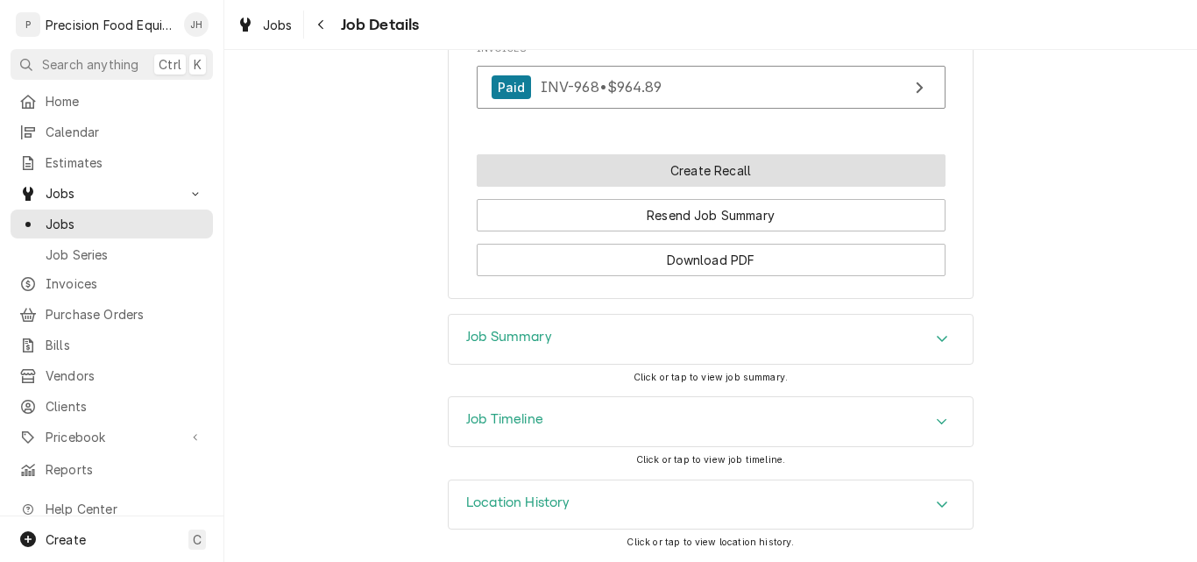
scroll to position [1345, 0]
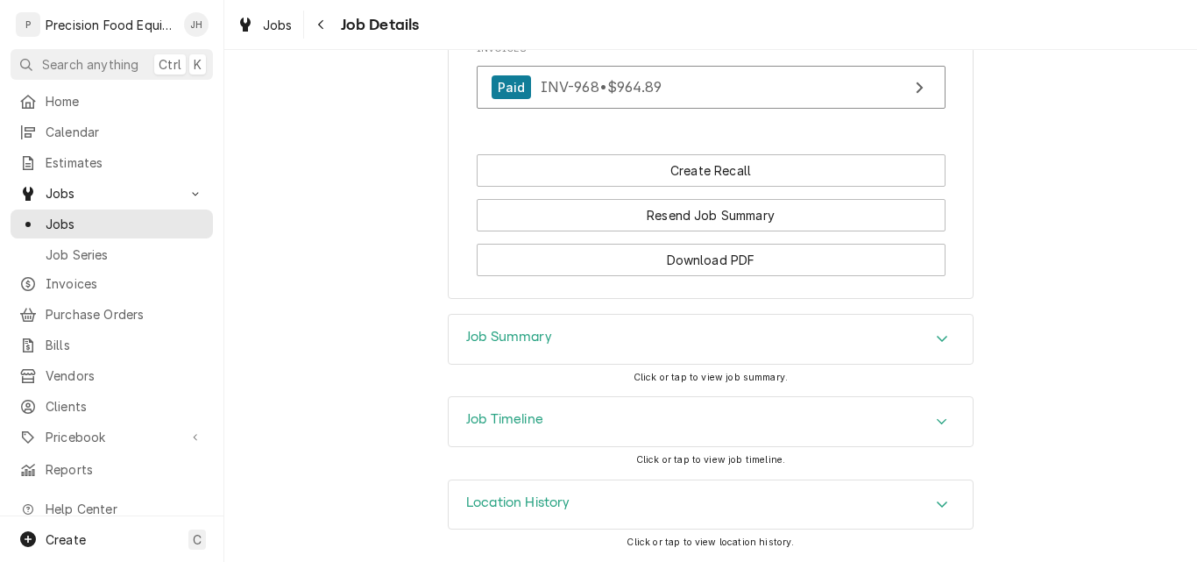
click at [715, 348] on div "Job Summary" at bounding box center [711, 339] width 524 height 49
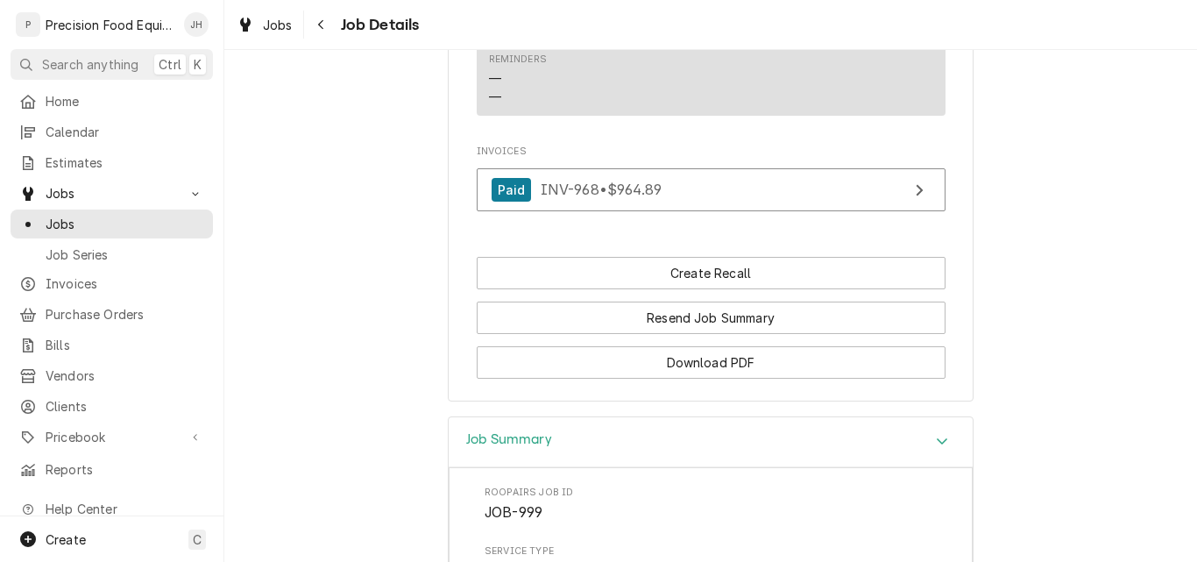
scroll to position [1214, 0]
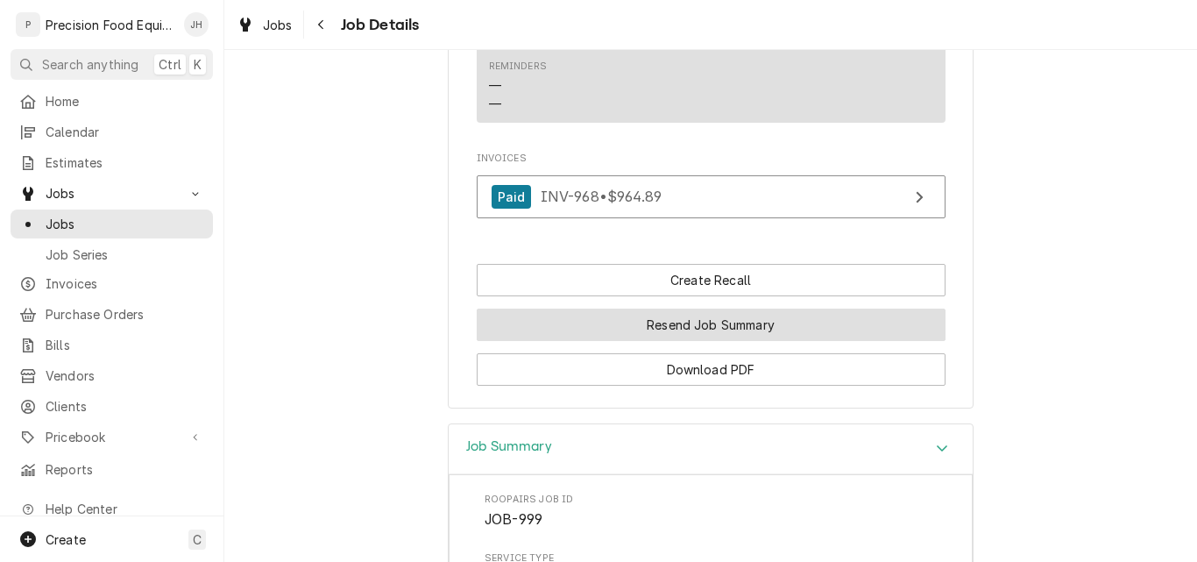
click at [732, 341] on button "Resend Job Summary" at bounding box center [711, 324] width 469 height 32
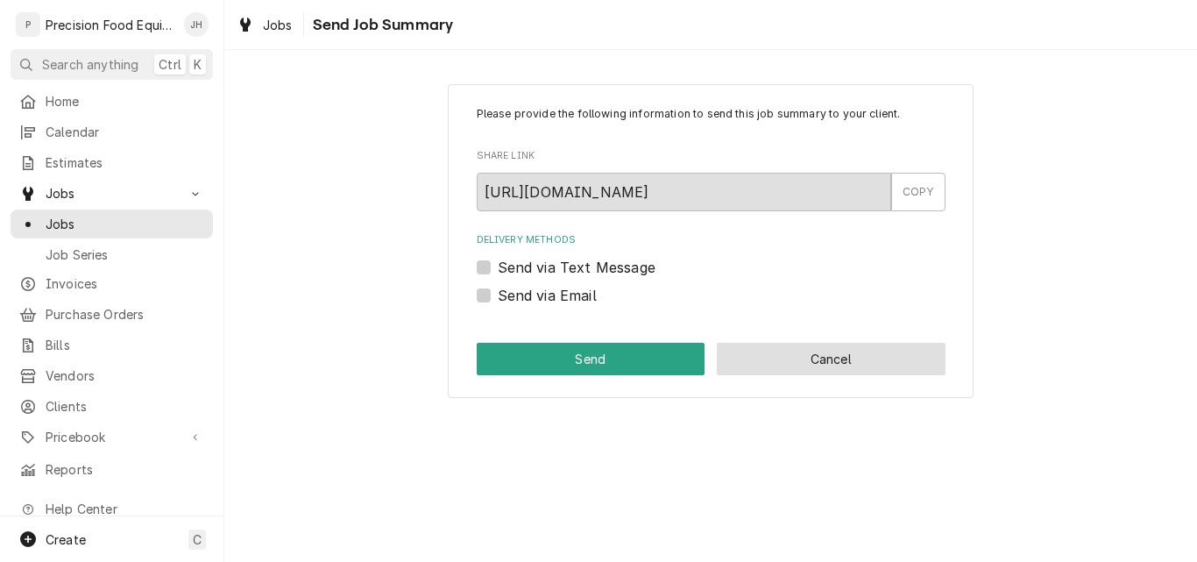
click at [807, 357] on button "Cancel" at bounding box center [831, 359] width 229 height 32
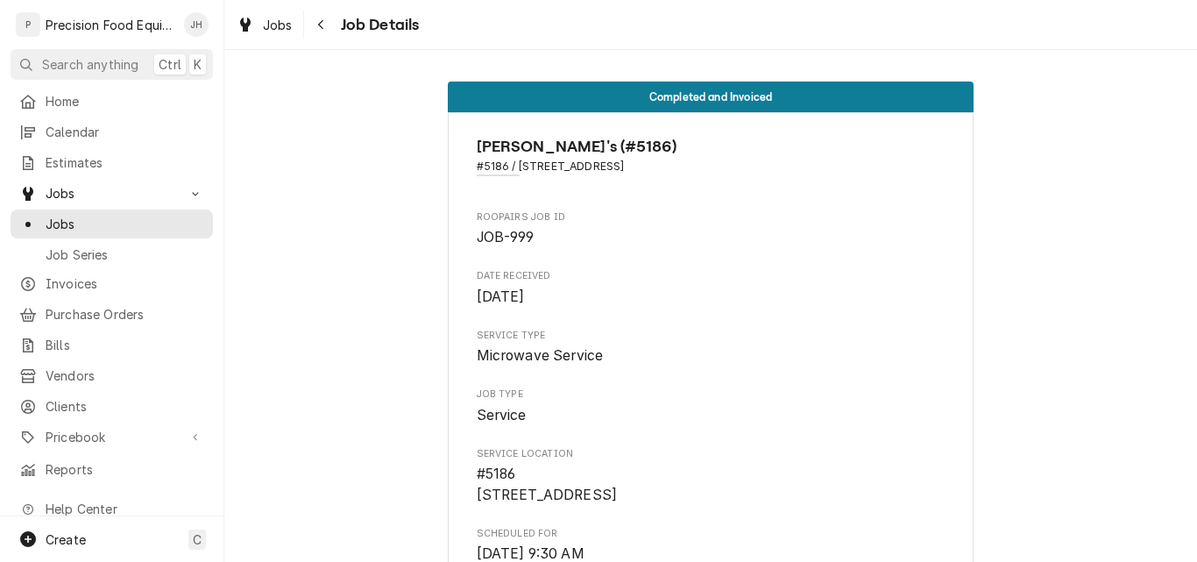
scroll to position [1214, 0]
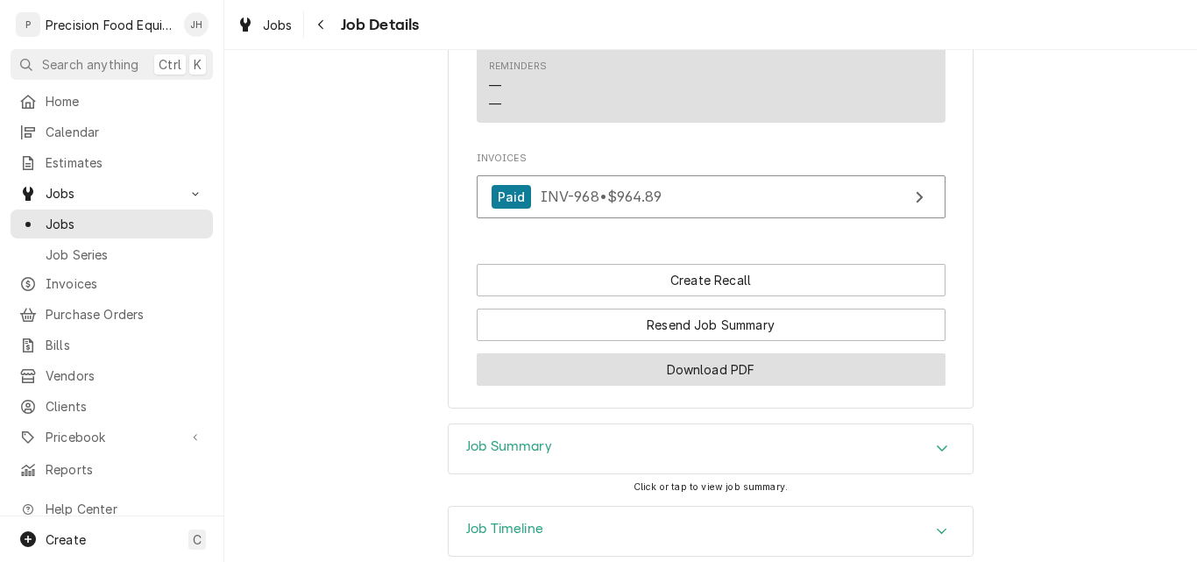
click at [697, 386] on button "Download PDF" at bounding box center [711, 369] width 469 height 32
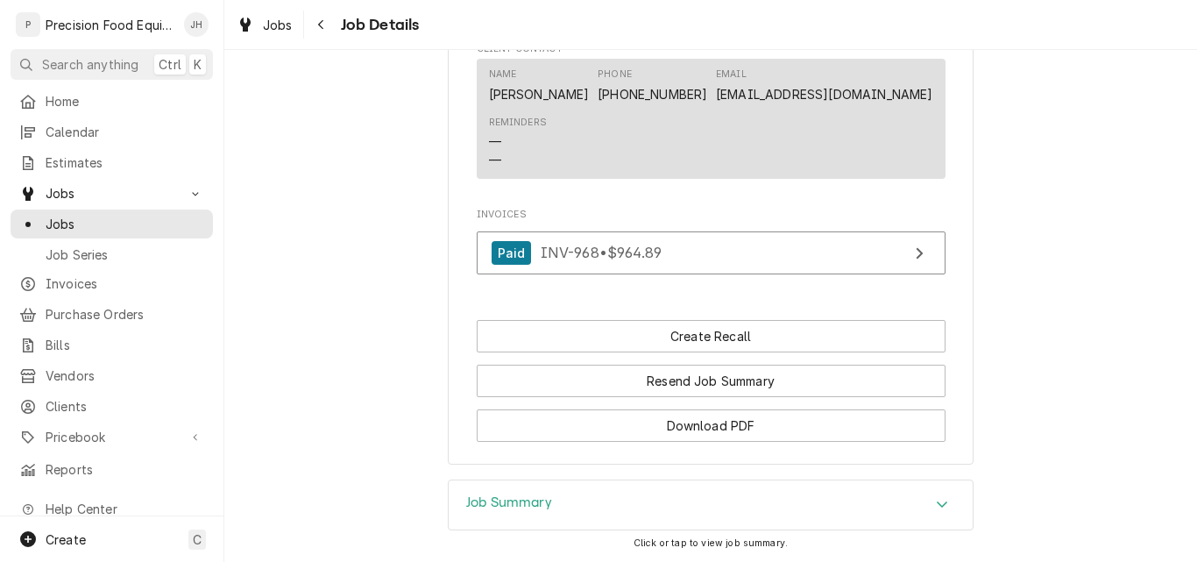
scroll to position [1345, 0]
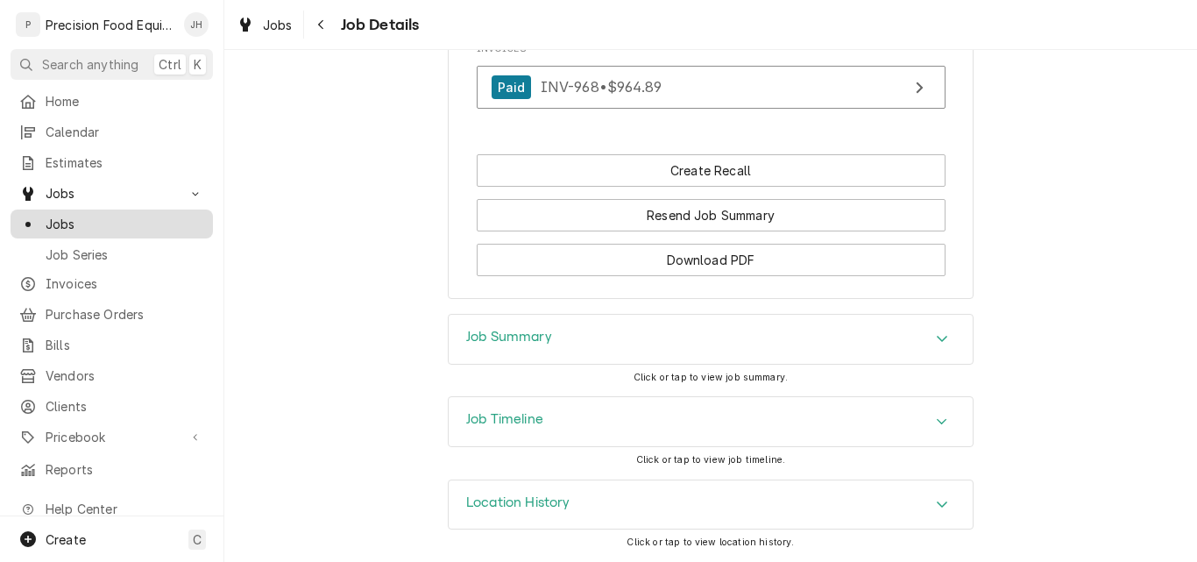
click at [85, 218] on span "Jobs" at bounding box center [125, 224] width 159 height 18
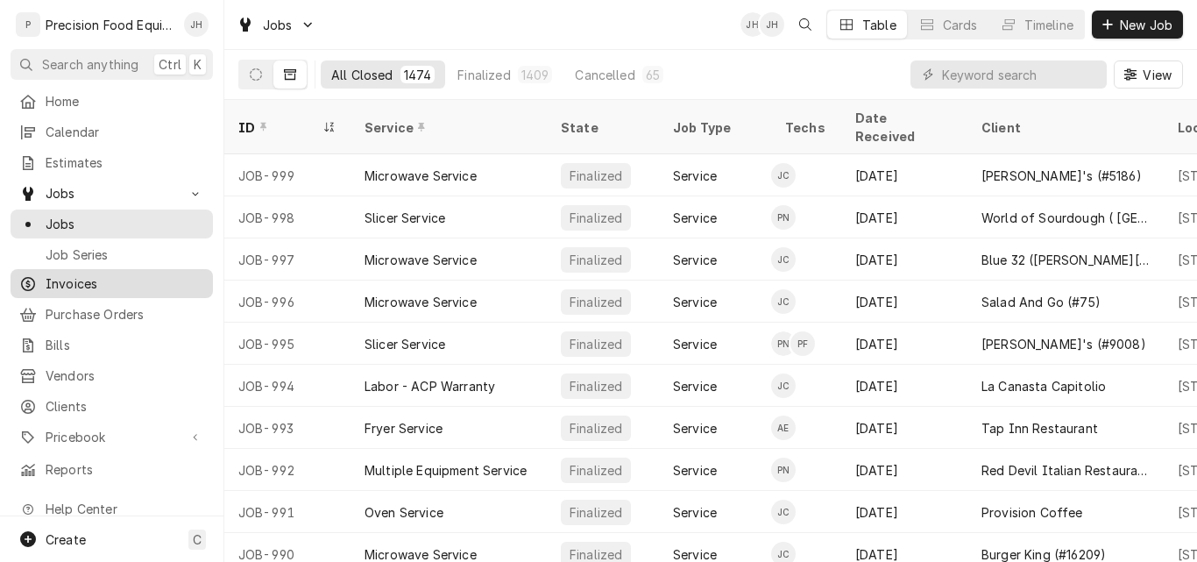
click at [84, 279] on span "Invoices" at bounding box center [125, 283] width 159 height 18
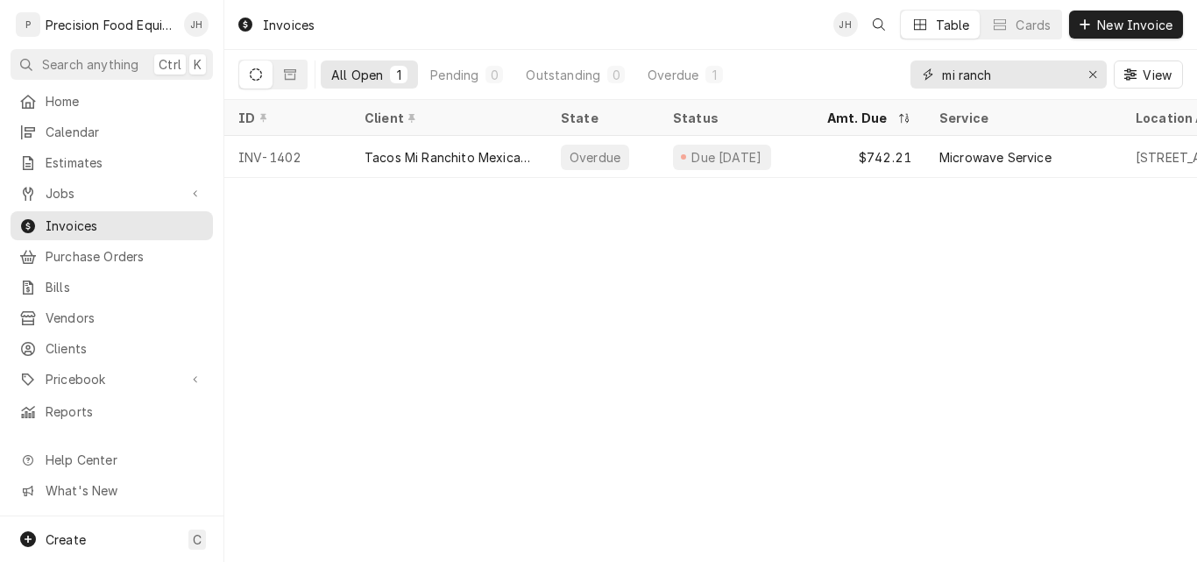
drag, startPoint x: 1043, startPoint y: 74, endPoint x: 810, endPoint y: 65, distance: 232.4
click at [810, 65] on div "All Open 1 Pending 0 Outstanding 0 Overdue 1 mi ranch View" at bounding box center [710, 74] width 945 height 49
type input "s"
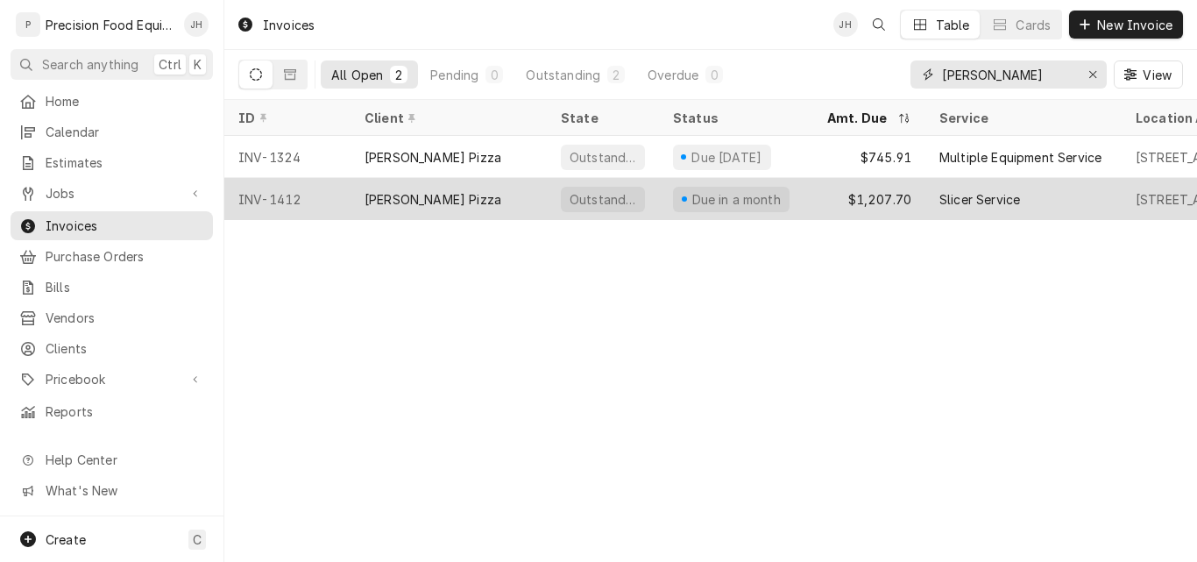
type input "[PERSON_NAME]"
click at [343, 194] on div "INV-1412" at bounding box center [287, 199] width 126 height 42
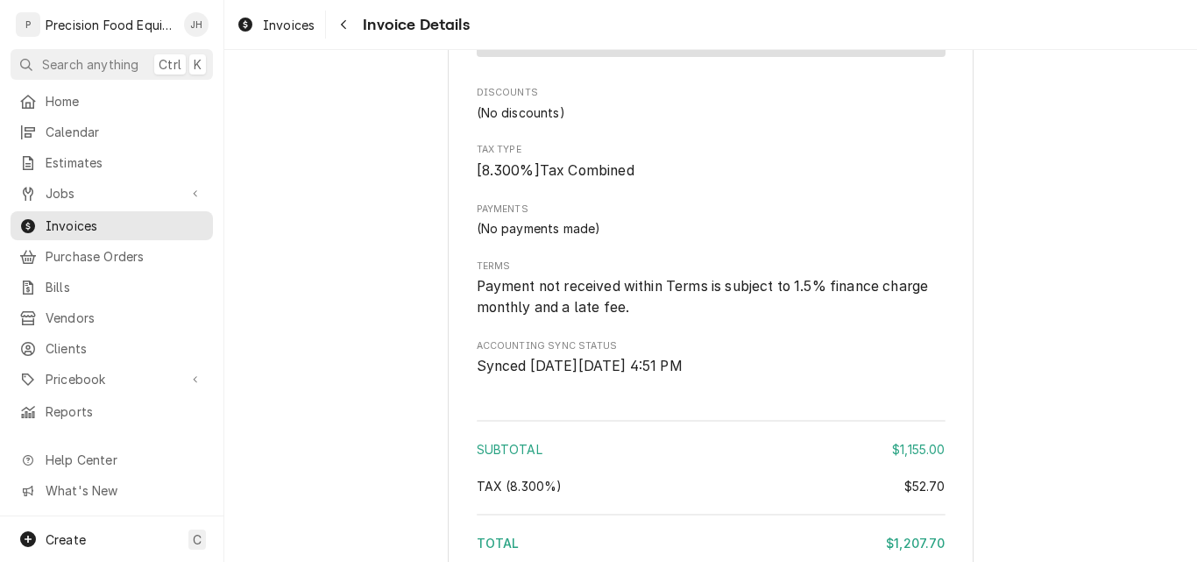
scroll to position [3534, 0]
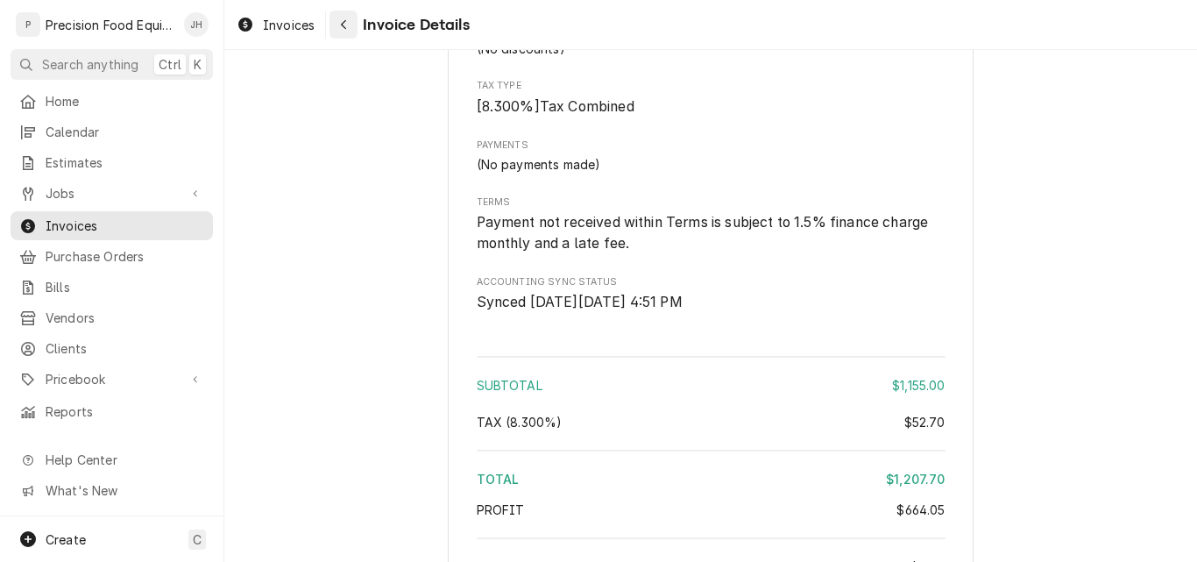
click at [336, 31] on div "Navigate back" at bounding box center [344, 25] width 18 height 18
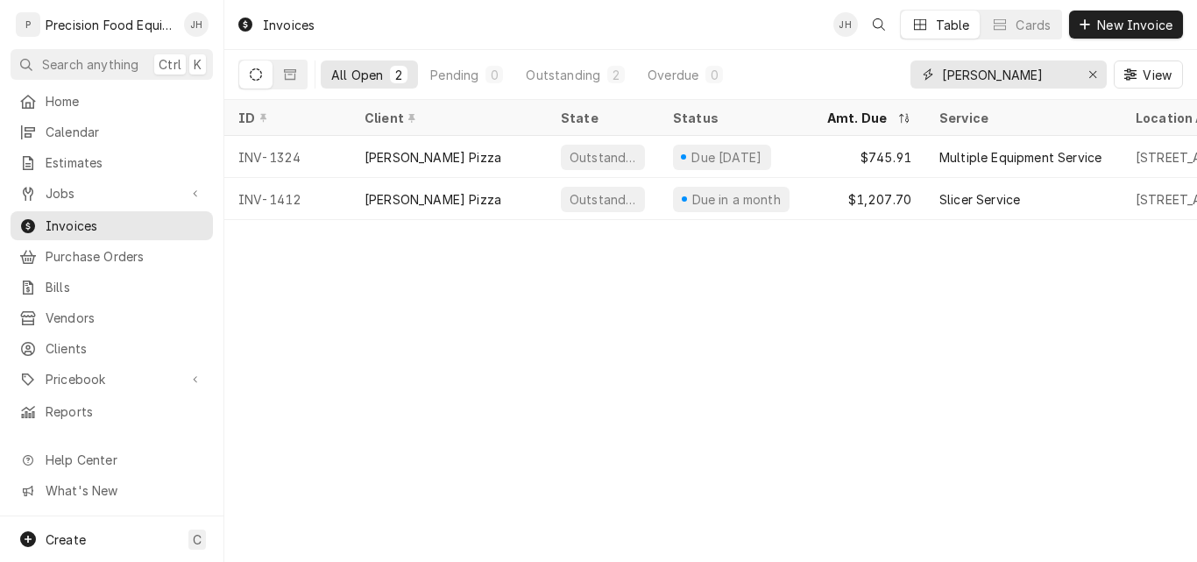
drag, startPoint x: 1018, startPoint y: 77, endPoint x: 799, endPoint y: 86, distance: 219.2
click at [801, 86] on div "All Open 2 Pending 0 Outstanding 2 Overdue 0 [PERSON_NAME] View" at bounding box center [710, 74] width 945 height 49
type input "7030"
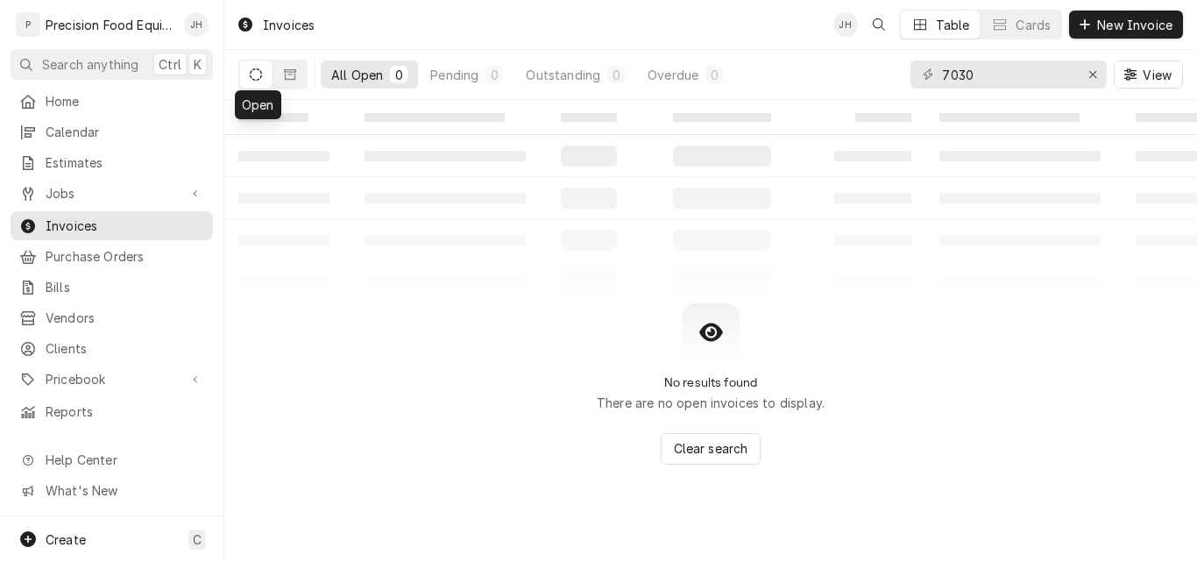
click at [261, 81] on button "Dynamic Content Wrapper" at bounding box center [255, 74] width 33 height 28
click at [297, 73] on button "Dynamic Content Wrapper" at bounding box center [289, 74] width 33 height 28
click at [250, 81] on button "Dynamic Content Wrapper" at bounding box center [255, 74] width 33 height 28
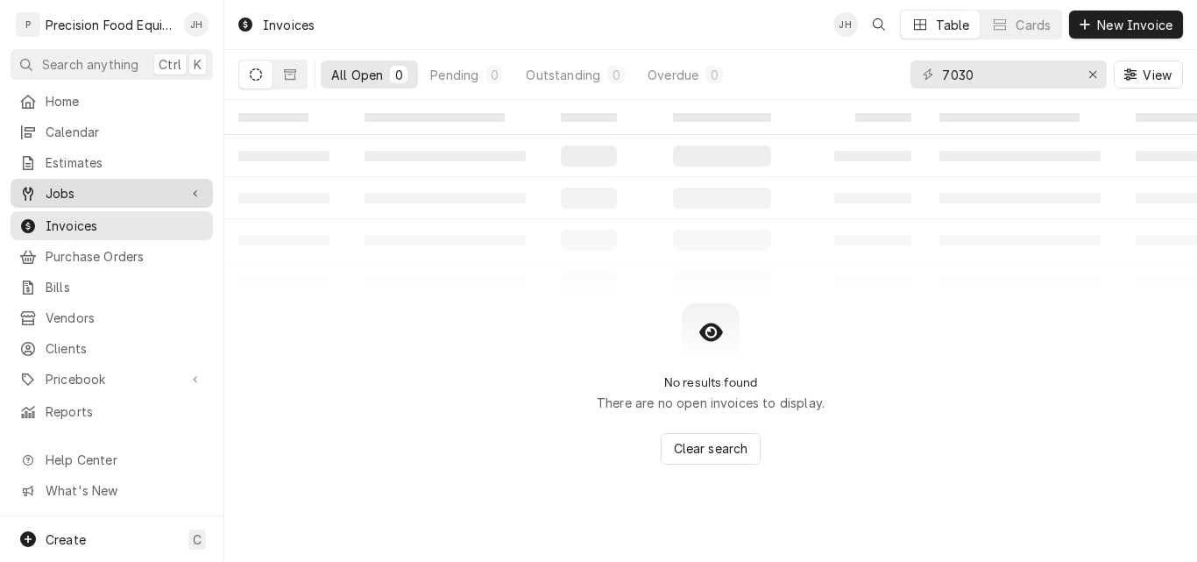
click at [88, 184] on span "Jobs" at bounding box center [112, 193] width 132 height 18
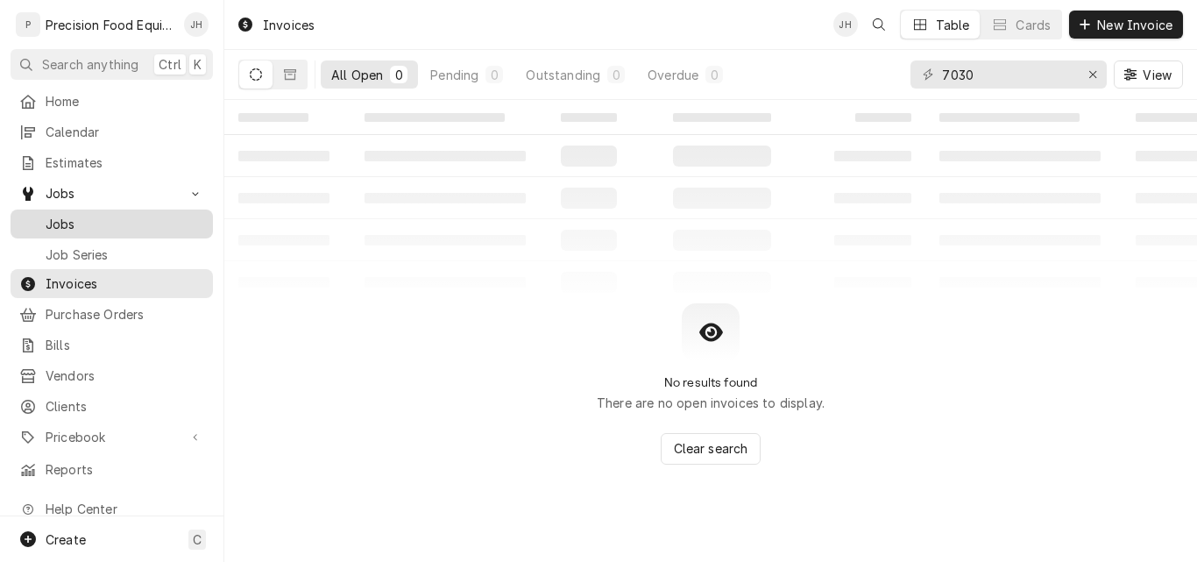
click at [90, 227] on div "Jobs" at bounding box center [111, 224] width 195 height 22
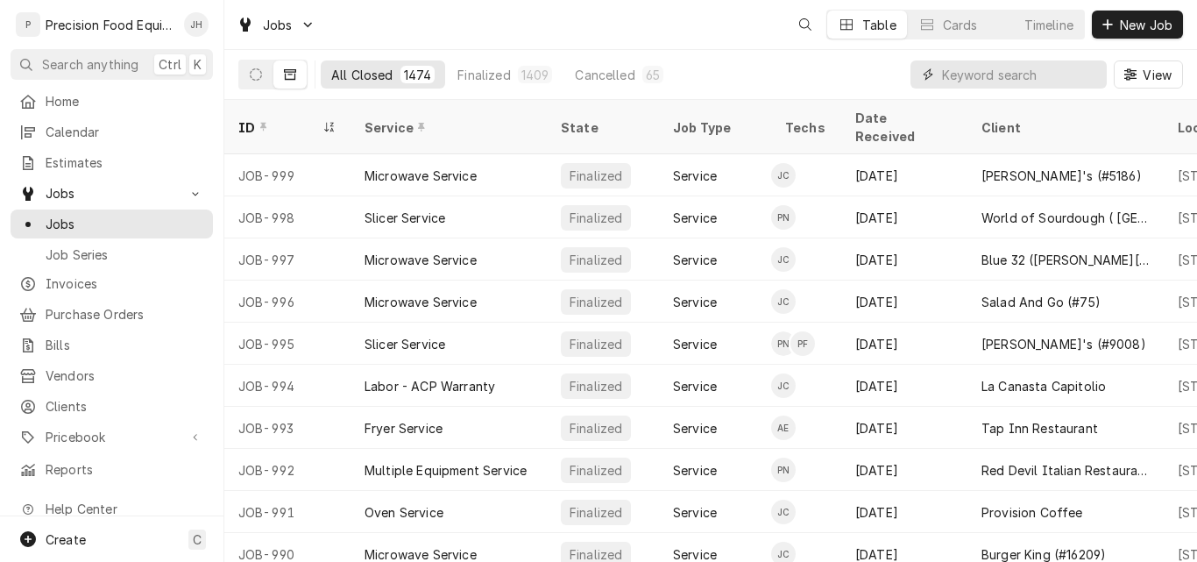
click at [991, 73] on input "Dynamic Content Wrapper" at bounding box center [1020, 74] width 156 height 28
type input "7030"
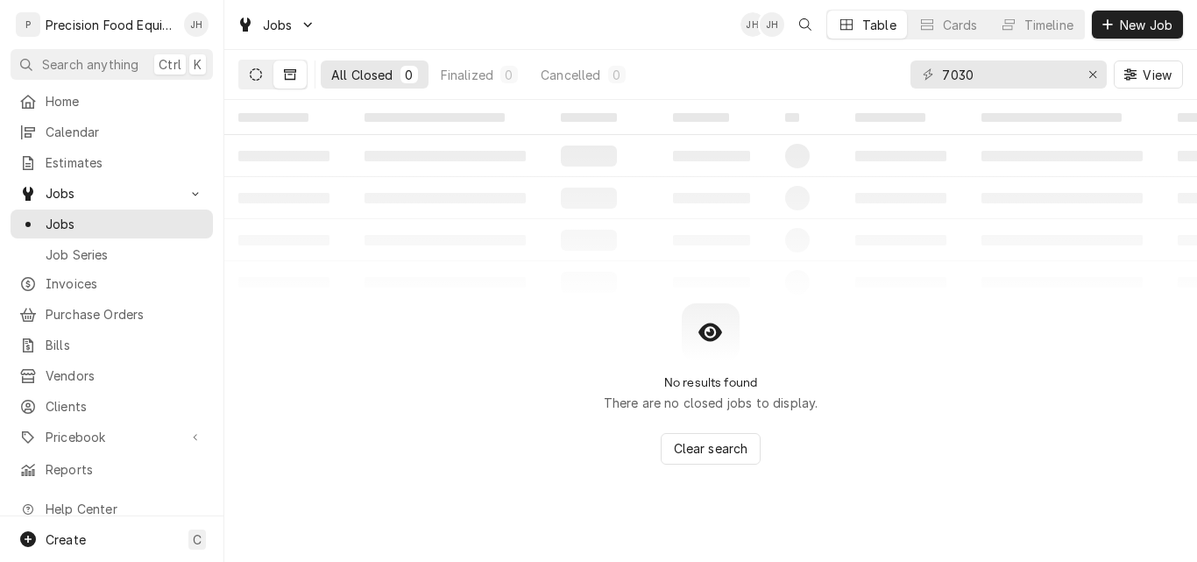
drag, startPoint x: 248, startPoint y: 69, endPoint x: 258, endPoint y: 86, distance: 19.2
click at [248, 70] on button "Dynamic Content Wrapper" at bounding box center [255, 74] width 33 height 28
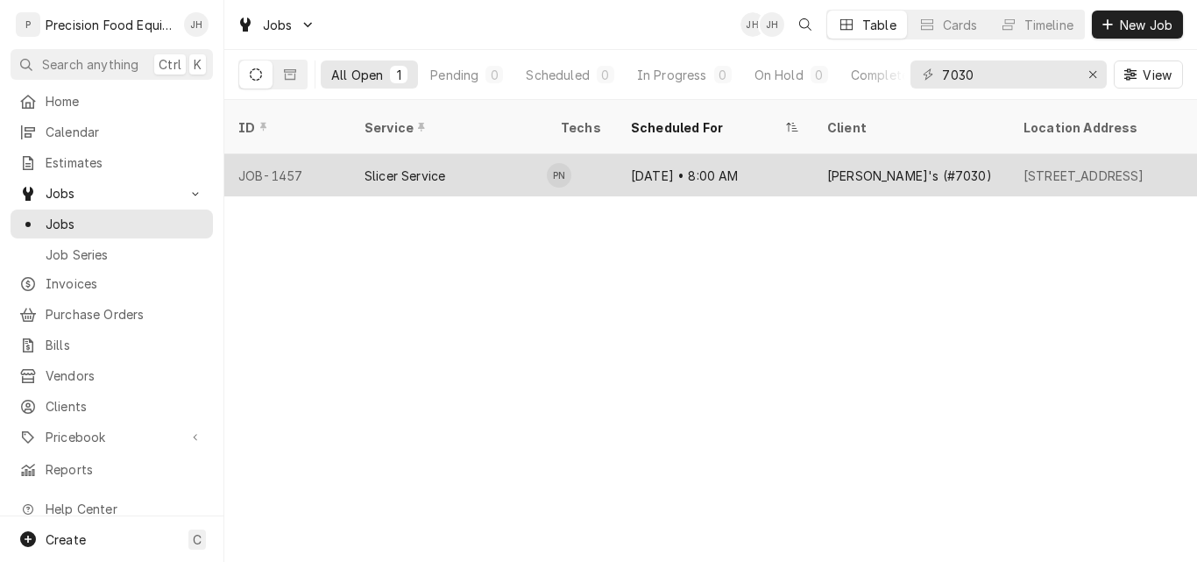
click at [523, 159] on div "Slicer Service" at bounding box center [448, 175] width 196 height 42
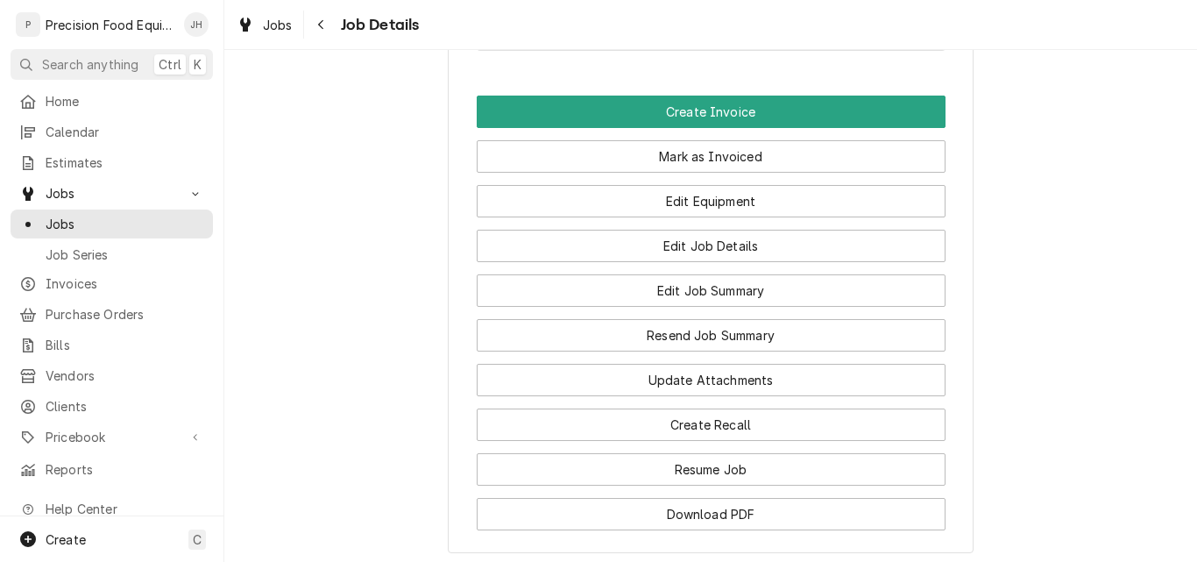
scroll to position [1314, 0]
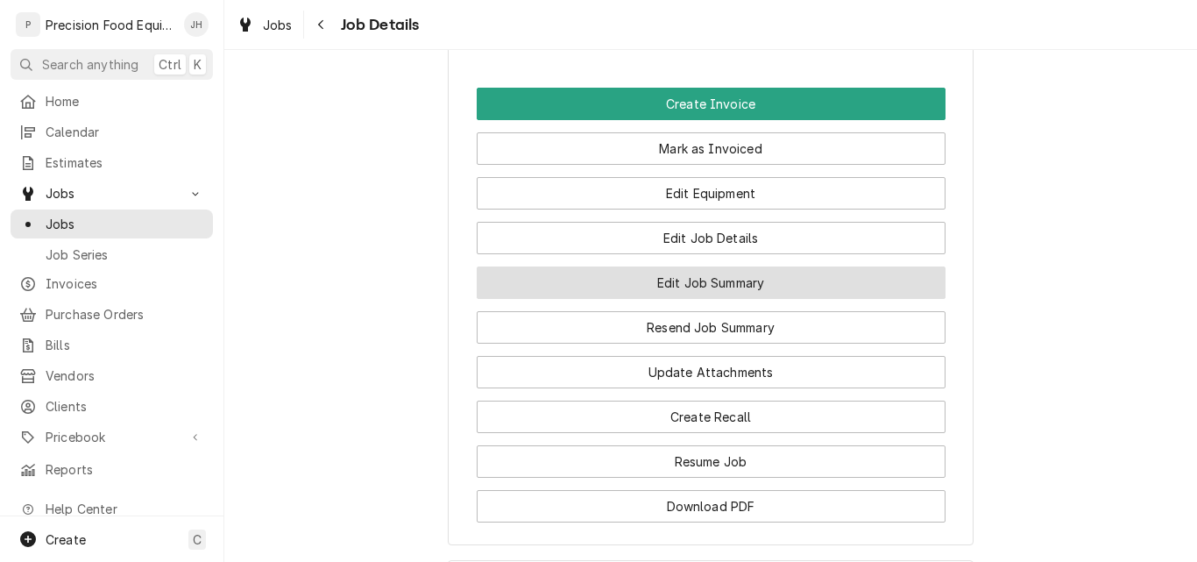
click at [716, 299] on button "Edit Job Summary" at bounding box center [711, 282] width 469 height 32
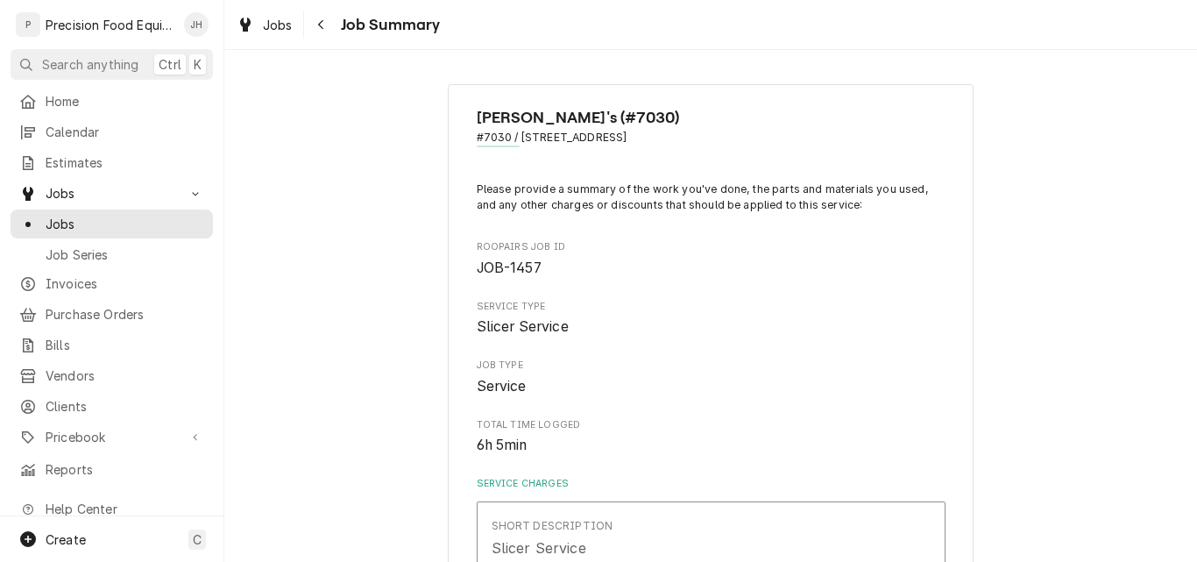
type textarea "x"
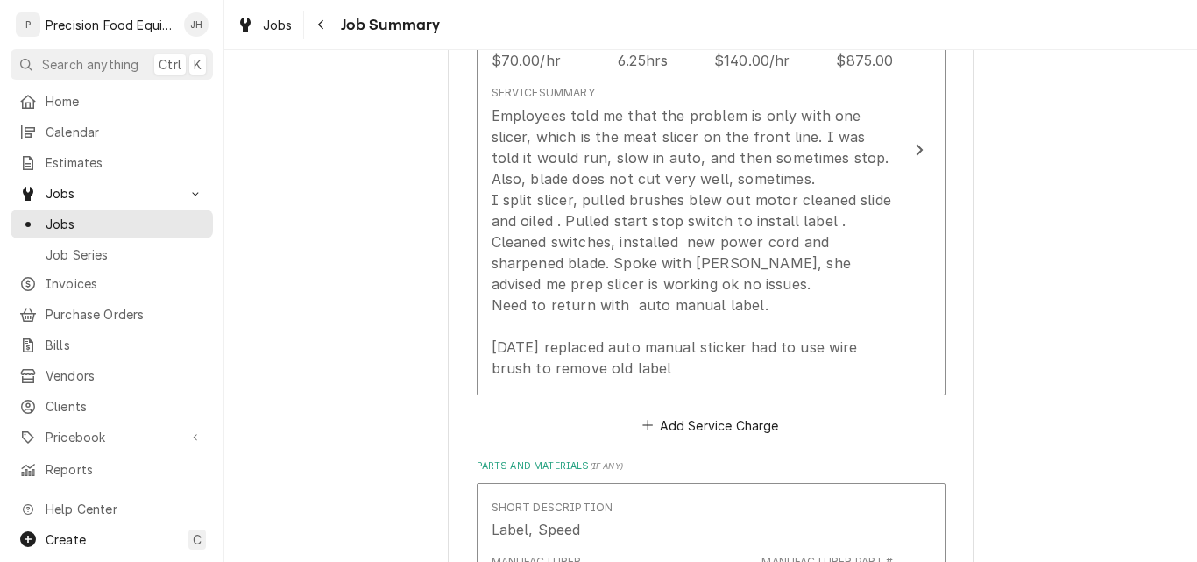
scroll to position [613, 0]
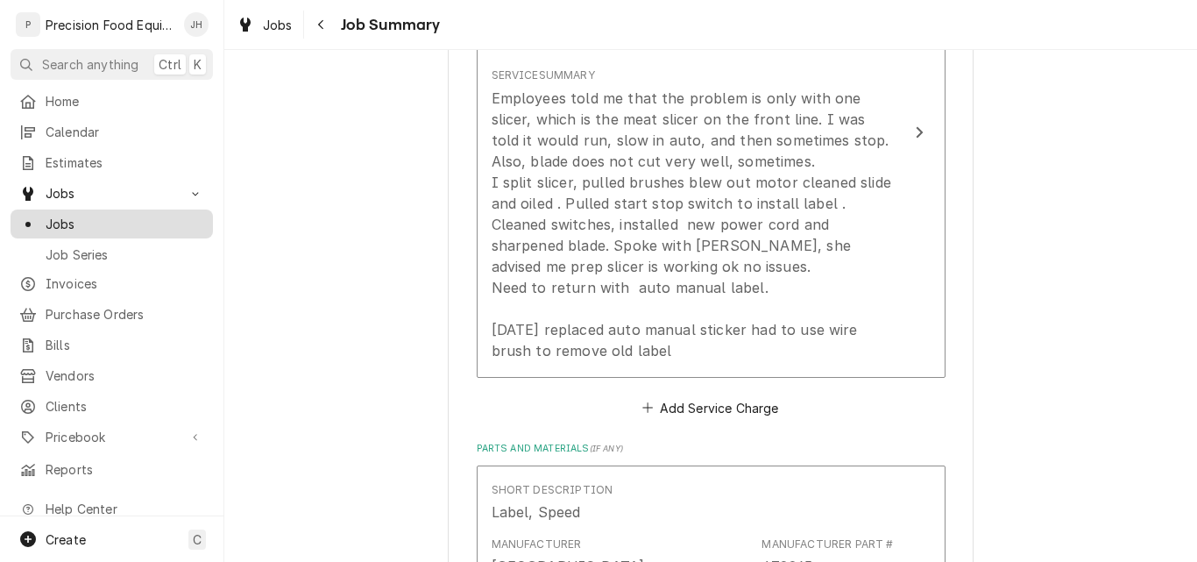
click at [68, 216] on span "Jobs" at bounding box center [125, 224] width 159 height 18
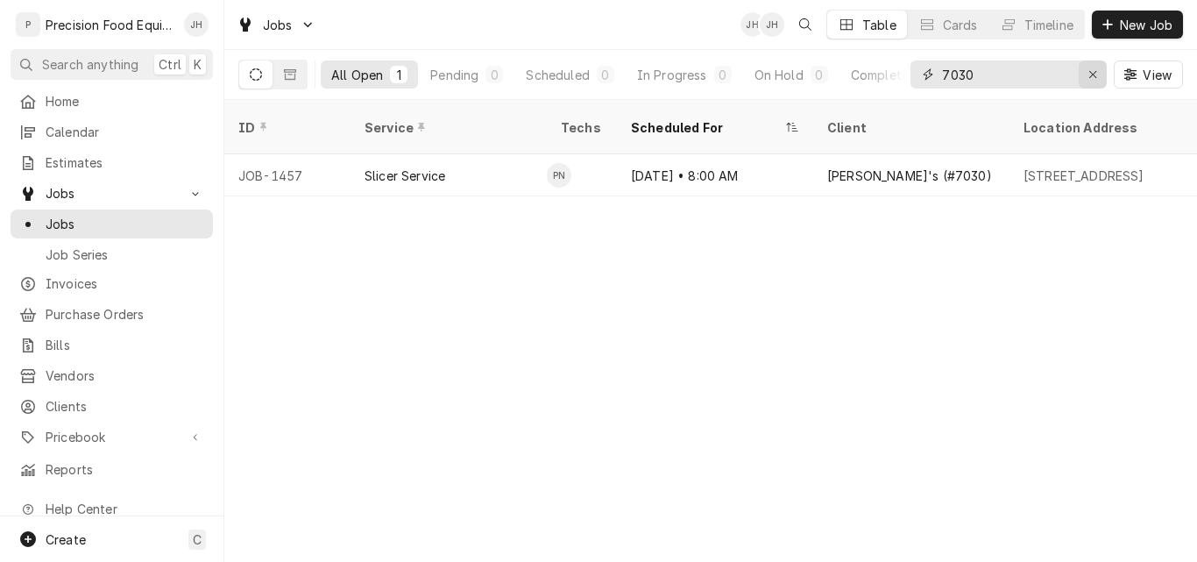
click at [1093, 74] on icon "Erase input" at bounding box center [1093, 74] width 10 height 12
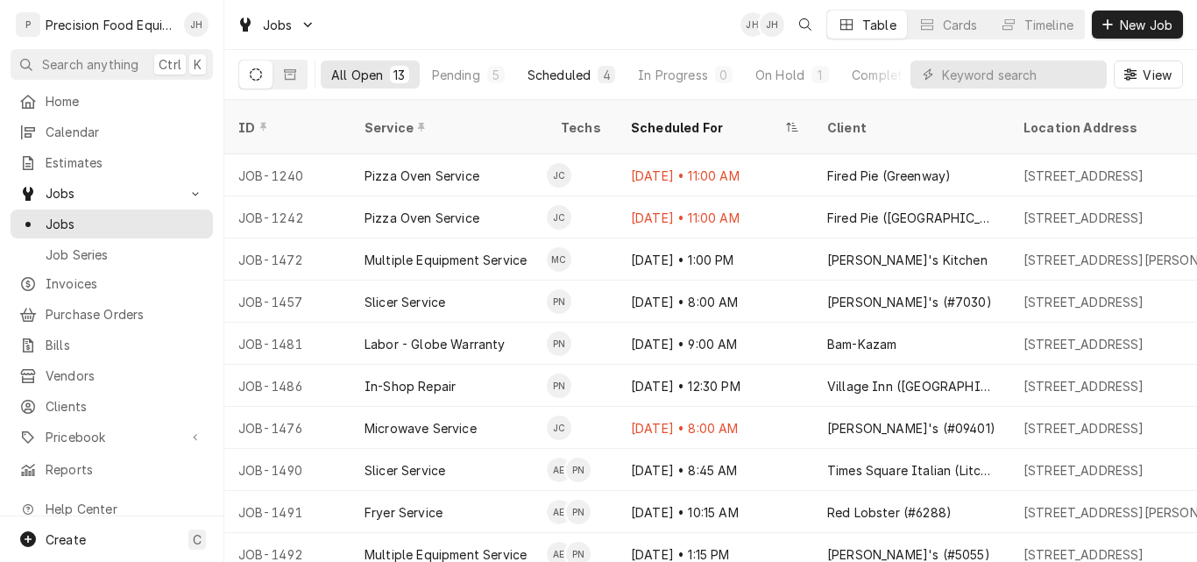
click at [566, 74] on div "Scheduled" at bounding box center [558, 75] width 63 height 18
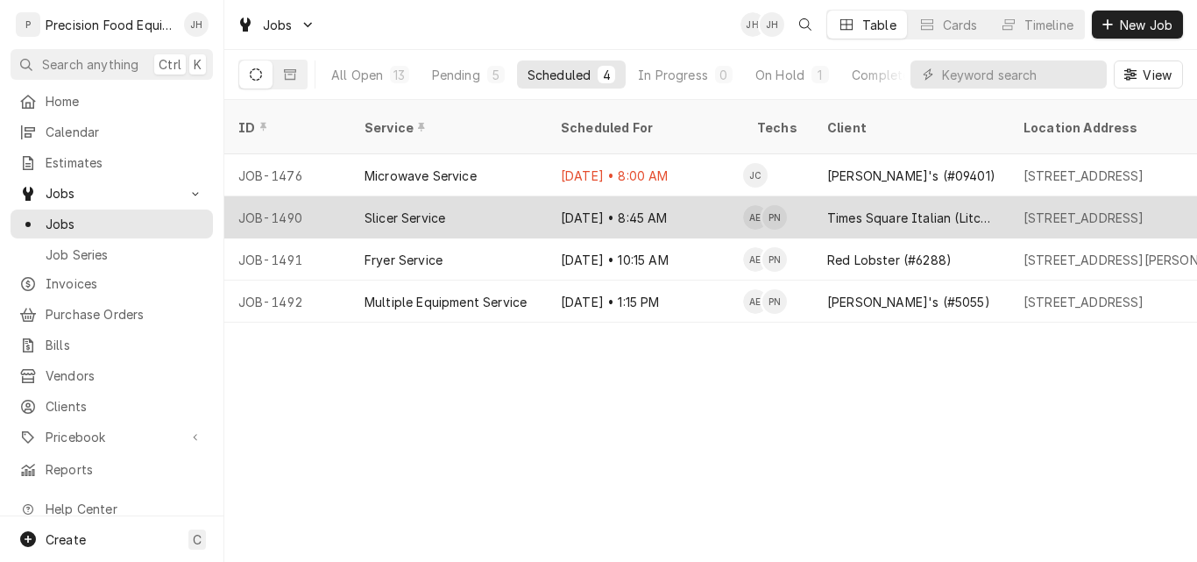
click at [504, 199] on div "Slicer Service" at bounding box center [448, 217] width 196 height 42
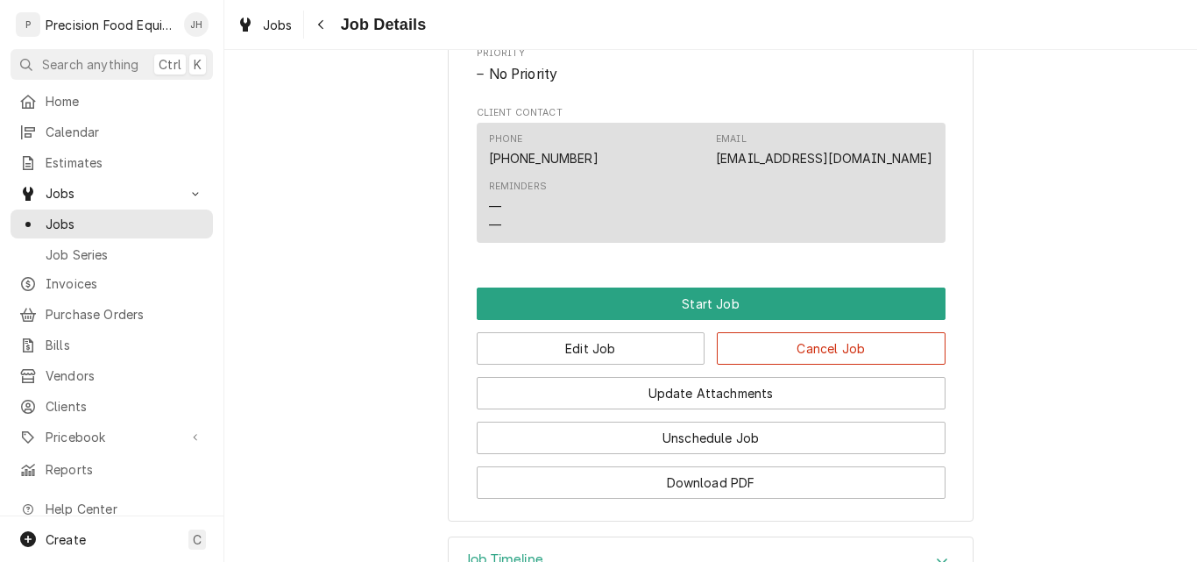
scroll to position [964, 0]
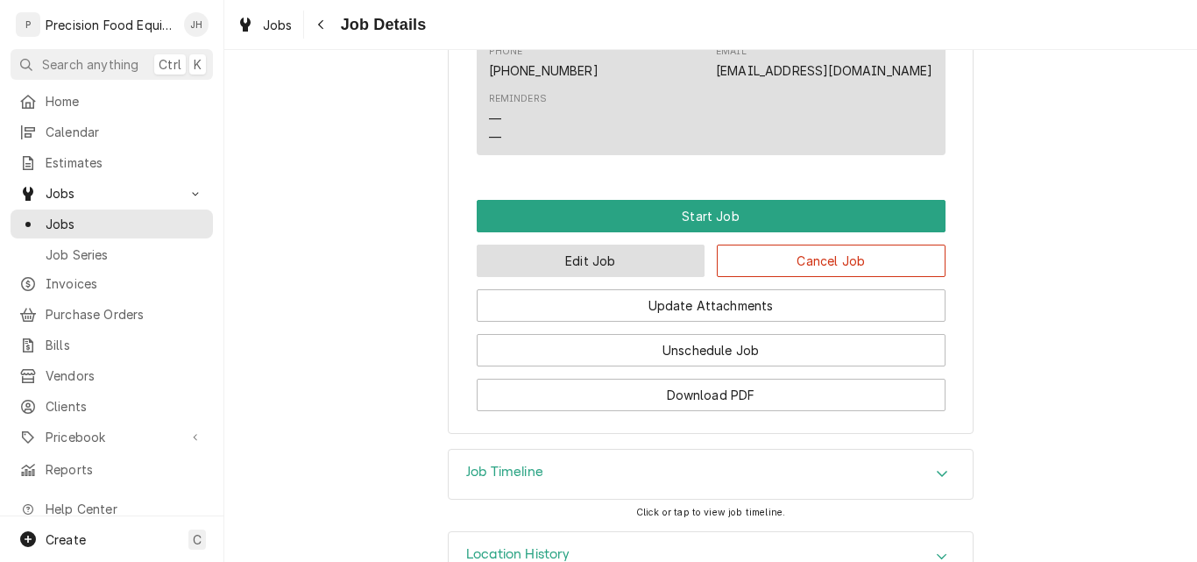
click at [623, 277] on button "Edit Job" at bounding box center [591, 260] width 229 height 32
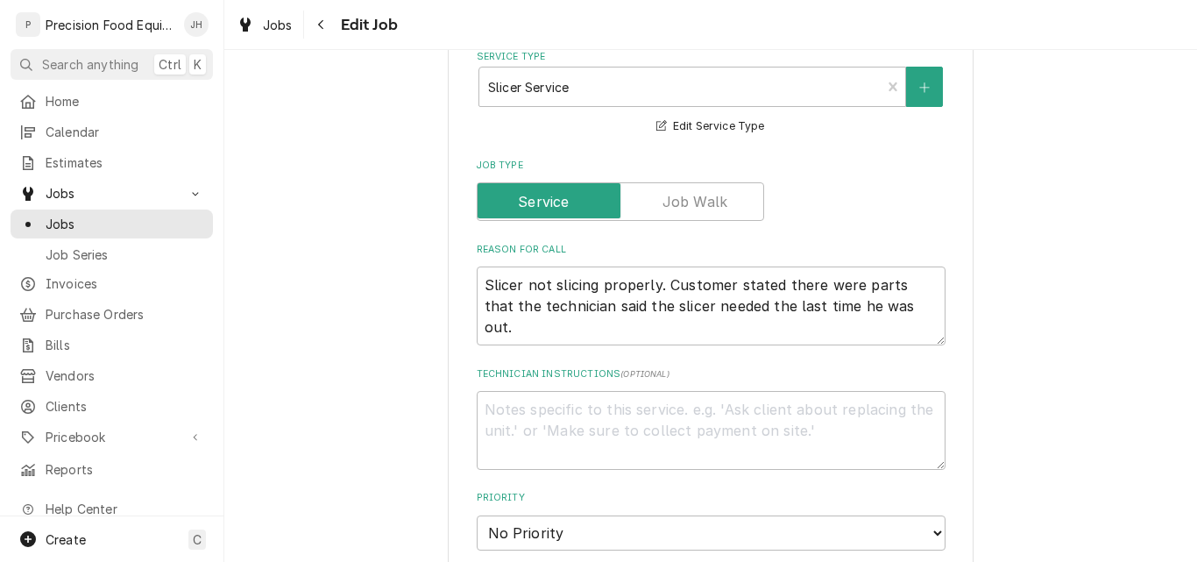
scroll to position [613, 0]
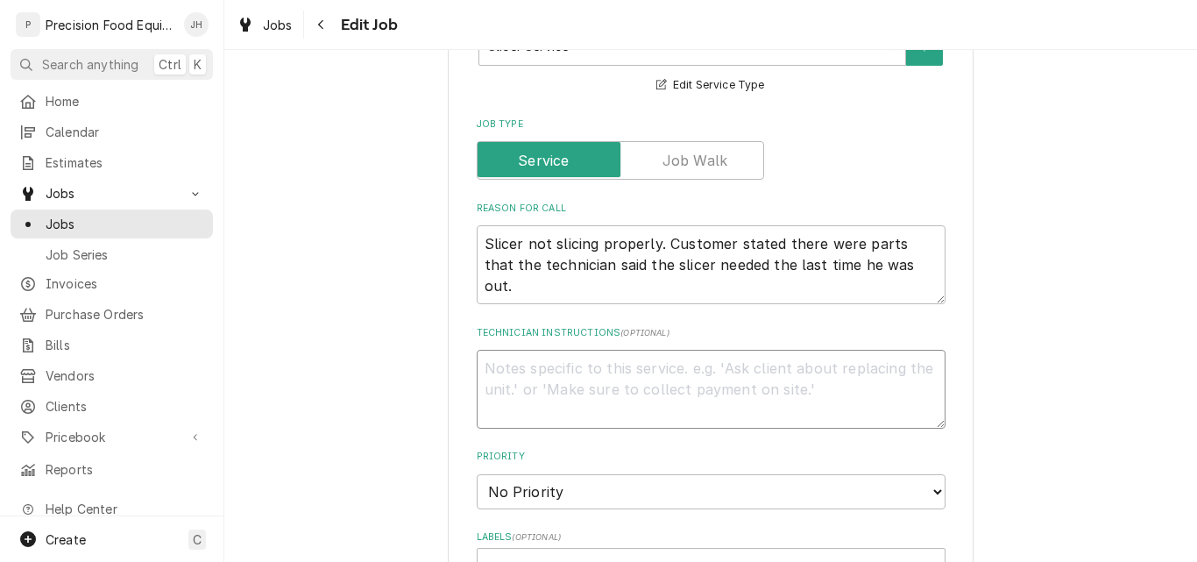
drag, startPoint x: 550, startPoint y: 371, endPoint x: 559, endPoint y: 359, distance: 15.1
click at [555, 367] on textarea "Technician Instructions ( optional )" at bounding box center [711, 389] width 469 height 79
type textarea "x"
type textarea "T"
type textarea "x"
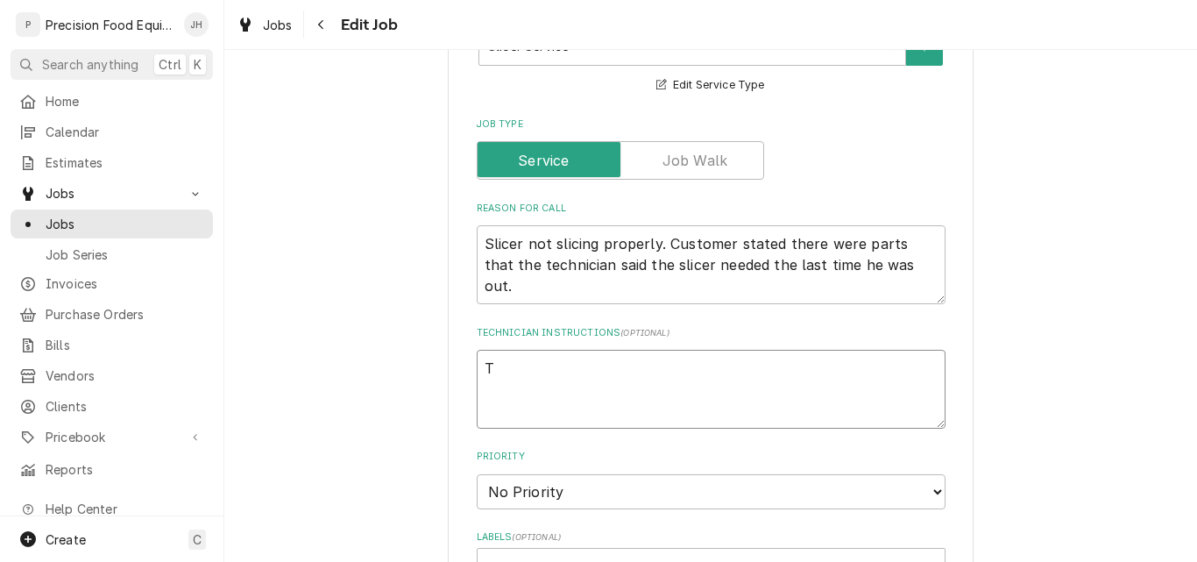
type textarea "Te"
type textarea "x"
type textarea "Tes"
type textarea "x"
type textarea "Test"
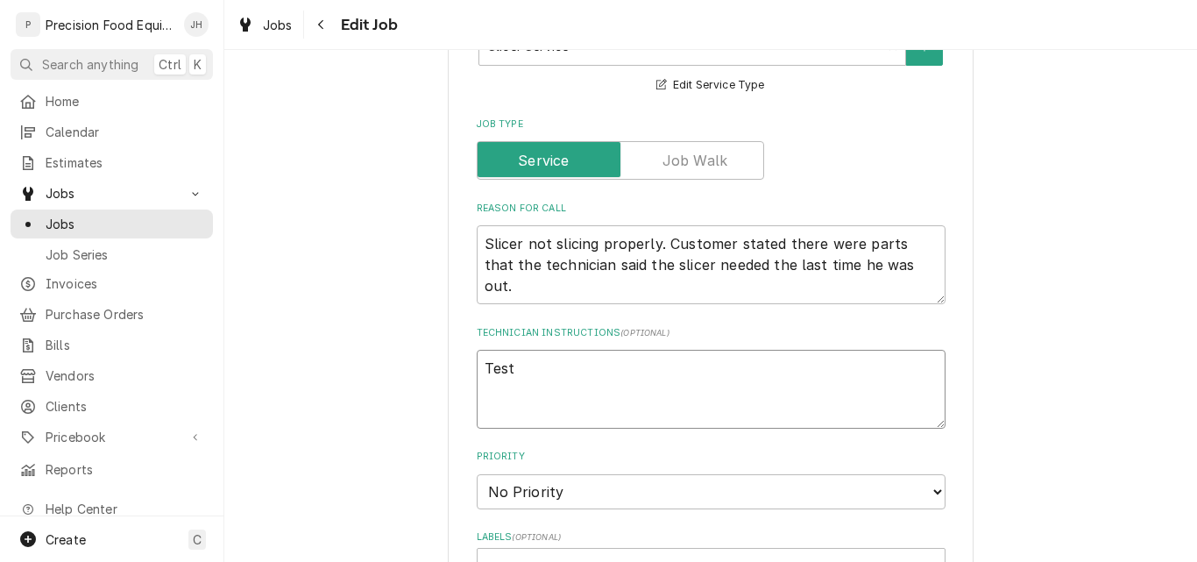
type textarea "x"
type textarea "Test"
type textarea "x"
type textarea "Test o"
type textarea "x"
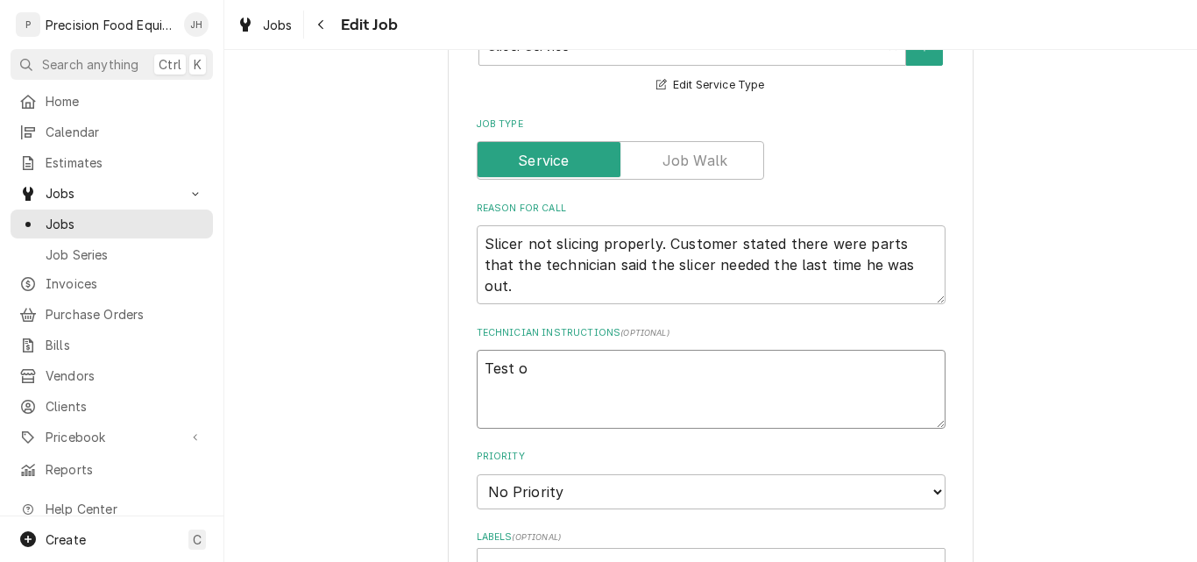
type textarea "Test on"
type textarea "x"
type textarea "Test one"
type textarea "x"
type textarea "Test one"
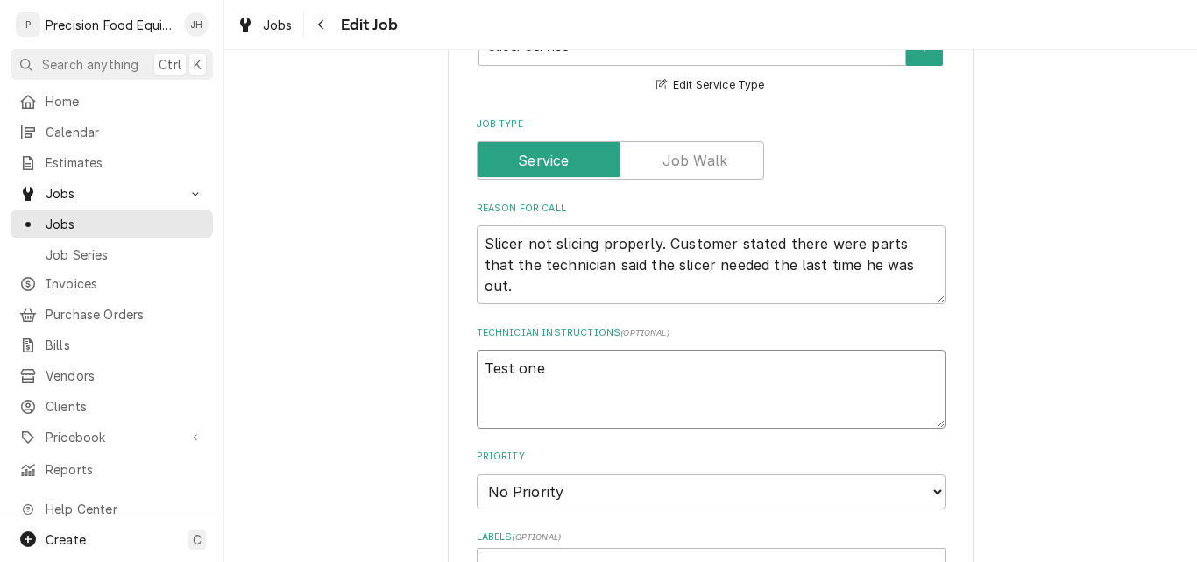
type textarea "x"
type textarea "Test one 2"
type textarea "x"
type textarea "Test one 2"
type textarea "x"
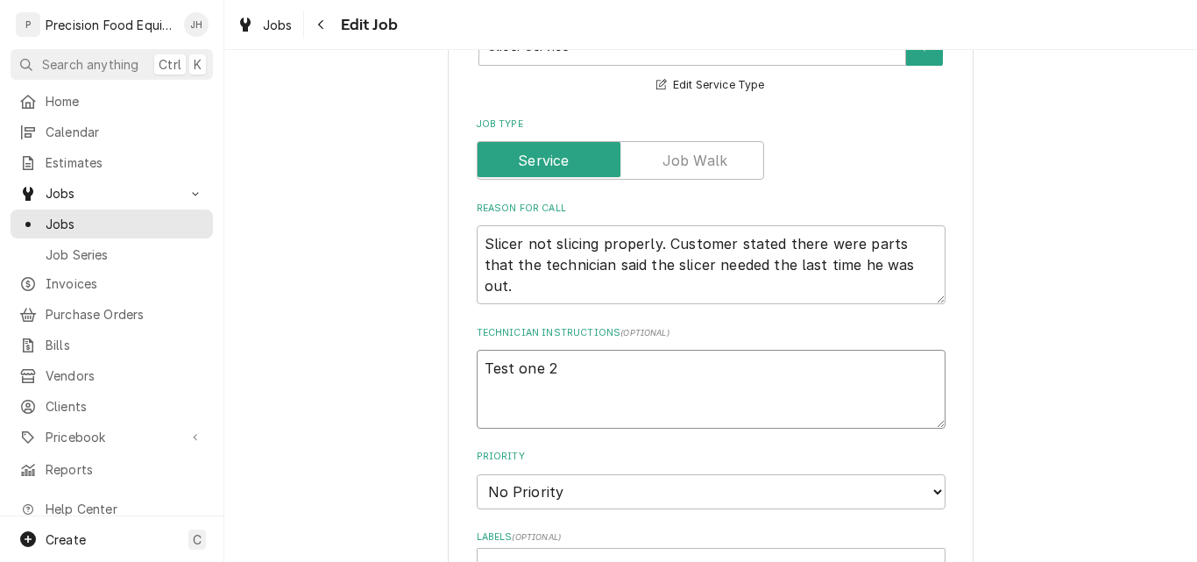
type textarea "Test one 2 3"
type textarea "x"
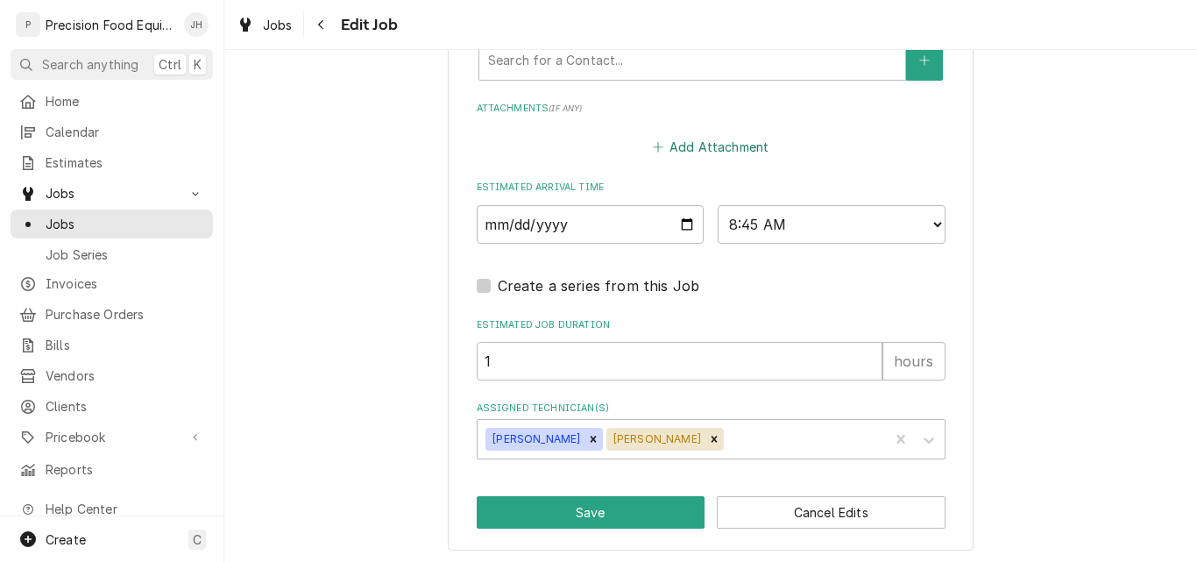
scroll to position [1349, 0]
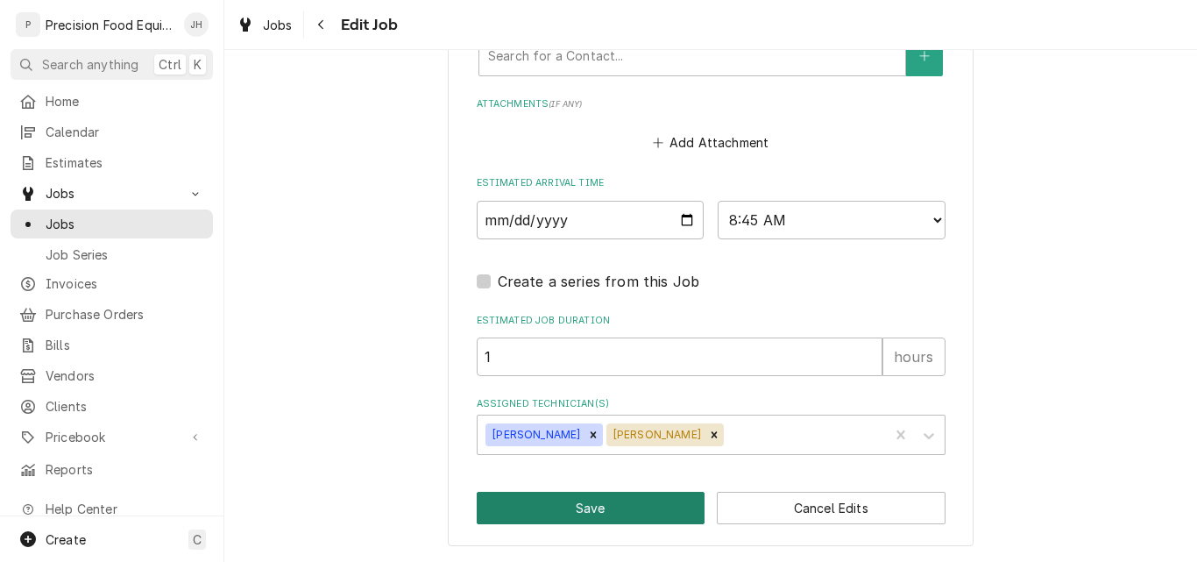
type textarea "Test one 2 3"
click at [584, 509] on button "Save" at bounding box center [591, 508] width 229 height 32
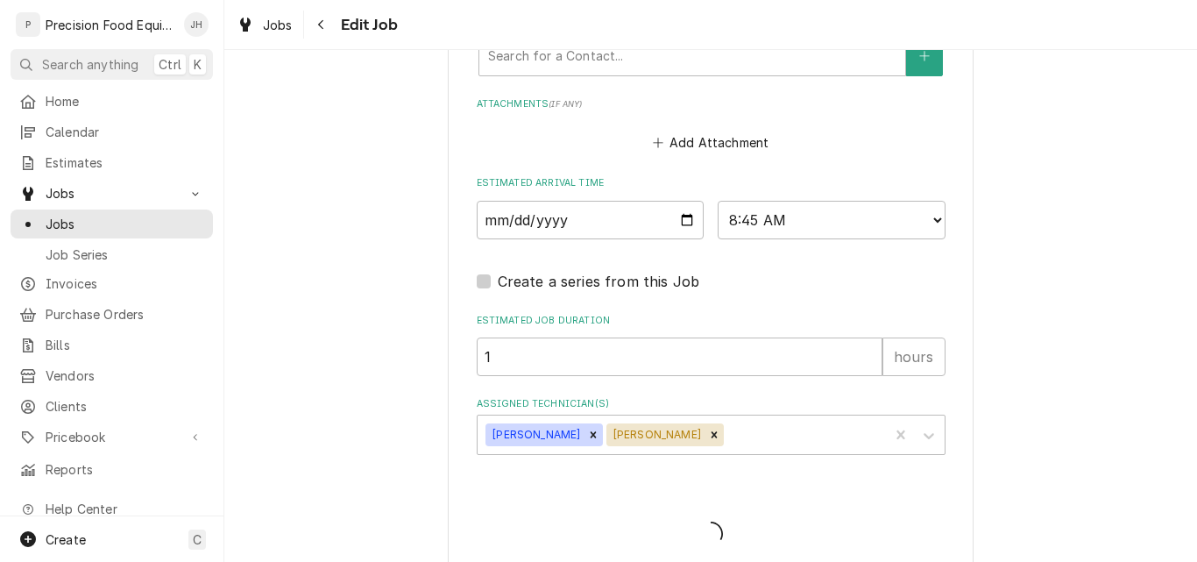
type textarea "x"
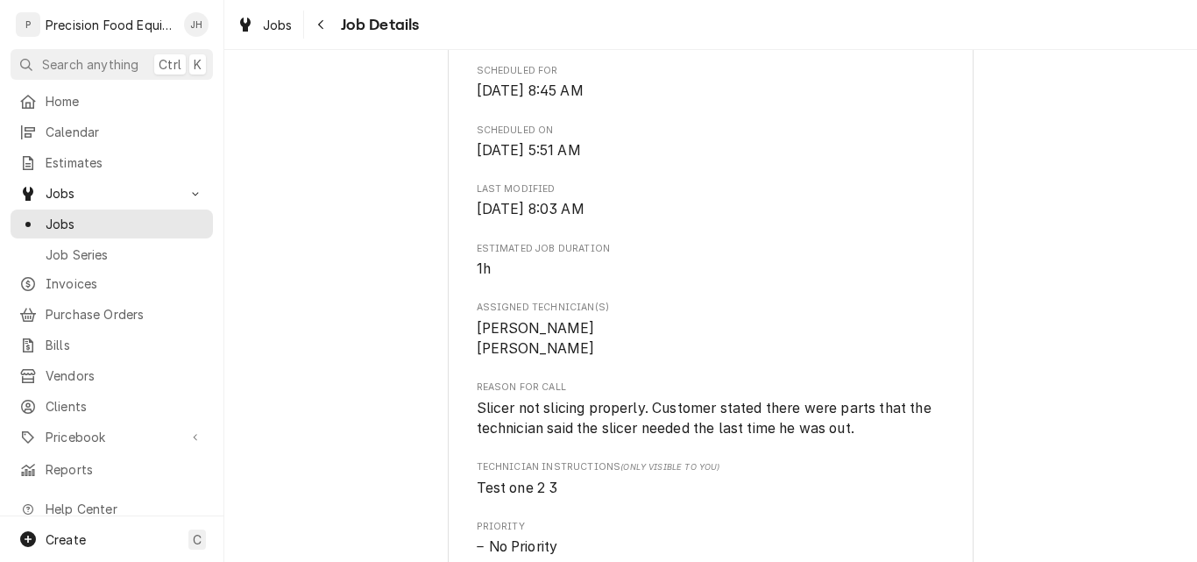
scroll to position [526, 0]
